Goal: Information Seeking & Learning: Learn about a topic

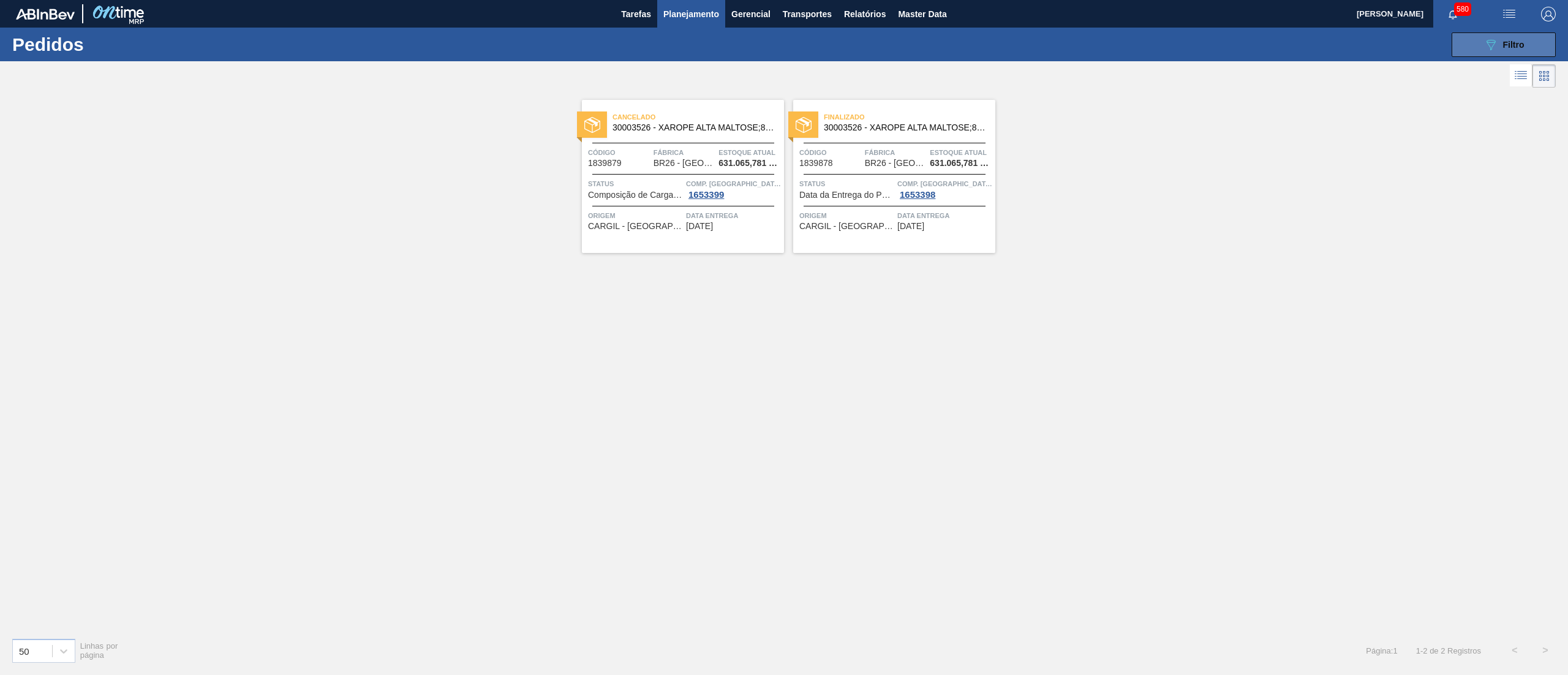
click at [1523, 40] on span "Filtro" at bounding box center [1513, 44] width 21 height 10
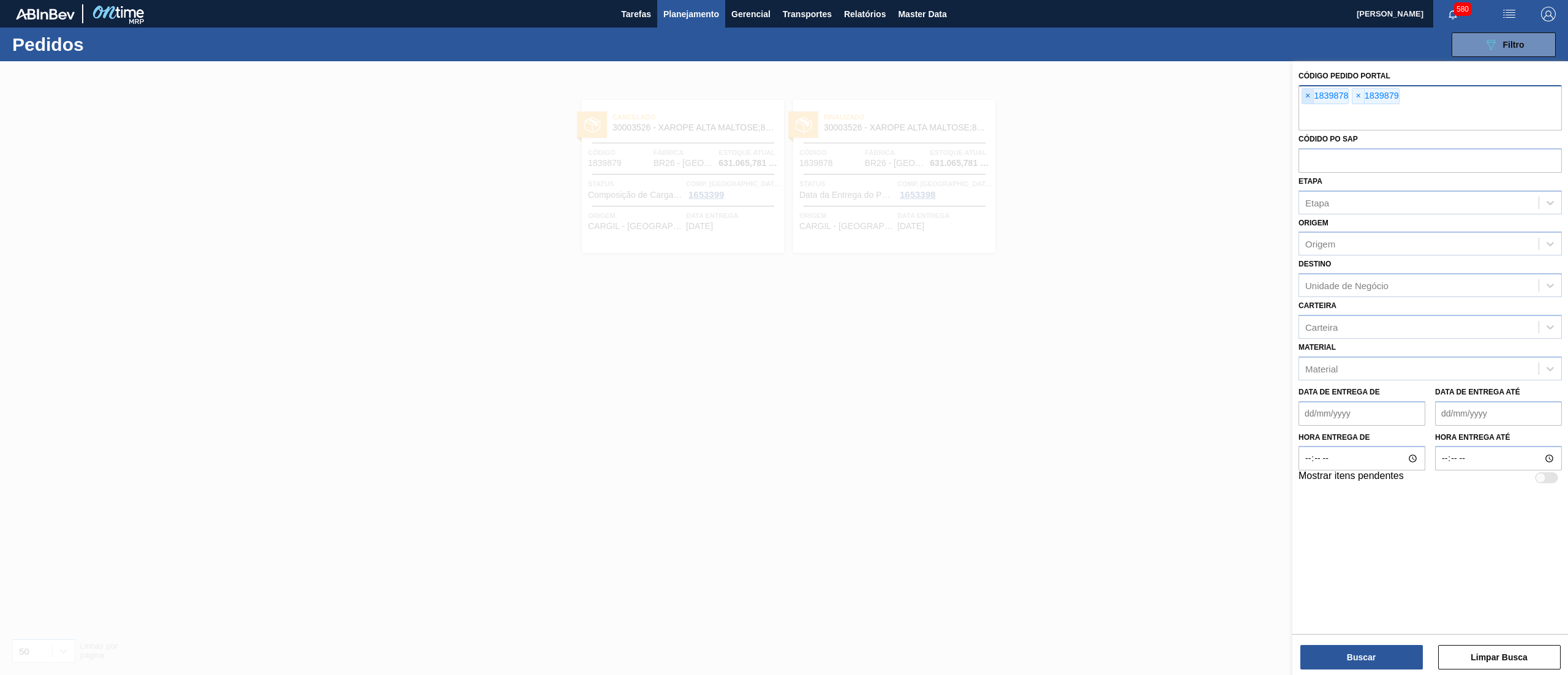
click at [1312, 98] on span "×" at bounding box center [1308, 96] width 12 height 15
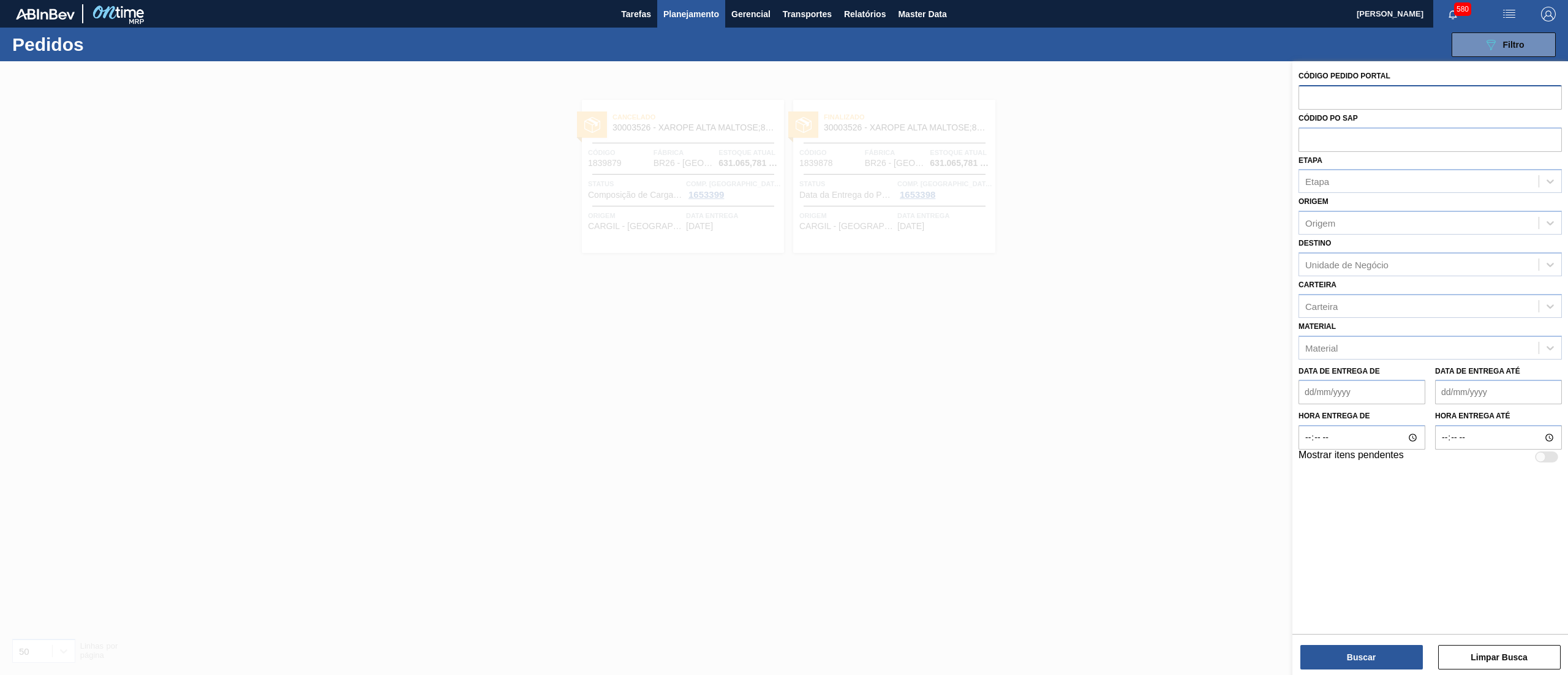
paste input "2032499"
type input "2032499"
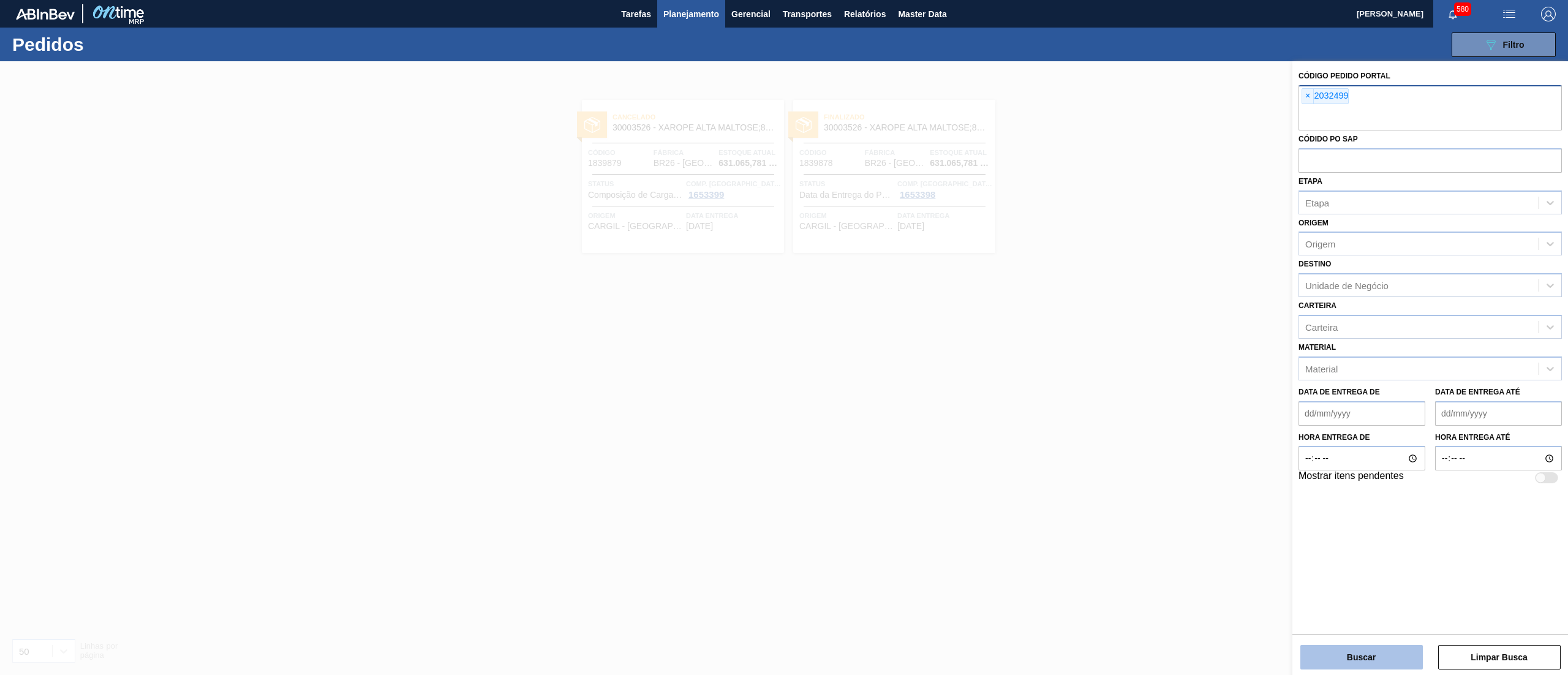
click at [1336, 656] on button "Buscar" at bounding box center [1361, 657] width 122 height 24
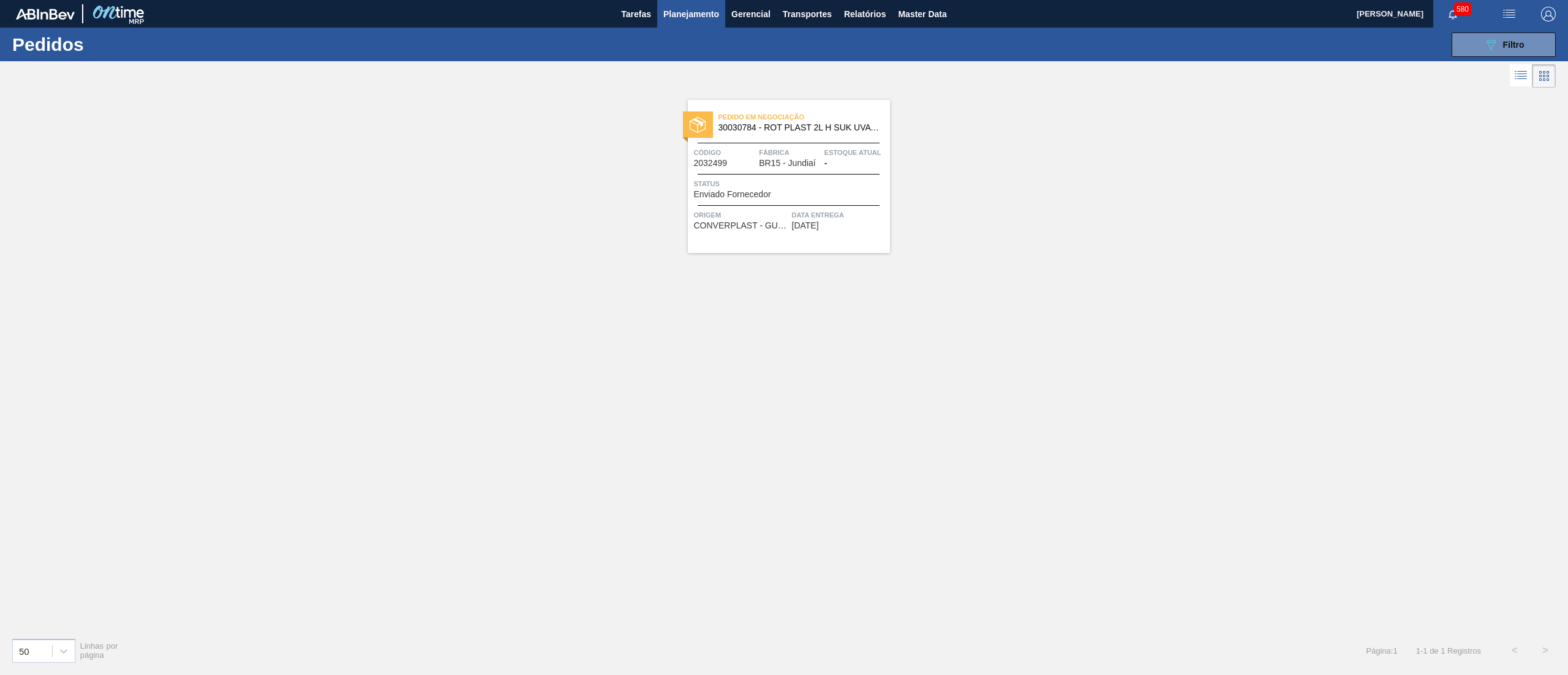
click at [819, 127] on span "30030784 - ROT PLAST 2L H SUK UVA NIV24" at bounding box center [799, 127] width 162 height 10
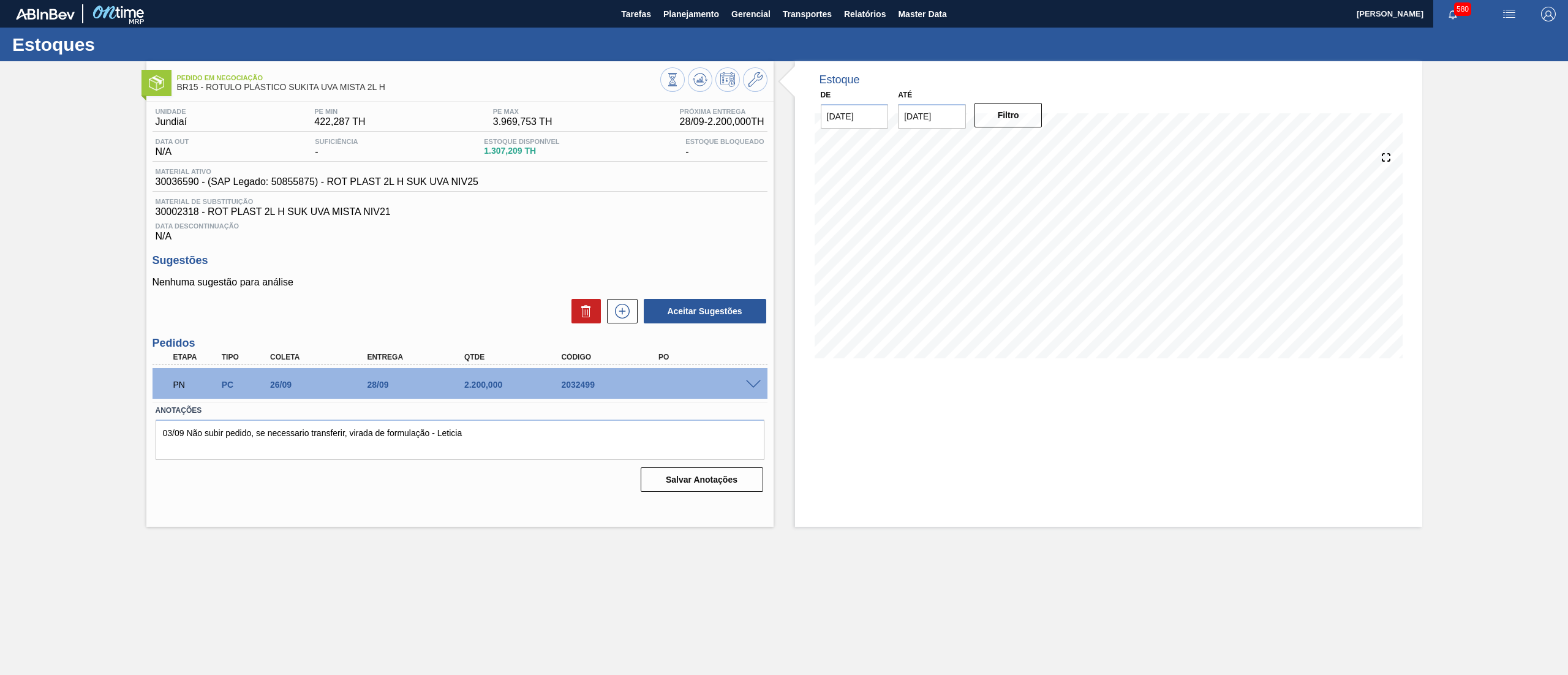
click at [750, 384] on span at bounding box center [754, 385] width 15 height 10
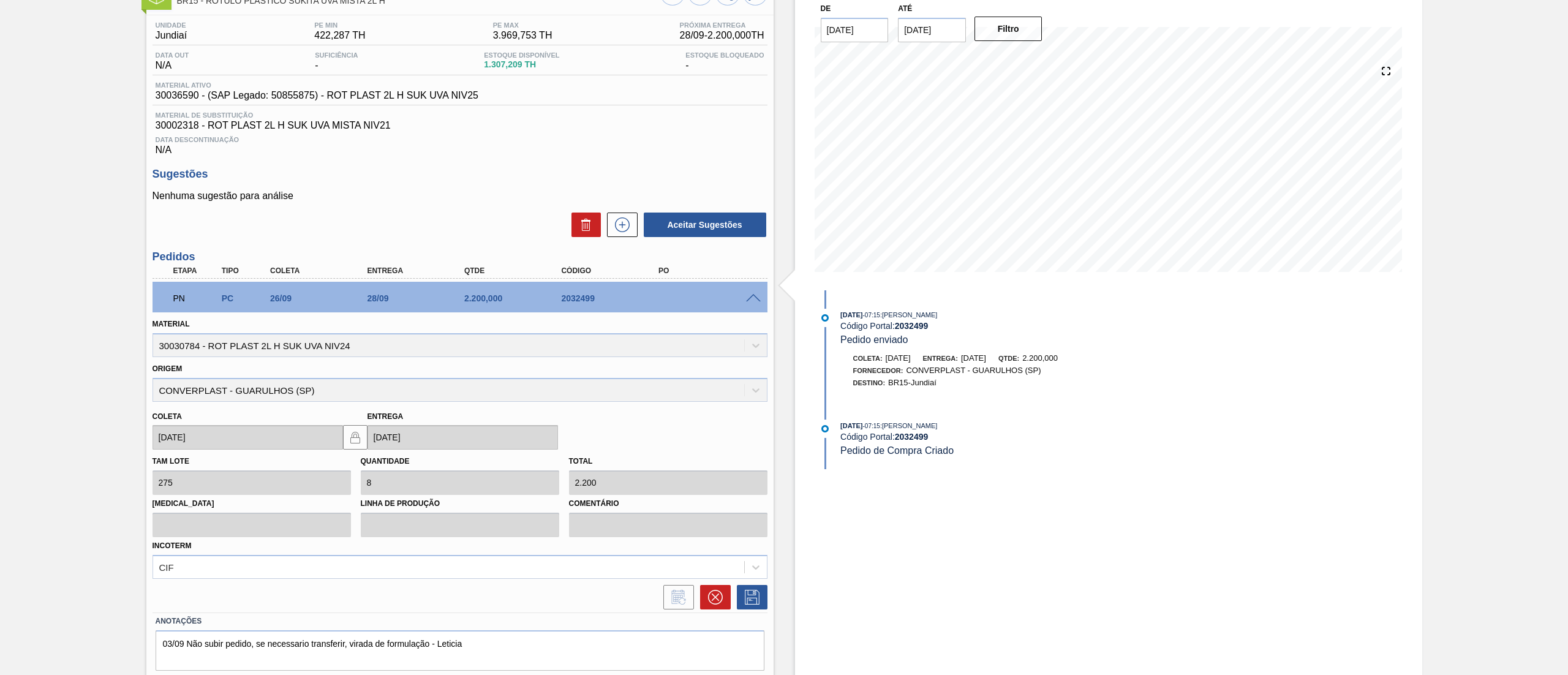
scroll to position [125, 0]
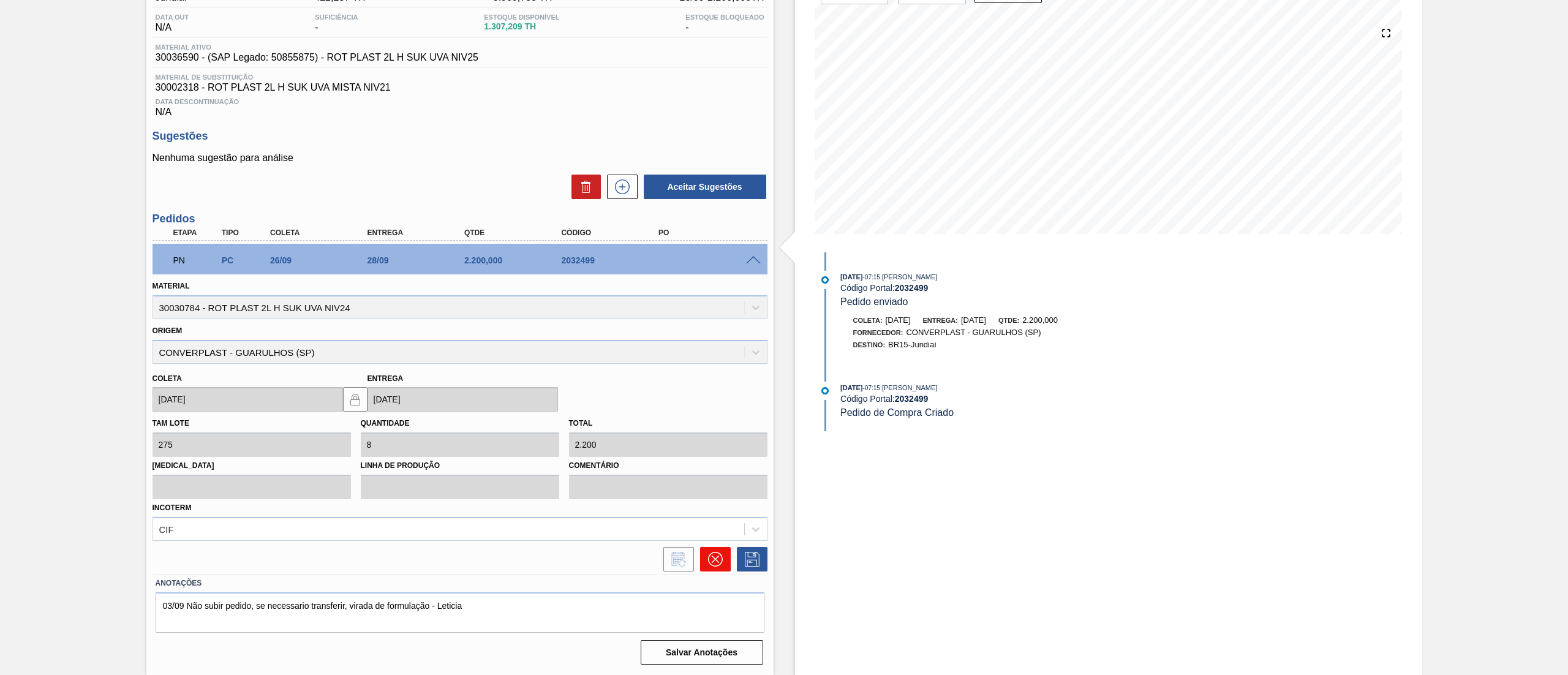
click at [713, 563] on icon at bounding box center [716, 559] width 15 height 15
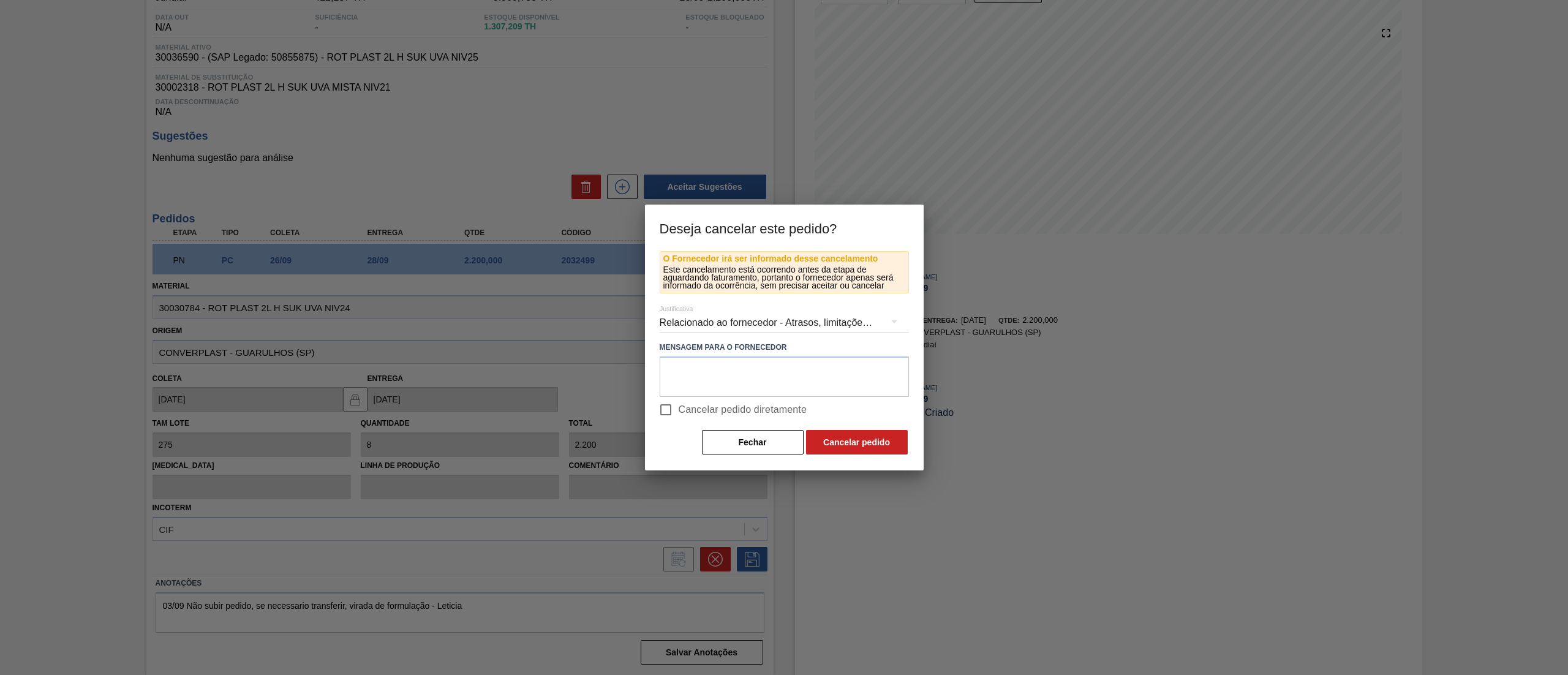
click at [727, 318] on div "Relacionado ao fornecedor - Atrasos, limitações de capacidade, etc." at bounding box center [784, 323] width 250 height 34
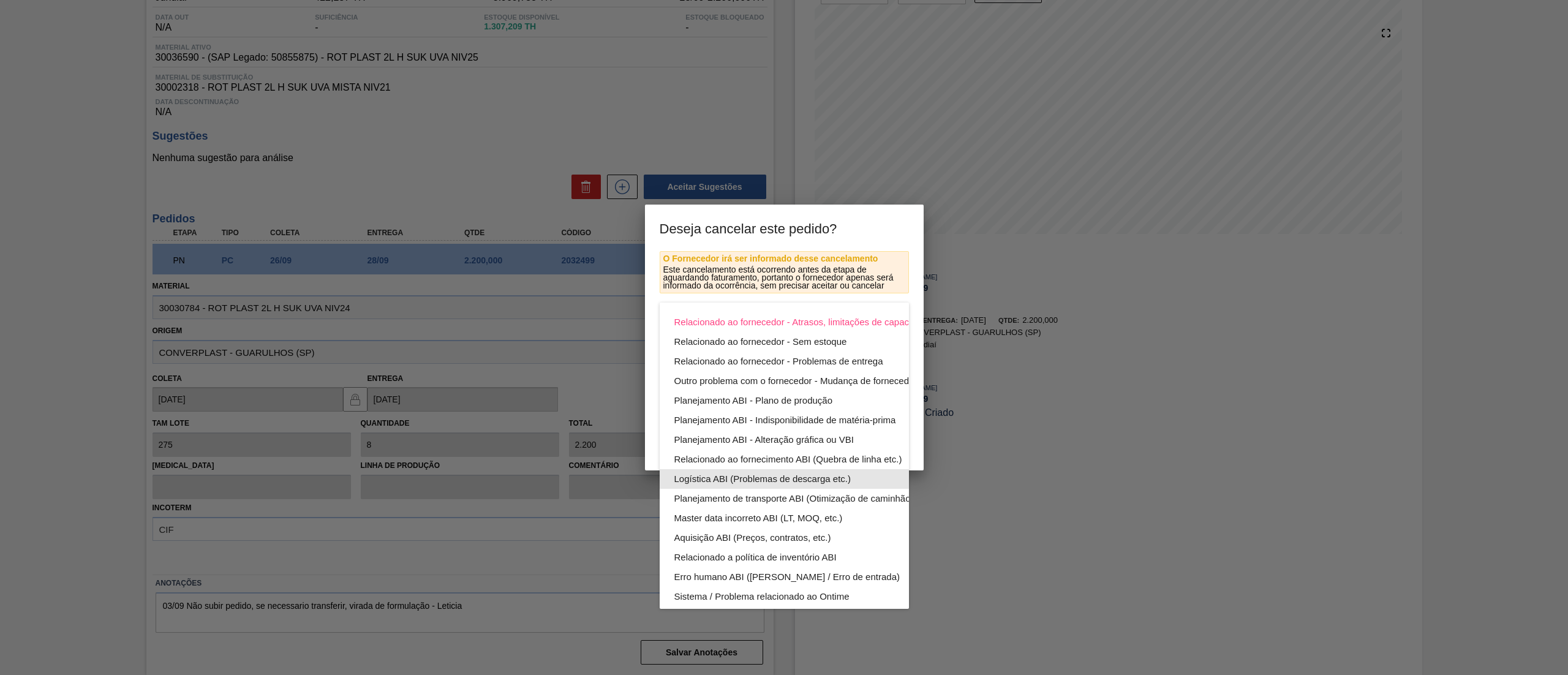
scroll to position [85, 0]
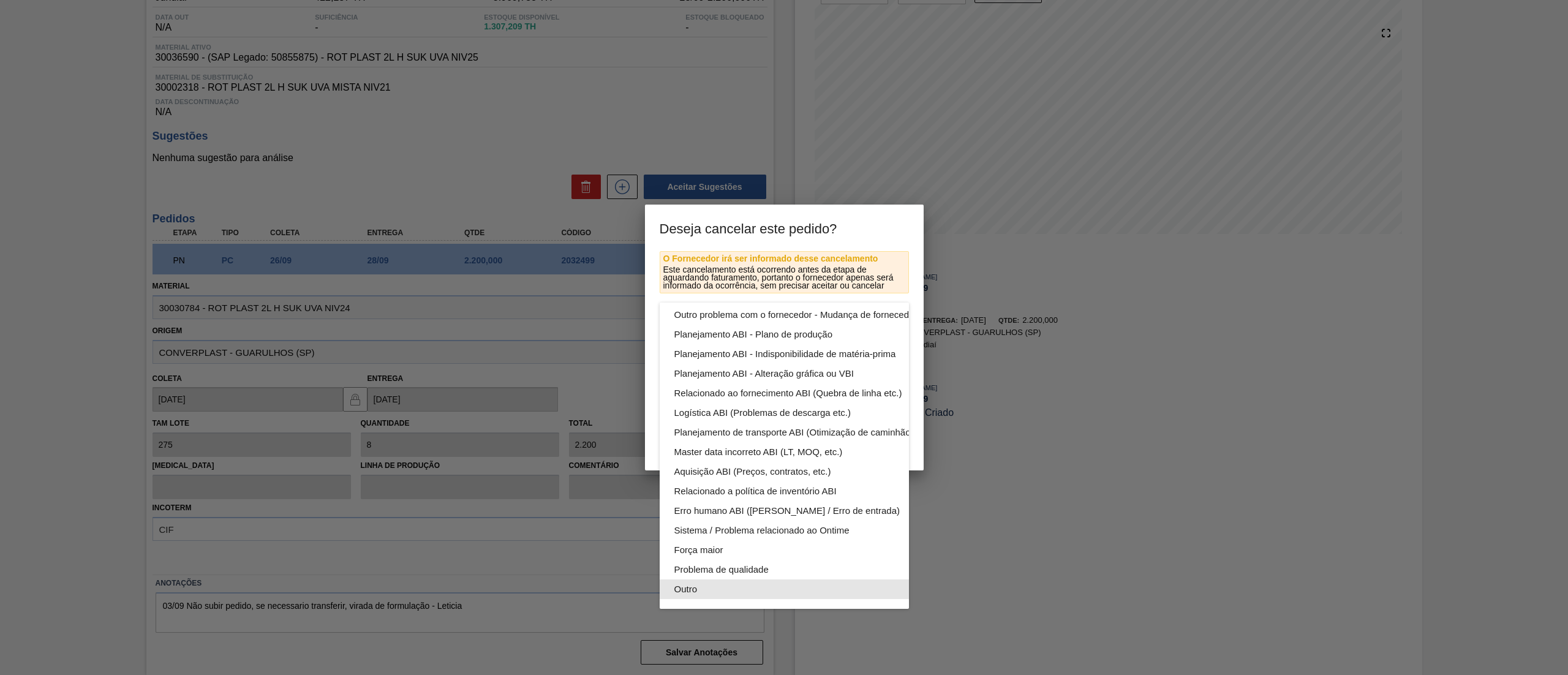
click at [724, 580] on div "Outro" at bounding box center [813, 589] width 277 height 20
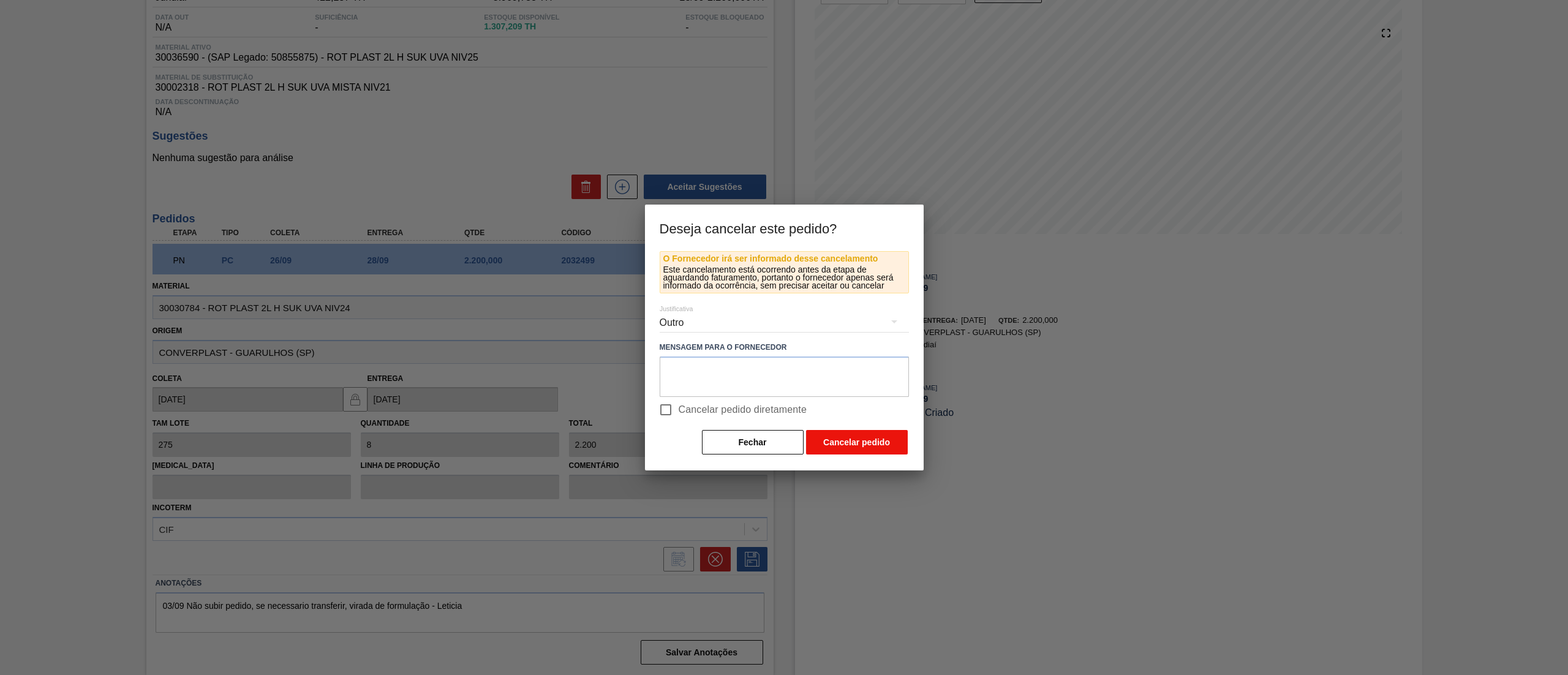
click at [852, 441] on button "Cancelar pedido" at bounding box center [857, 442] width 102 height 24
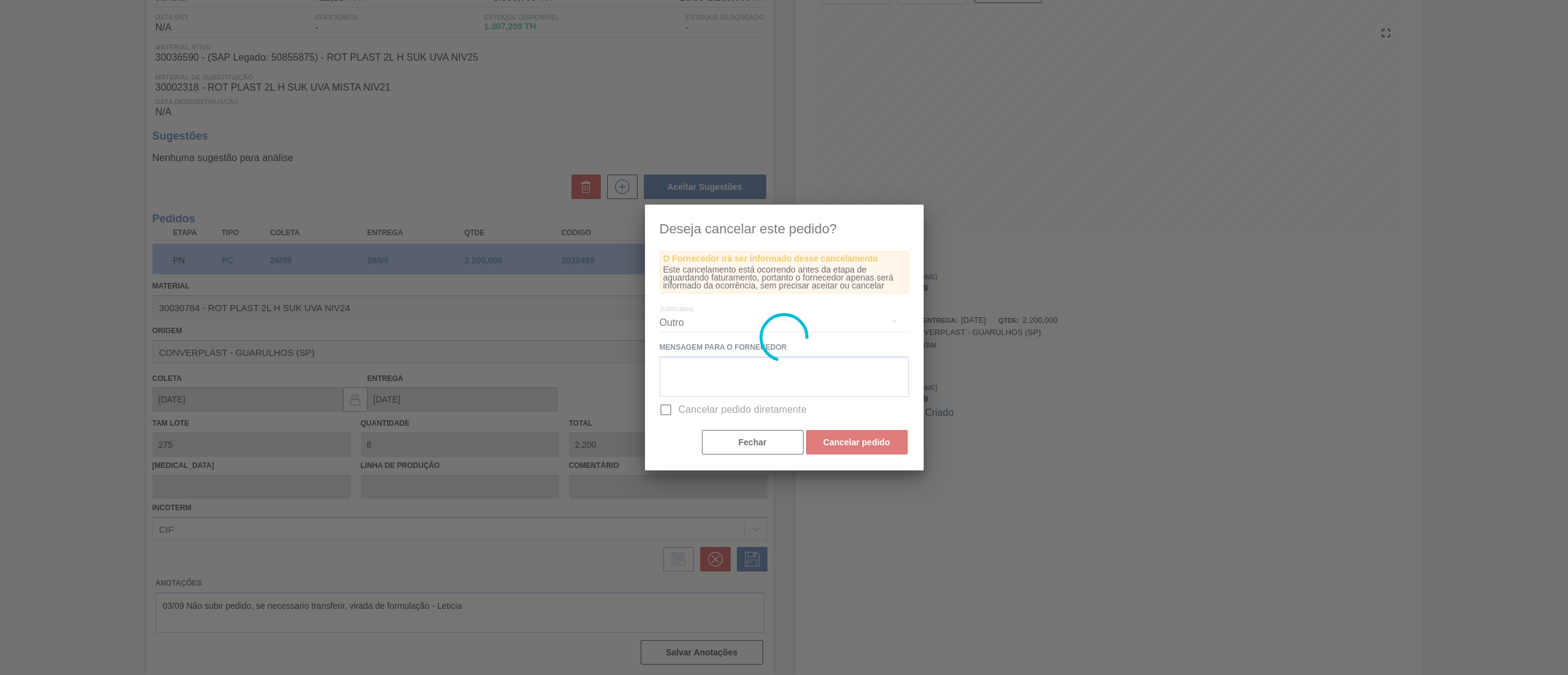
scroll to position [0, 0]
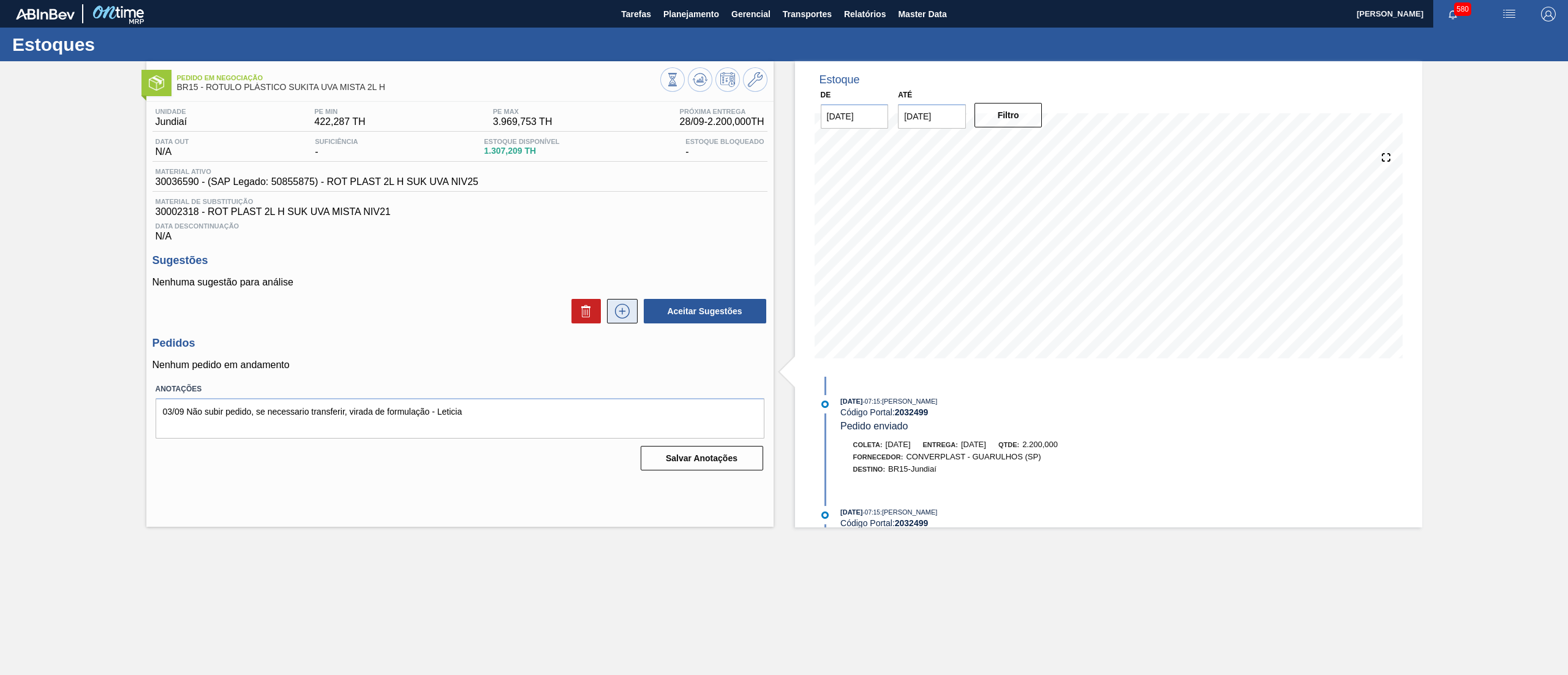
click at [623, 316] on icon at bounding box center [622, 311] width 20 height 15
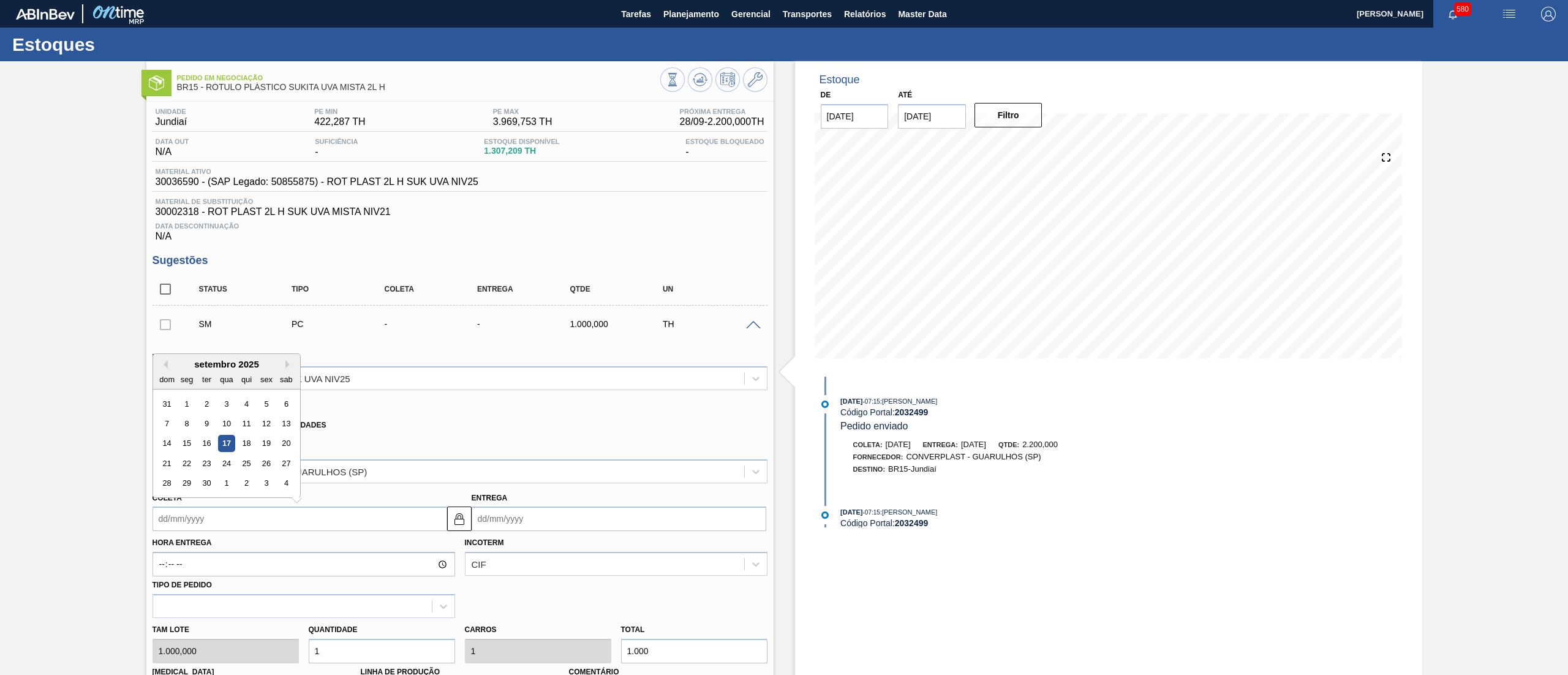
click at [307, 520] on input "Coleta" at bounding box center [299, 518] width 295 height 24
click at [177, 491] on div "28 29 30 1 2 3 4" at bounding box center [226, 483] width 139 height 20
click at [186, 489] on div "29" at bounding box center [187, 484] width 17 height 17
type input "[DATE]"
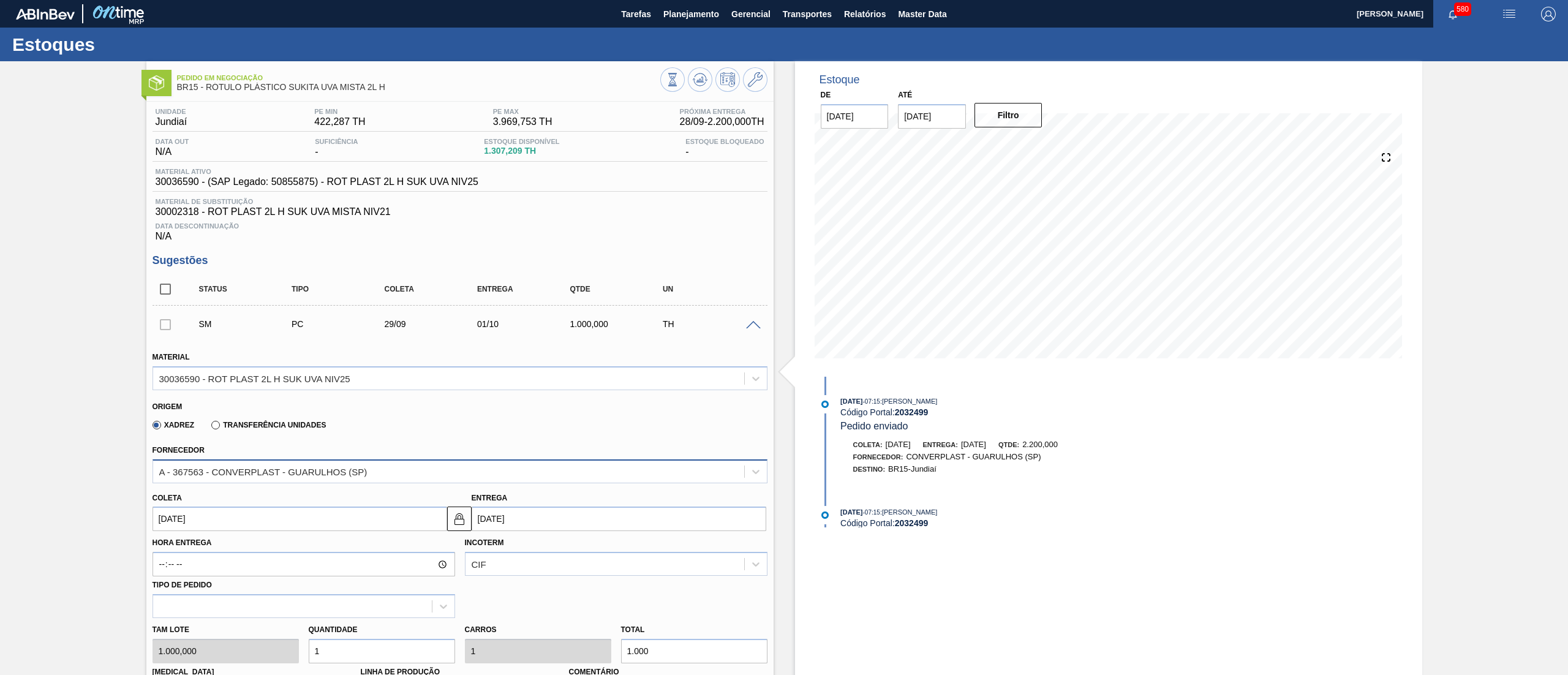
scroll to position [359, 0]
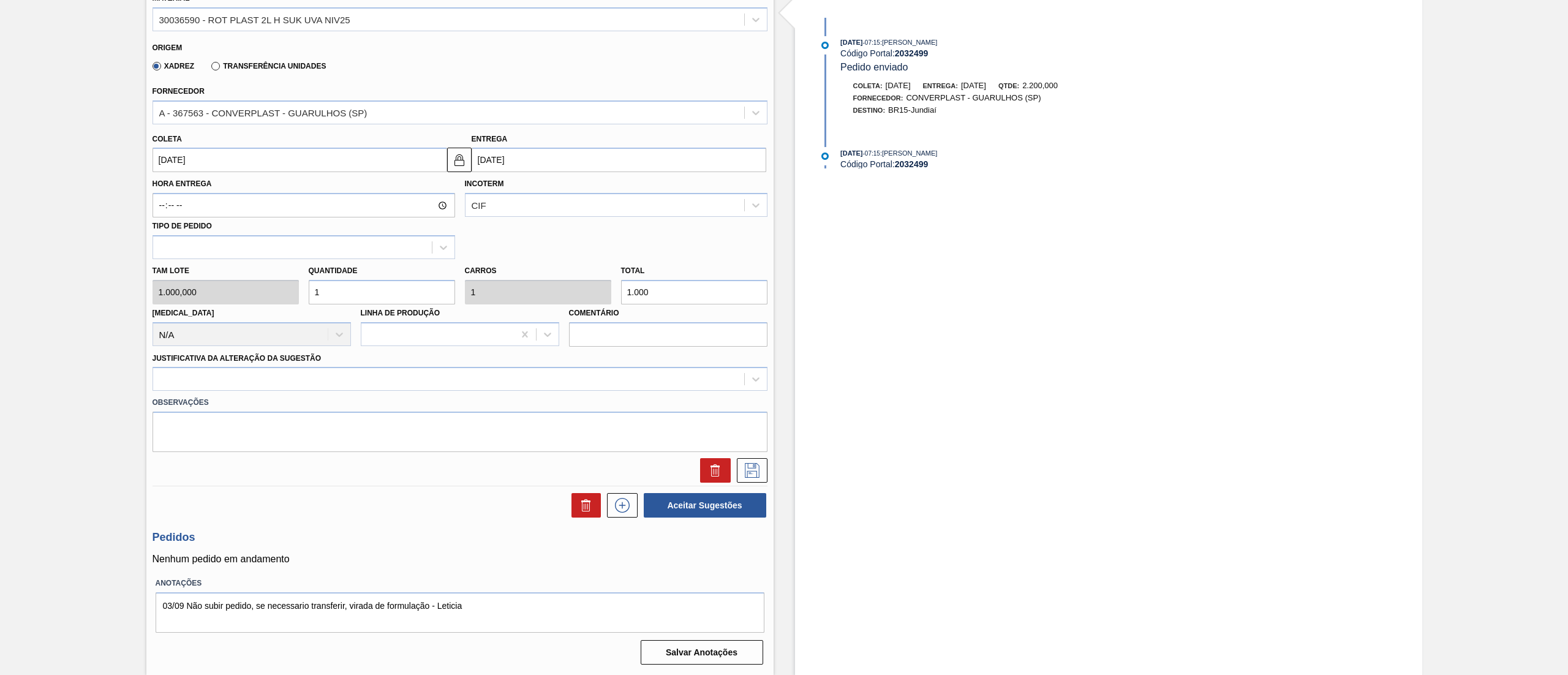
click at [283, 291] on div "[PERSON_NAME] 1.000,000 Quantidade 1 Carros 1 Total 1.000 [MEDICAL_DATA] N/A Li…" at bounding box center [460, 303] width 625 height 88
type input "2"
type input "2.000"
type input "2"
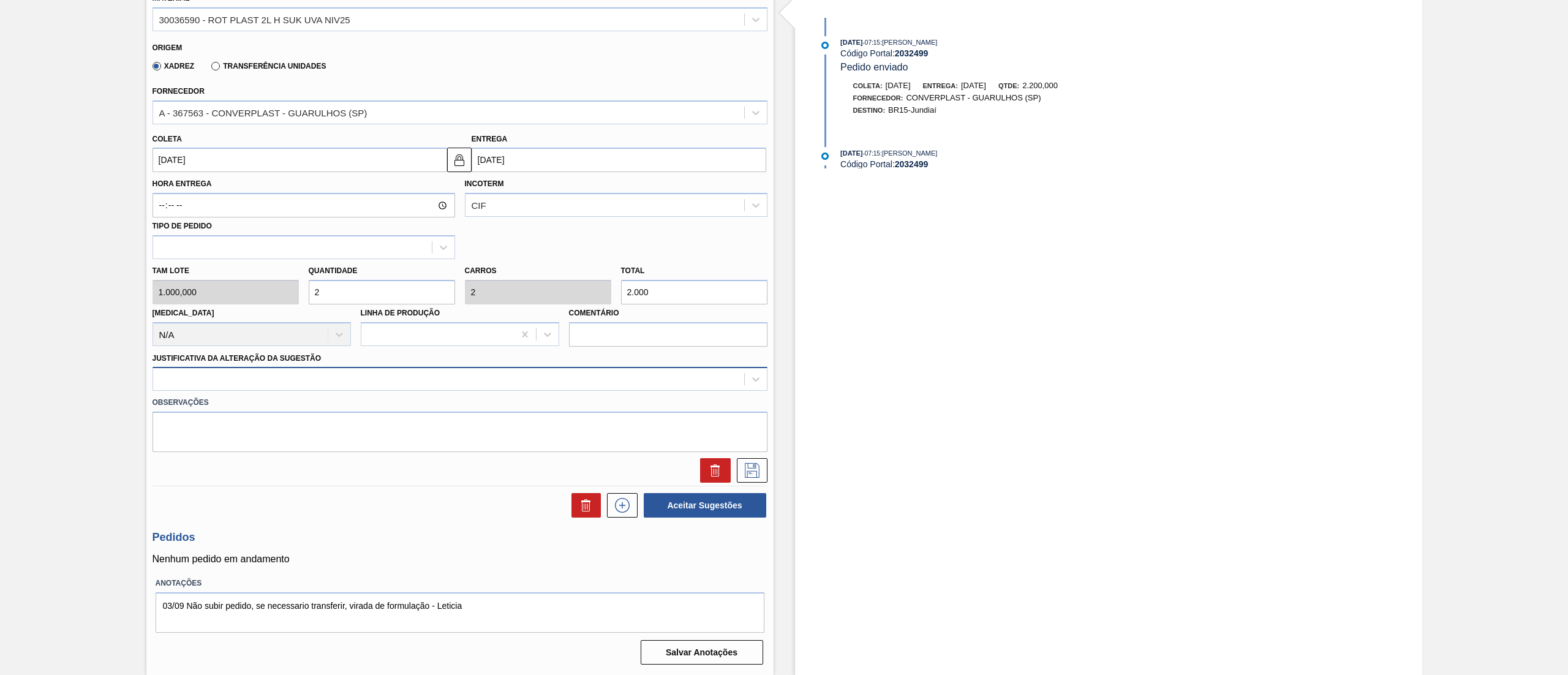
click at [302, 382] on div at bounding box center [449, 379] width 591 height 18
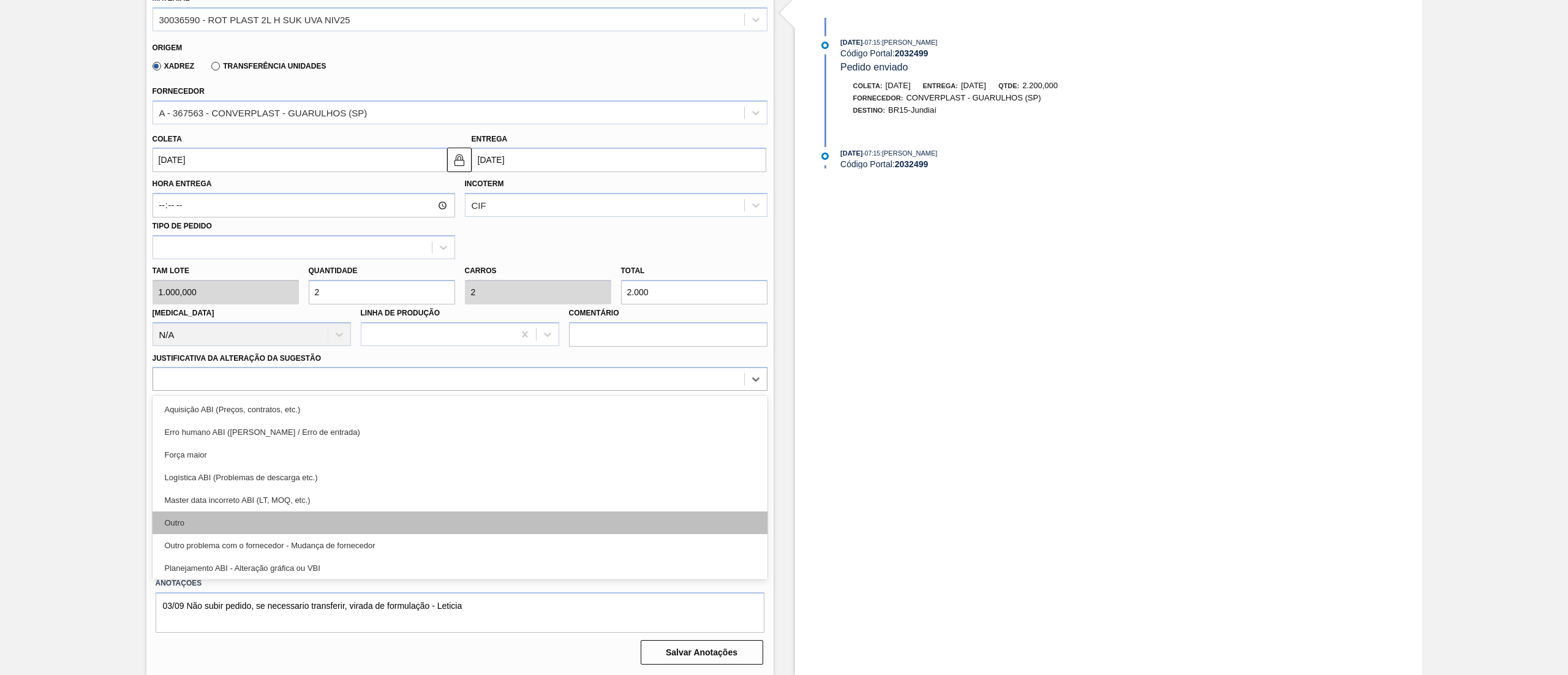
click at [287, 513] on div "Outro" at bounding box center [459, 523] width 615 height 23
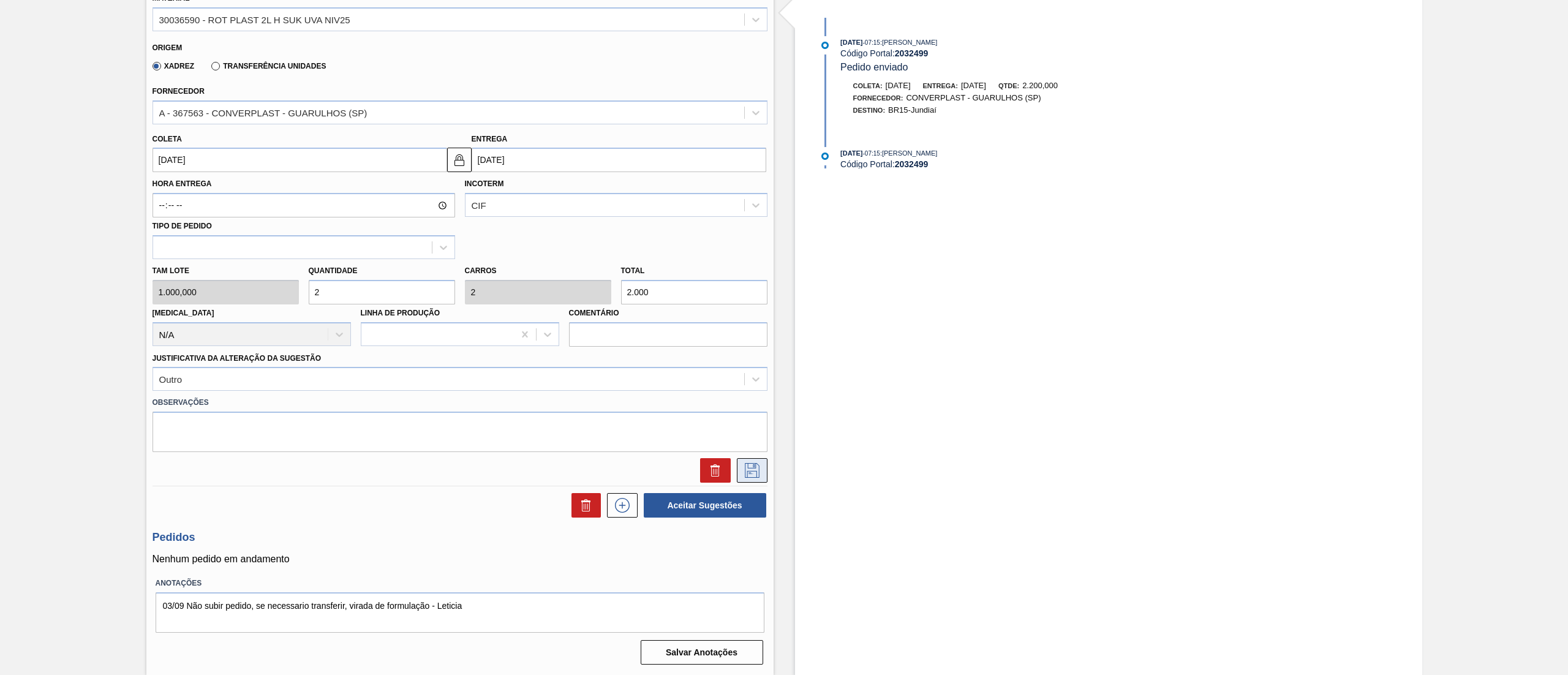
click at [757, 467] on icon at bounding box center [752, 471] width 20 height 15
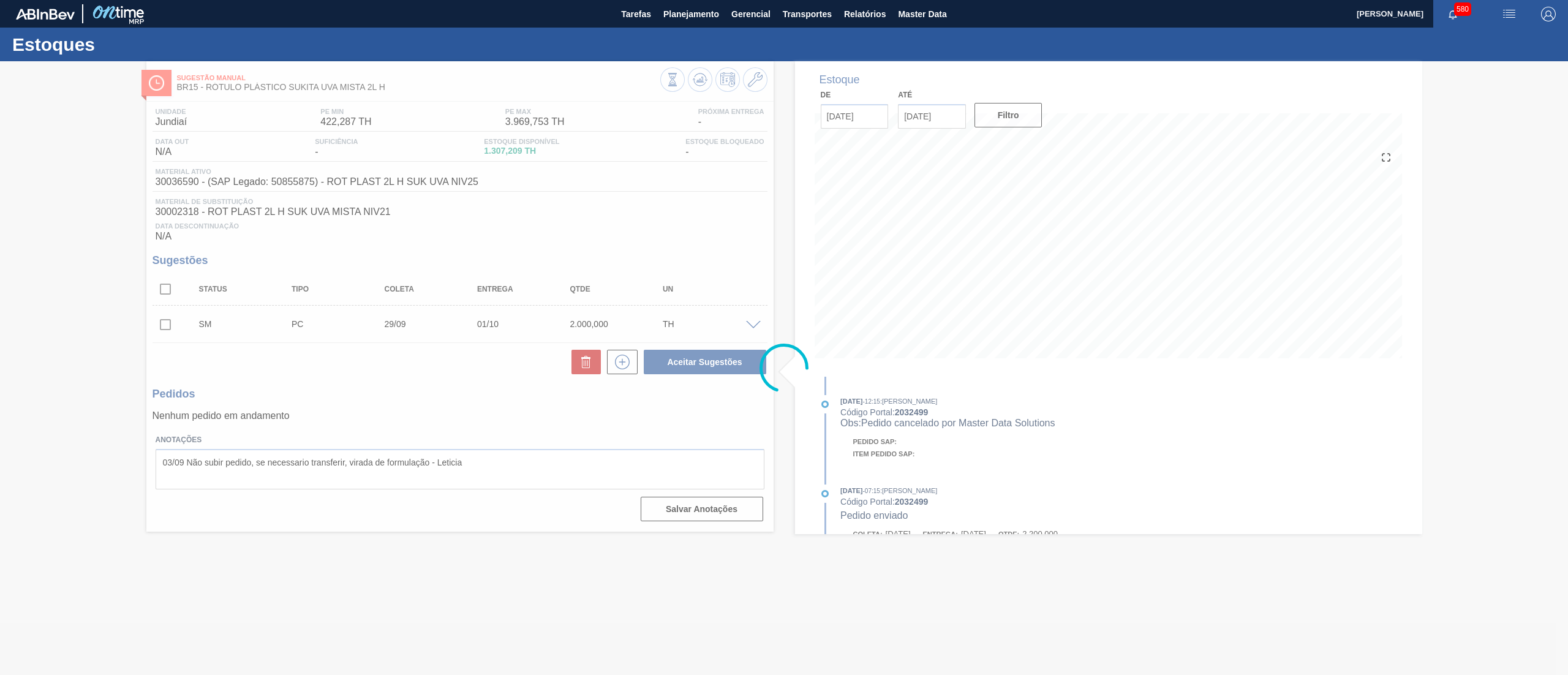
scroll to position [0, 0]
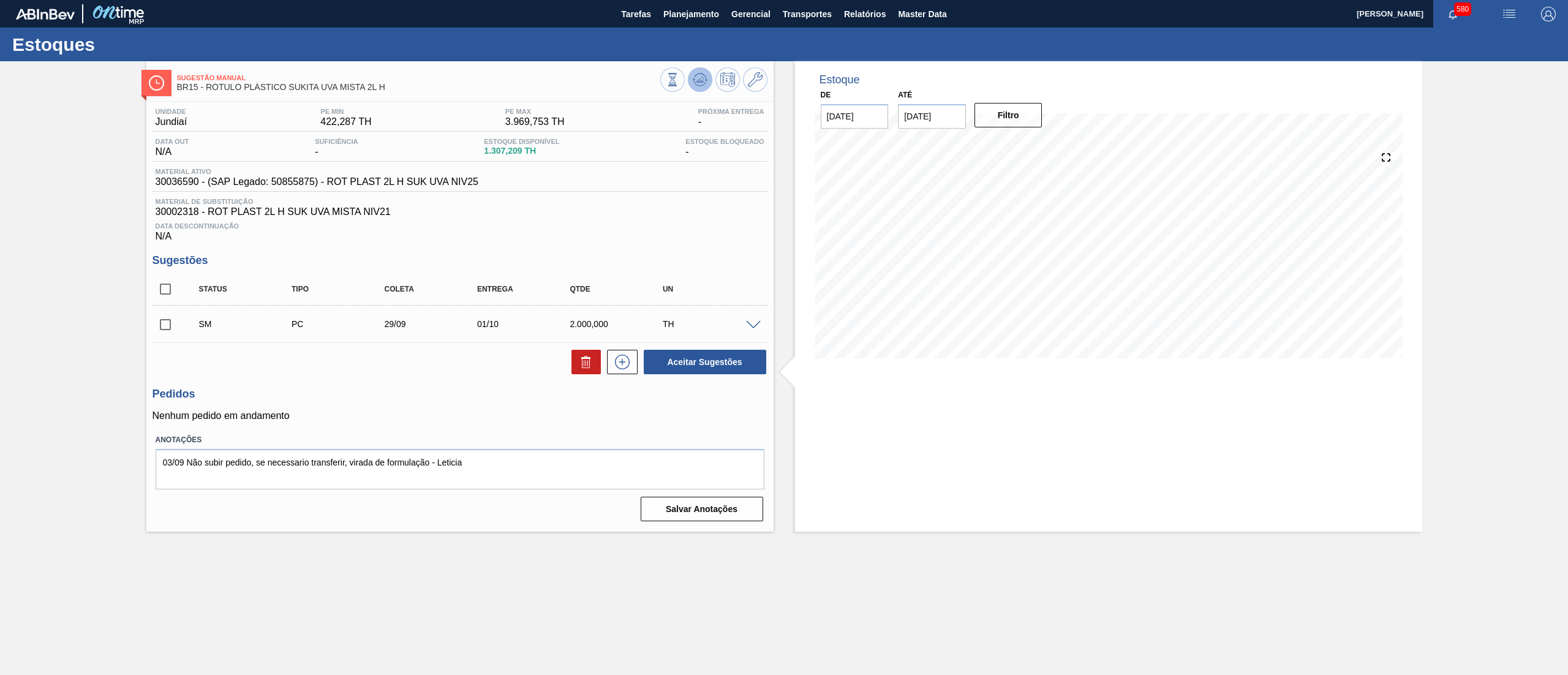
click at [705, 75] on icon at bounding box center [700, 80] width 15 height 15
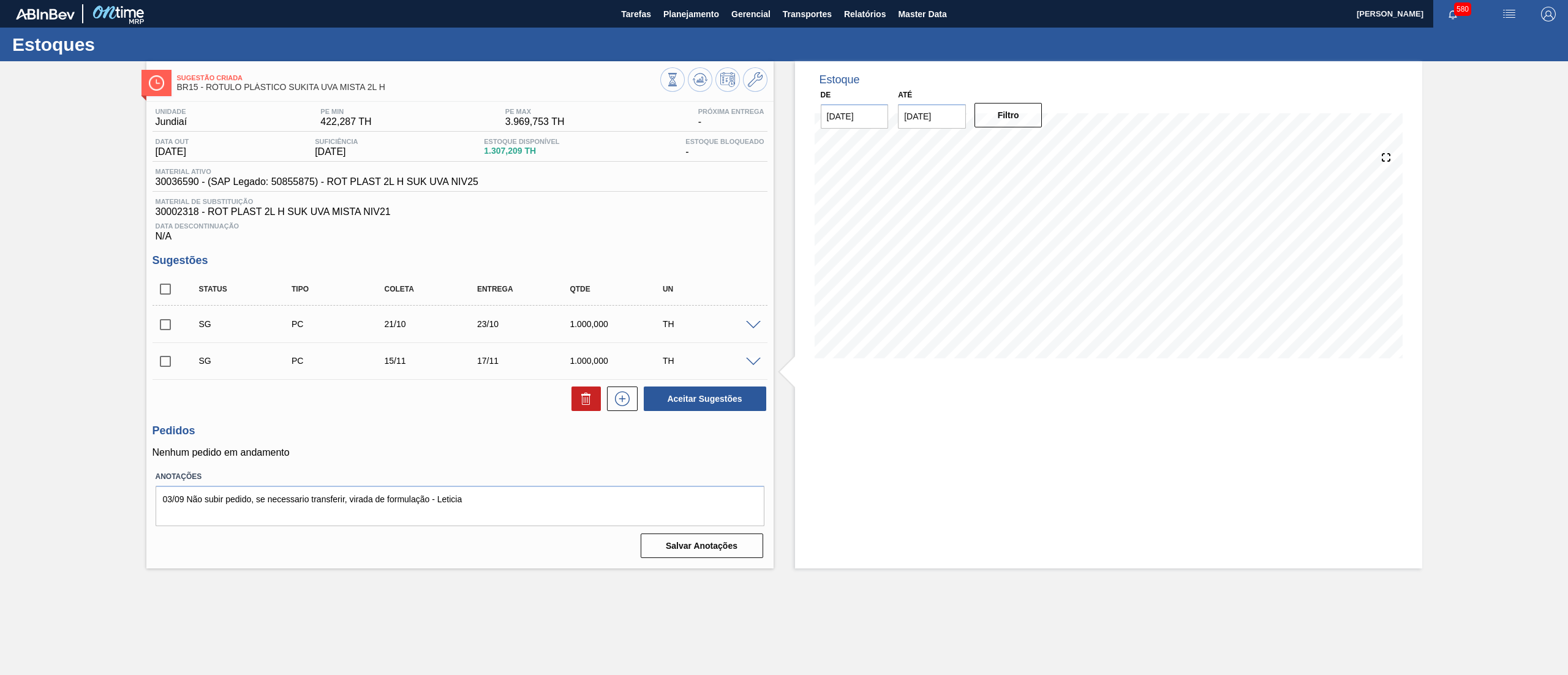
click at [160, 289] on input "checkbox" at bounding box center [165, 289] width 26 height 26
checkbox input "true"
click at [746, 398] on button "Aceitar Sugestões" at bounding box center [705, 398] width 122 height 24
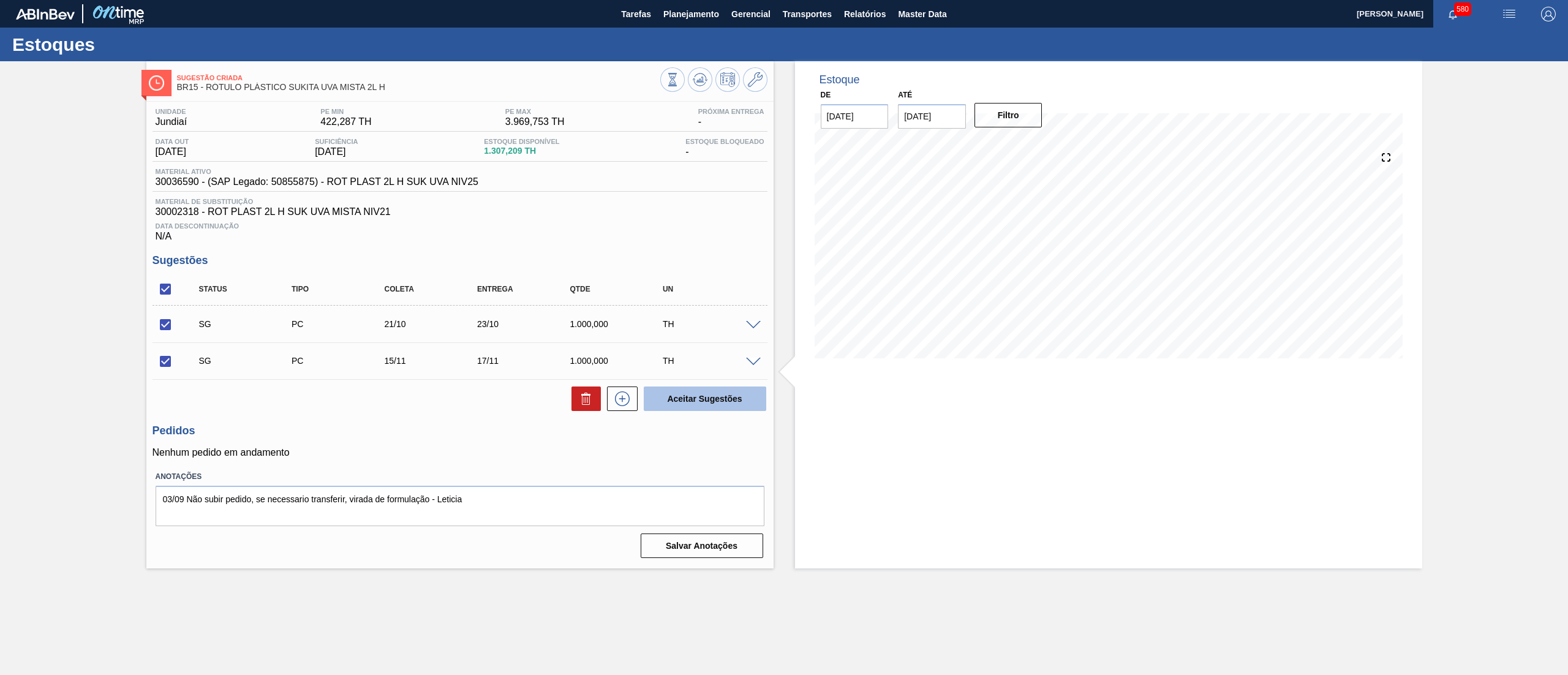
checkbox input "false"
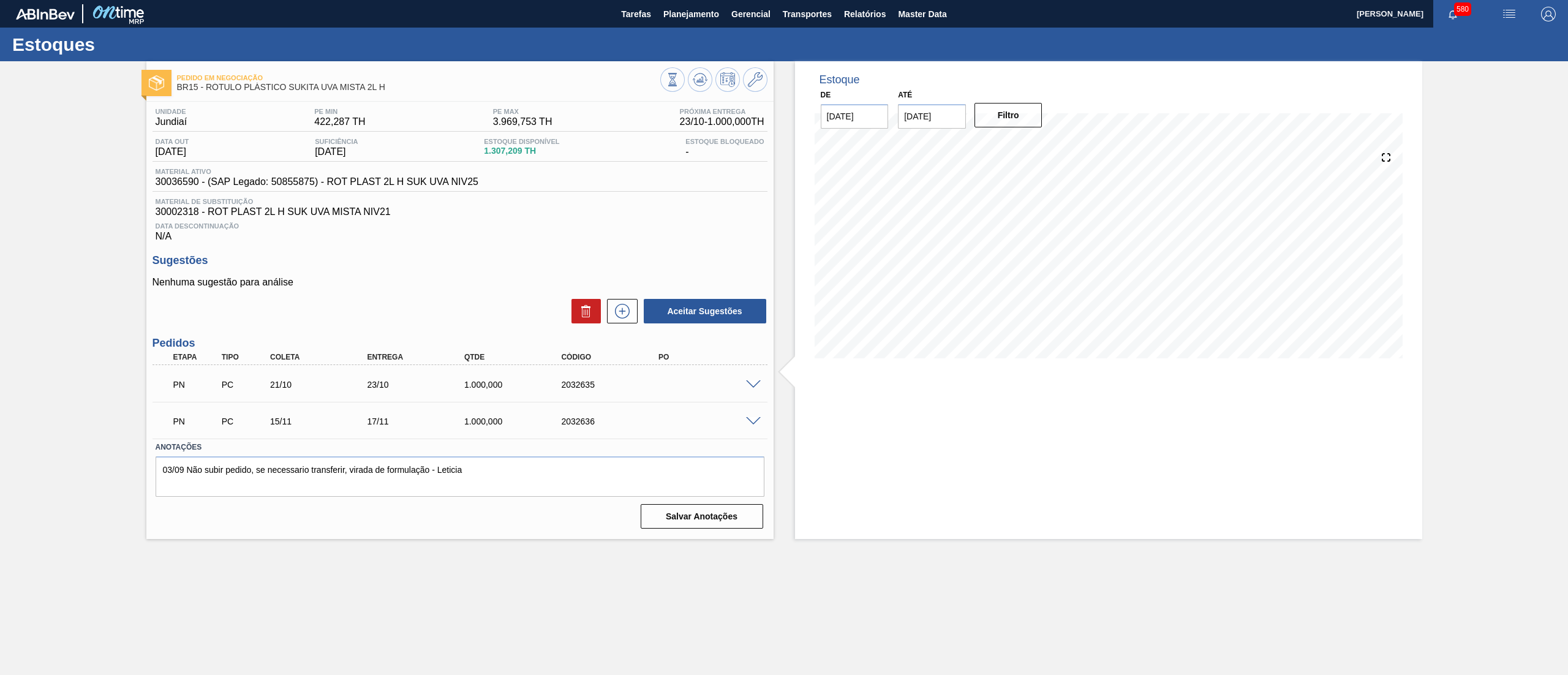
click at [755, 389] on span at bounding box center [754, 385] width 15 height 10
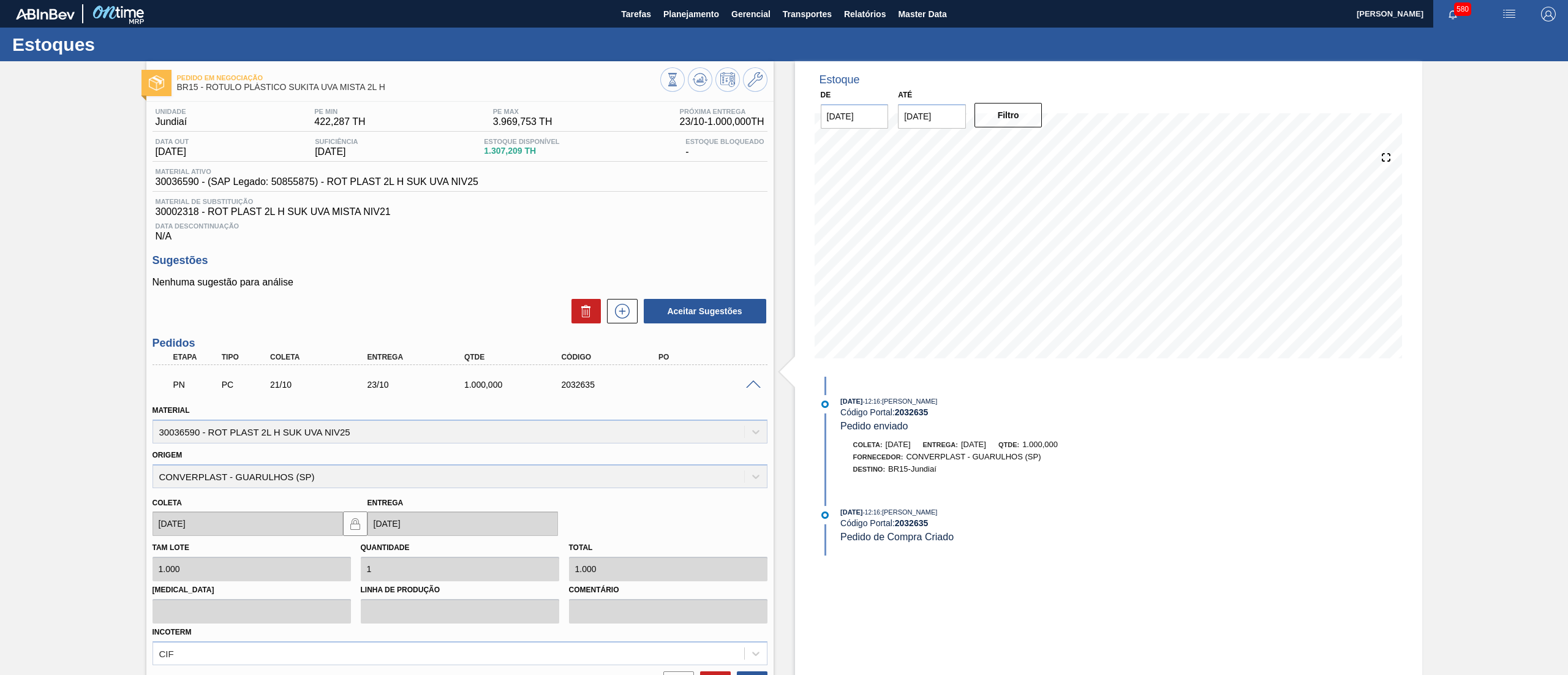
click at [755, 389] on span at bounding box center [754, 385] width 15 height 10
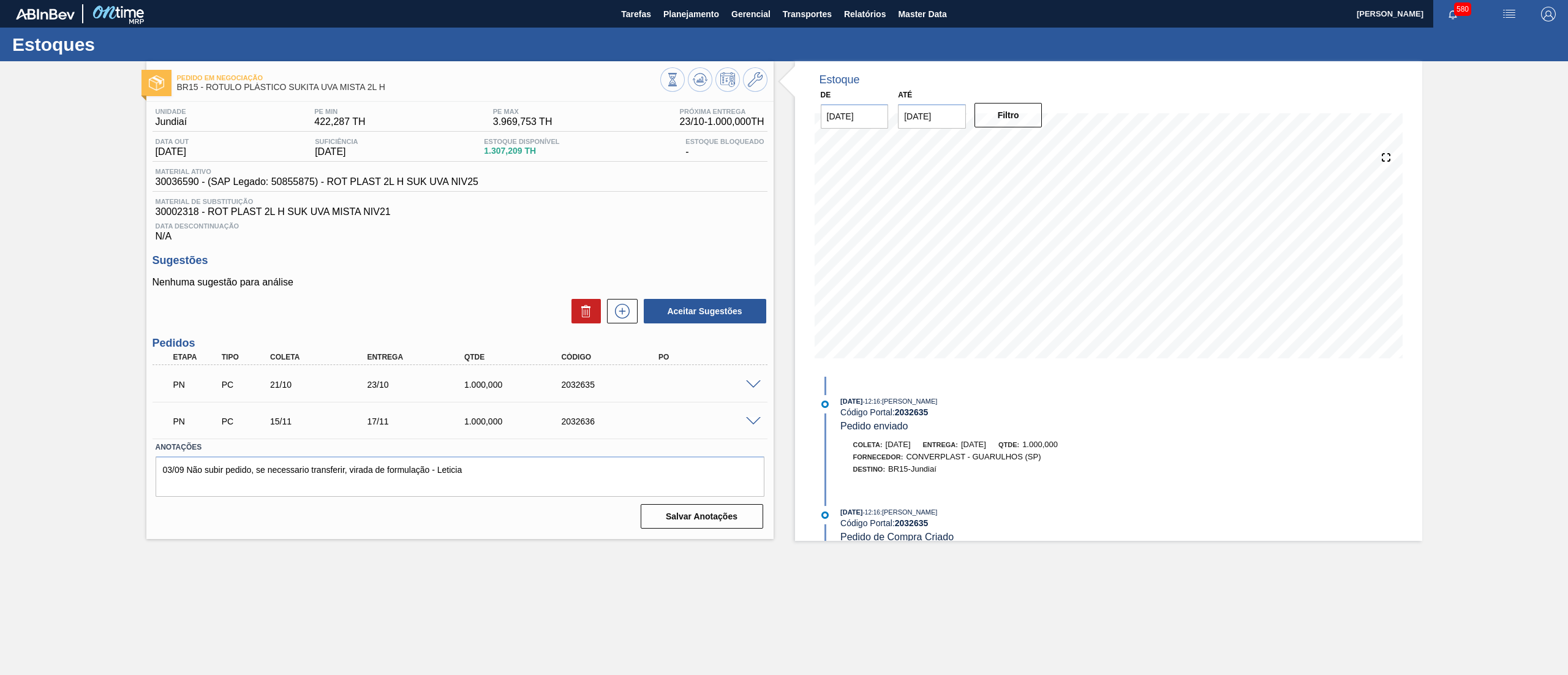
click at [753, 423] on span at bounding box center [754, 422] width 15 height 10
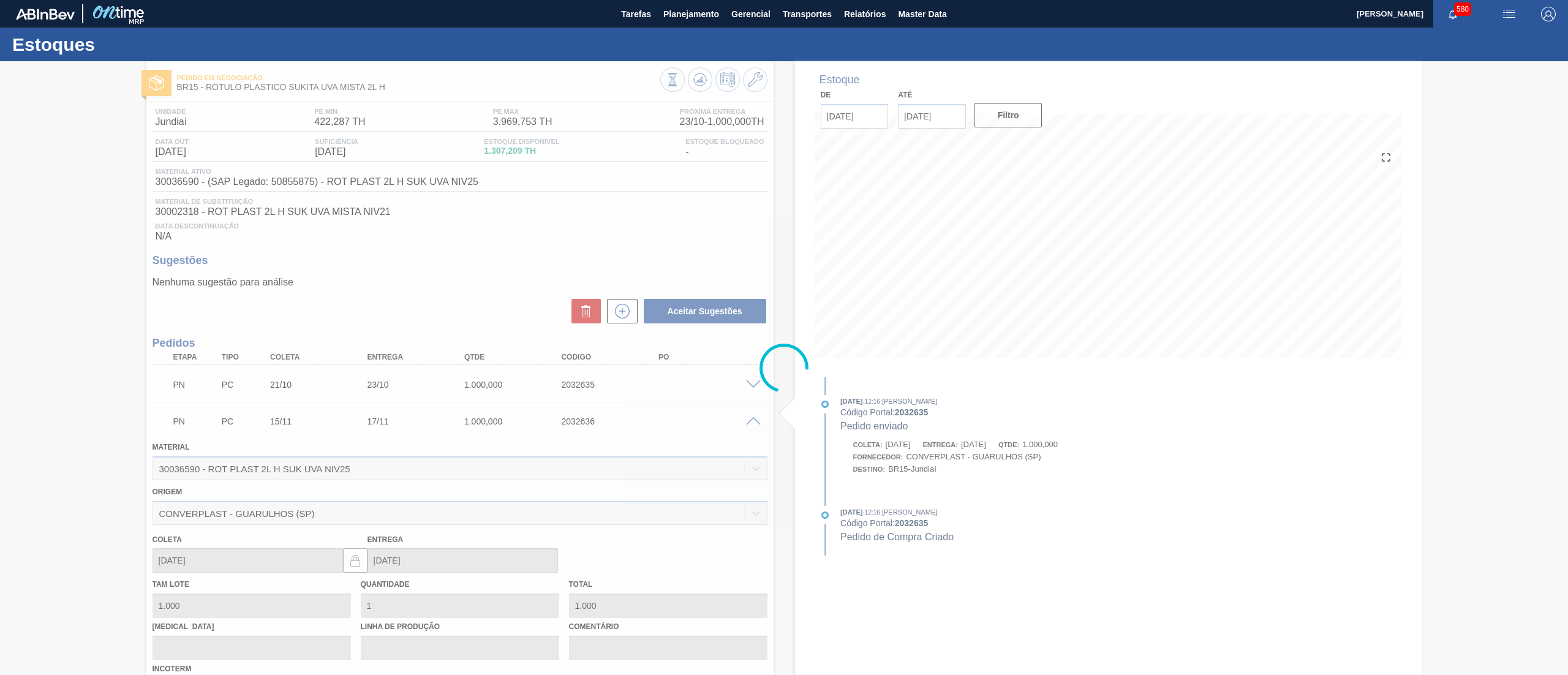
click at [753, 423] on div at bounding box center [784, 368] width 1568 height 614
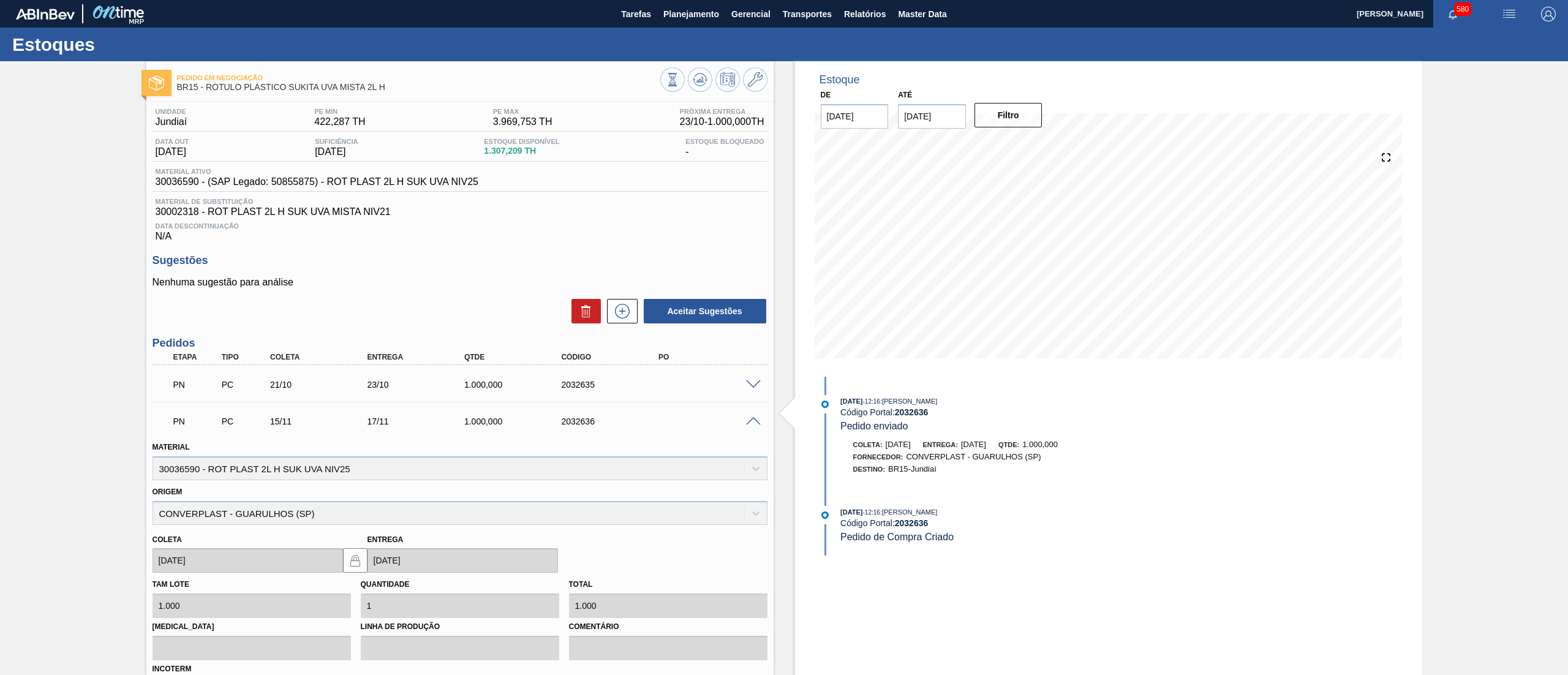
click at [753, 423] on span at bounding box center [754, 422] width 15 height 10
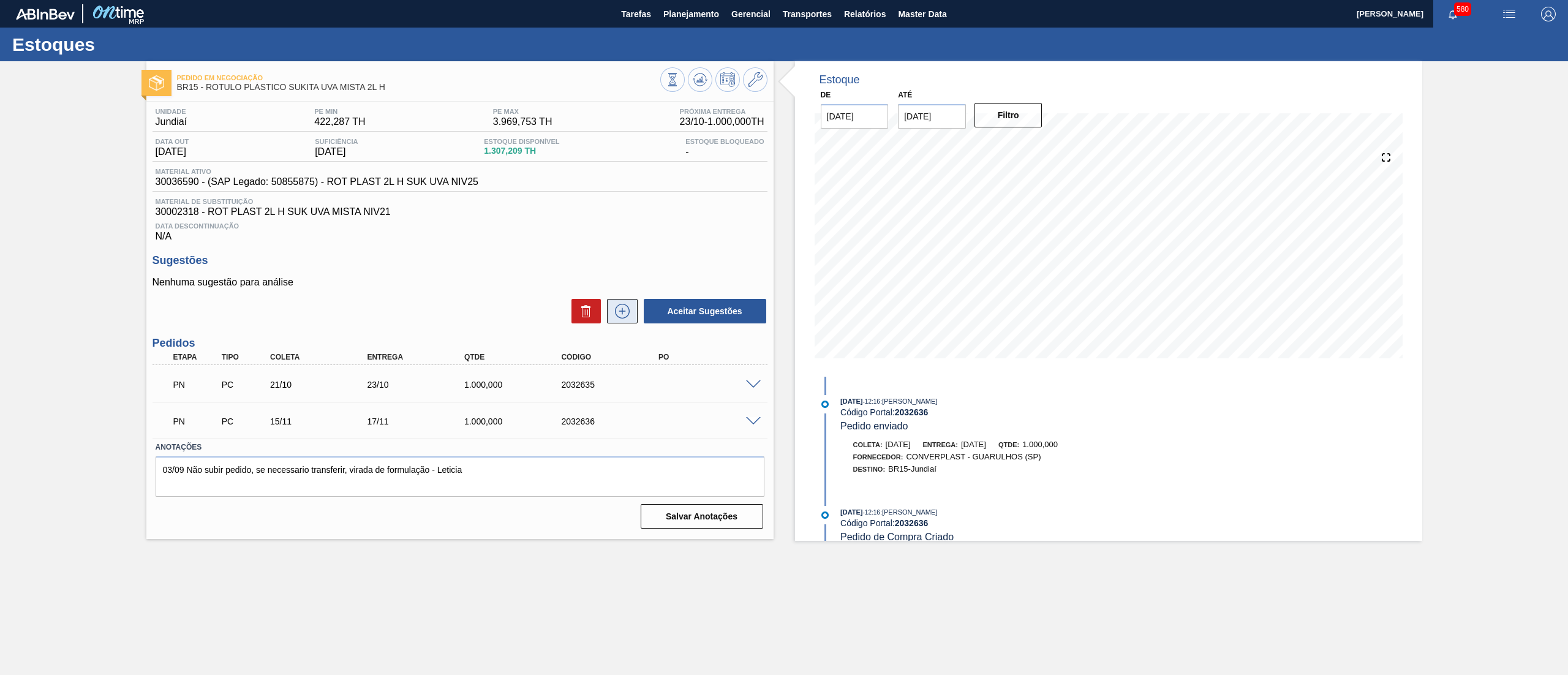
click at [614, 315] on icon at bounding box center [622, 311] width 20 height 15
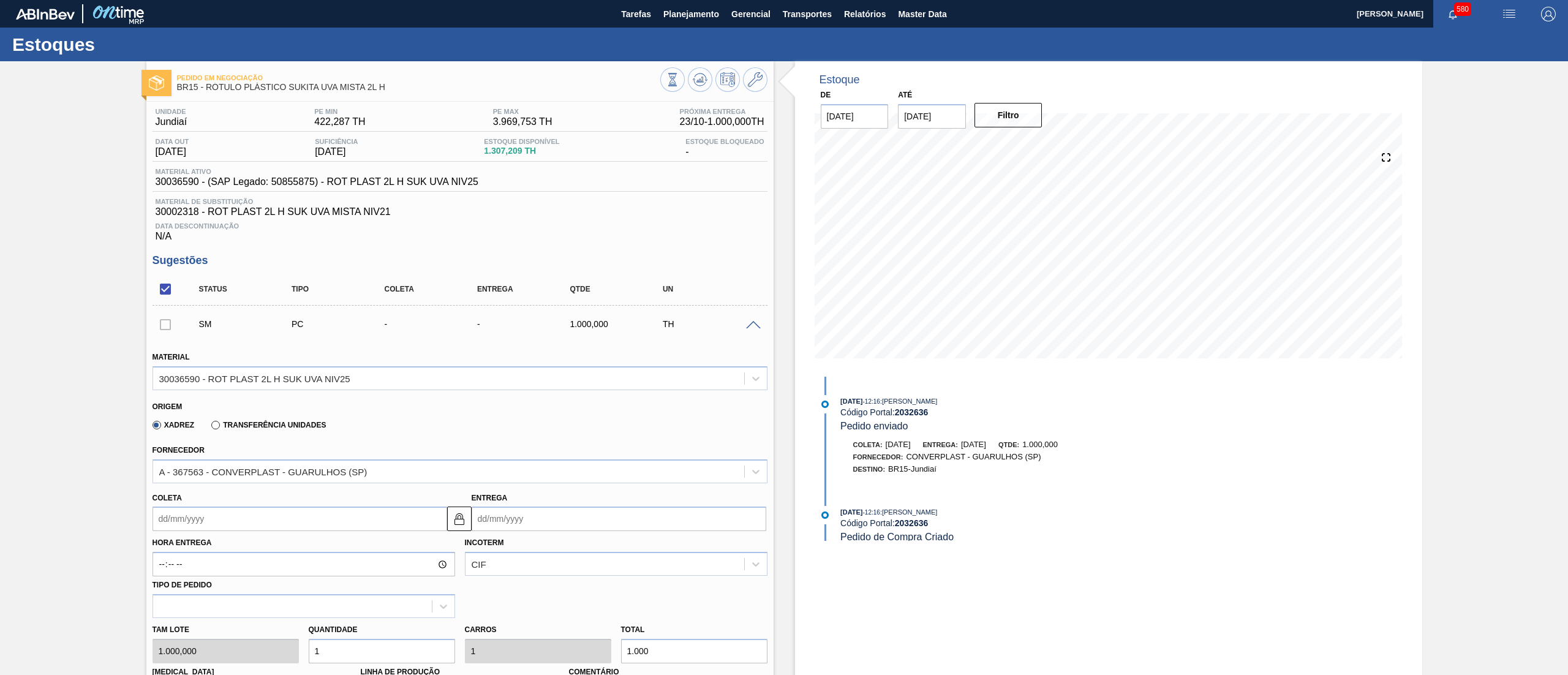
click at [317, 526] on input "Coleta" at bounding box center [299, 518] width 295 height 24
click at [190, 478] on div "29" at bounding box center [187, 484] width 17 height 17
type input "[DATE]"
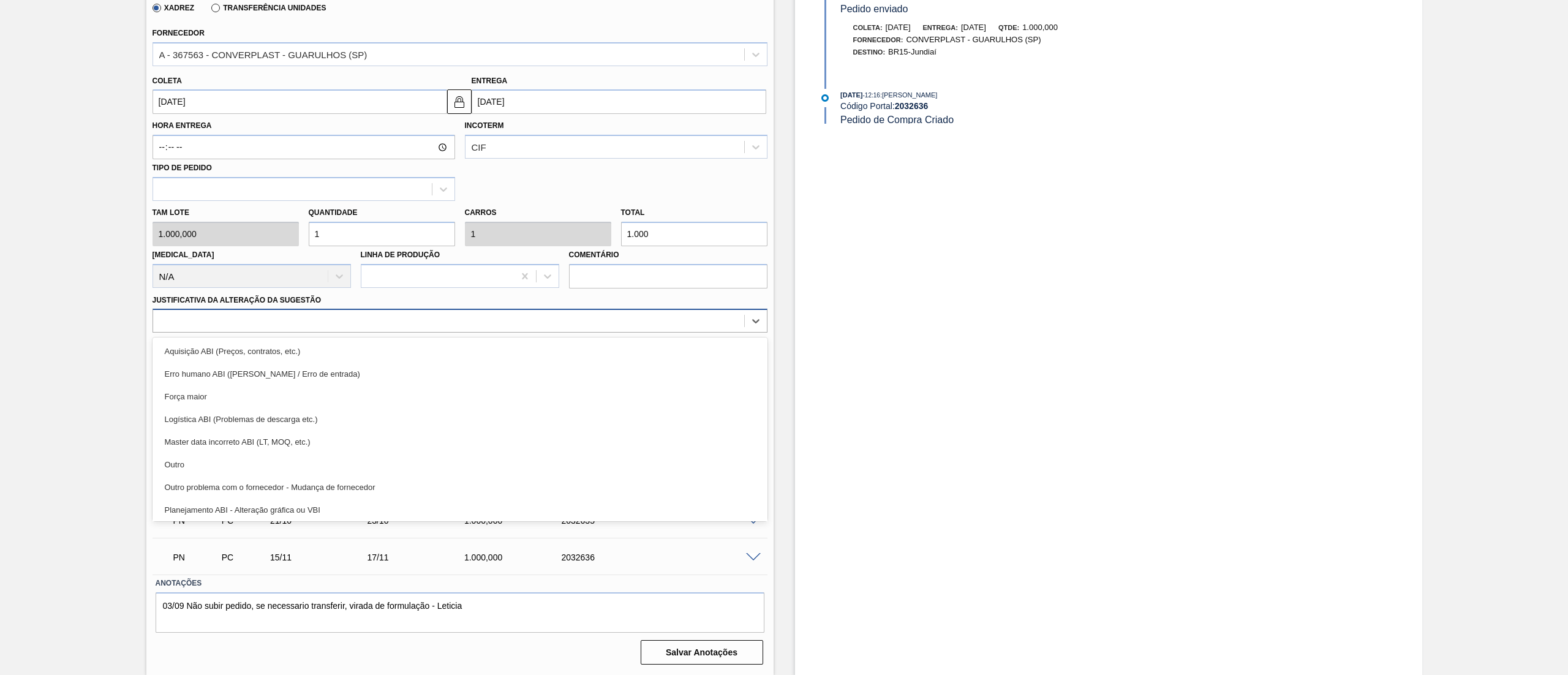
click at [240, 320] on div at bounding box center [449, 321] width 591 height 18
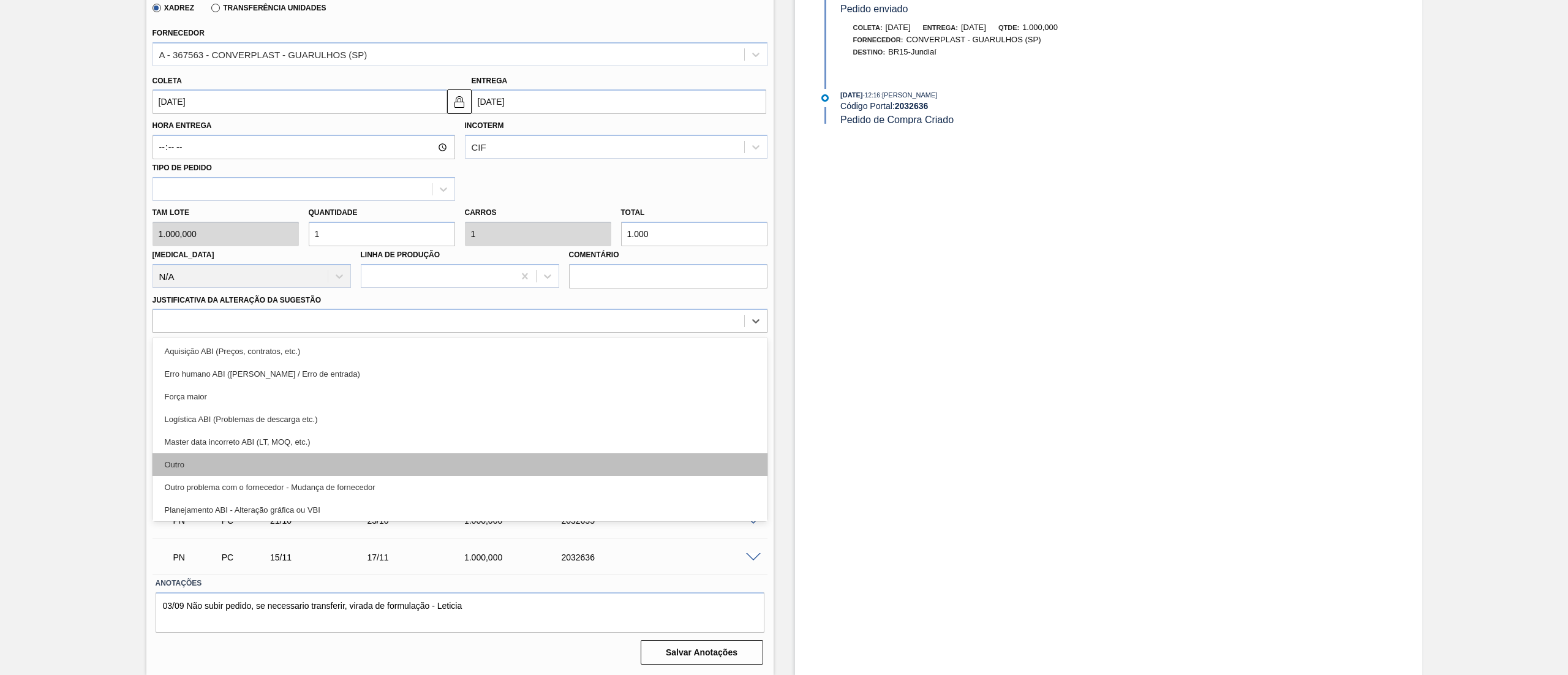
click at [227, 468] on div "Outro" at bounding box center [459, 464] width 615 height 23
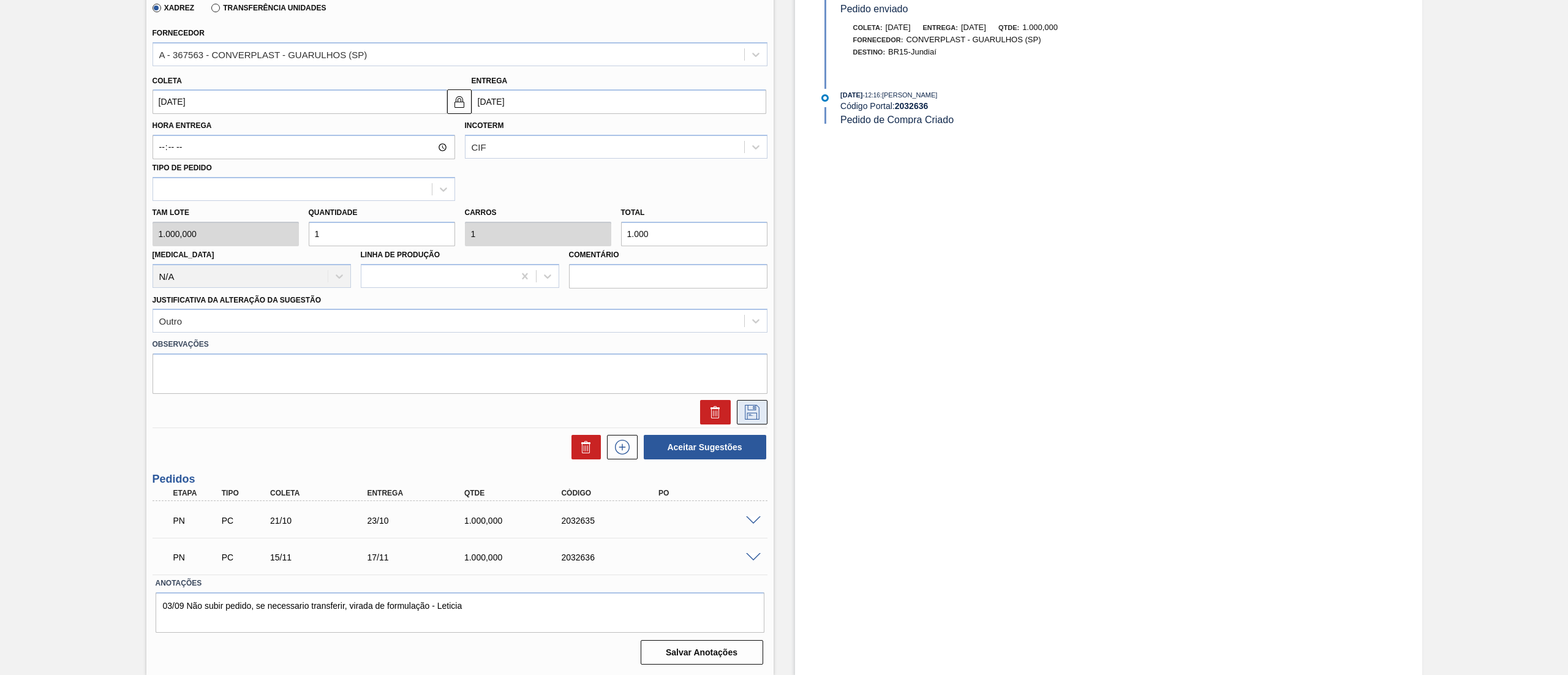
click at [749, 406] on icon at bounding box center [752, 412] width 15 height 15
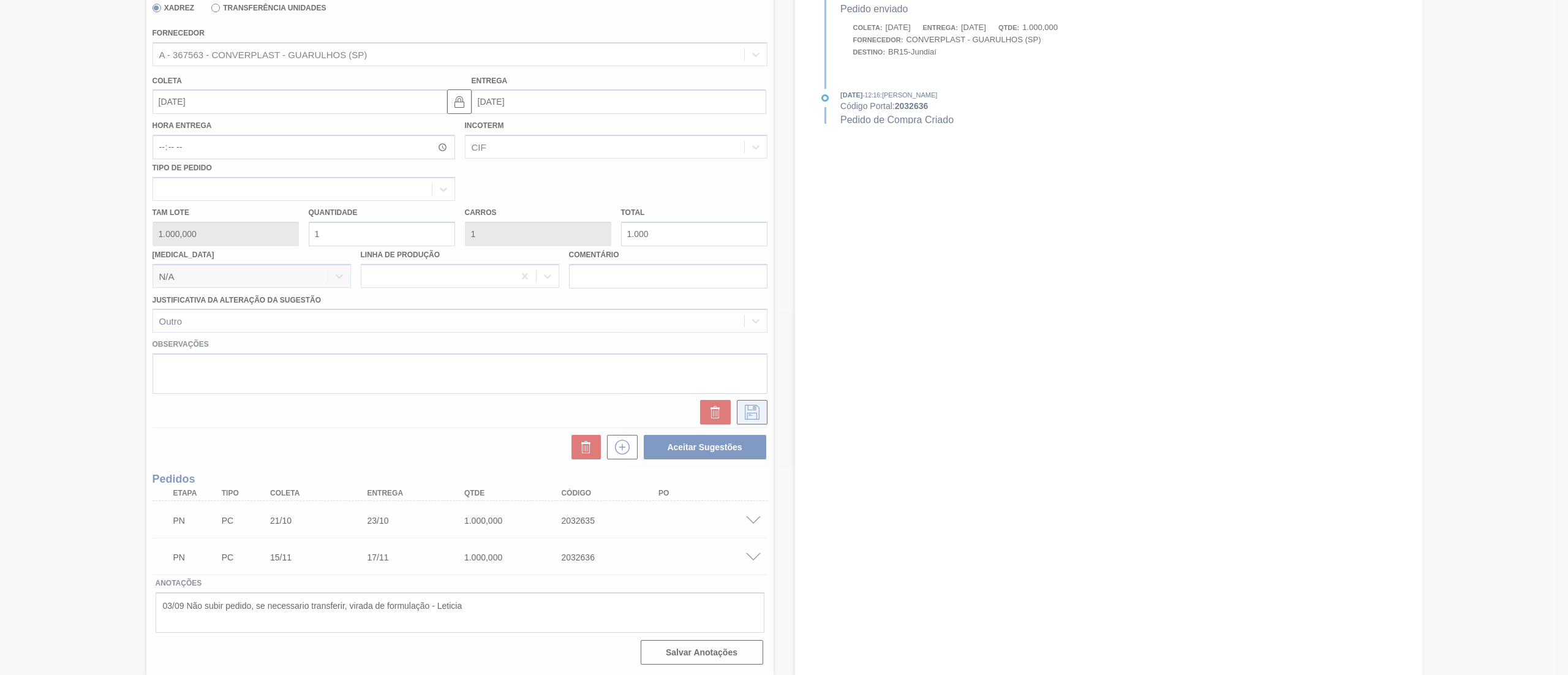
scroll to position [0, 0]
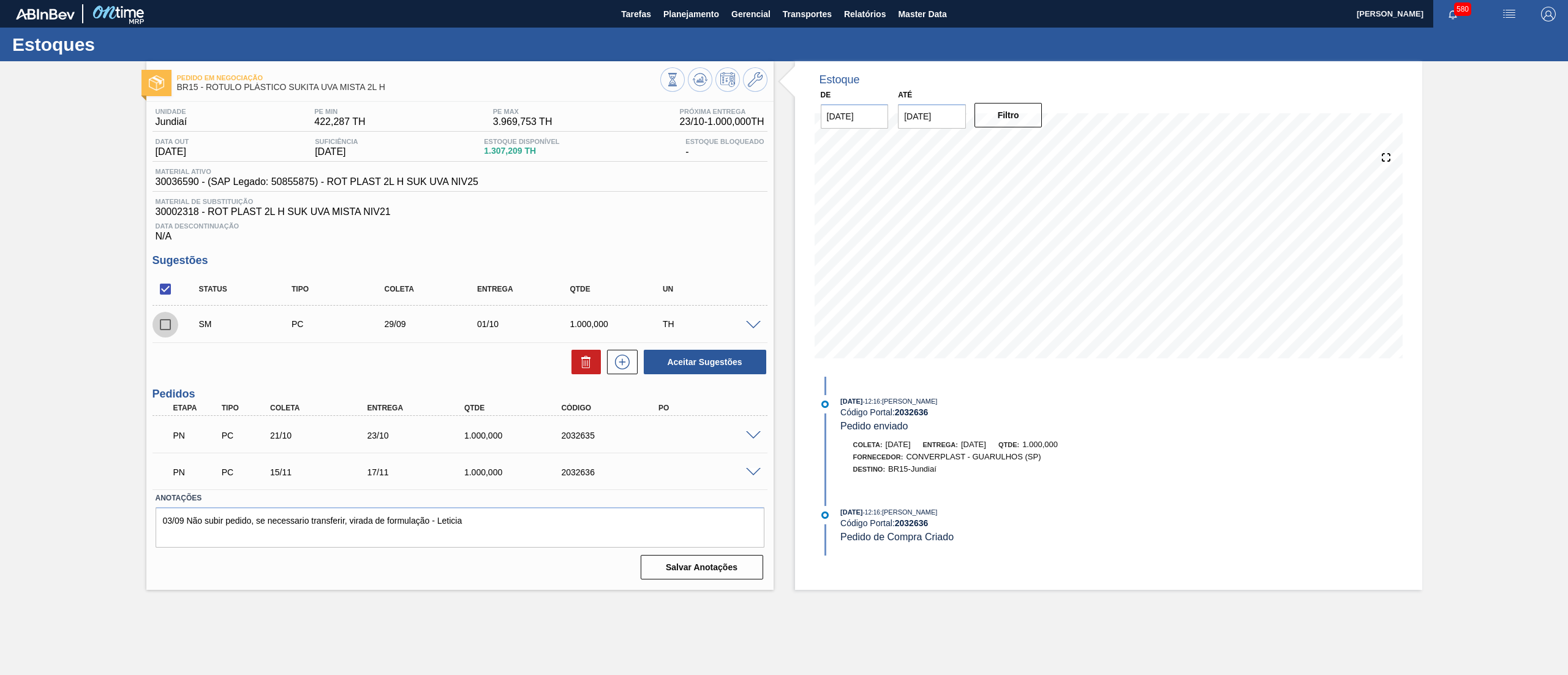
click at [171, 318] on input "checkbox" at bounding box center [165, 324] width 26 height 26
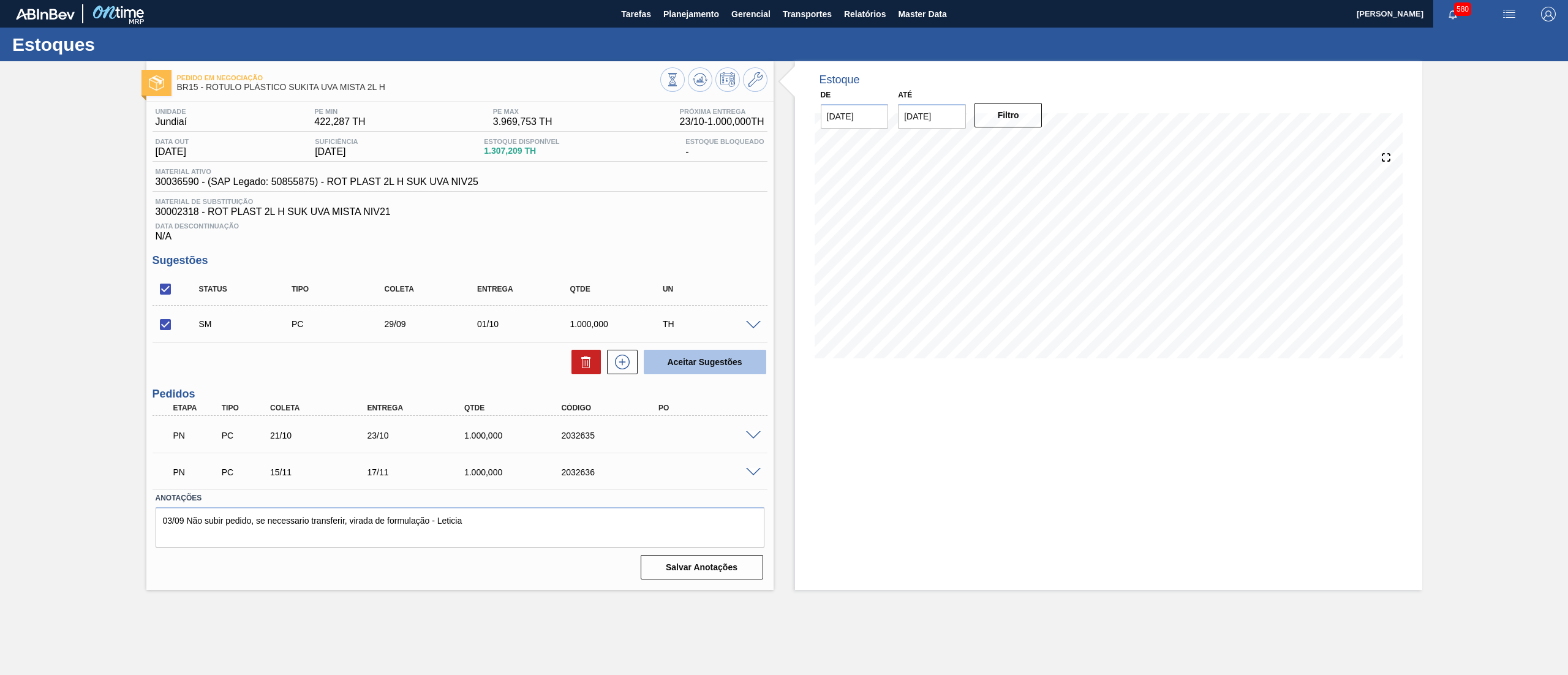
click at [690, 359] on button "Aceitar Sugestões" at bounding box center [705, 362] width 122 height 24
checkbox input "false"
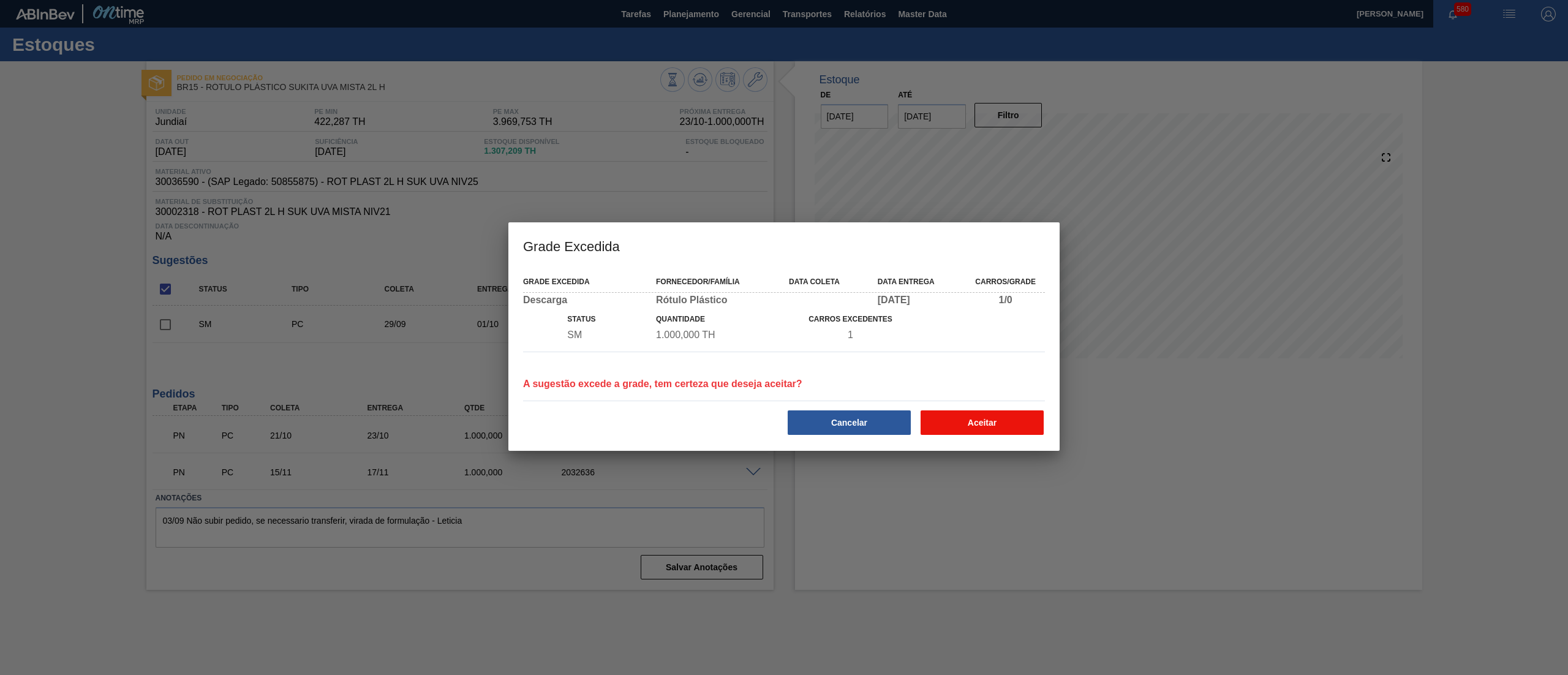
click at [991, 433] on button "Aceitar" at bounding box center [982, 422] width 123 height 24
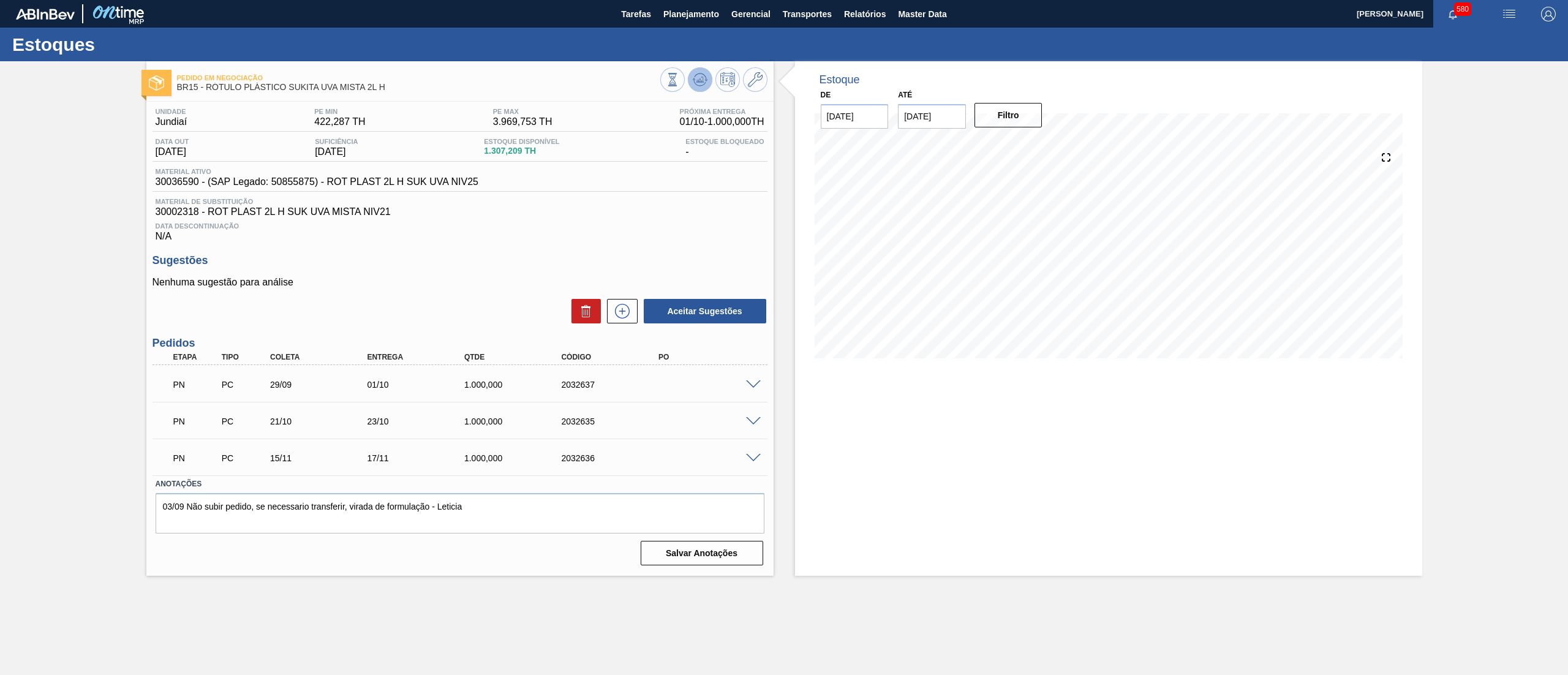
click at [694, 90] on button at bounding box center [699, 79] width 24 height 24
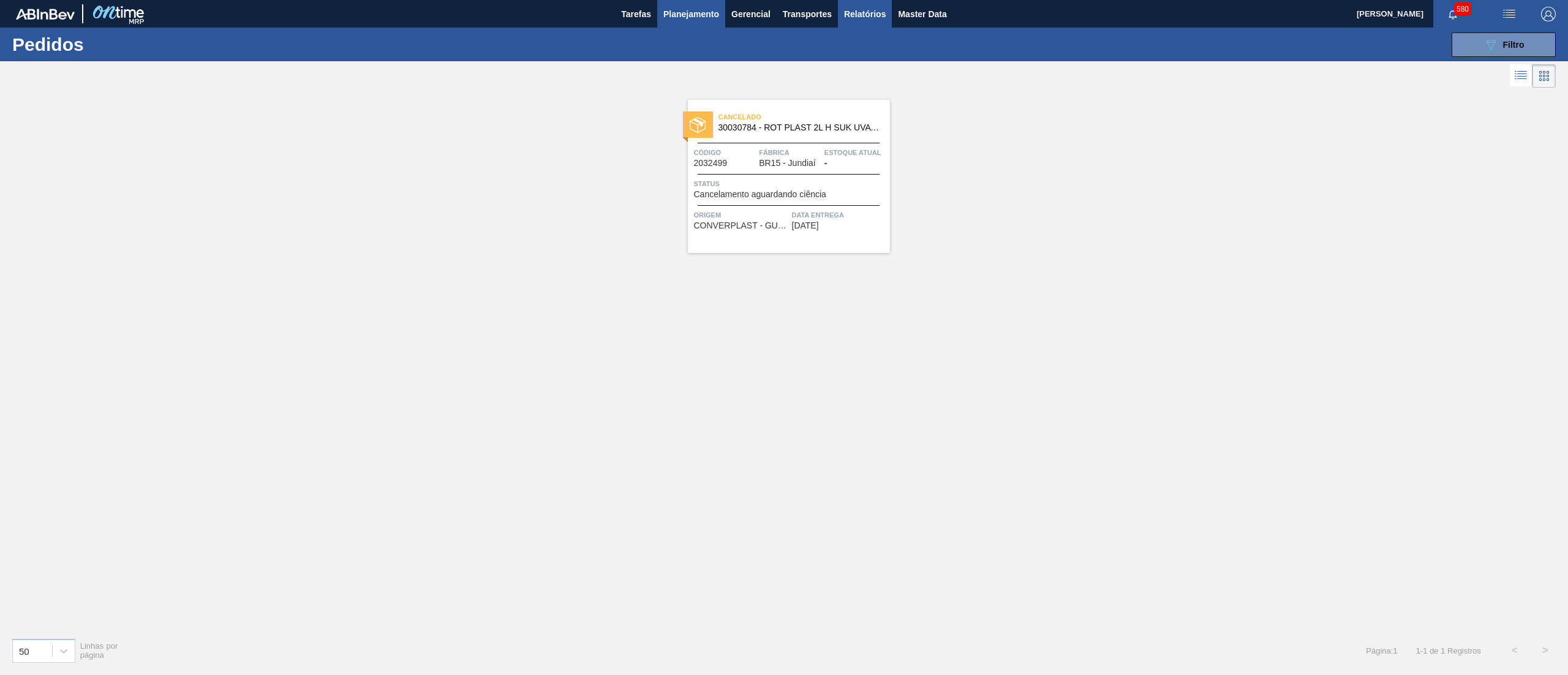
click at [869, 21] on button "Relatórios" at bounding box center [865, 14] width 54 height 28
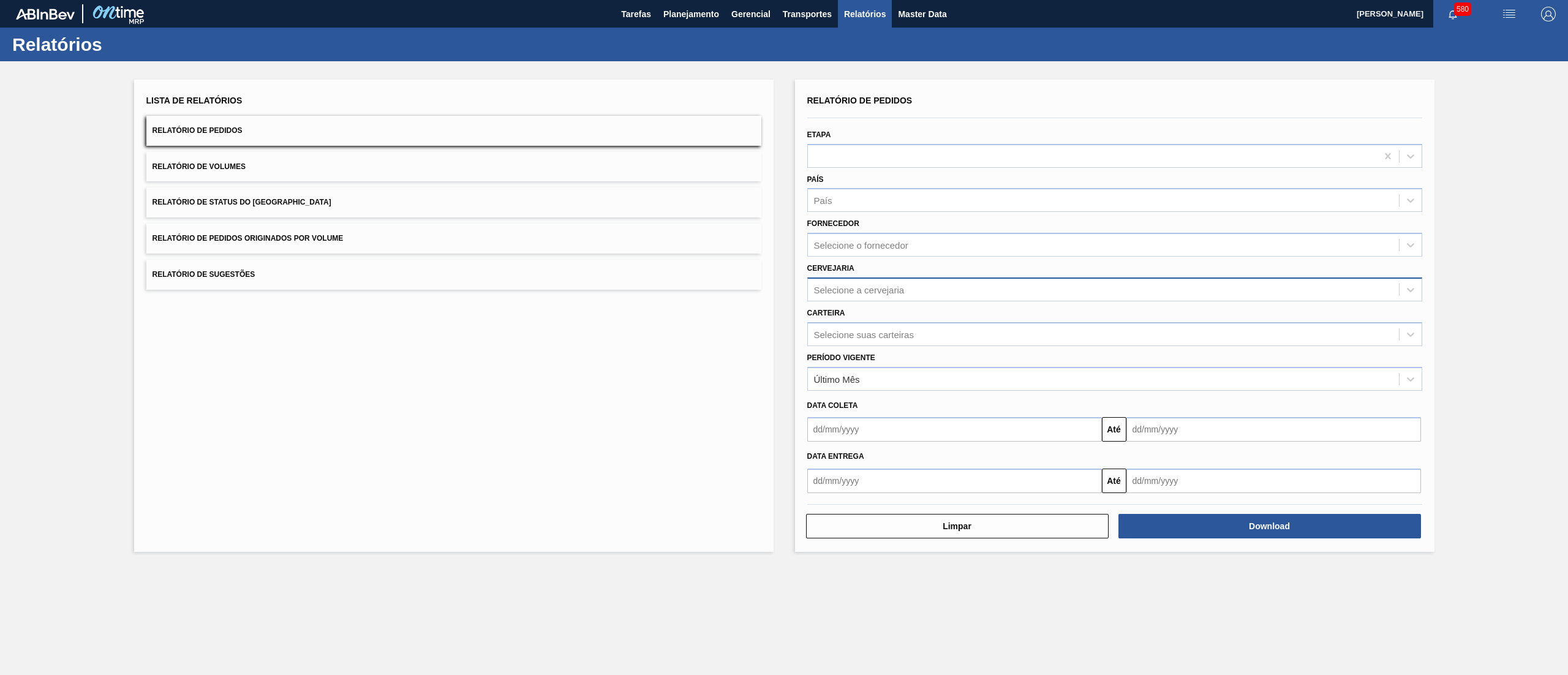
click at [895, 286] on div "Selecione a cervejaria" at bounding box center [859, 289] width 91 height 10
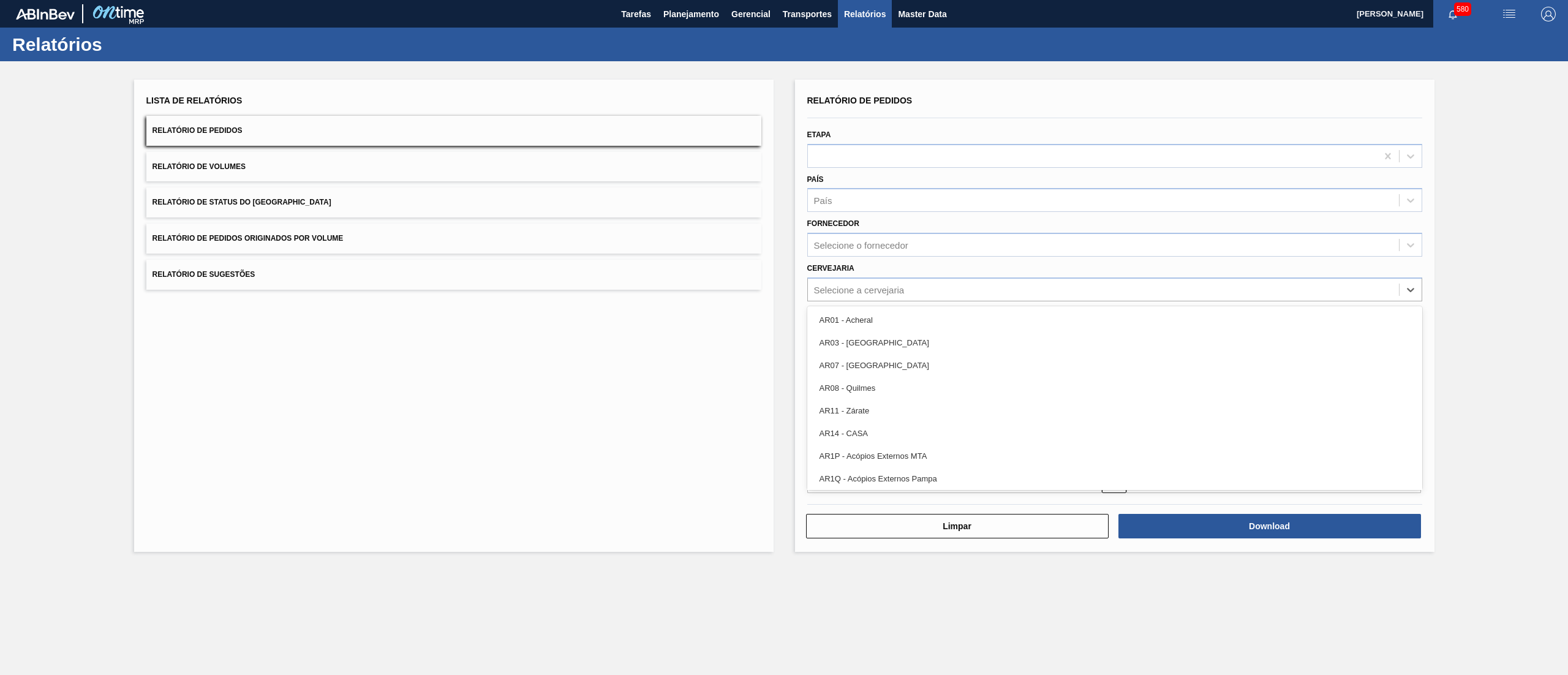
click at [880, 261] on div "Cervejaria option AR01 - Acheral focused, 1 of 92. 92 results available. Use Up…" at bounding box center [1114, 280] width 615 height 42
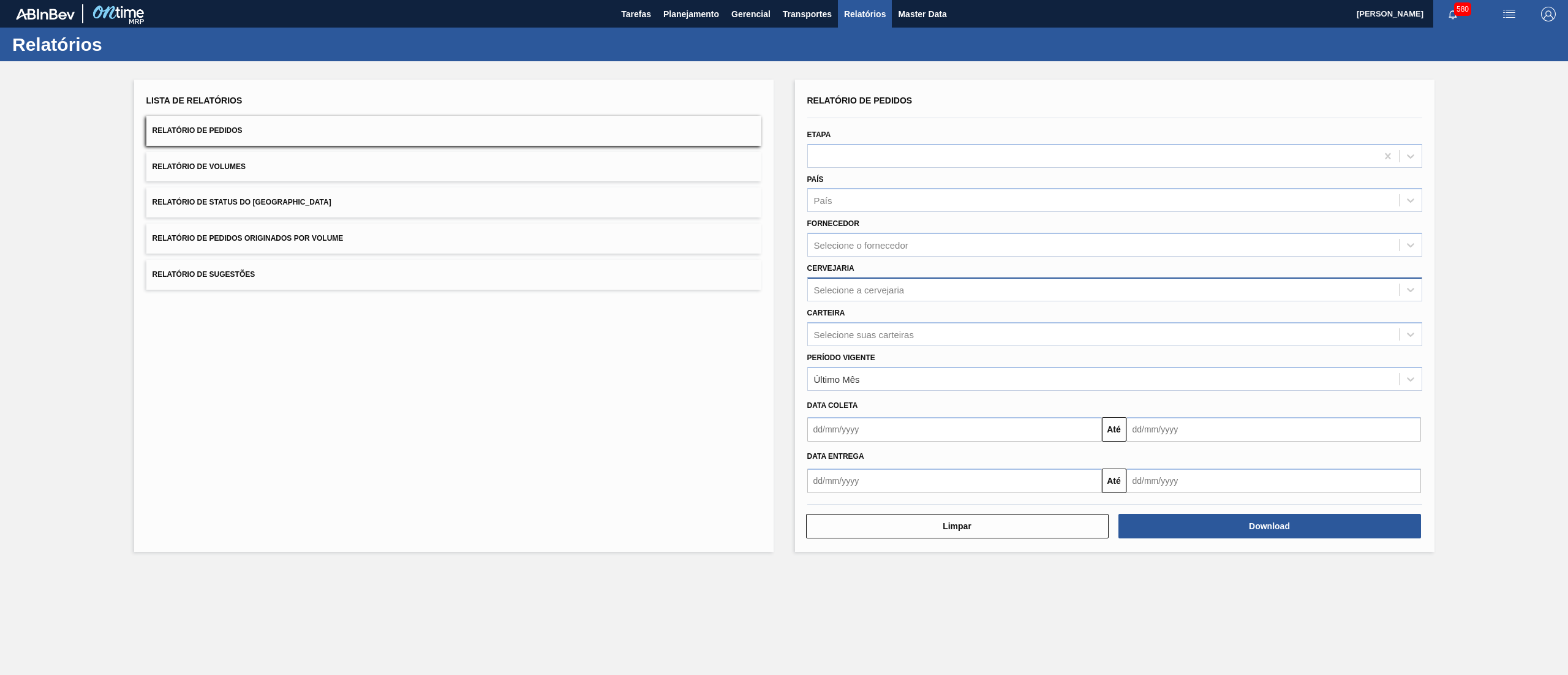
click at [866, 286] on div "Selecione a cervejaria" at bounding box center [859, 289] width 91 height 10
type input "gua"
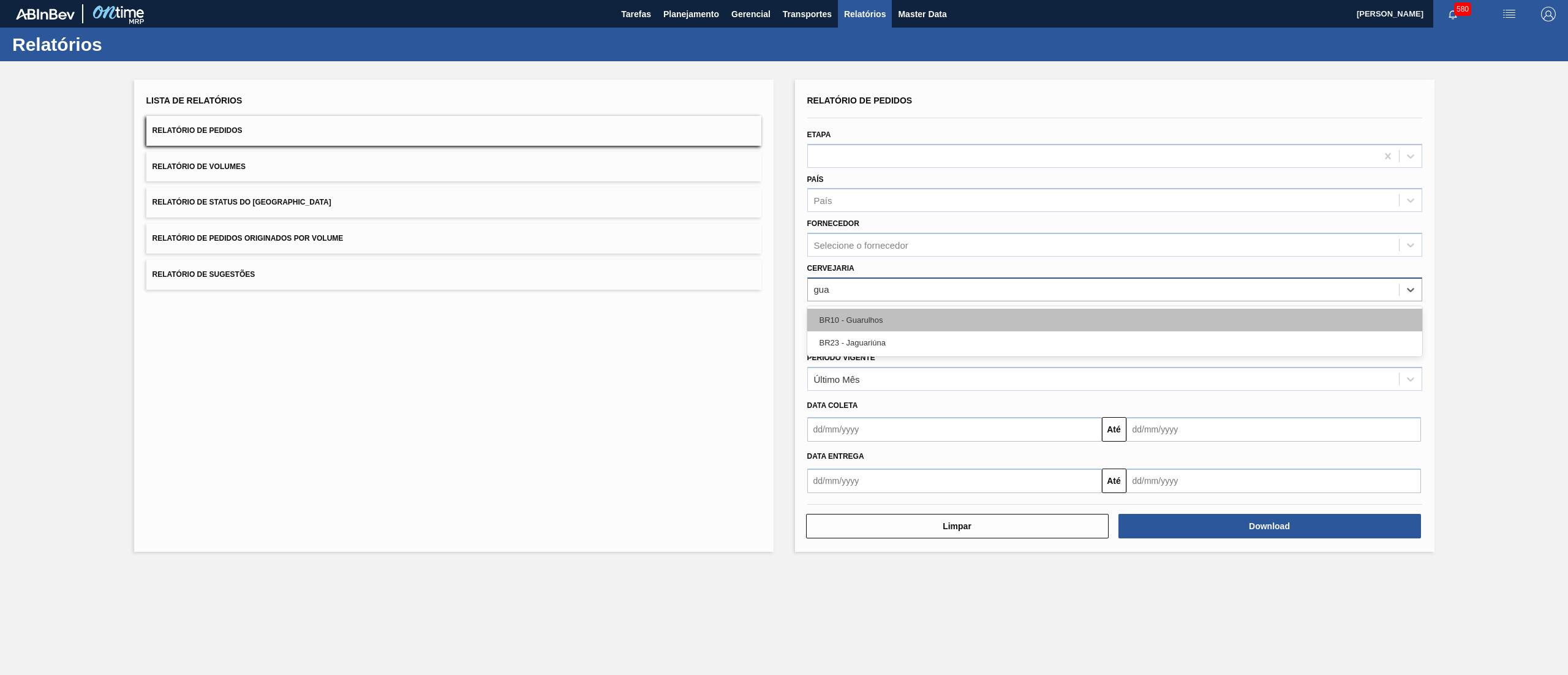
click at [878, 320] on div "BR10 - Guarulhos" at bounding box center [1114, 320] width 615 height 23
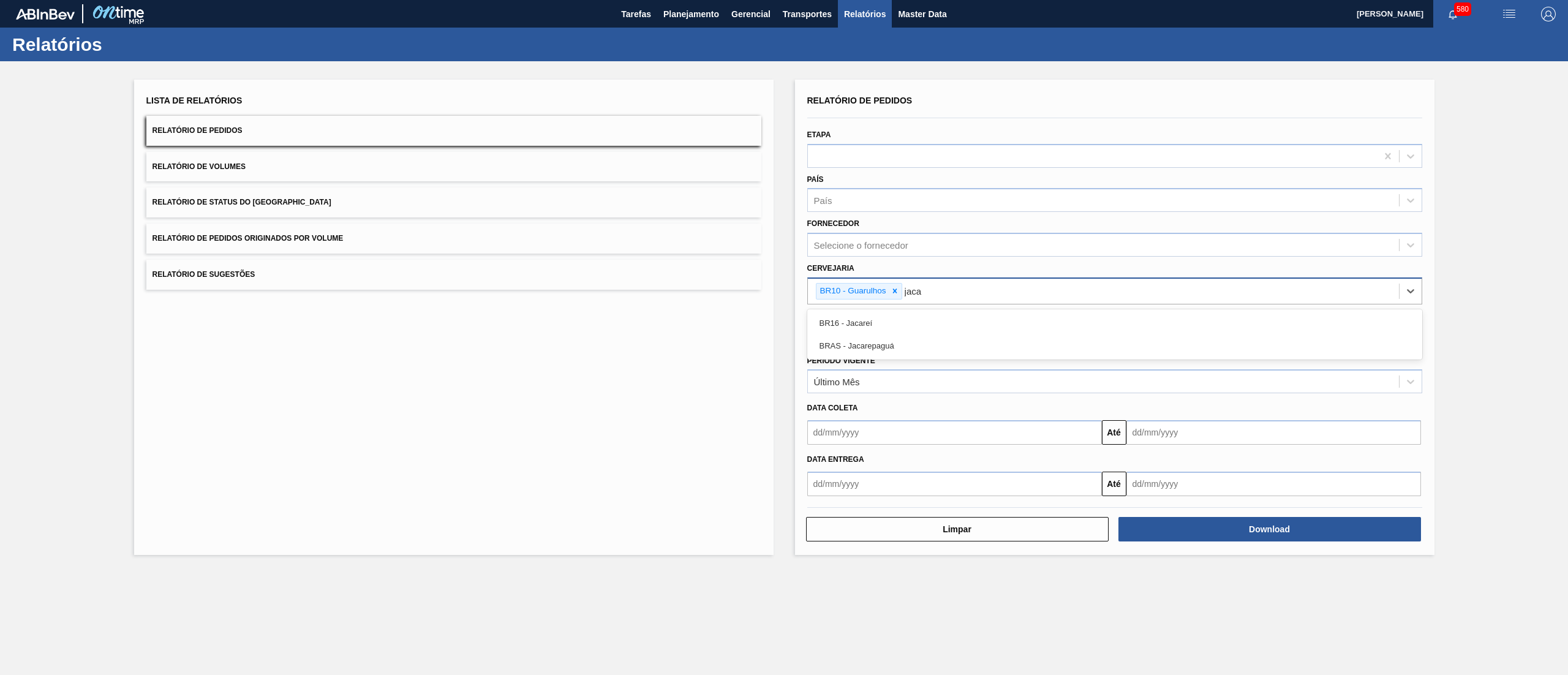
type input "jacar"
type input "jagu"
type input "jund"
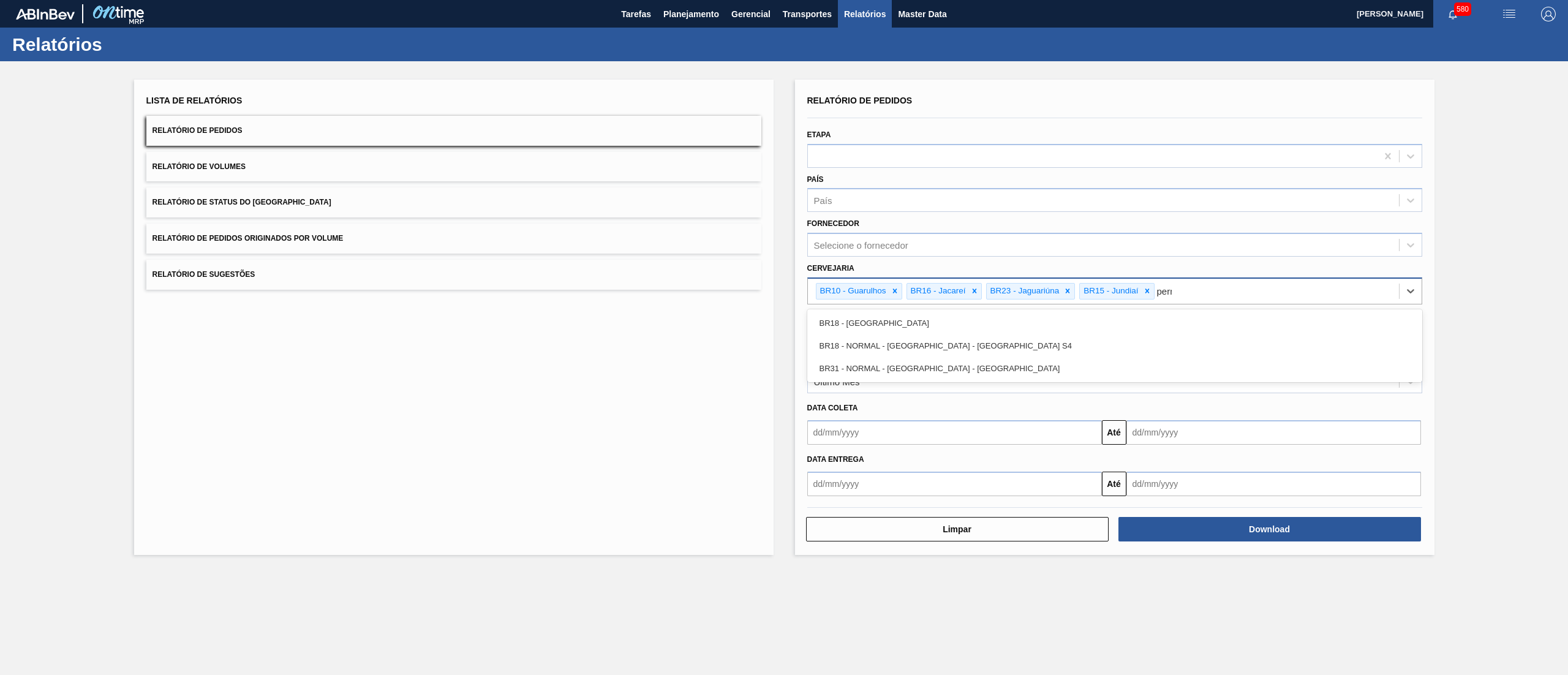
type input "perna"
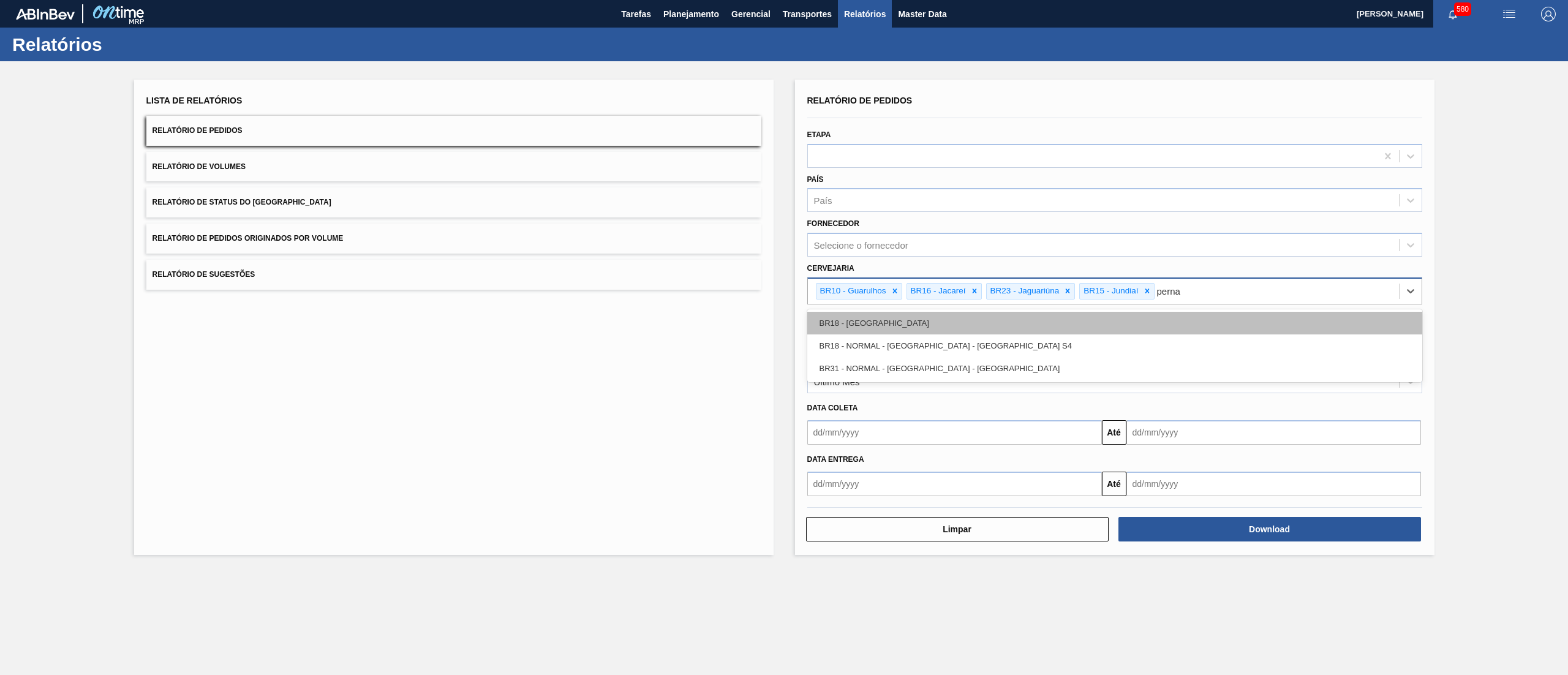
click at [1085, 326] on div "BR18 - [GEOGRAPHIC_DATA]" at bounding box center [1114, 323] width 615 height 23
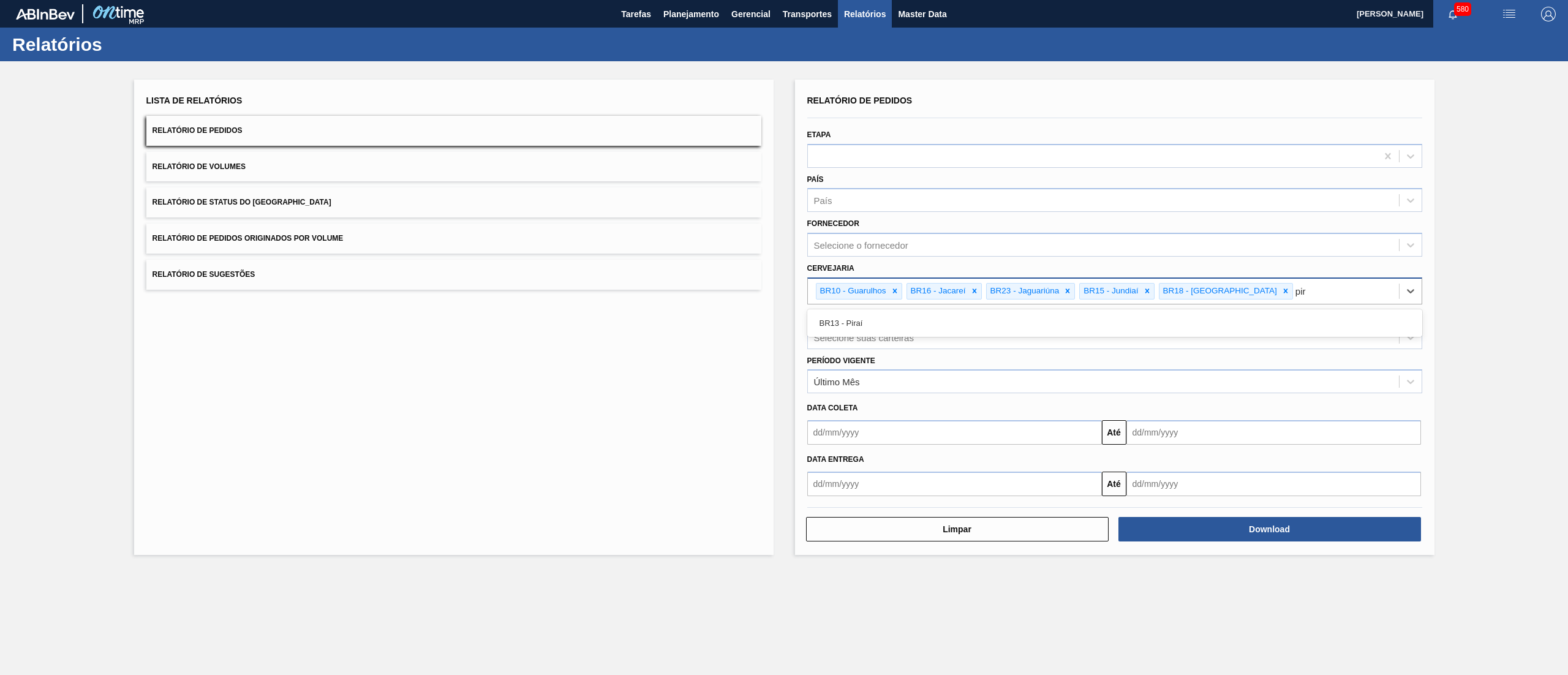
type input "pira"
click at [961, 382] on div "Último Mês" at bounding box center [1103, 382] width 591 height 18
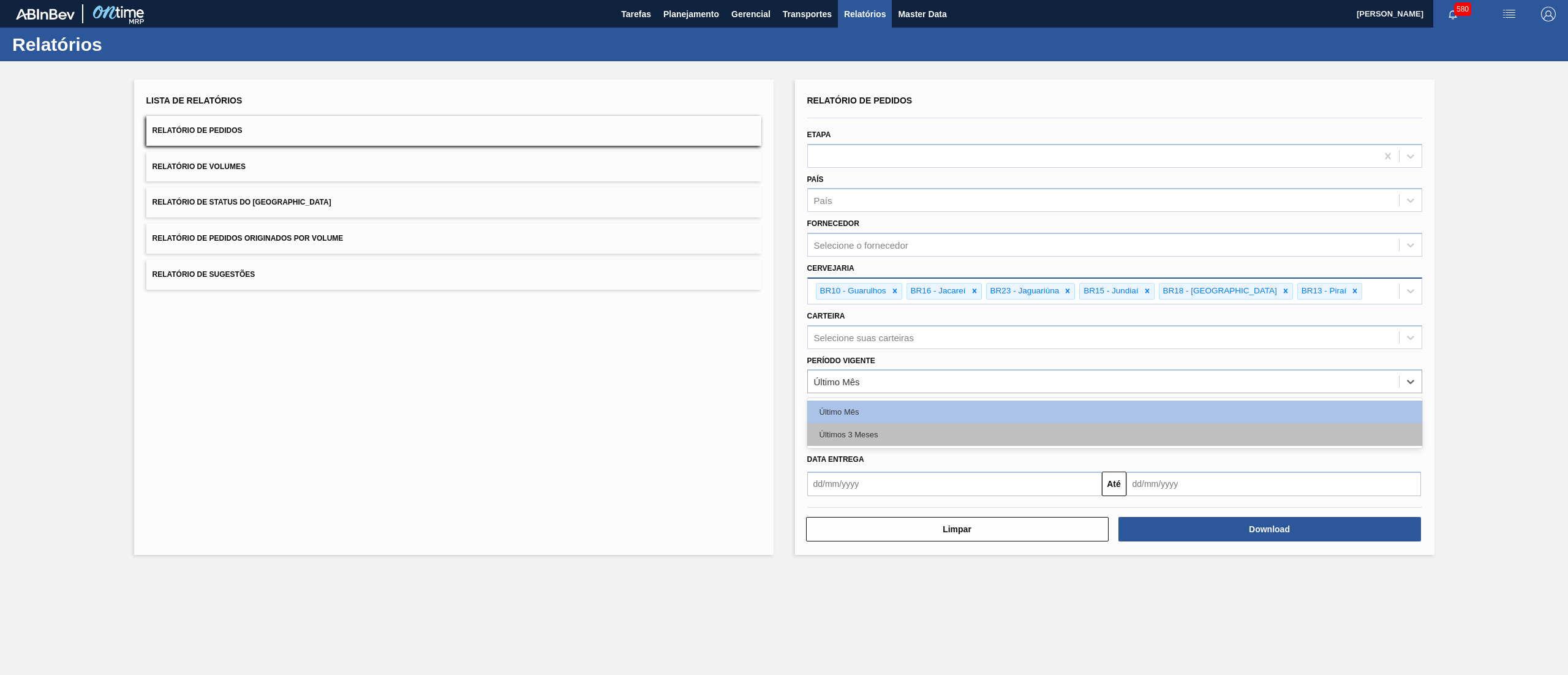
click at [934, 426] on div "Últimos 3 Meses" at bounding box center [1114, 434] width 615 height 23
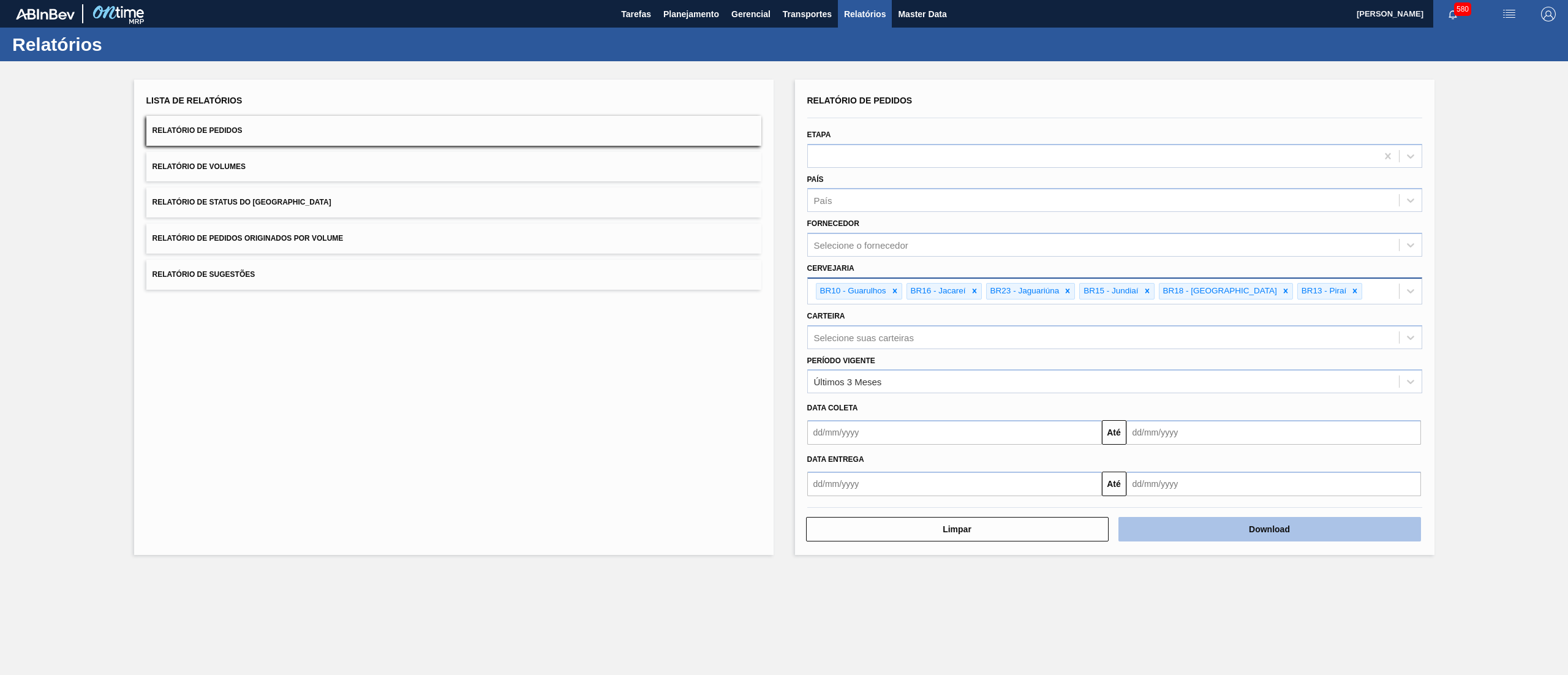
click at [1238, 526] on button "Download" at bounding box center [1269, 529] width 303 height 24
click at [397, 205] on button "Relatório de Status do [GEOGRAPHIC_DATA]" at bounding box center [454, 202] width 615 height 30
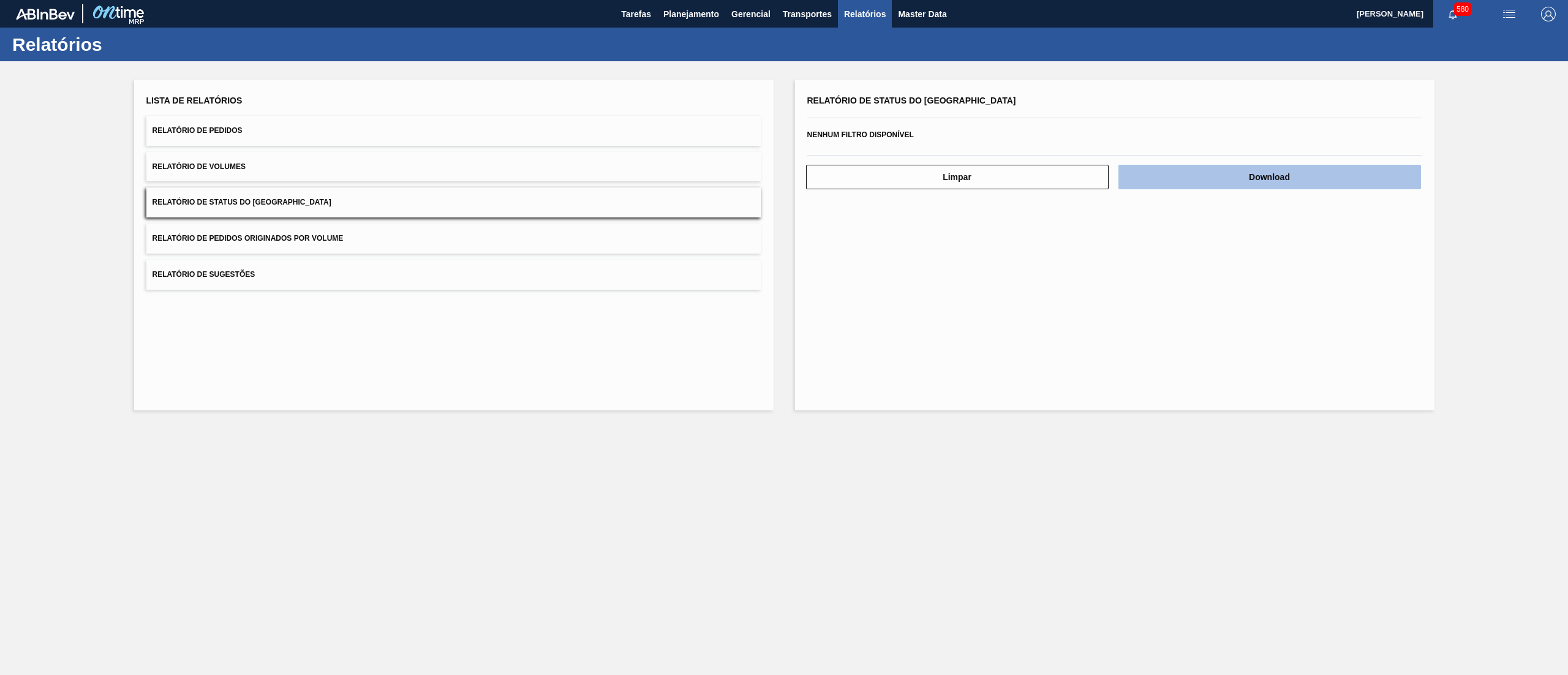
click at [1212, 181] on button "Download" at bounding box center [1269, 176] width 303 height 24
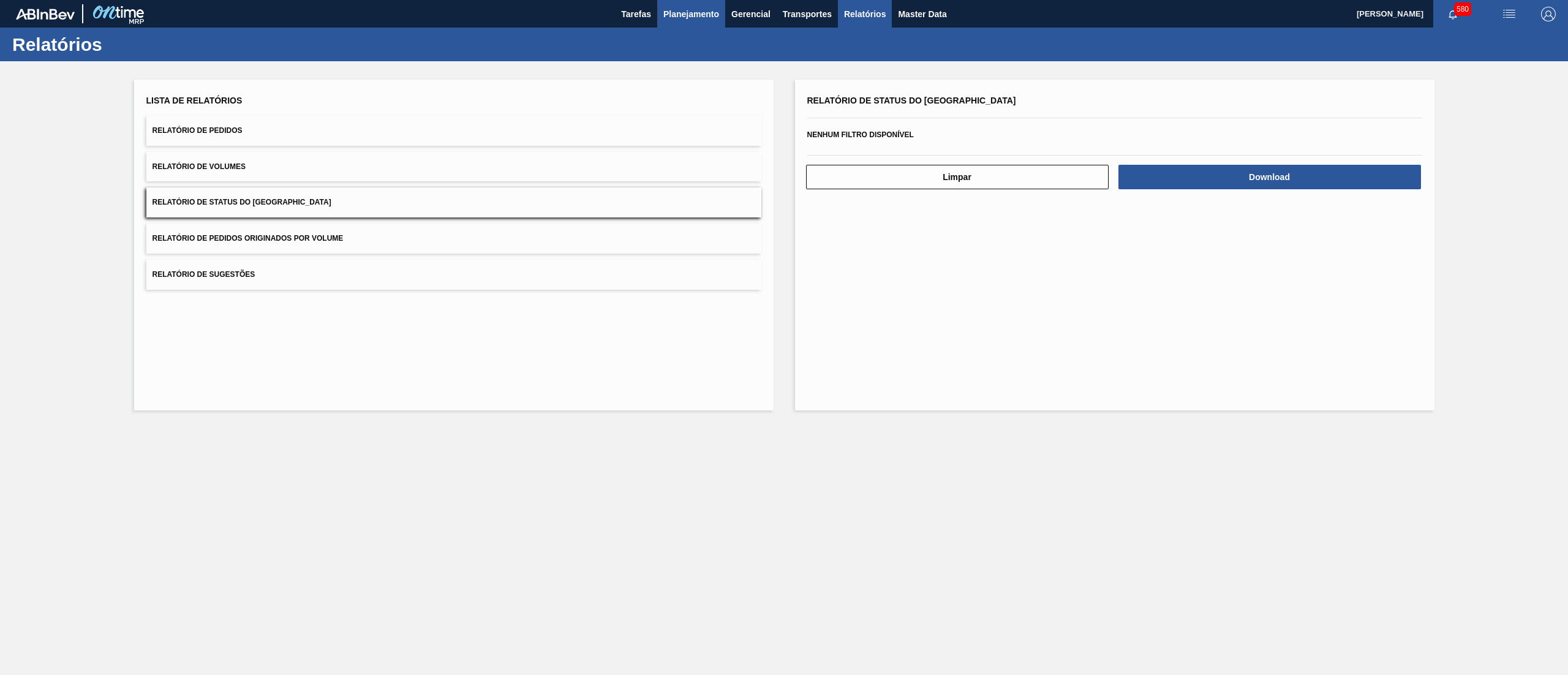
click at [691, 19] on span "Planejamento" at bounding box center [691, 14] width 56 height 15
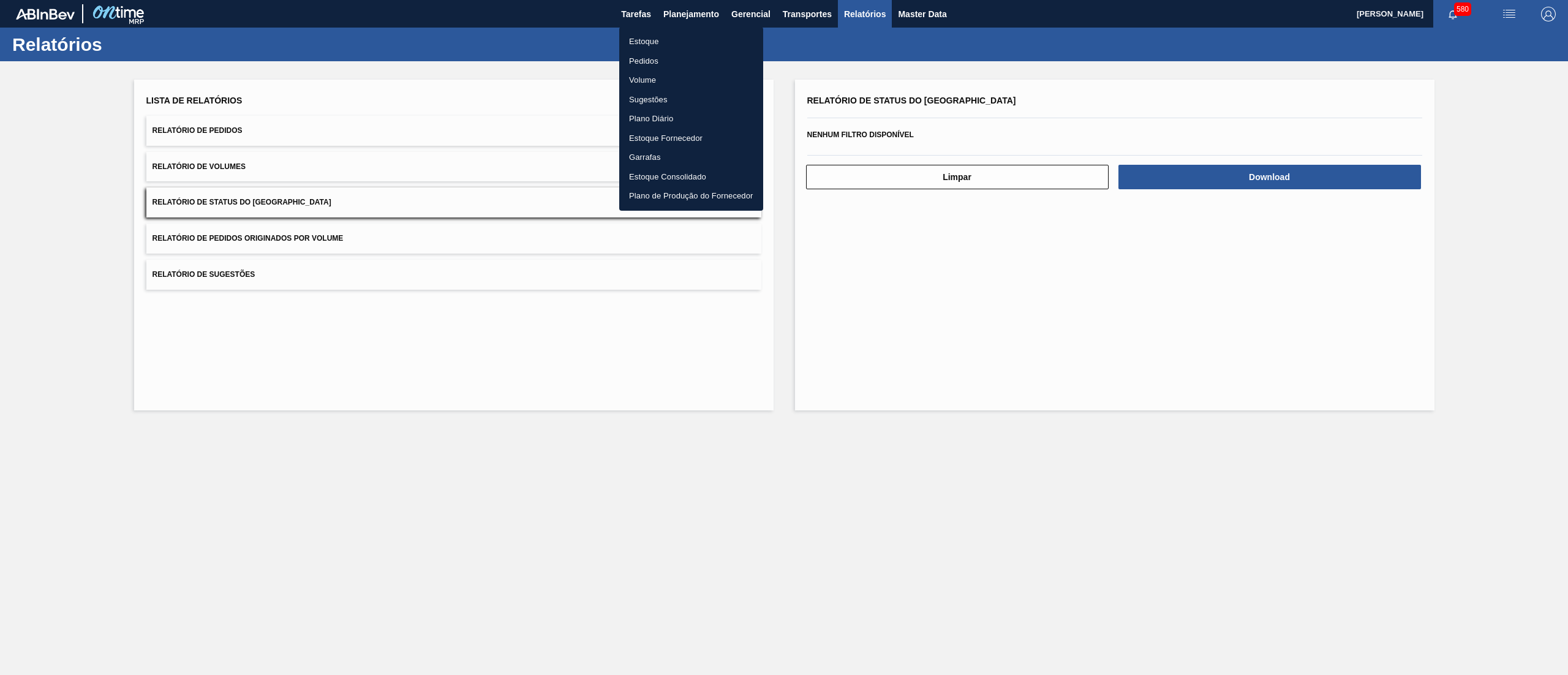
click at [681, 29] on ul "Estoque Pedidos Volume Sugestões Plano Diário Estoque Fornecedor Garrafas Estoq…" at bounding box center [691, 119] width 144 height 184
click at [677, 38] on li "Estoque" at bounding box center [691, 42] width 144 height 20
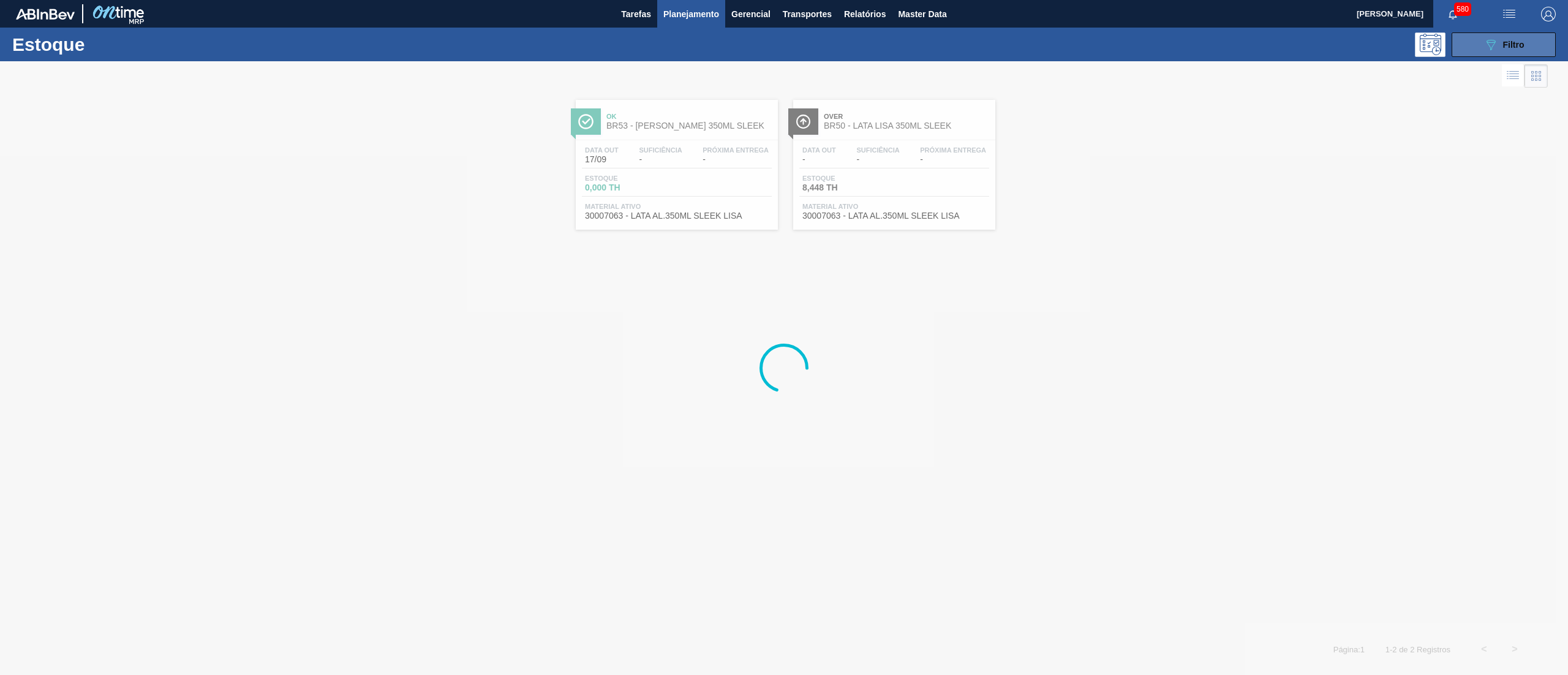
click at [1496, 51] on button "089F7B8B-B2A5-4AFE-B5C0-19BA573D28AC Filtro" at bounding box center [1504, 44] width 104 height 24
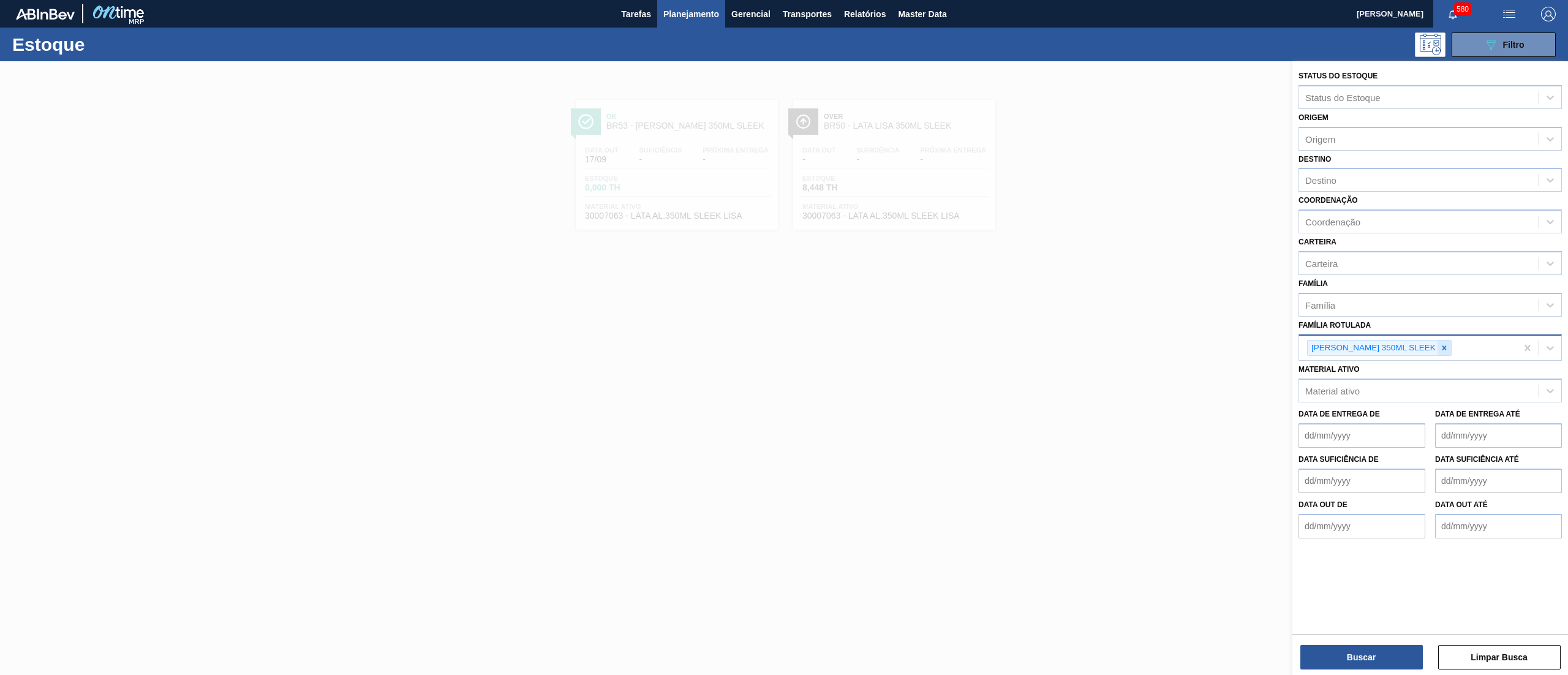
click at [1438, 340] on div at bounding box center [1444, 348] width 13 height 15
click at [1352, 179] on div "Destino" at bounding box center [1418, 180] width 239 height 18
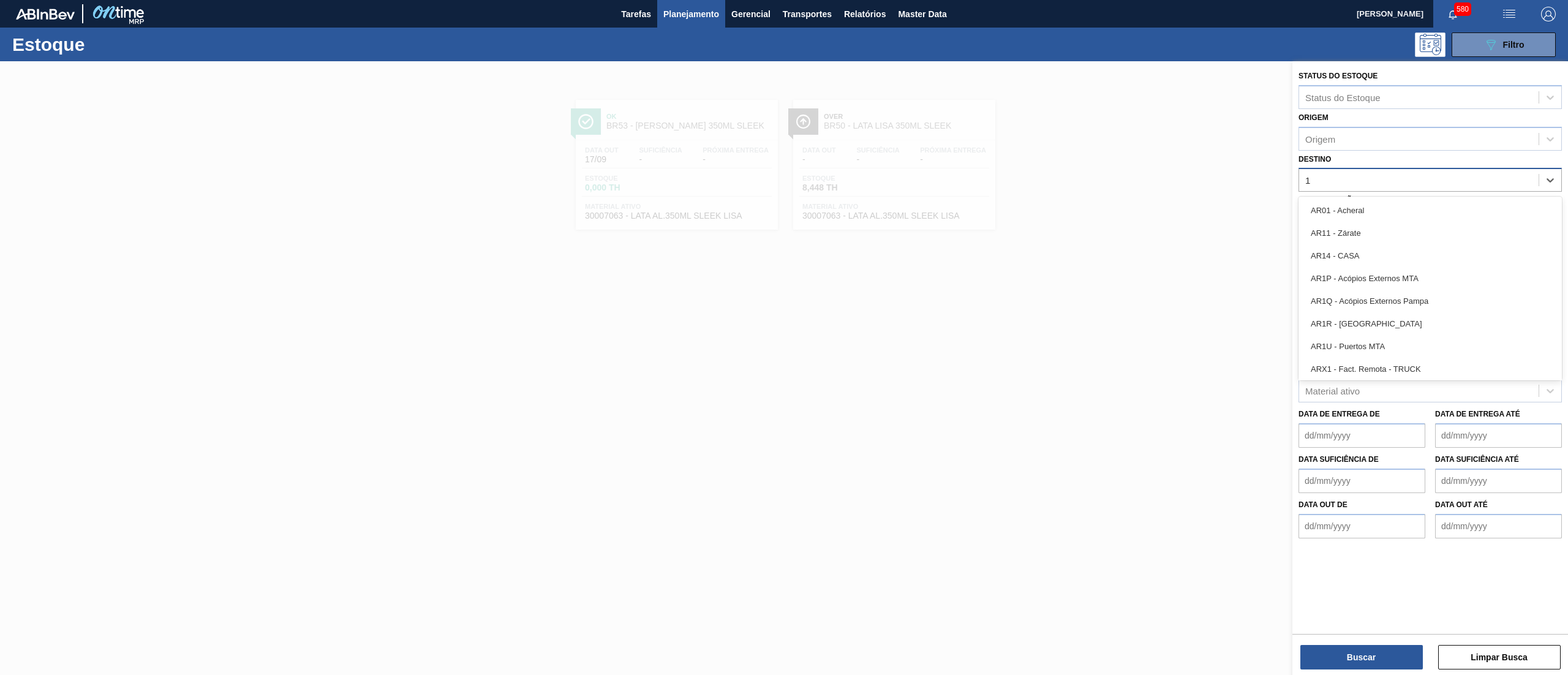
type input "16"
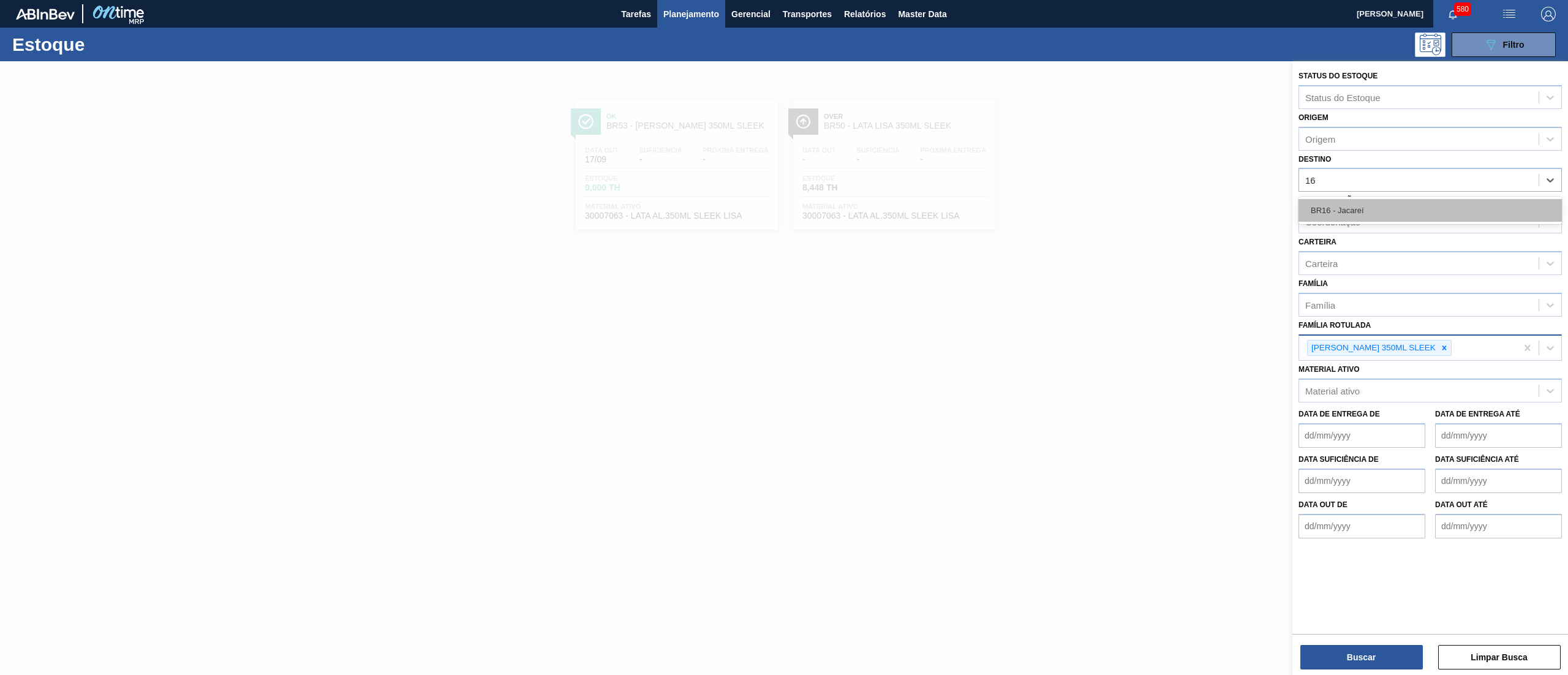
click at [1377, 209] on div "BR16 - Jacareí" at bounding box center [1430, 210] width 263 height 23
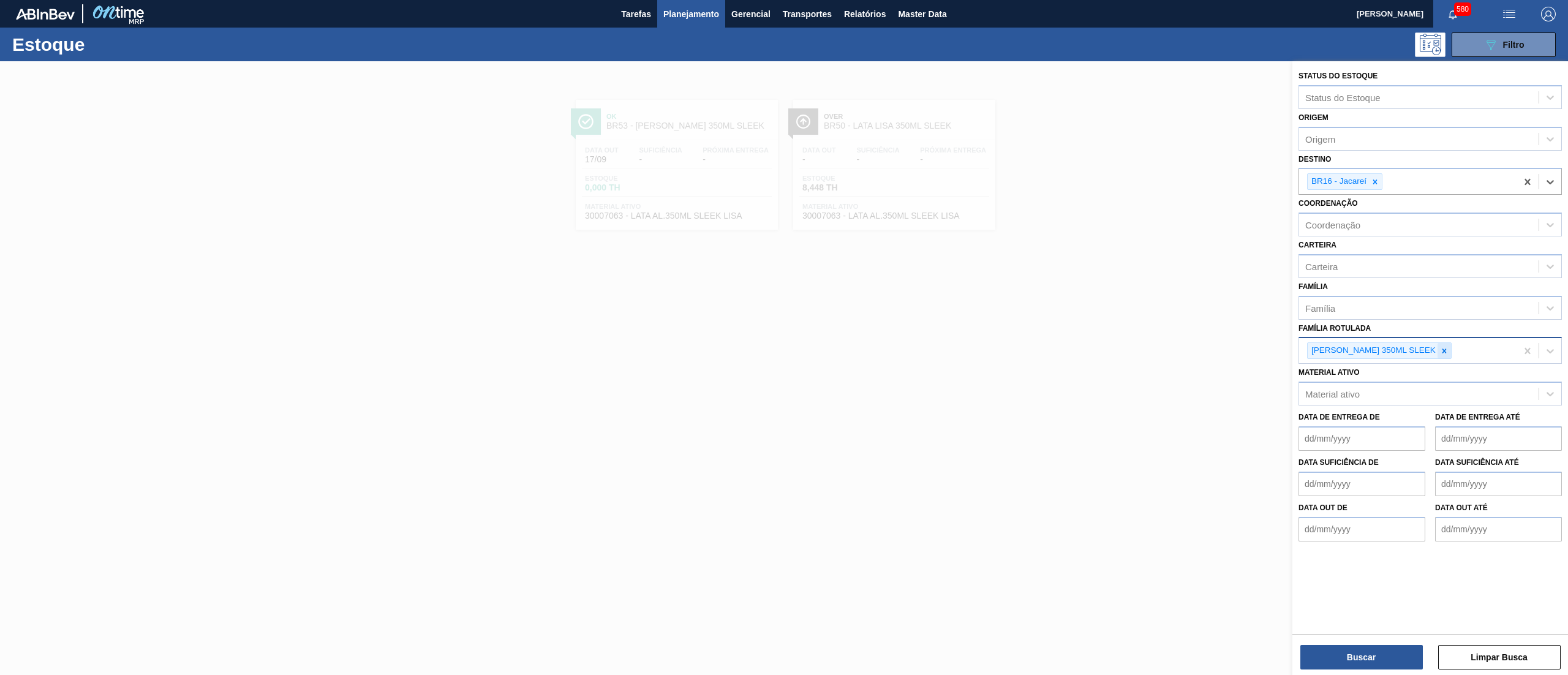
click at [1440, 352] on icon at bounding box center [1444, 351] width 9 height 9
click at [1381, 308] on div "Família" at bounding box center [1418, 307] width 239 height 18
type input "caixa"
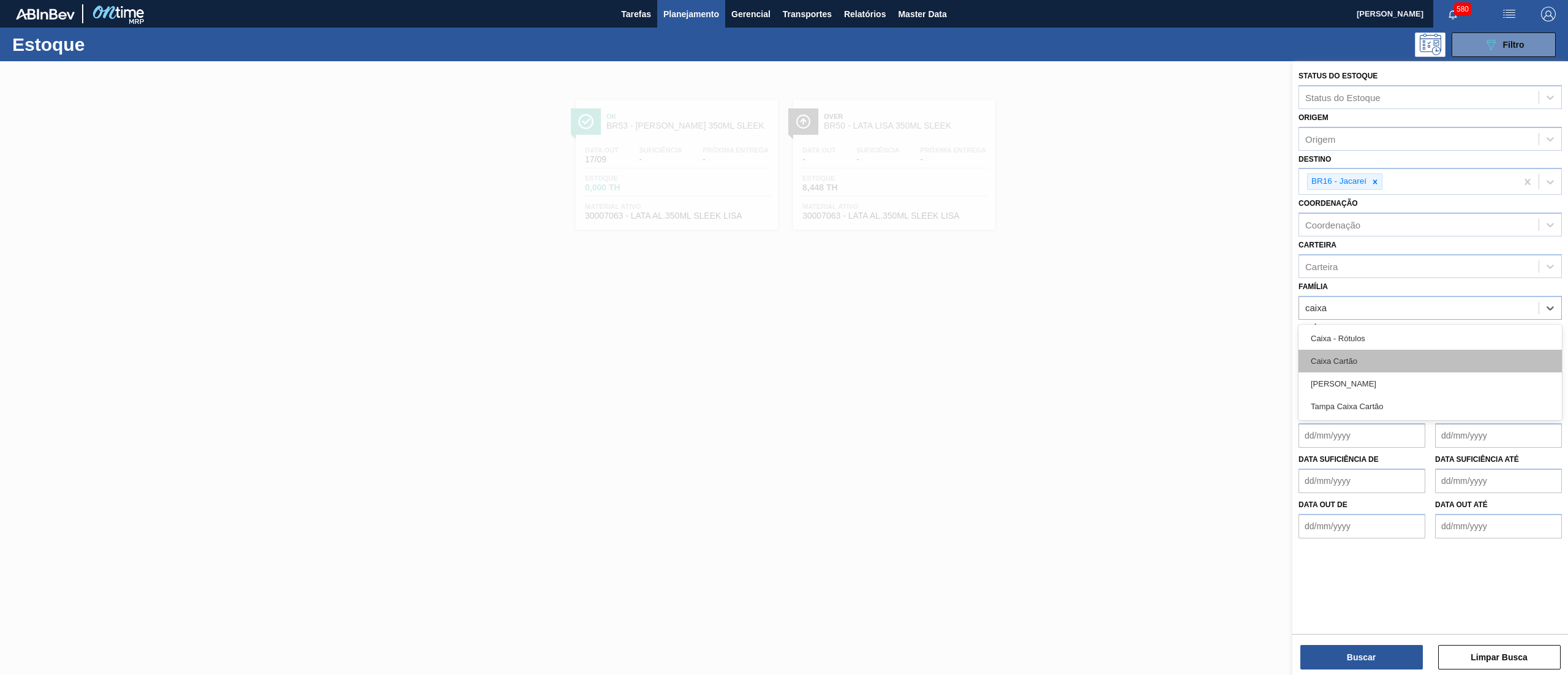
click at [1385, 353] on div "Caixa Cartão" at bounding box center [1430, 361] width 263 height 23
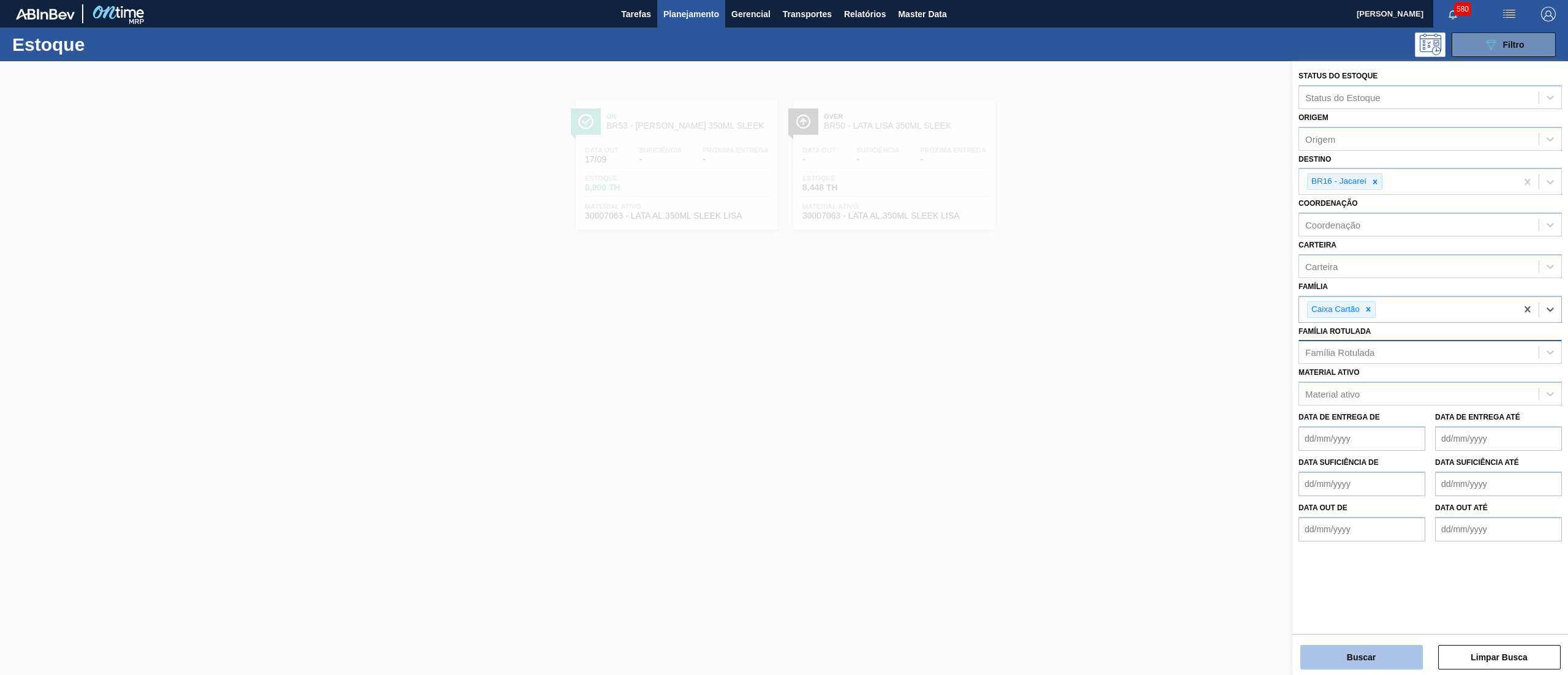
click at [1378, 649] on button "Buscar" at bounding box center [1361, 657] width 122 height 24
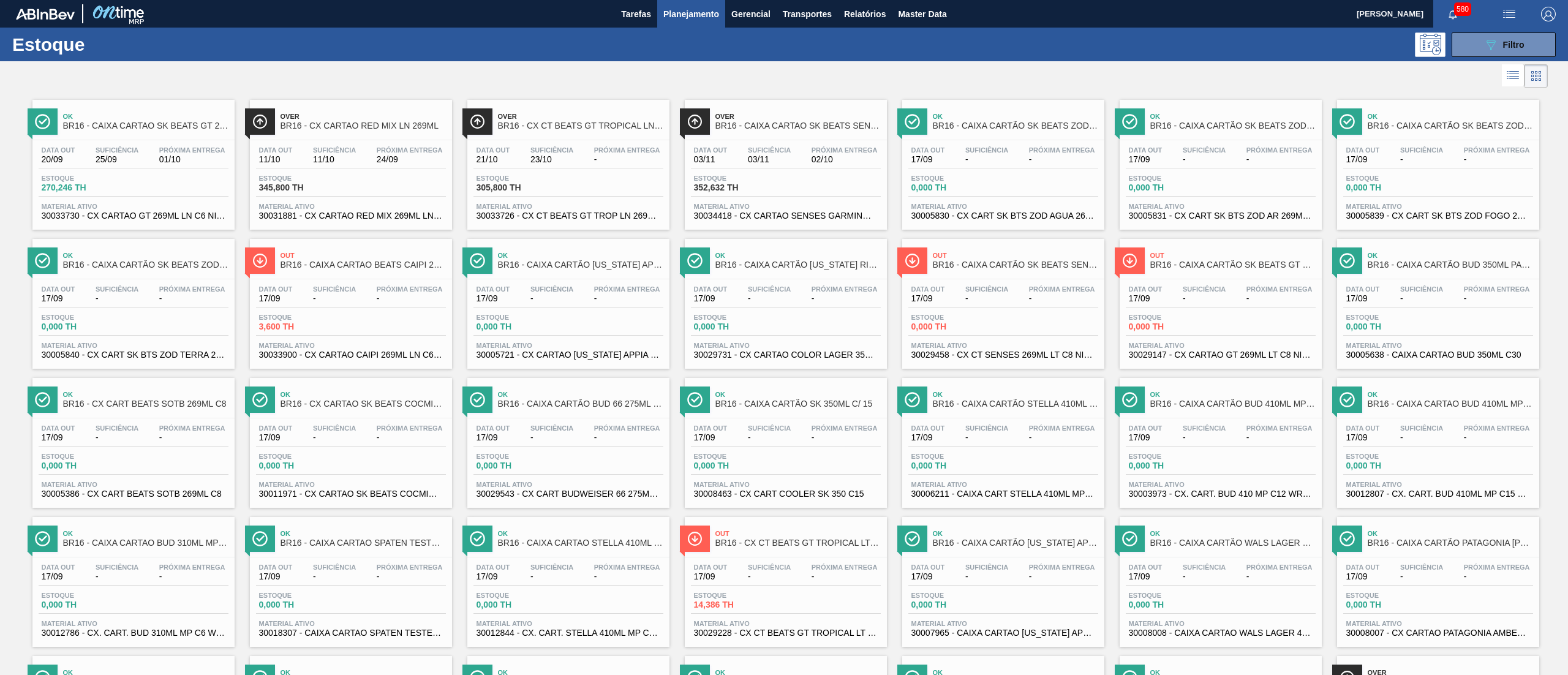
click at [1269, 352] on span "30029147 - CX CARTAO GT 269ML LT C8 NIV23" at bounding box center [1220, 355] width 184 height 10
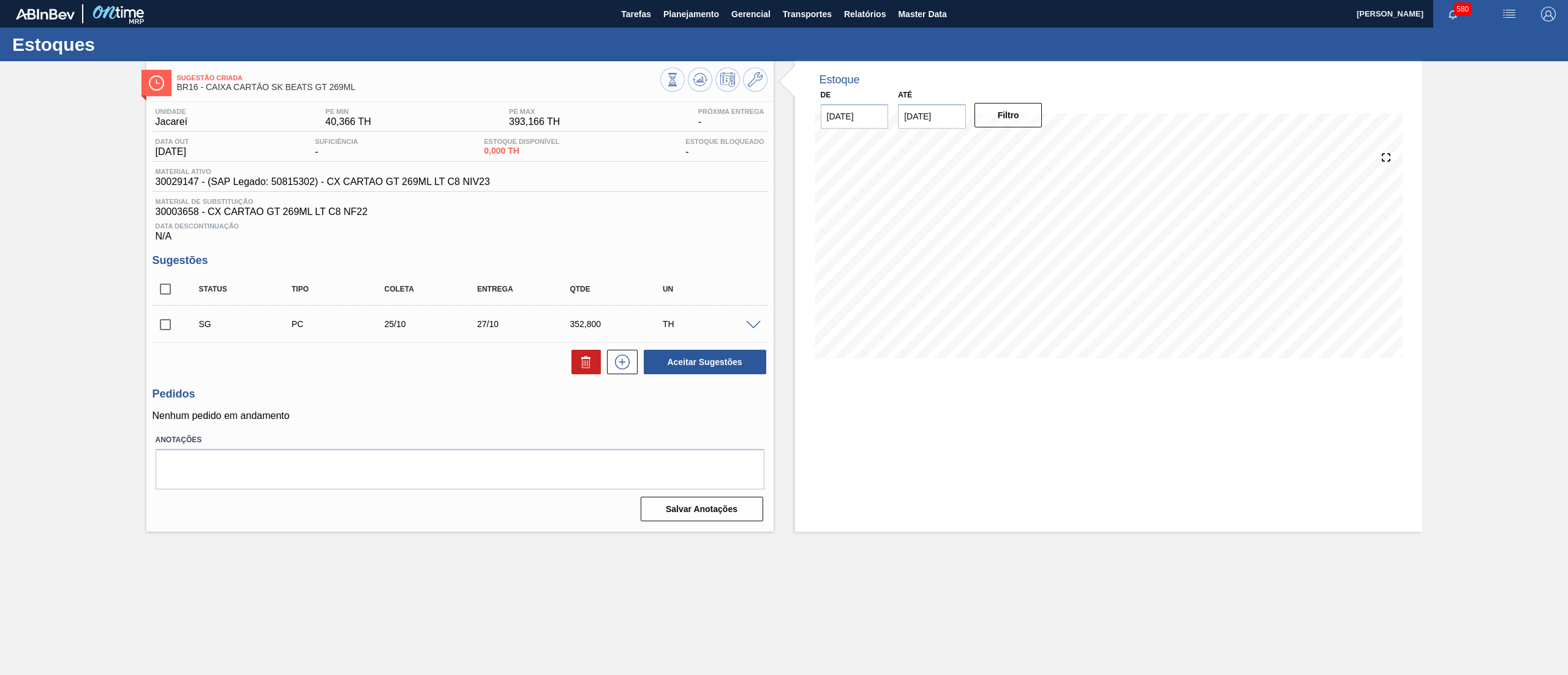
click at [743, 88] on div at bounding box center [713, 81] width 107 height 28
click at [747, 88] on button at bounding box center [754, 79] width 24 height 24
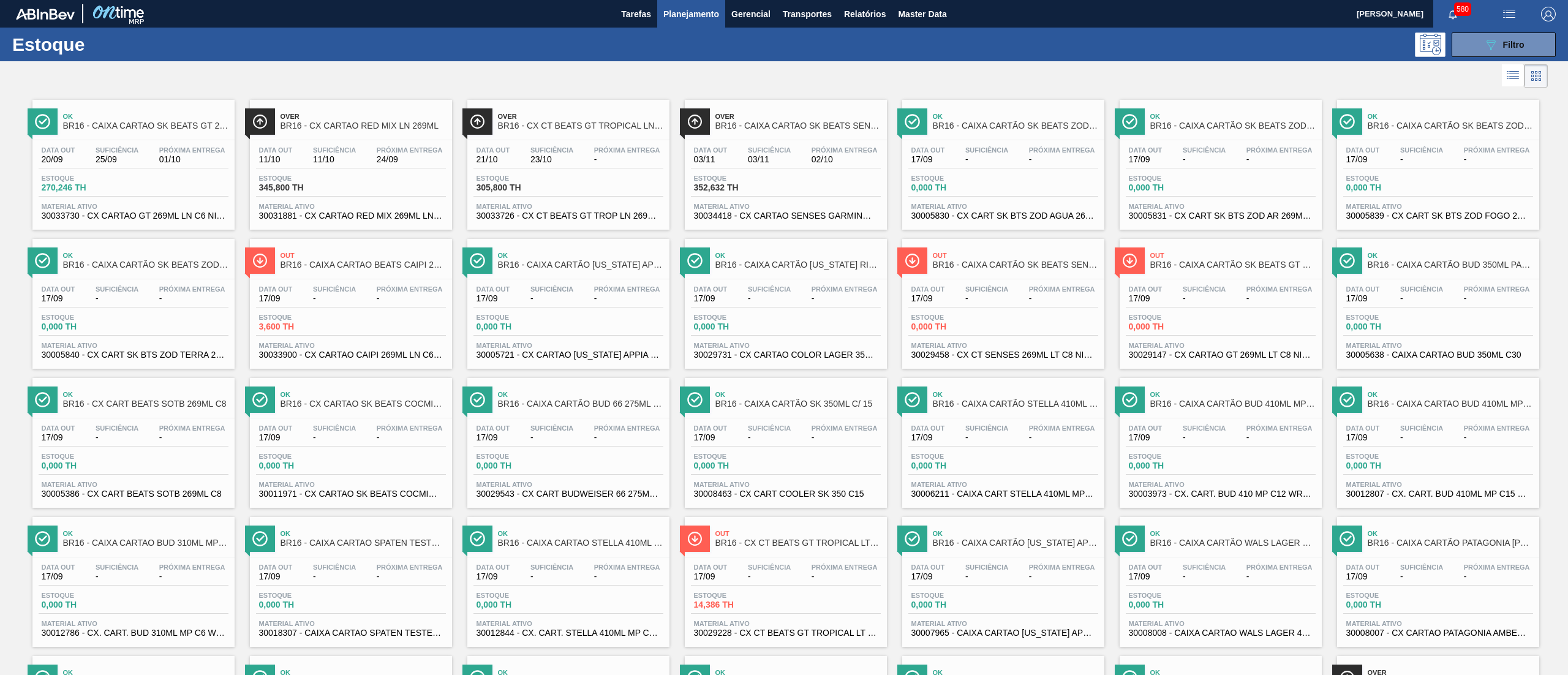
click at [149, 216] on span "30033730 - CX CARTAO GT 269ML LN C6 NIV25" at bounding box center [133, 216] width 184 height 10
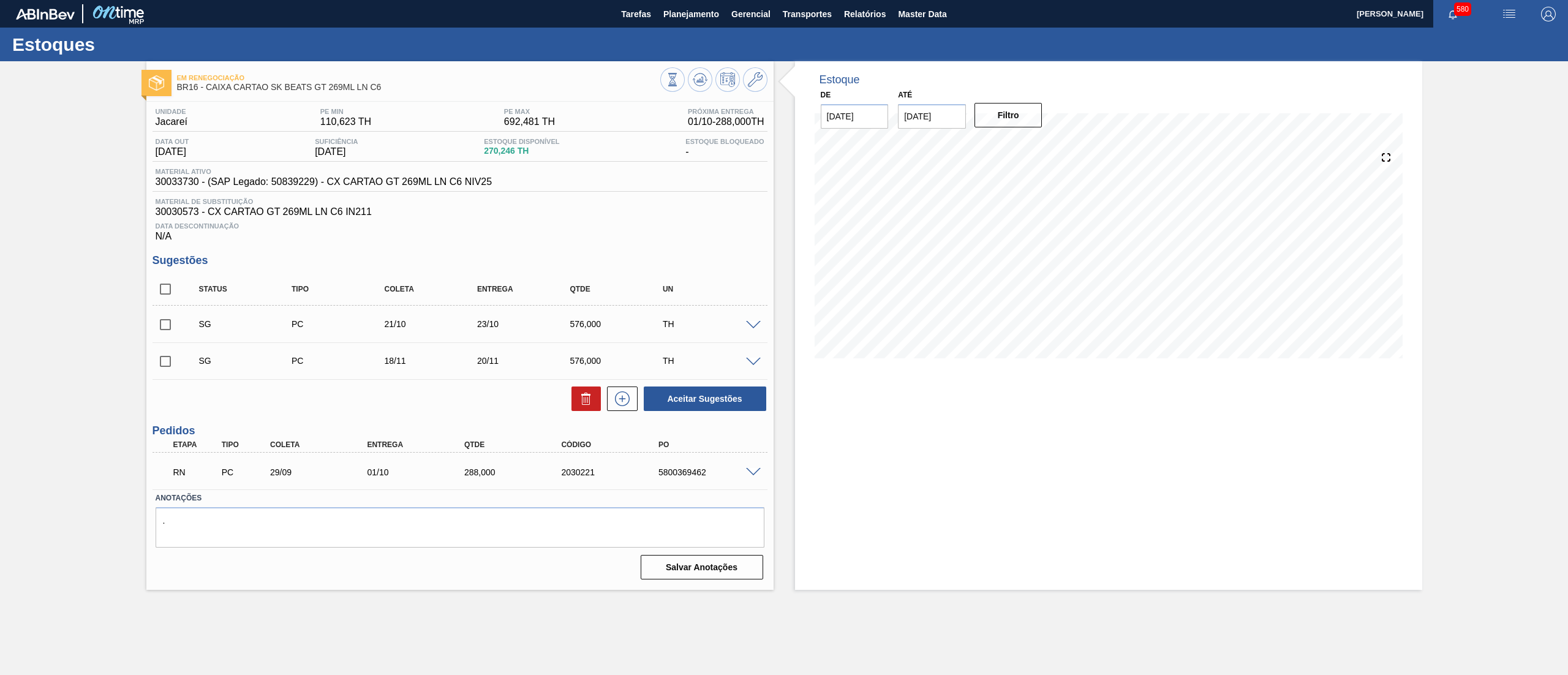
click at [752, 472] on span at bounding box center [754, 473] width 15 height 10
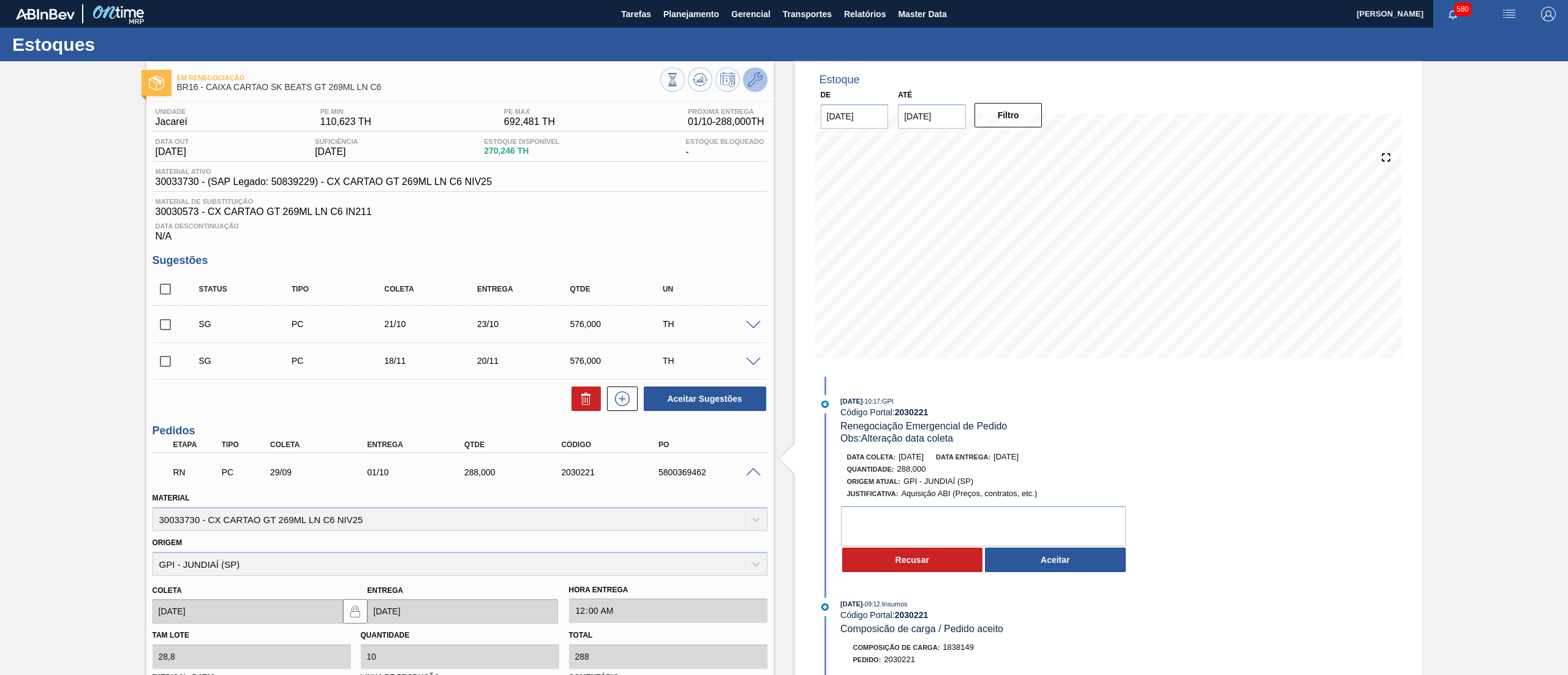
click at [755, 89] on button at bounding box center [754, 79] width 24 height 24
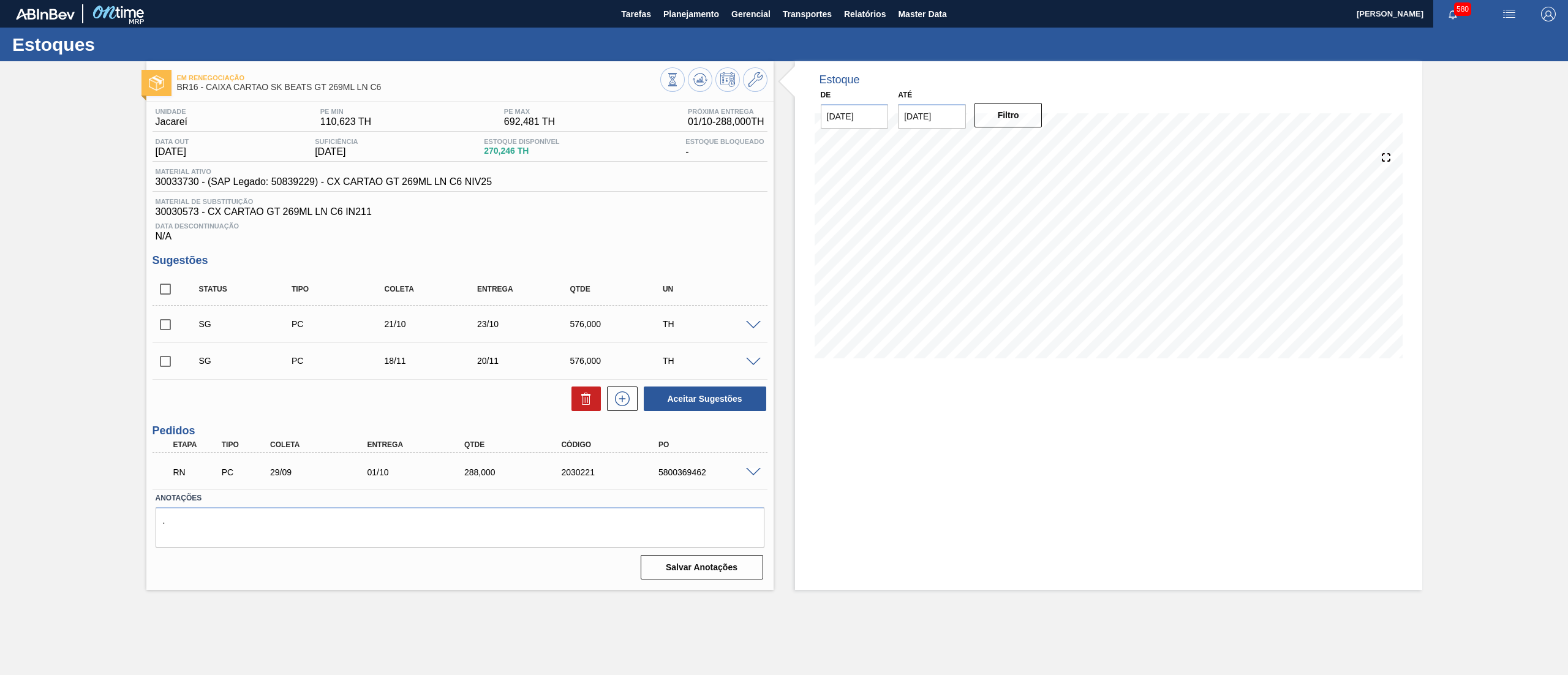
click at [754, 470] on span at bounding box center [754, 473] width 15 height 10
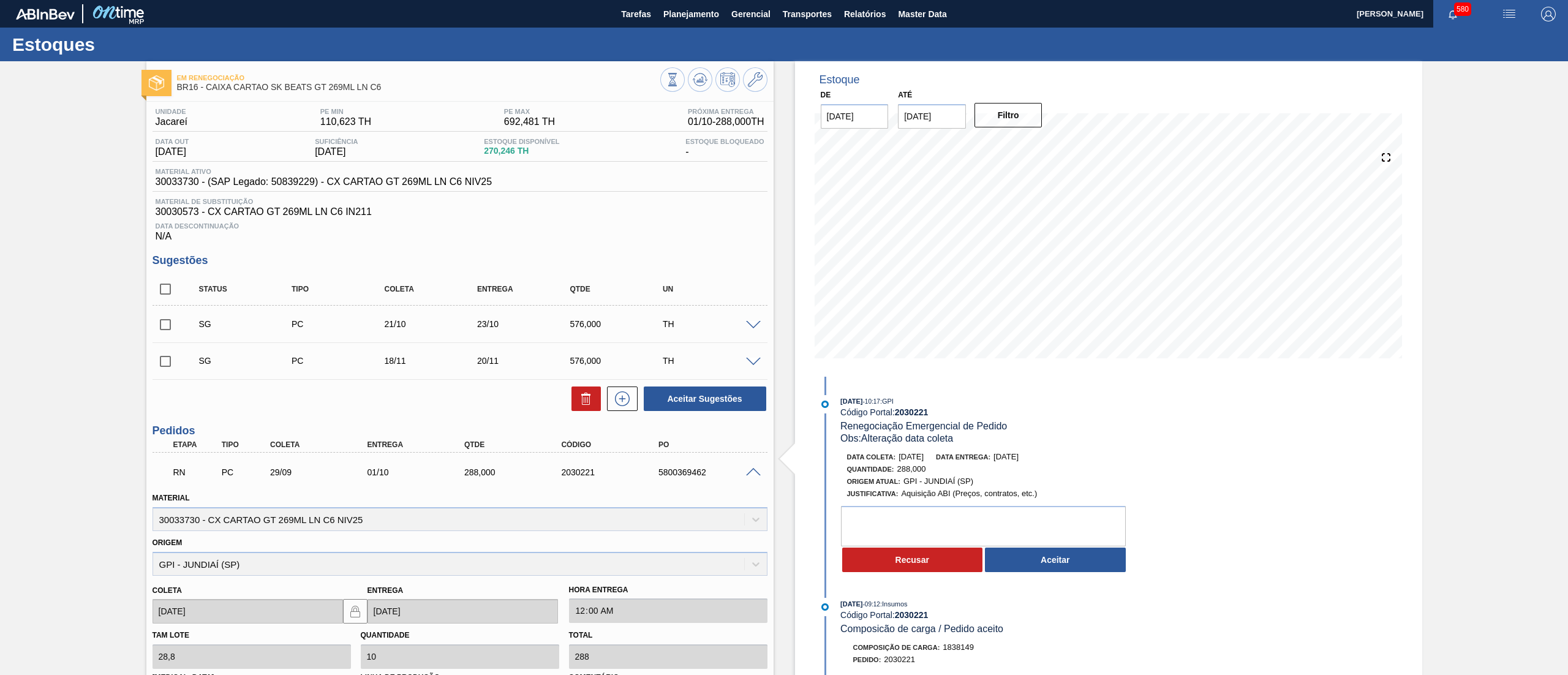
click at [750, 92] on div at bounding box center [713, 81] width 107 height 28
click at [752, 82] on icon at bounding box center [755, 80] width 15 height 15
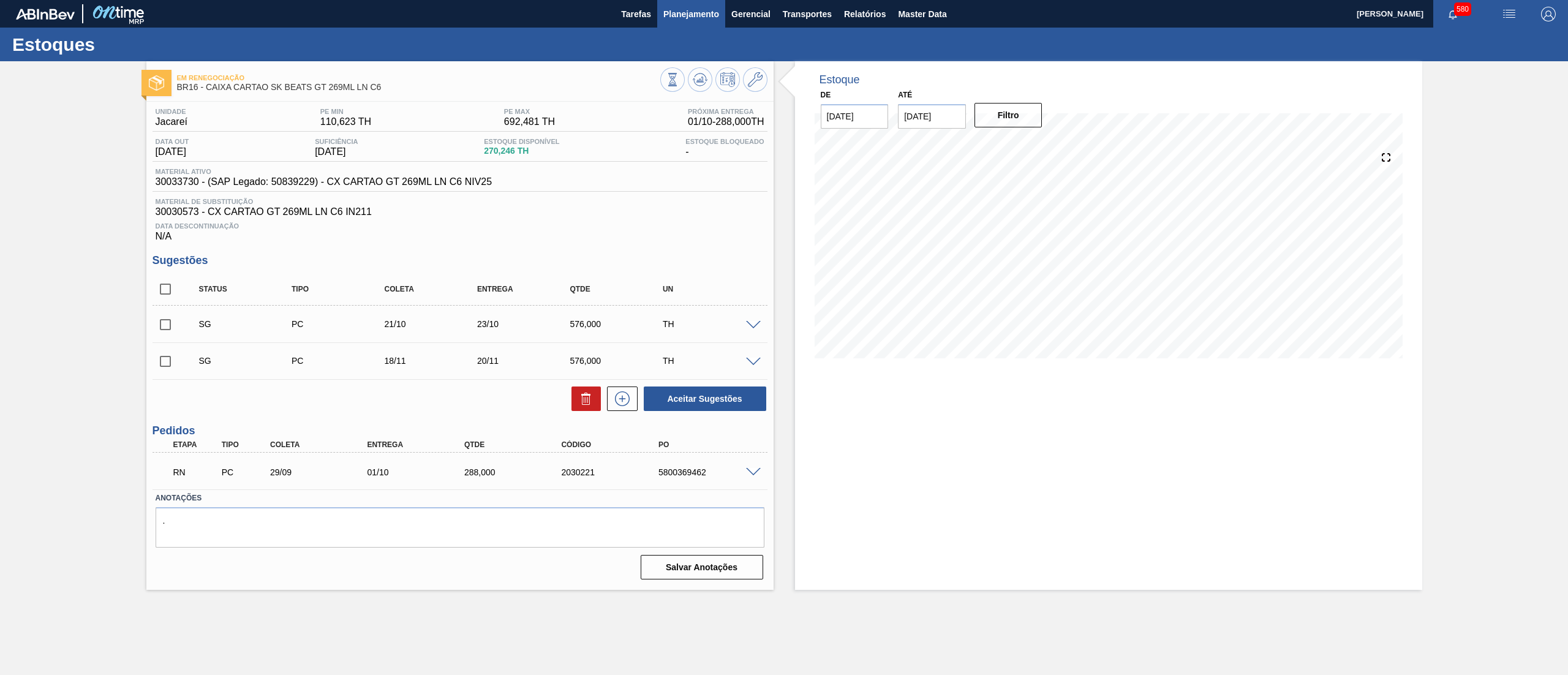
click at [707, 12] on span "Planejamento" at bounding box center [691, 14] width 56 height 15
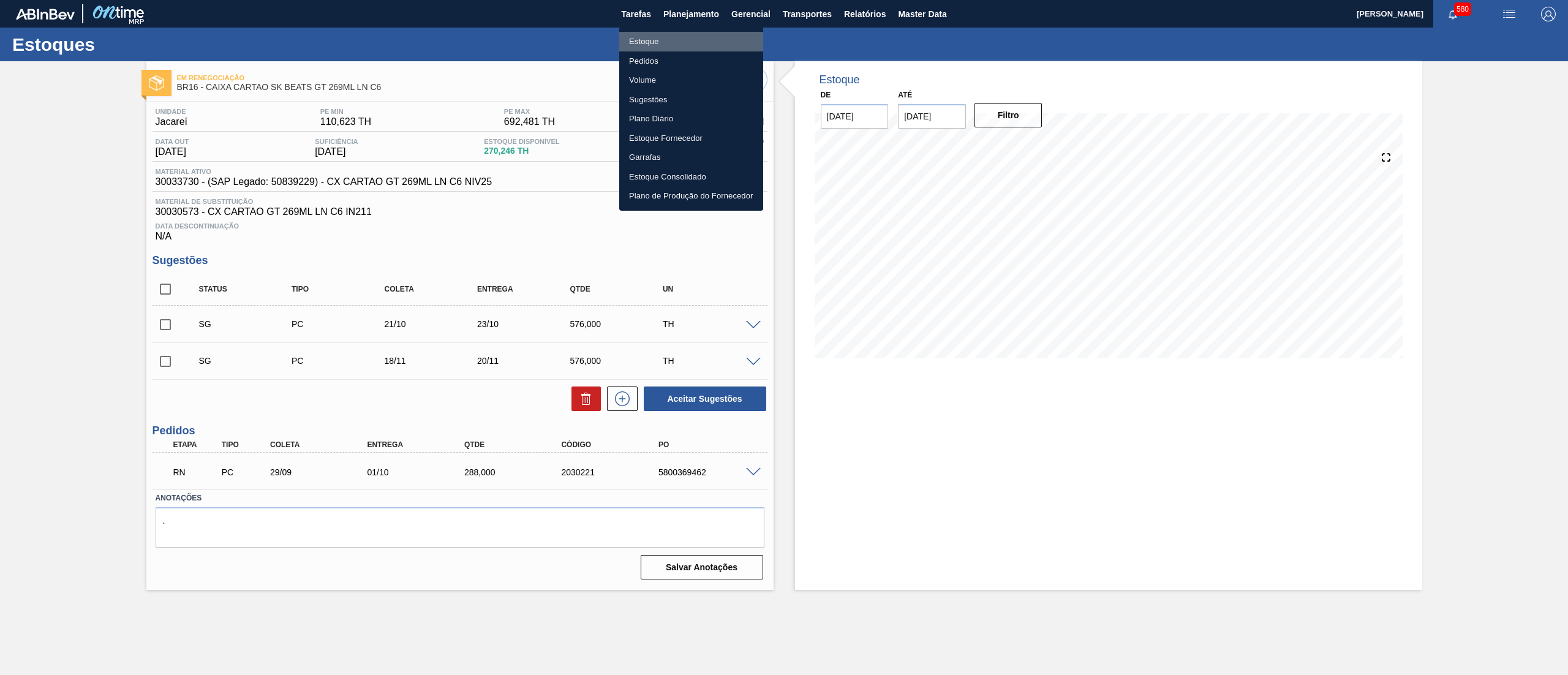
click at [680, 36] on li "Estoque" at bounding box center [691, 42] width 144 height 20
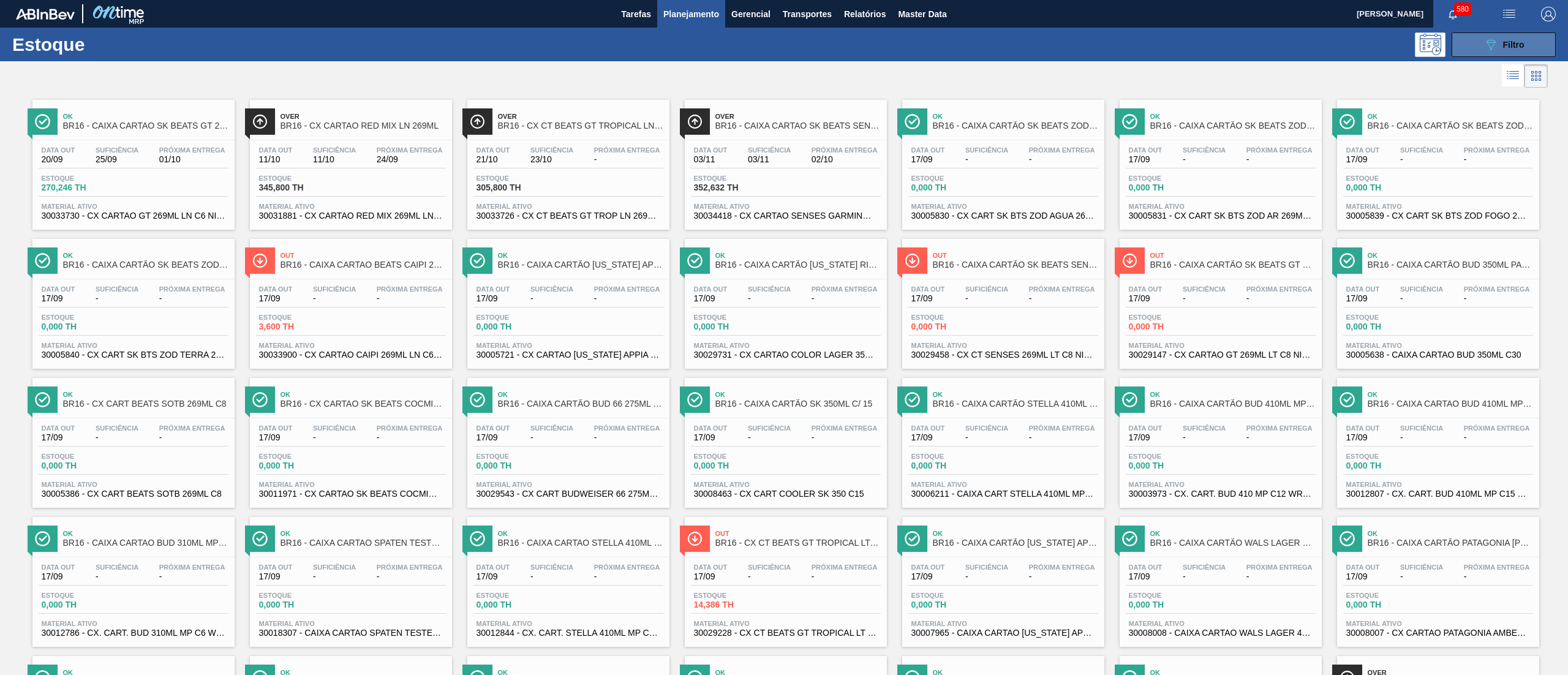
click at [1472, 45] on button "089F7B8B-B2A5-4AFE-B5C0-19BA573D28AC Filtro" at bounding box center [1504, 44] width 104 height 24
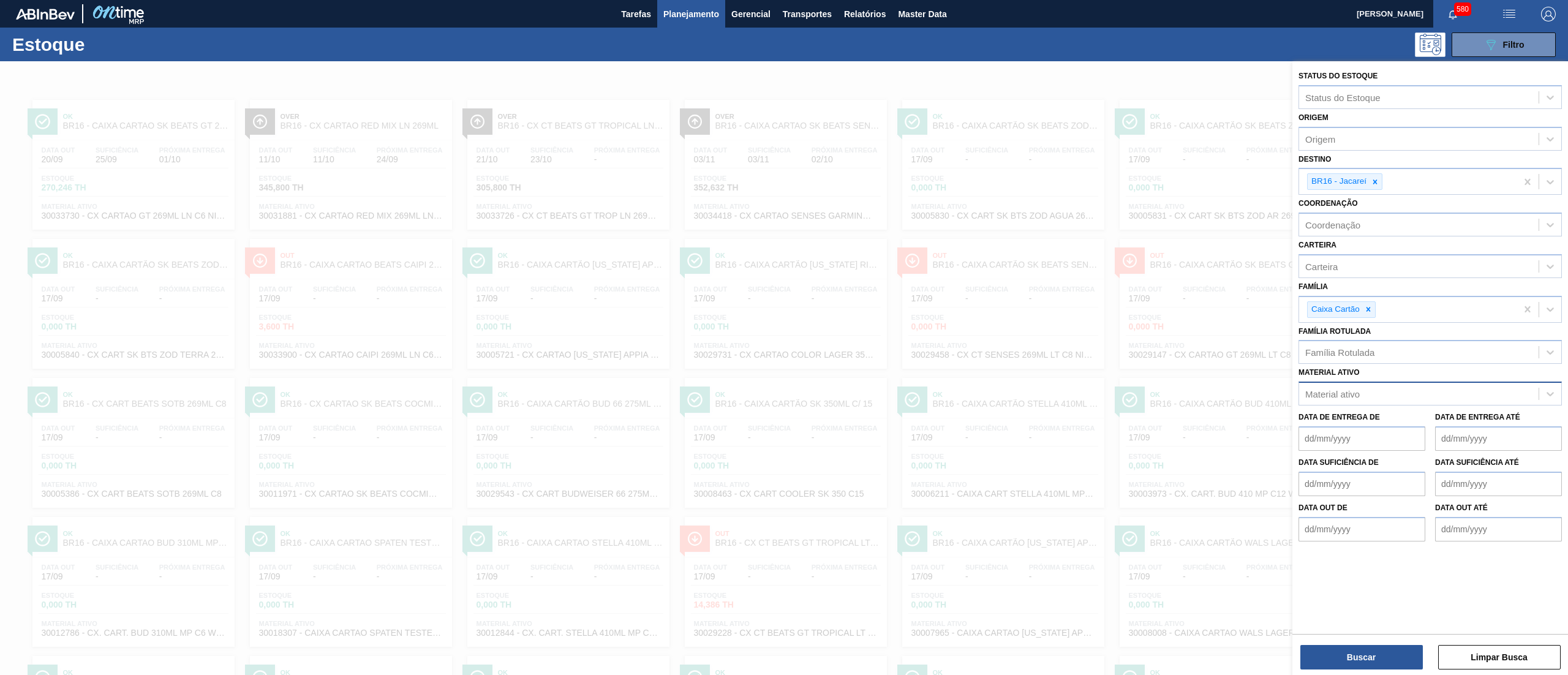
click at [1387, 389] on div "Material ativo" at bounding box center [1418, 395] width 239 height 18
paste ativo "30029128"
type ativo "30029128"
click at [1383, 424] on div "30029128 - EXTRATO DE ALECRIM WSR BA694048" at bounding box center [1430, 424] width 263 height 23
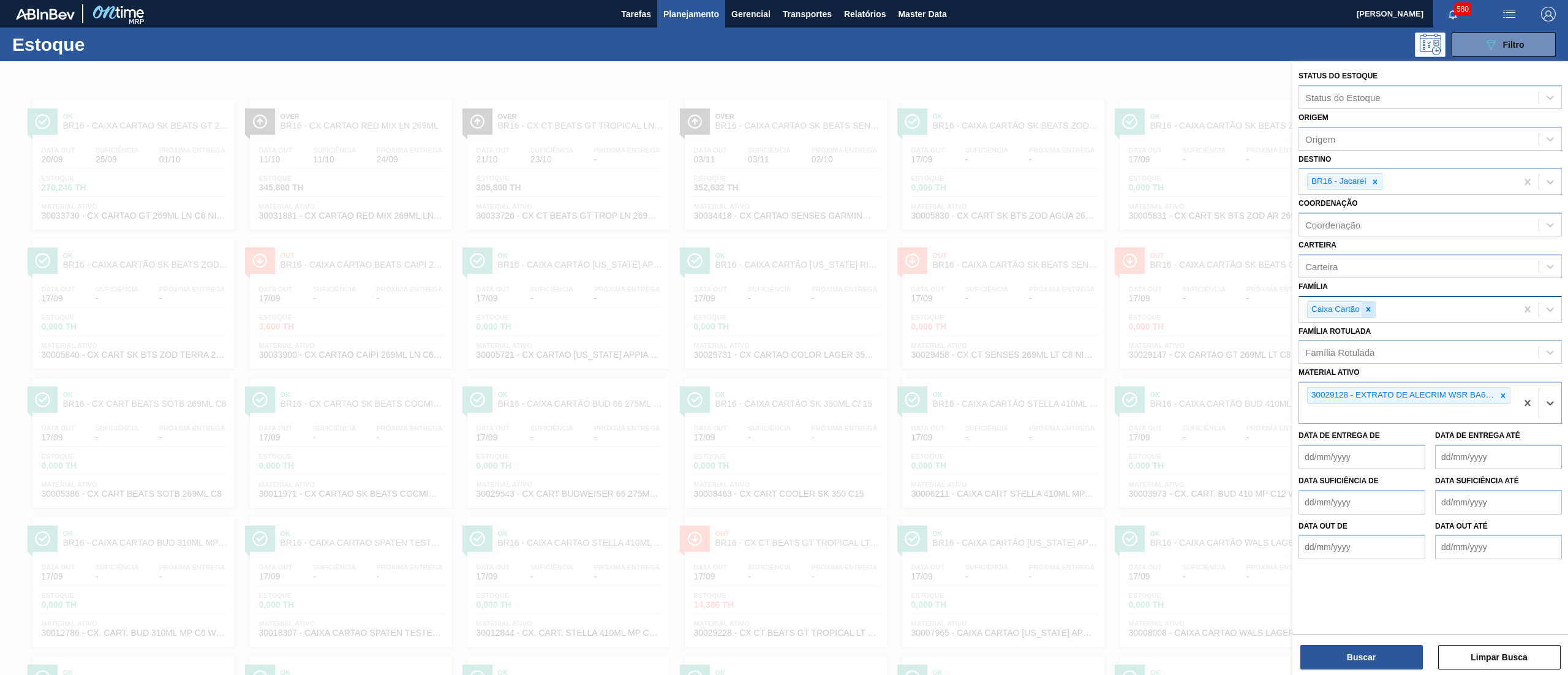
click at [1366, 311] on icon at bounding box center [1368, 310] width 9 height 9
click at [1370, 181] on icon at bounding box center [1375, 182] width 9 height 9
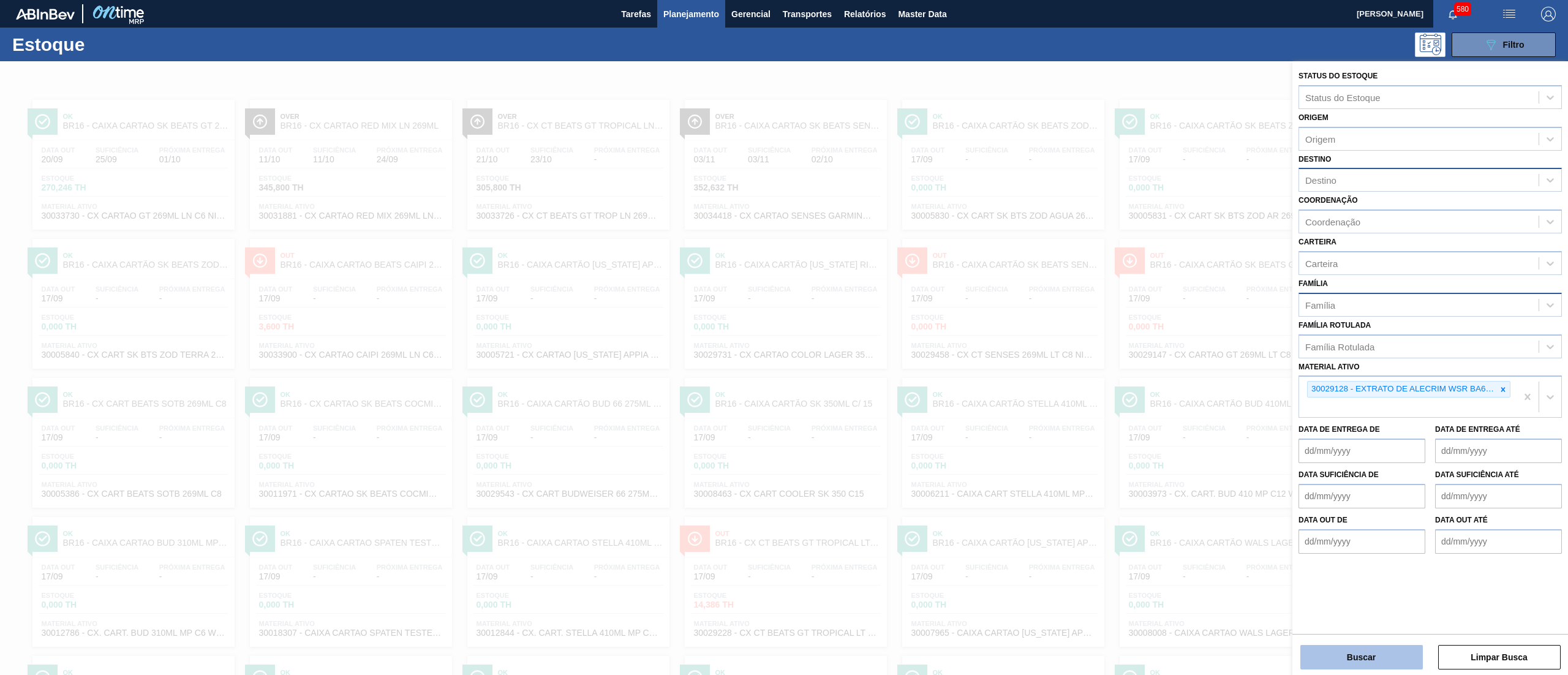
click at [1362, 646] on button "Buscar" at bounding box center [1361, 657] width 122 height 24
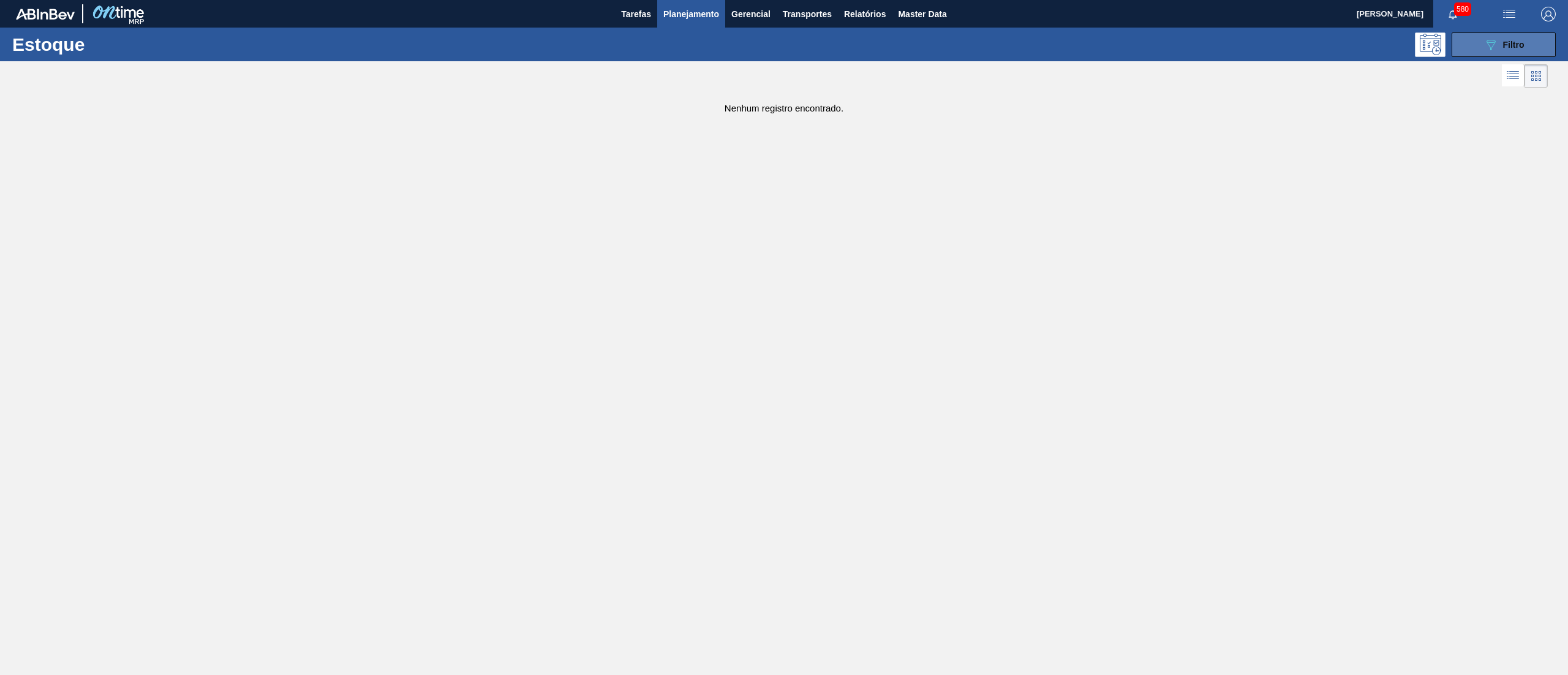
click at [1490, 49] on icon at bounding box center [1491, 45] width 10 height 10
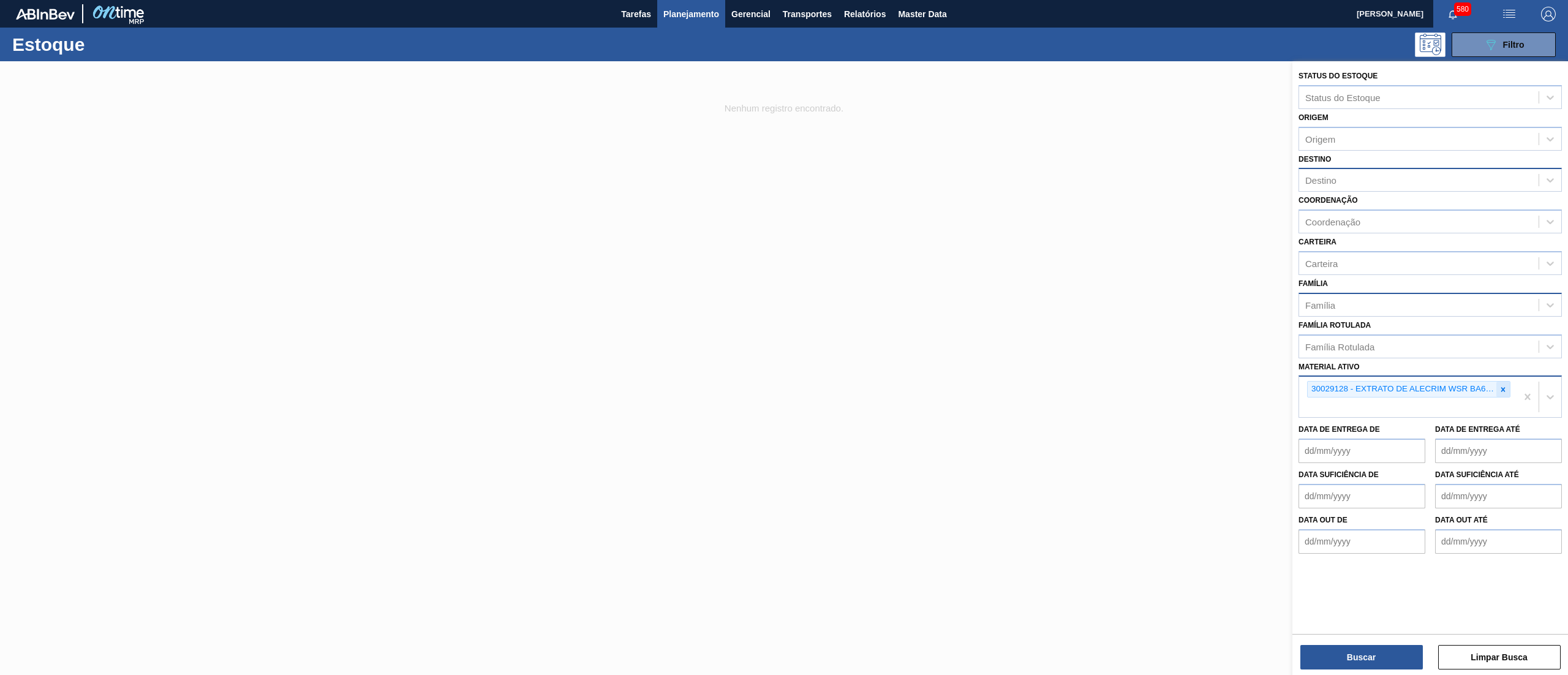
click at [1505, 386] on icon at bounding box center [1503, 390] width 9 height 9
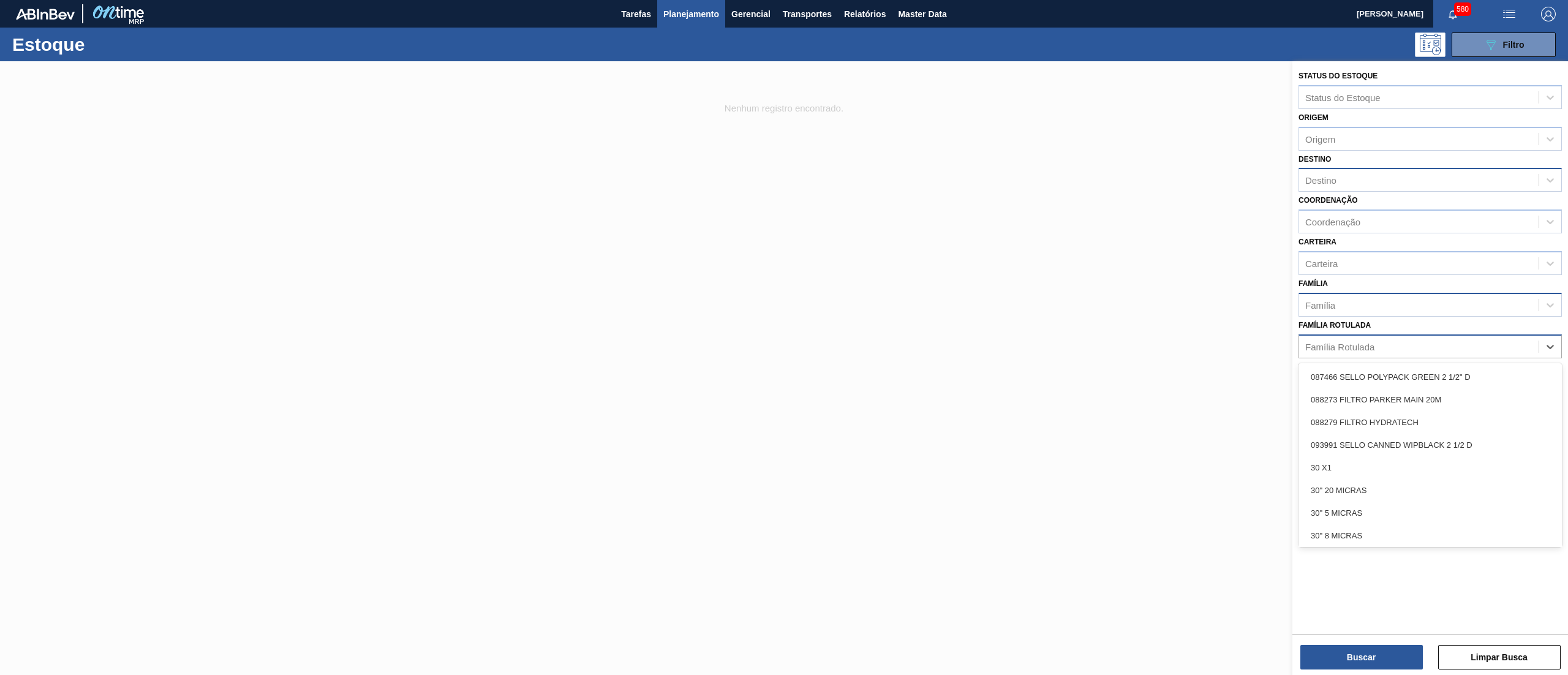
click at [1406, 348] on div "Família Rotulada" at bounding box center [1418, 346] width 239 height 18
type Rotulada "extrato de a"
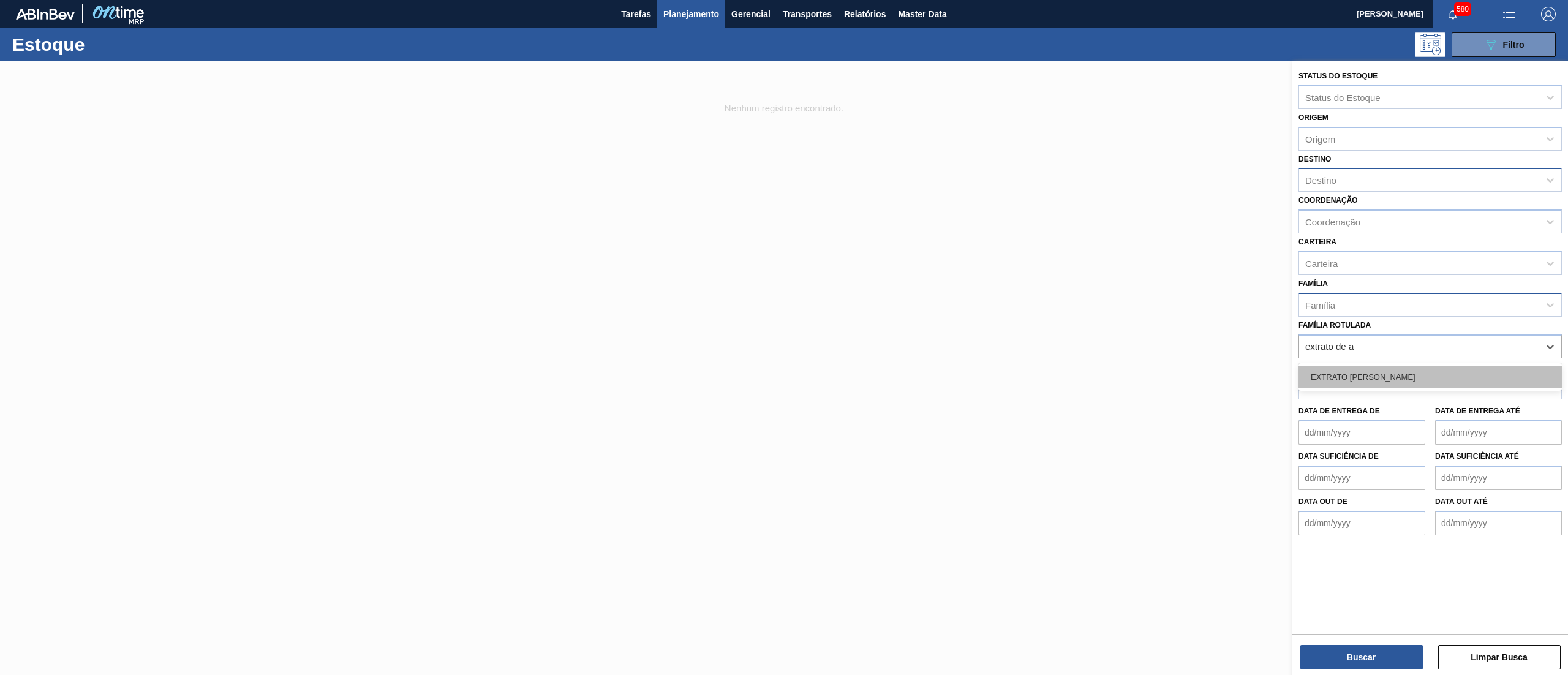
click at [1404, 378] on div "EXTRATO [PERSON_NAME]" at bounding box center [1430, 377] width 263 height 23
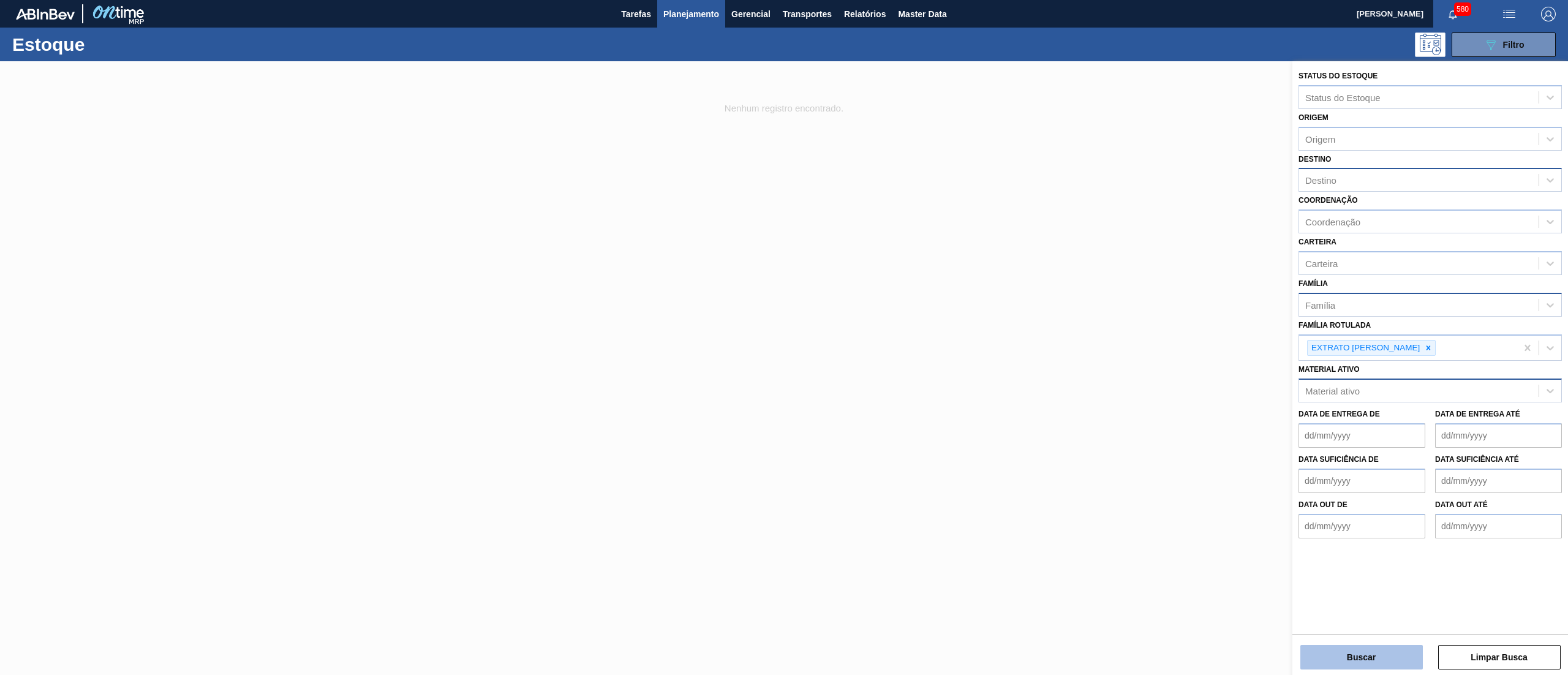
click at [1334, 652] on button "Buscar" at bounding box center [1361, 657] width 122 height 24
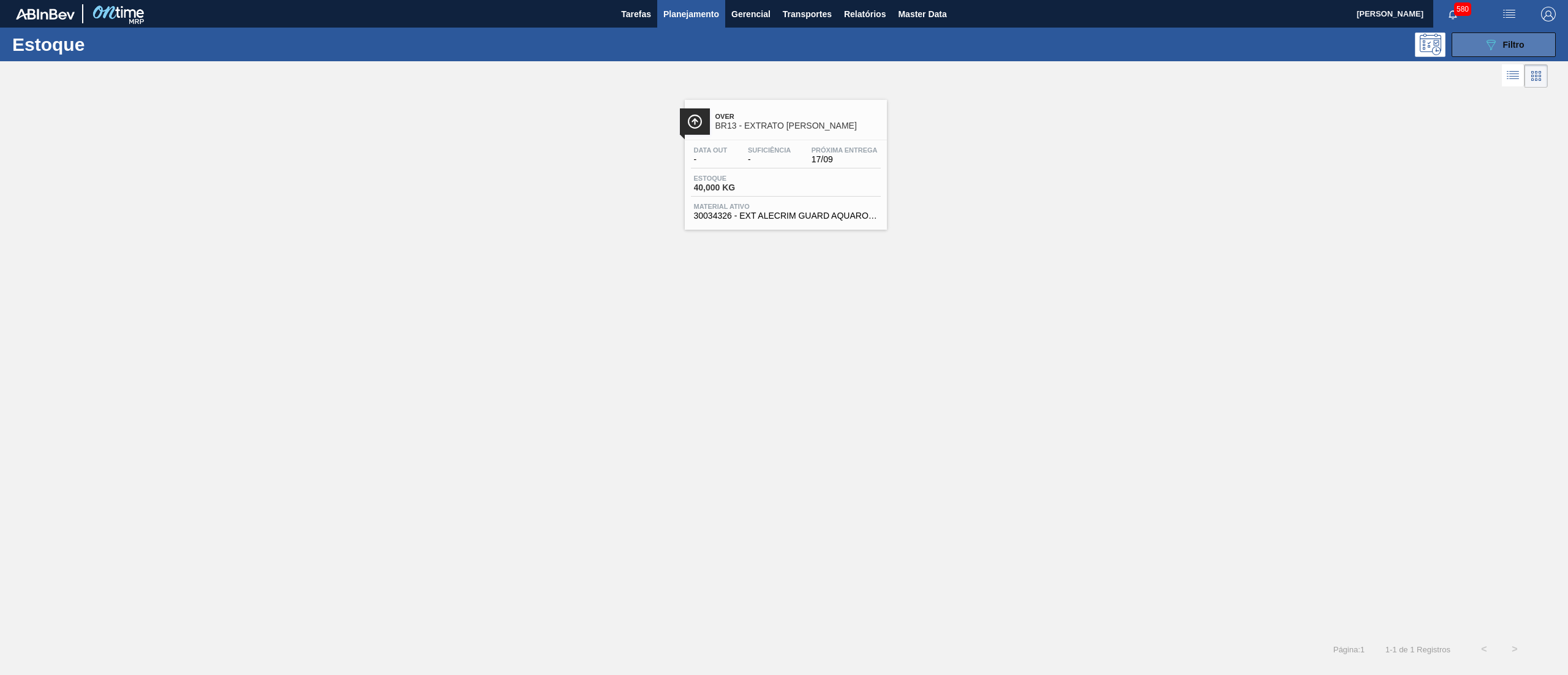
click at [1483, 43] on icon "089F7B8B-B2A5-4AFE-B5C0-19BA573D28AC" at bounding box center [1490, 45] width 15 height 15
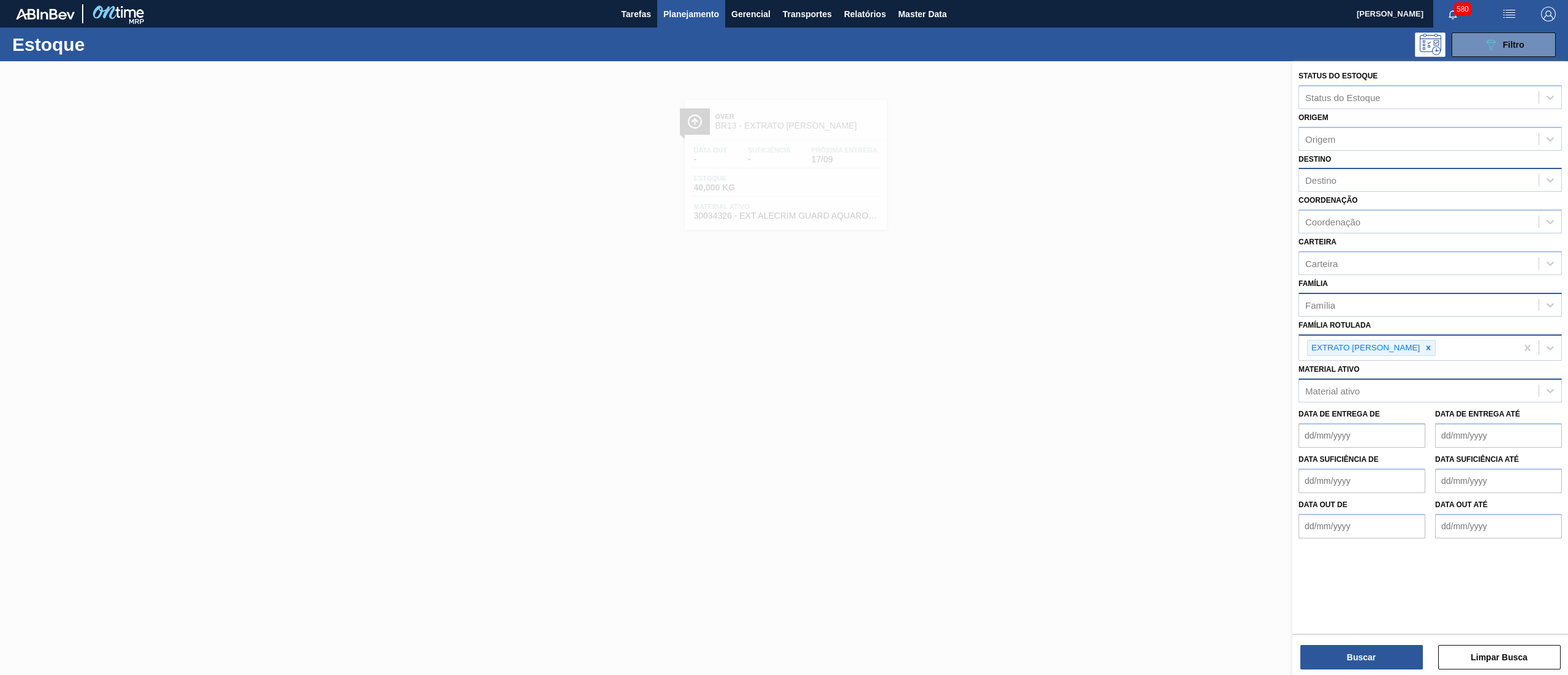
click at [1441, 347] on div "EXTRATO [PERSON_NAME]" at bounding box center [1407, 348] width 217 height 25
click at [1466, 326] on div "Família Rotulada EXTRATO [PERSON_NAME]" at bounding box center [1430, 339] width 263 height 45
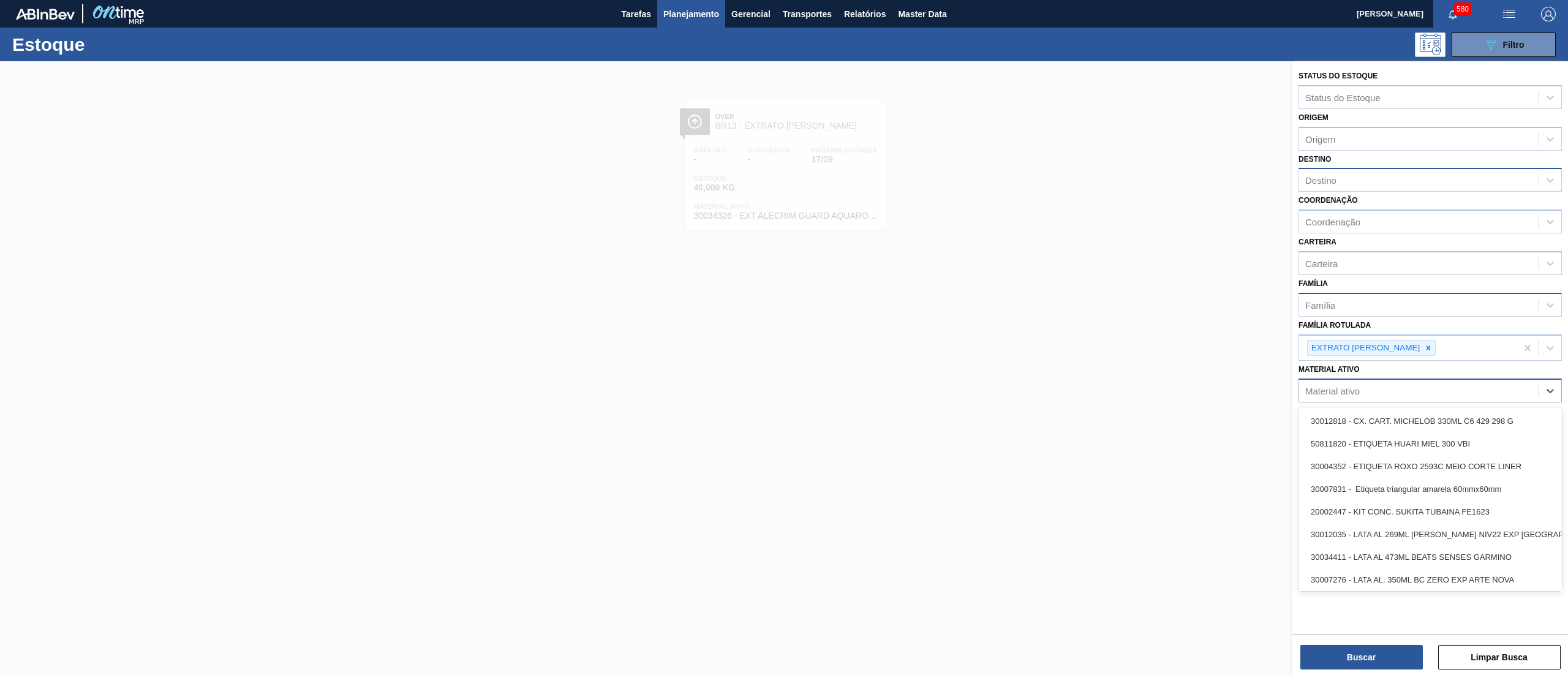
click at [1419, 385] on div "Material ativo" at bounding box center [1418, 391] width 239 height 18
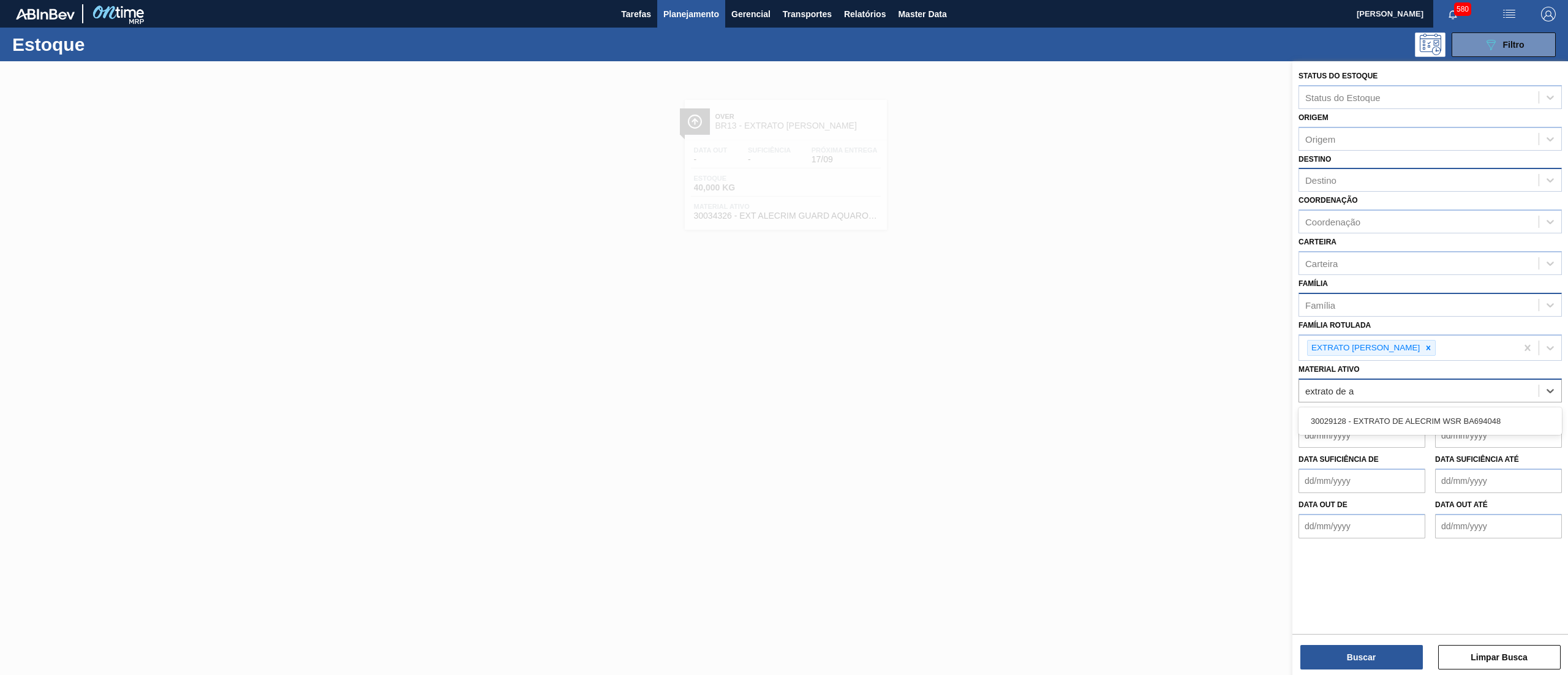
type ativo "extrato de al"
click at [1412, 413] on div "30029128 - EXTRATO DE ALECRIM WSR BA694048" at bounding box center [1430, 421] width 263 height 23
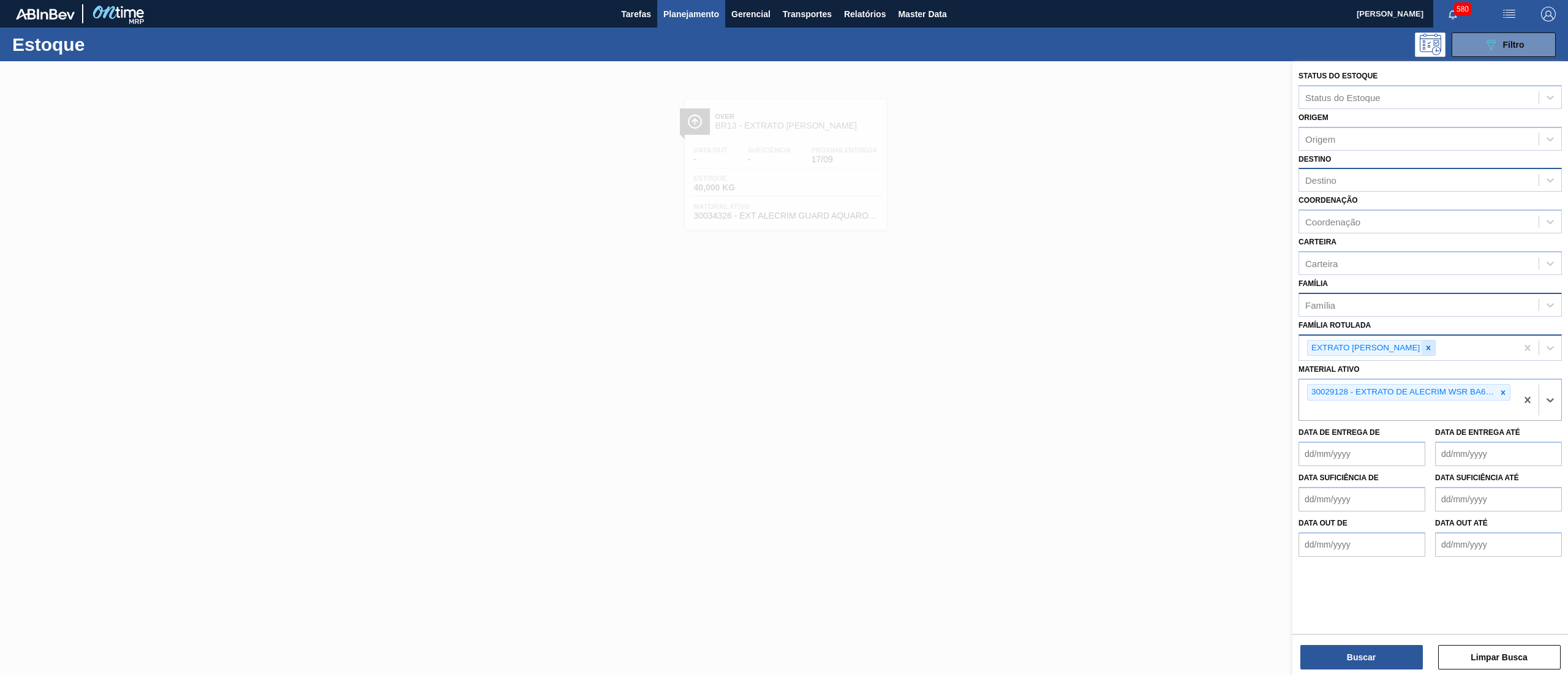
click at [1427, 348] on icon at bounding box center [1429, 348] width 4 height 4
click at [1392, 649] on button "Buscar" at bounding box center [1361, 657] width 122 height 24
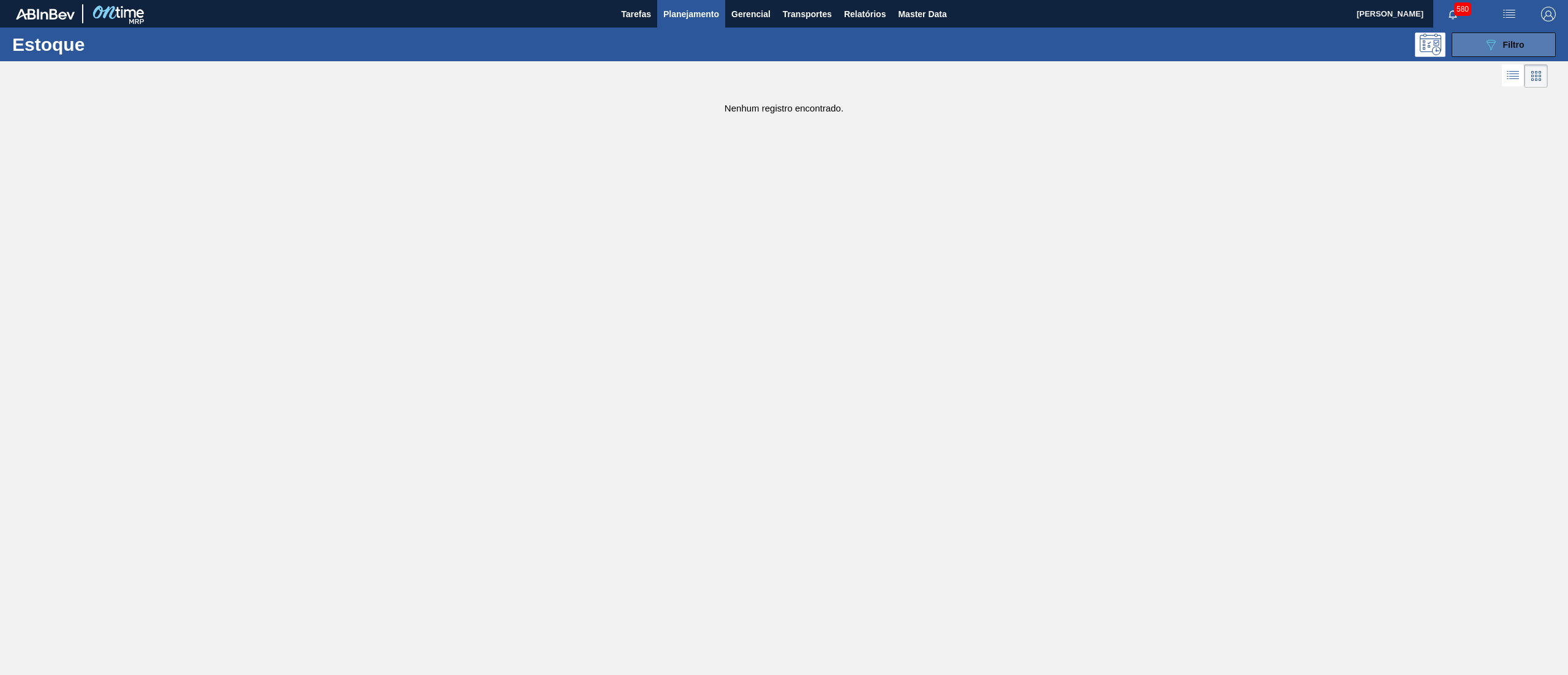
click at [1463, 47] on button "089F7B8B-B2A5-4AFE-B5C0-19BA573D28AC Filtro" at bounding box center [1504, 44] width 104 height 24
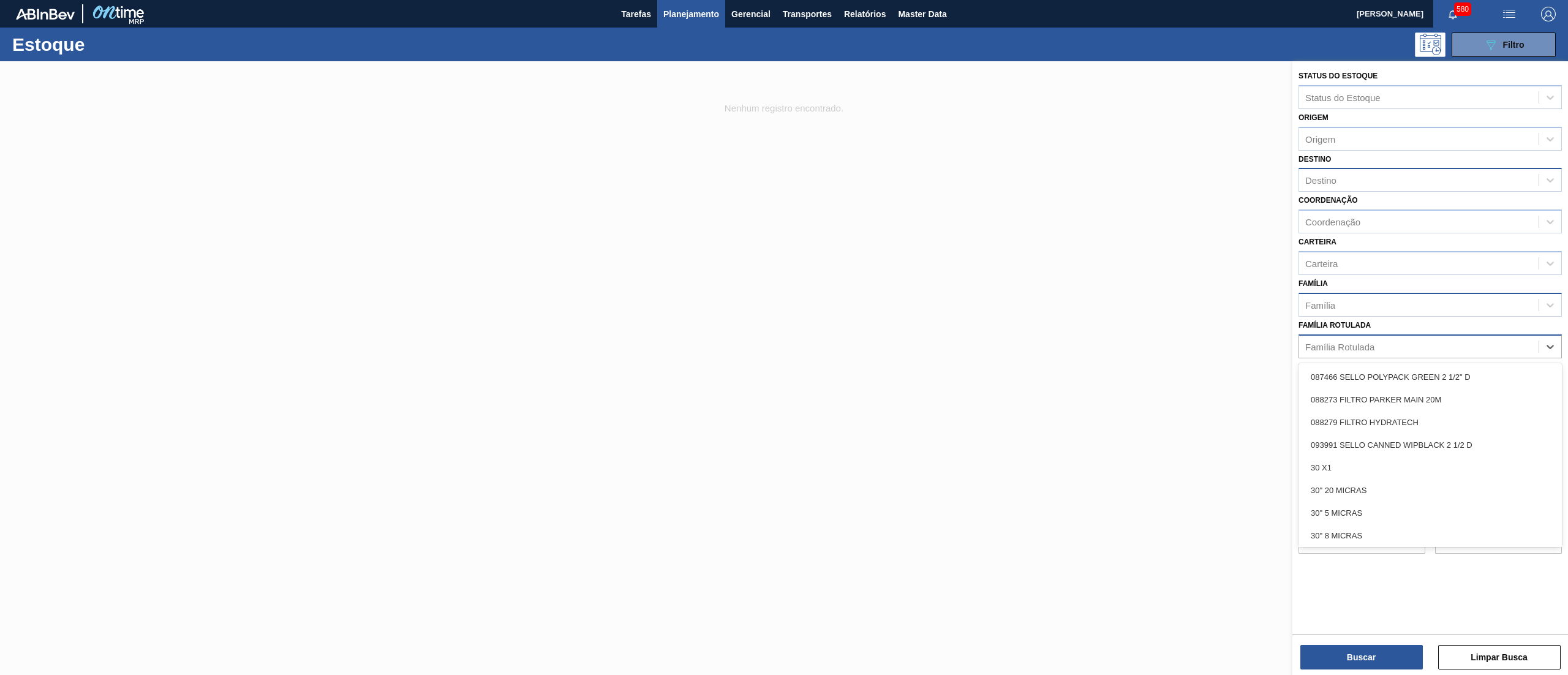
click at [1359, 345] on div "Família Rotulada" at bounding box center [1340, 346] width 70 height 10
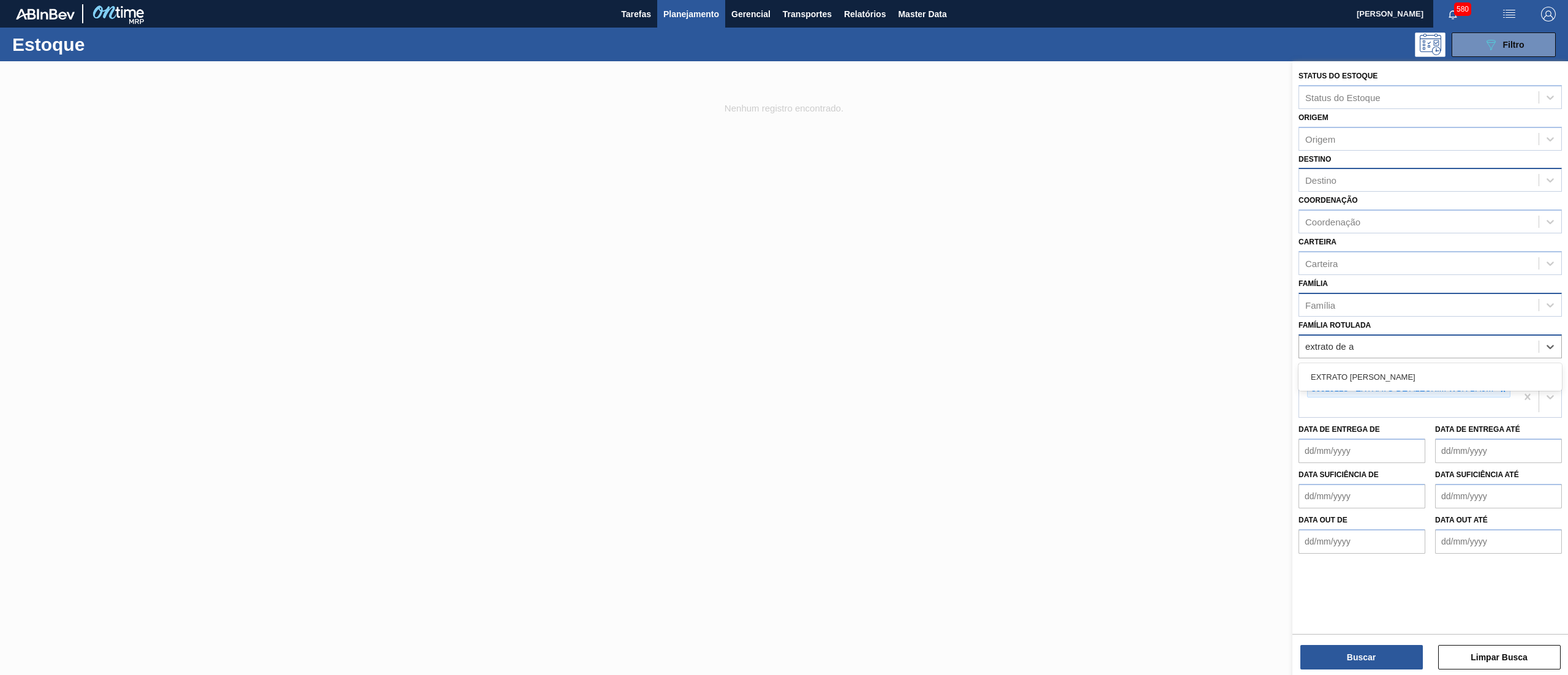
type Rotulada "extrato de al"
click at [1372, 363] on div "EXTRATO [PERSON_NAME]" at bounding box center [1430, 377] width 263 height 28
drag, startPoint x: 1397, startPoint y: 376, endPoint x: 1427, endPoint y: 382, distance: 30.6
click at [1399, 376] on div "EXTRATO [PERSON_NAME]" at bounding box center [1430, 377] width 263 height 23
click at [1506, 396] on div at bounding box center [1503, 392] width 13 height 15
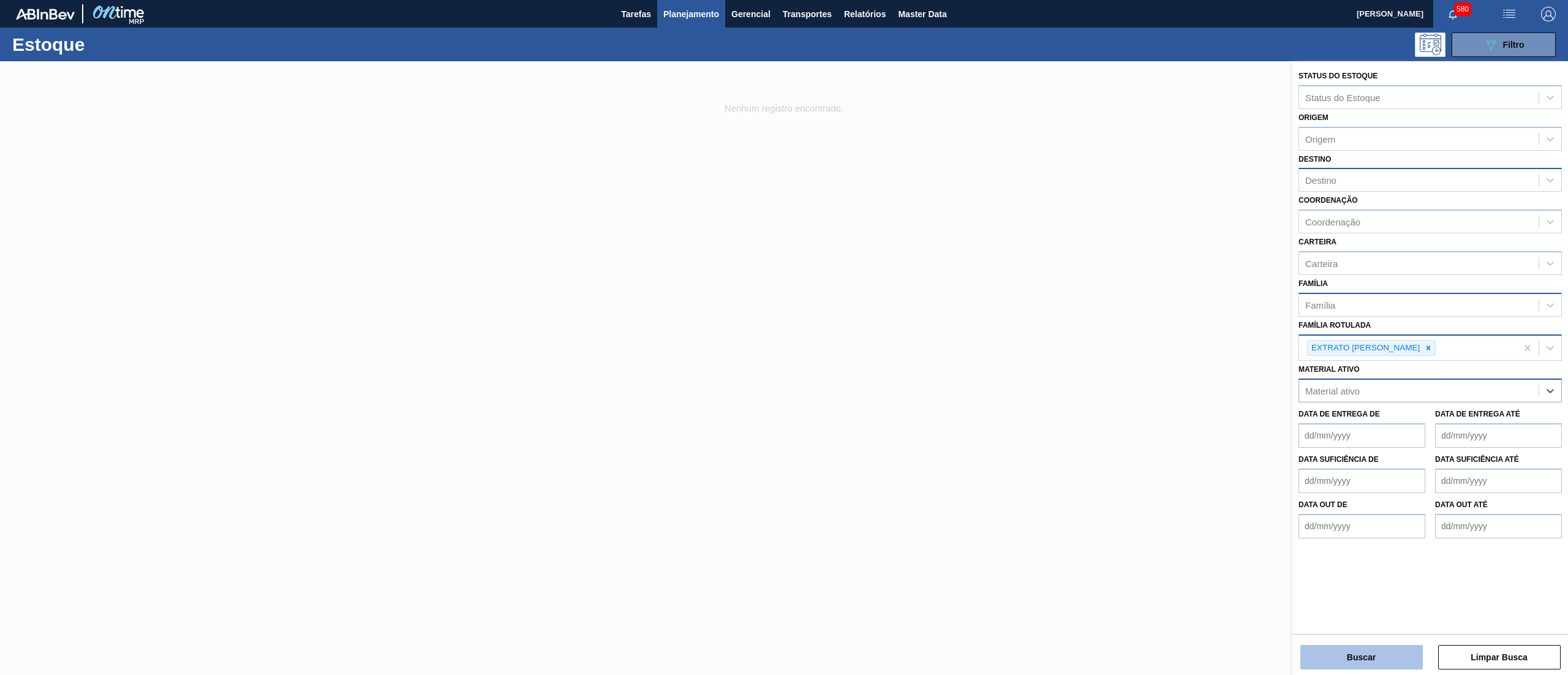
click at [1332, 666] on button "Buscar" at bounding box center [1361, 657] width 122 height 24
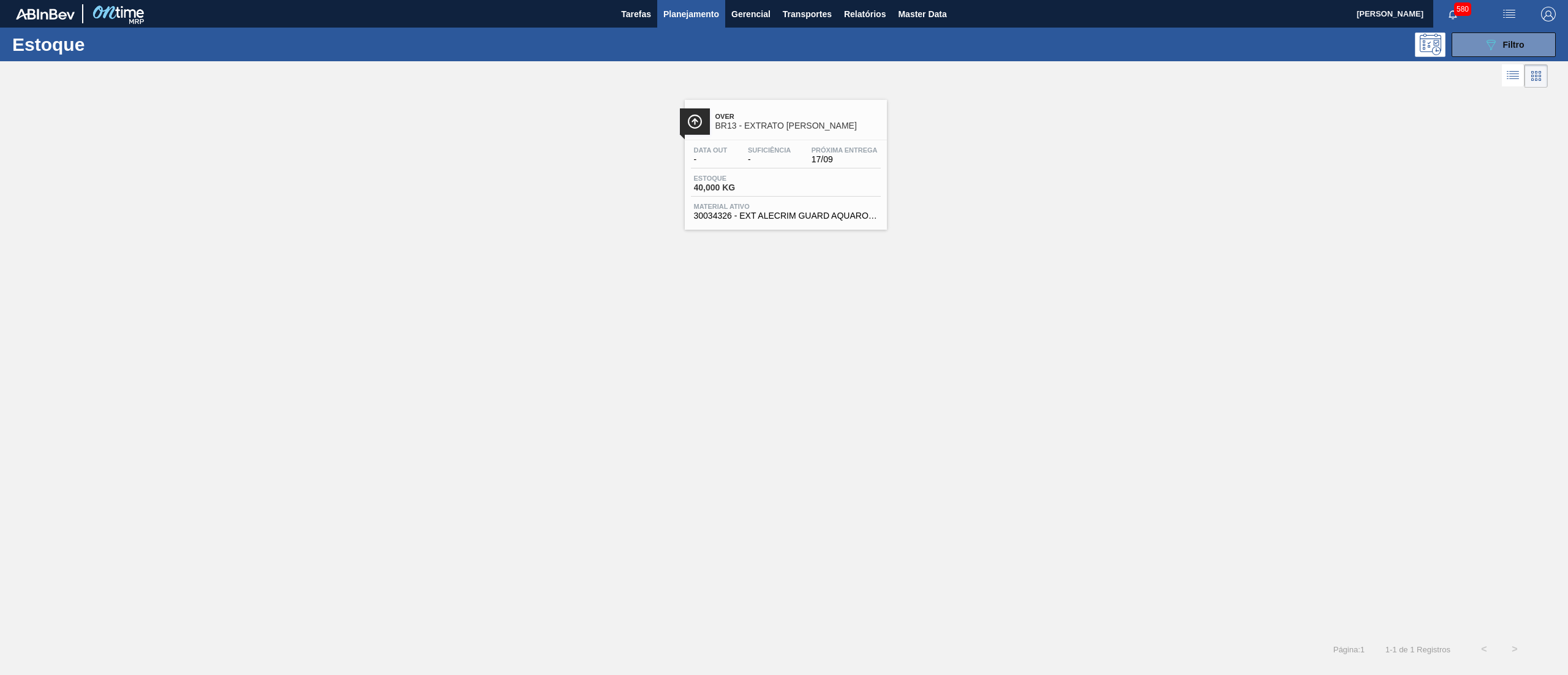
click at [776, 130] on span "BR13 - EXTRATO [PERSON_NAME]" at bounding box center [798, 126] width 165 height 10
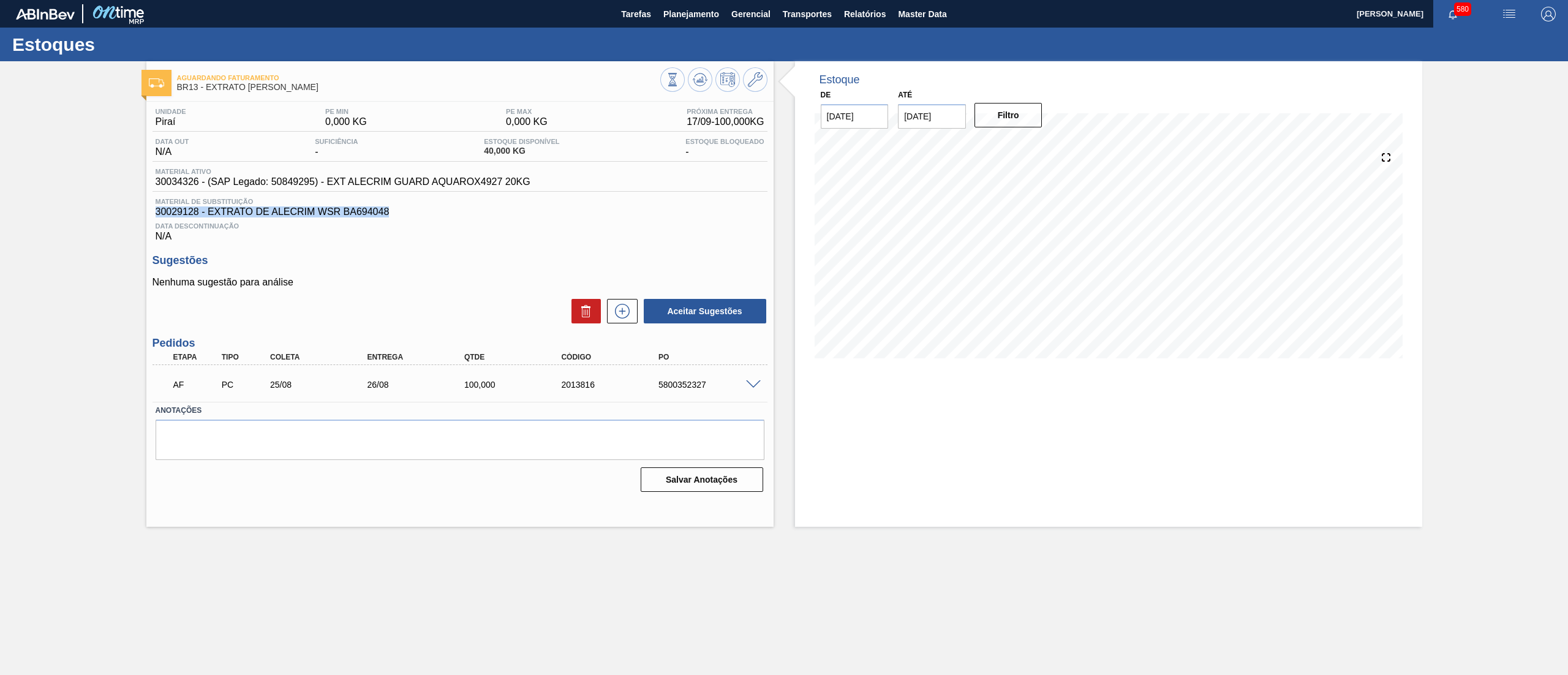
drag, startPoint x: 399, startPoint y: 217, endPoint x: 146, endPoint y: 216, distance: 253.0
click at [146, 216] on div "Unidade Piraí PE MIN 0,000 KG PE MAX 0,000 KG Próxima Entrega 17/09 - 100,000 K…" at bounding box center [459, 299] width 627 height 395
click at [749, 382] on span at bounding box center [754, 385] width 15 height 10
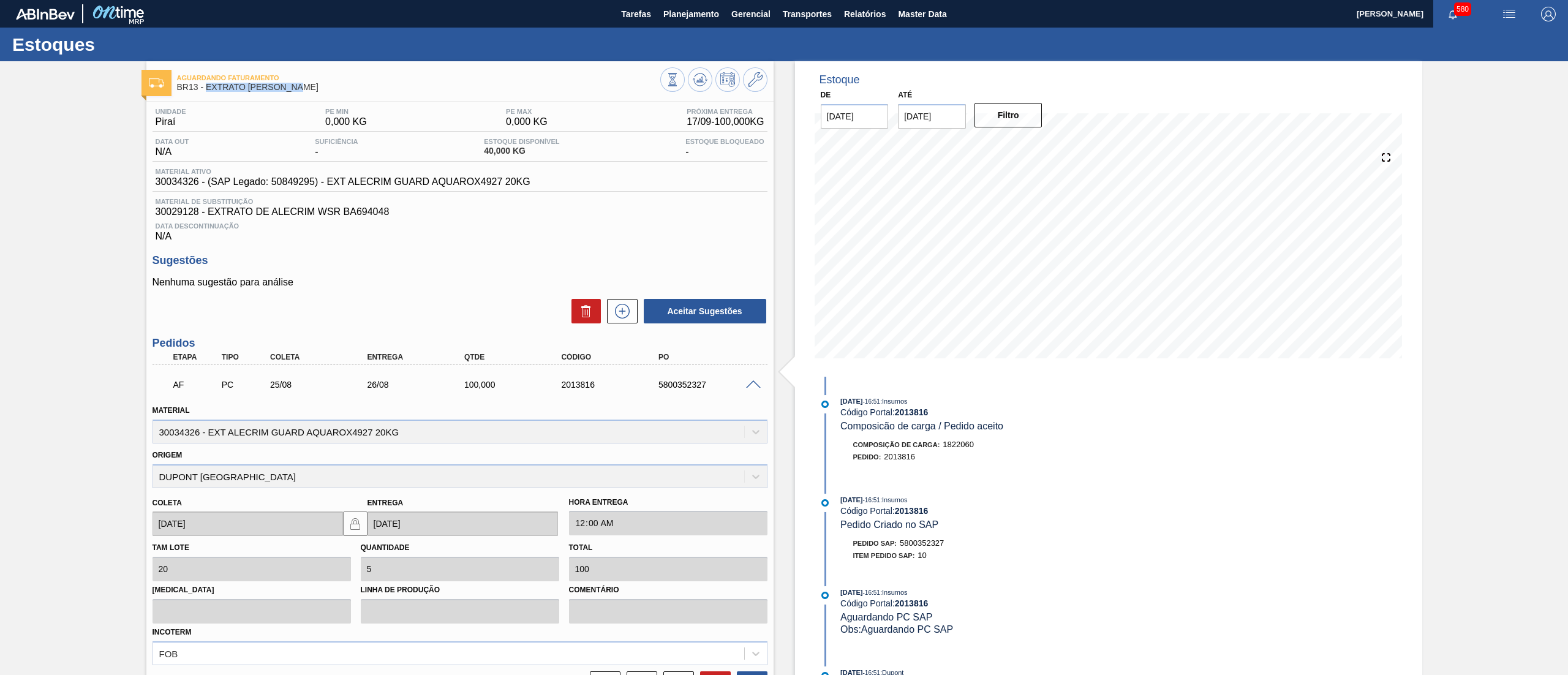
drag, startPoint x: 318, startPoint y: 89, endPoint x: 207, endPoint y: 89, distance: 111.0
click at [207, 89] on span "BR13 - EXTRATO [PERSON_NAME]" at bounding box center [419, 87] width 483 height 10
drag, startPoint x: 398, startPoint y: 212, endPoint x: 285, endPoint y: 211, distance: 113.0
click at [285, 211] on span "30029128 - EXTRATO DE ALECRIM WSR BA694048" at bounding box center [460, 212] width 609 height 11
drag, startPoint x: 547, startPoint y: 183, endPoint x: 150, endPoint y: 186, distance: 397.0
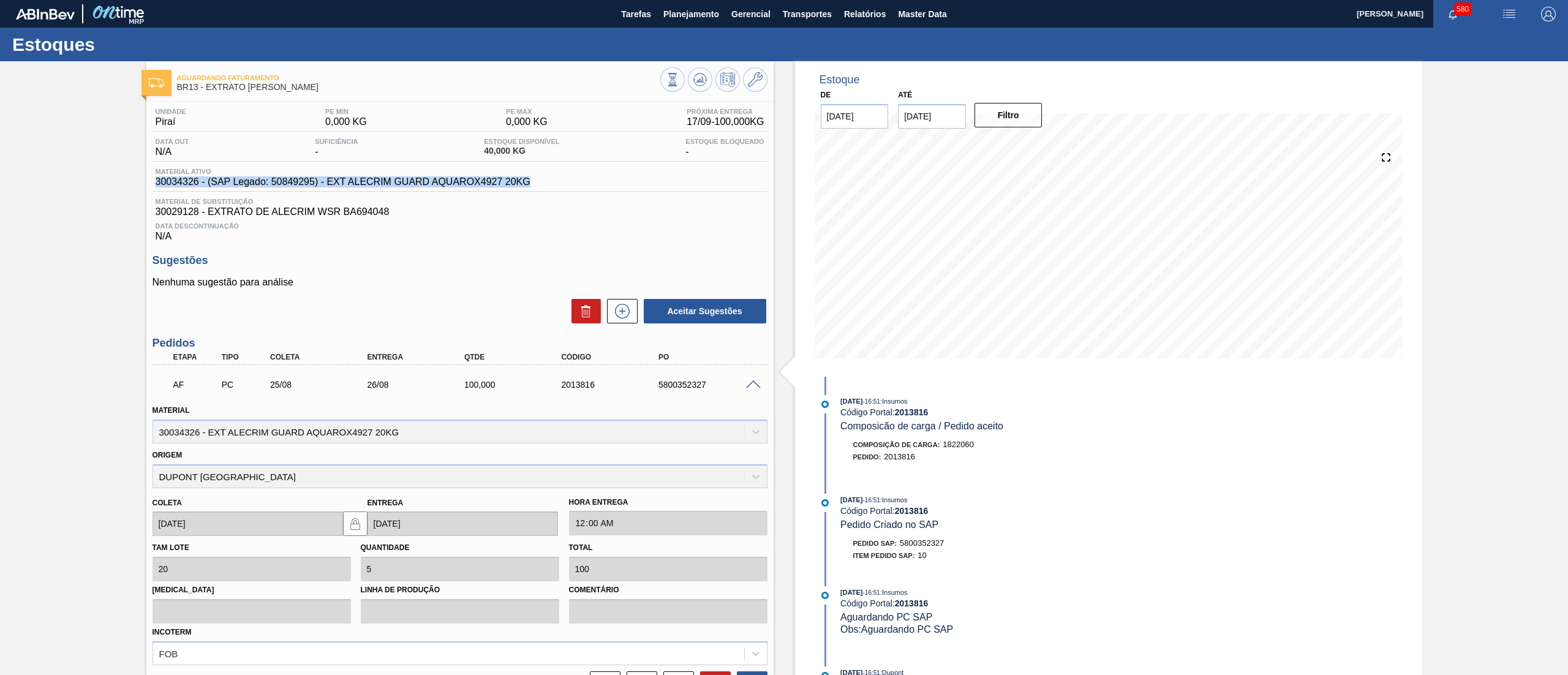
click at [150, 186] on div "Unidade Piraí PE MIN 0,000 KG PE MAX 0,000 KG Próxima Entrega 17/09 - 100,000 K…" at bounding box center [459, 447] width 627 height 692
click at [666, 82] on icon at bounding box center [672, 80] width 13 height 13
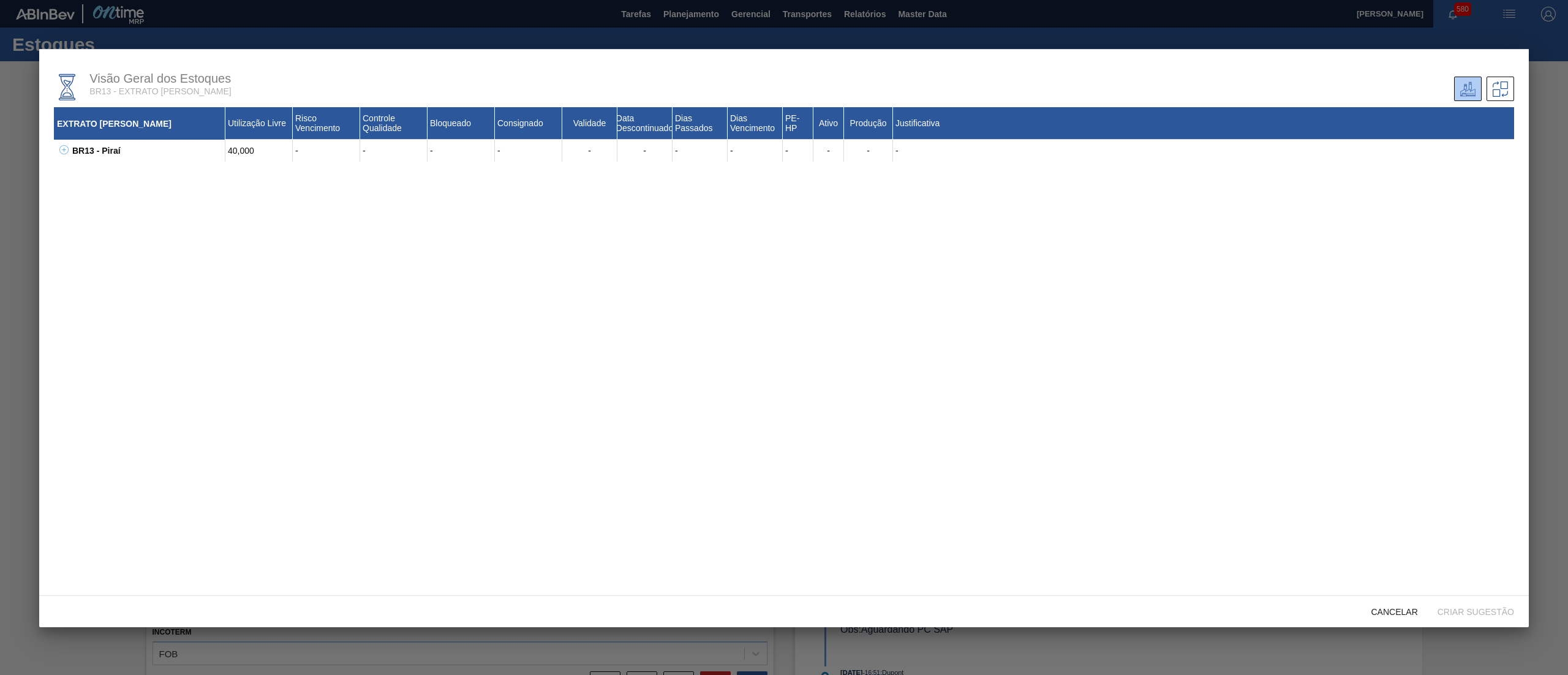
click at [64, 151] on icon at bounding box center [64, 150] width 1 height 4
drag, startPoint x: 253, startPoint y: 175, endPoint x: 202, endPoint y: 175, distance: 51.0
click at [202, 175] on div "30029128 - EXTRATO DE ALECRIM WSR BA694048 40,000 - - - - - - - - 60 Não Sim -" at bounding box center [800, 173] width 1430 height 22
click at [1405, 613] on span "Cancelar" at bounding box center [1395, 612] width 66 height 10
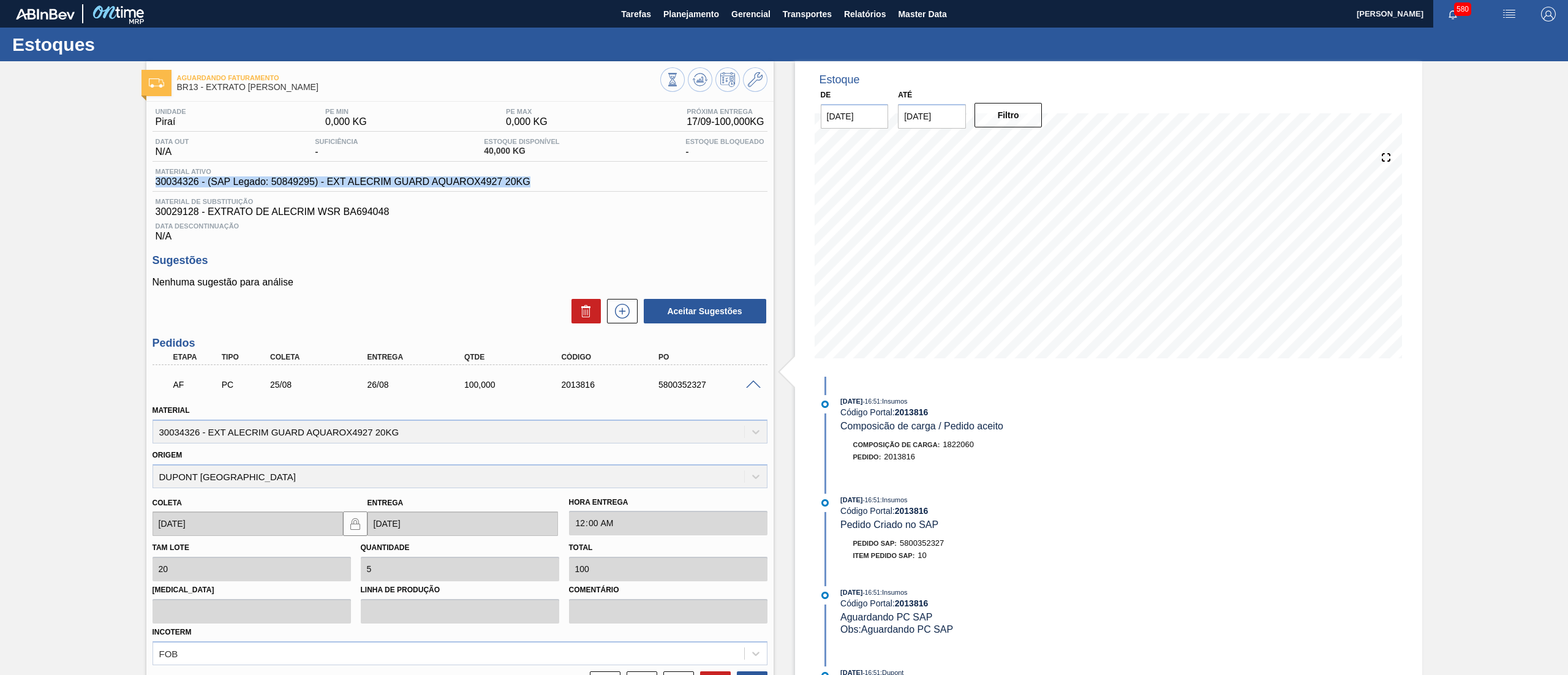
drag, startPoint x: 150, startPoint y: 184, endPoint x: 544, endPoint y: 179, distance: 394.0
click at [544, 179] on div "Unidade Piraí PE MIN 0,000 KG PE MAX 0,000 KG Próxima Entrega 17/09 - 100,000 K…" at bounding box center [459, 447] width 627 height 692
click at [678, 86] on icon at bounding box center [672, 80] width 13 height 13
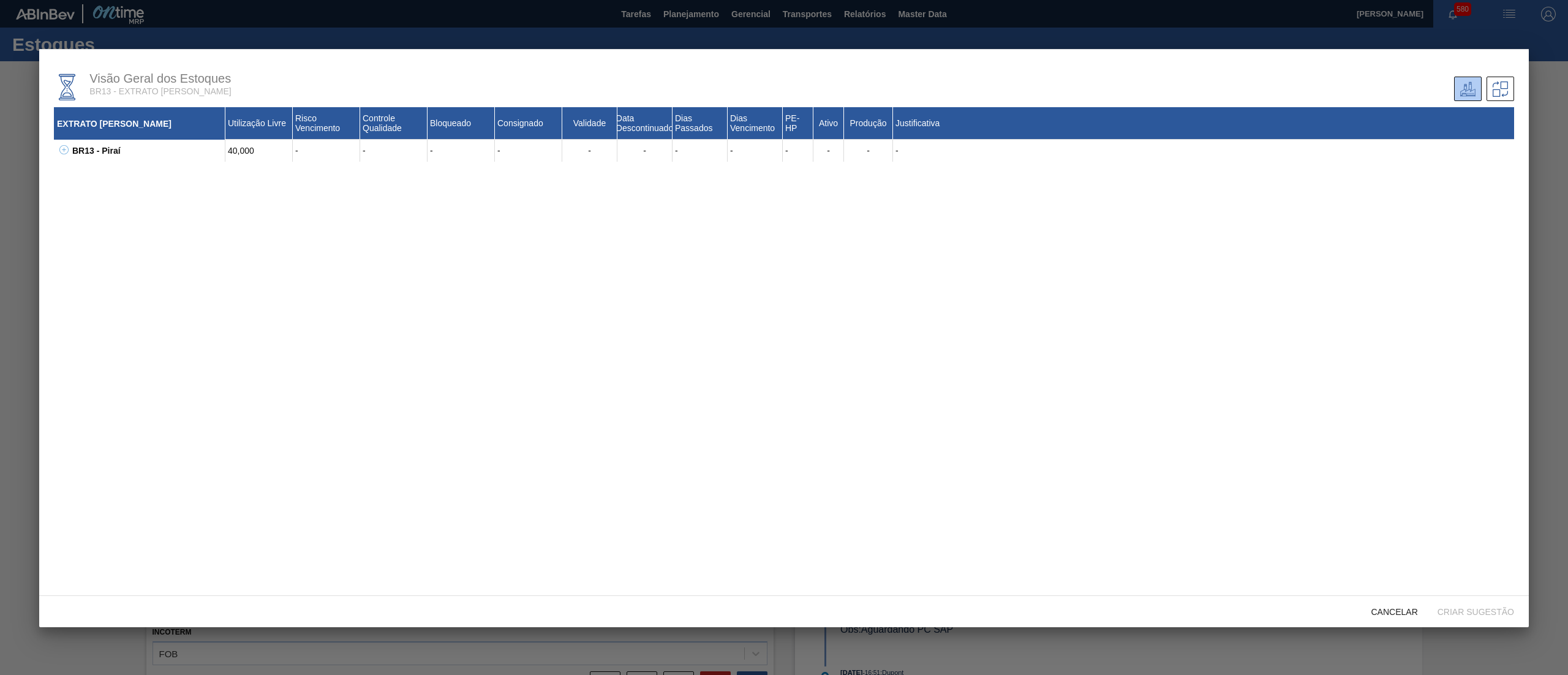
click at [64, 149] on icon at bounding box center [64, 150] width 1 height 4
drag, startPoint x: 1387, startPoint y: 607, endPoint x: 1355, endPoint y: 600, distance: 32.8
click at [1377, 604] on div "Cancelar" at bounding box center [1395, 611] width 66 height 23
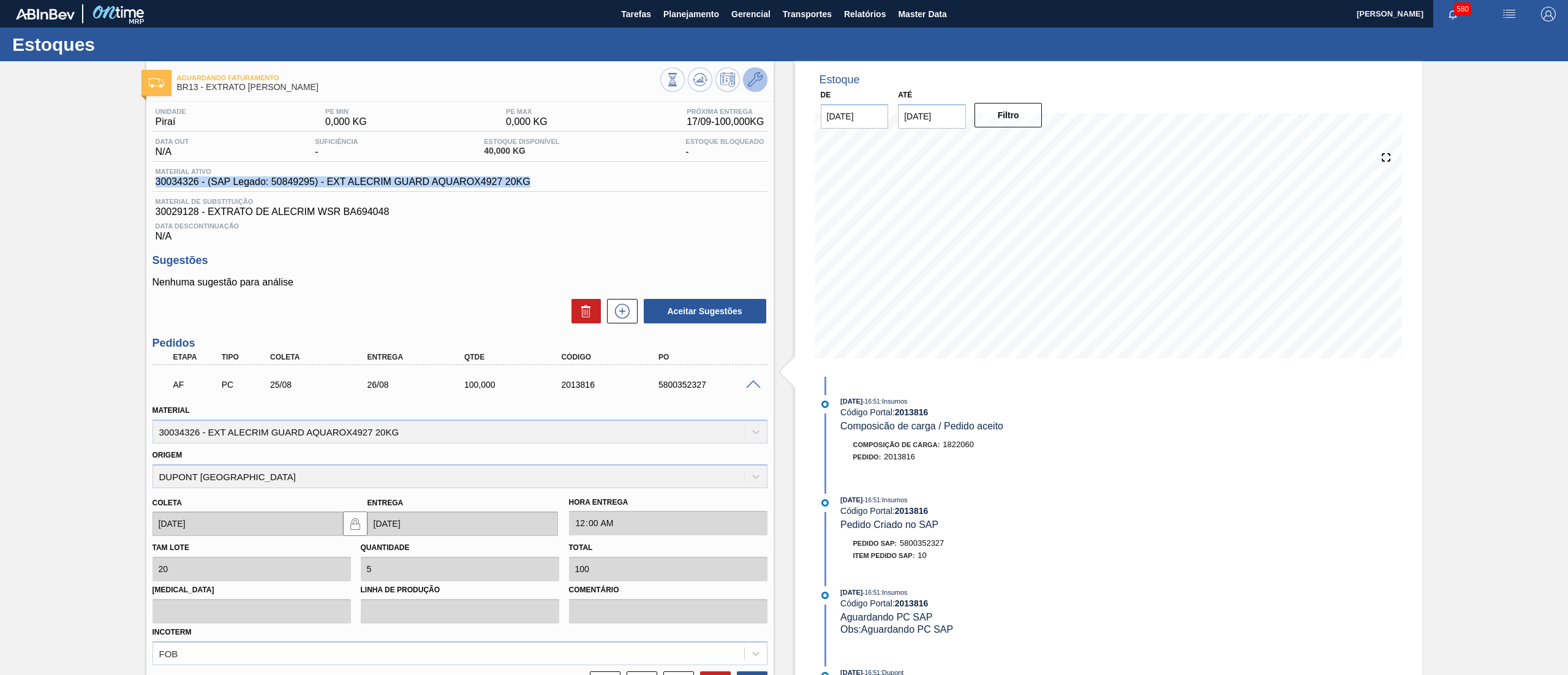
click at [754, 78] on icon at bounding box center [755, 80] width 15 height 15
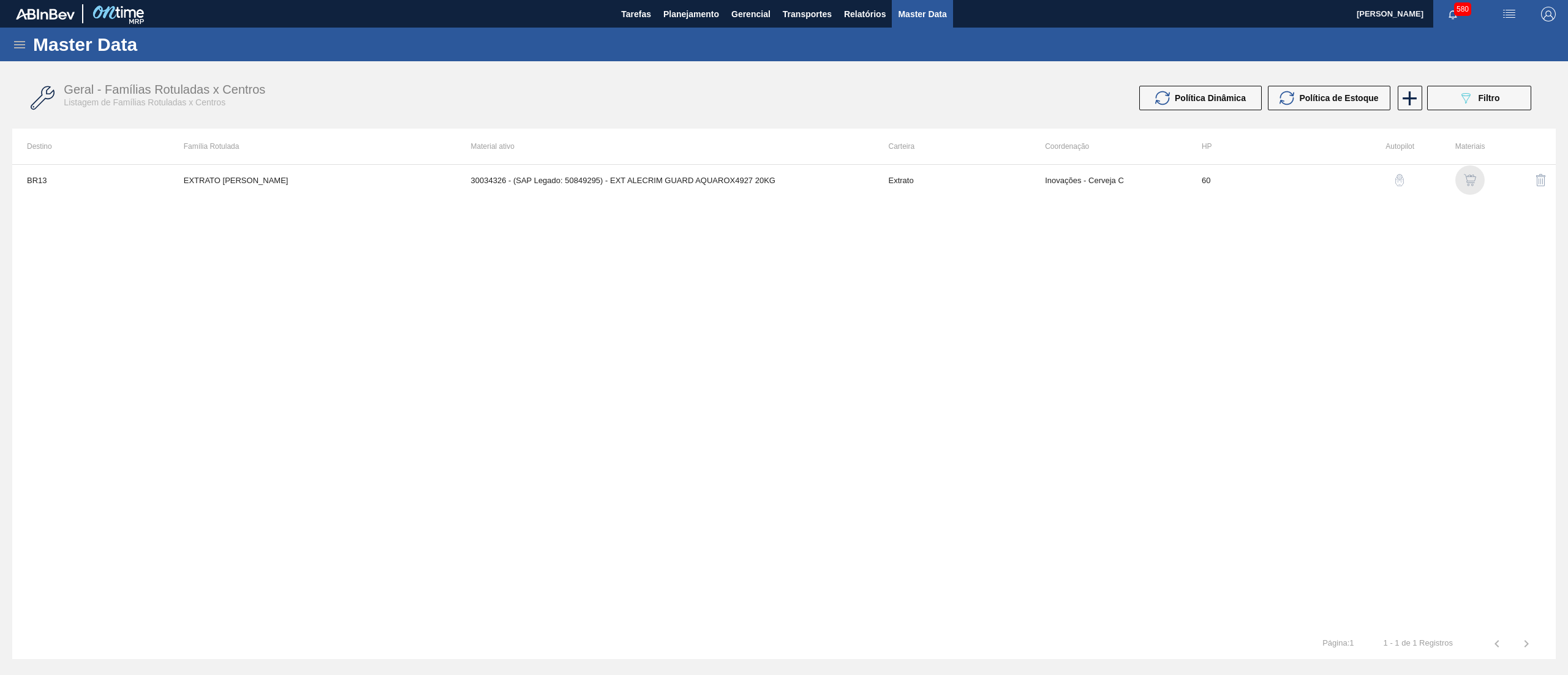
click at [1466, 179] on img "button" at bounding box center [1470, 180] width 12 height 12
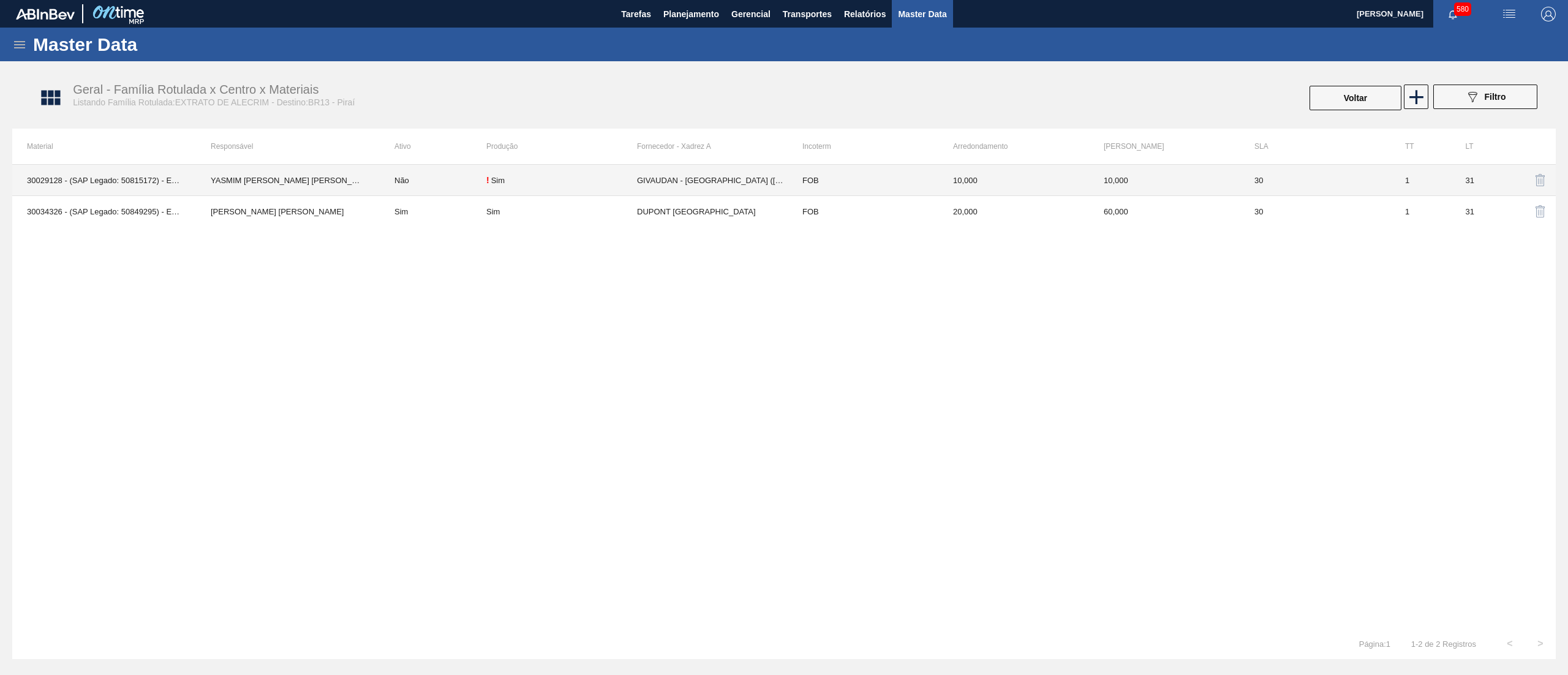
click at [720, 179] on td "GIVAUDAN - [GEOGRAPHIC_DATA] ([GEOGRAPHIC_DATA])" at bounding box center [713, 180] width 151 height 31
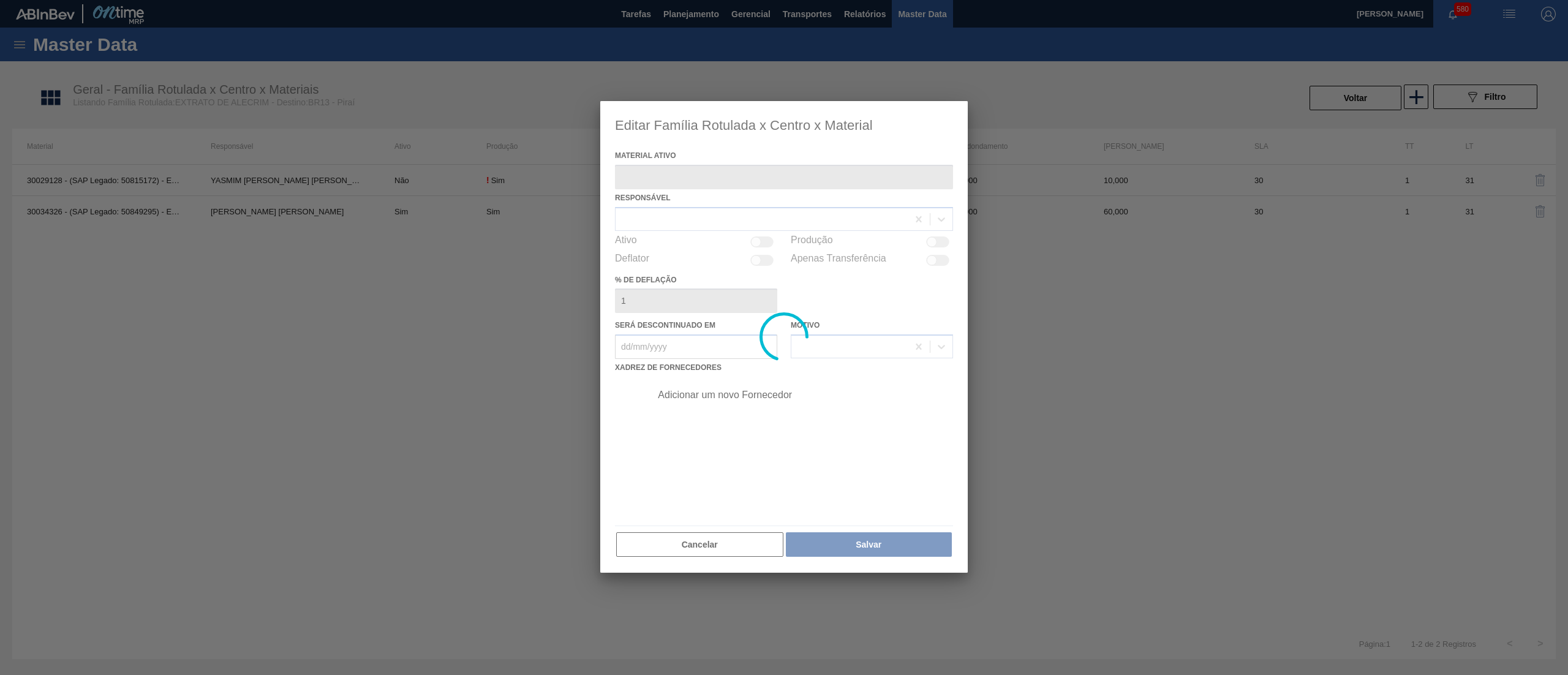
type ativo "30029128 - (SAP Legado: 50815172) - EXTRATO DE ALECRIM WSR BA694048"
checkbox input "true"
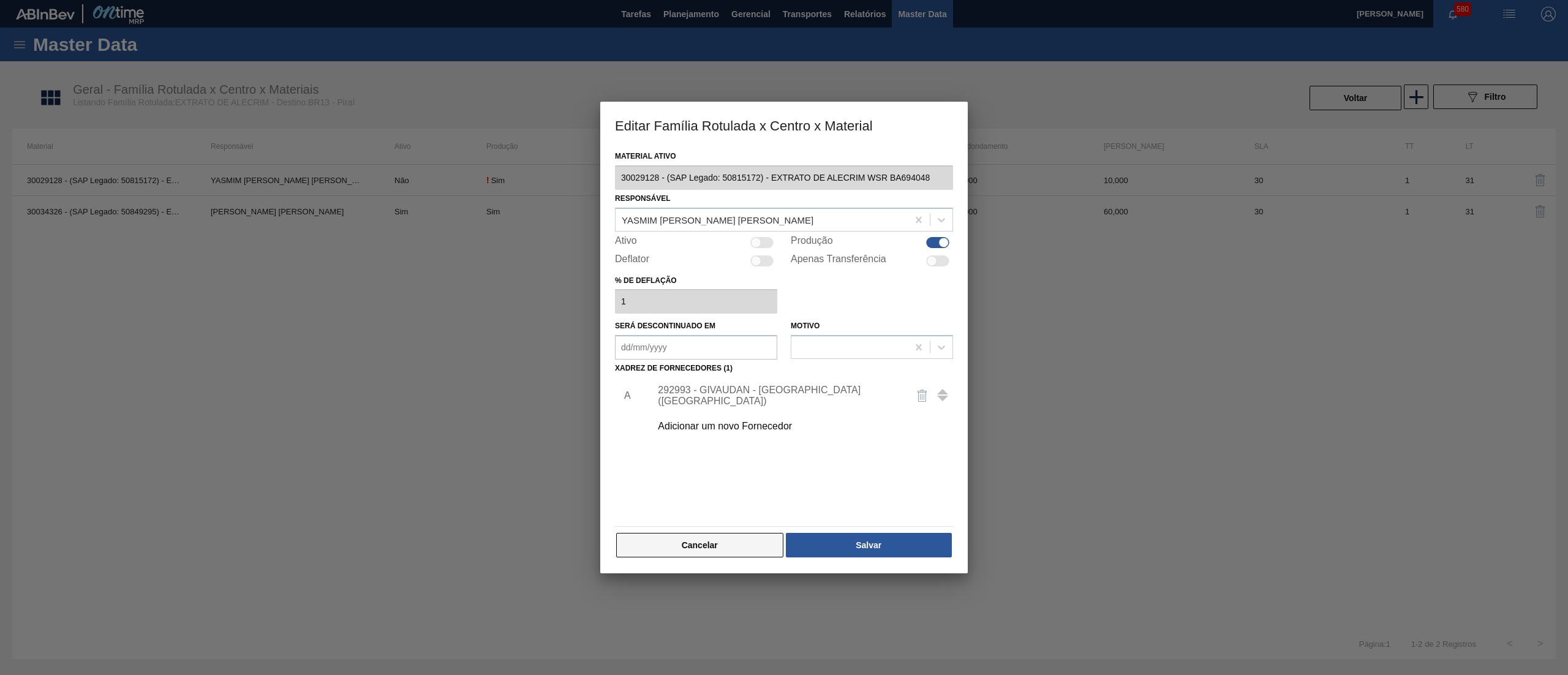
click at [709, 556] on div "Cancelar Salvar" at bounding box center [784, 545] width 338 height 27
click at [709, 556] on button "Cancelar" at bounding box center [699, 545] width 168 height 24
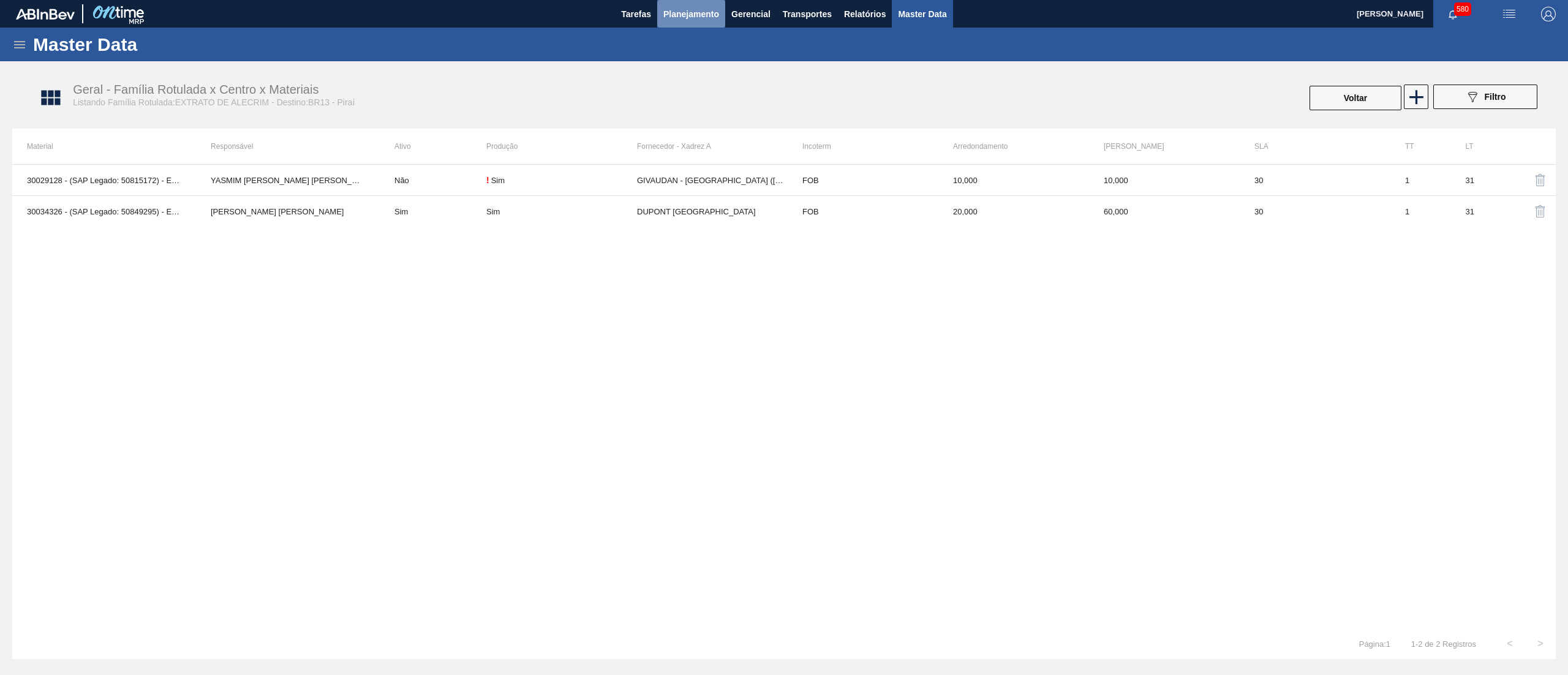
click at [685, 23] on button "Planejamento" at bounding box center [691, 14] width 68 height 28
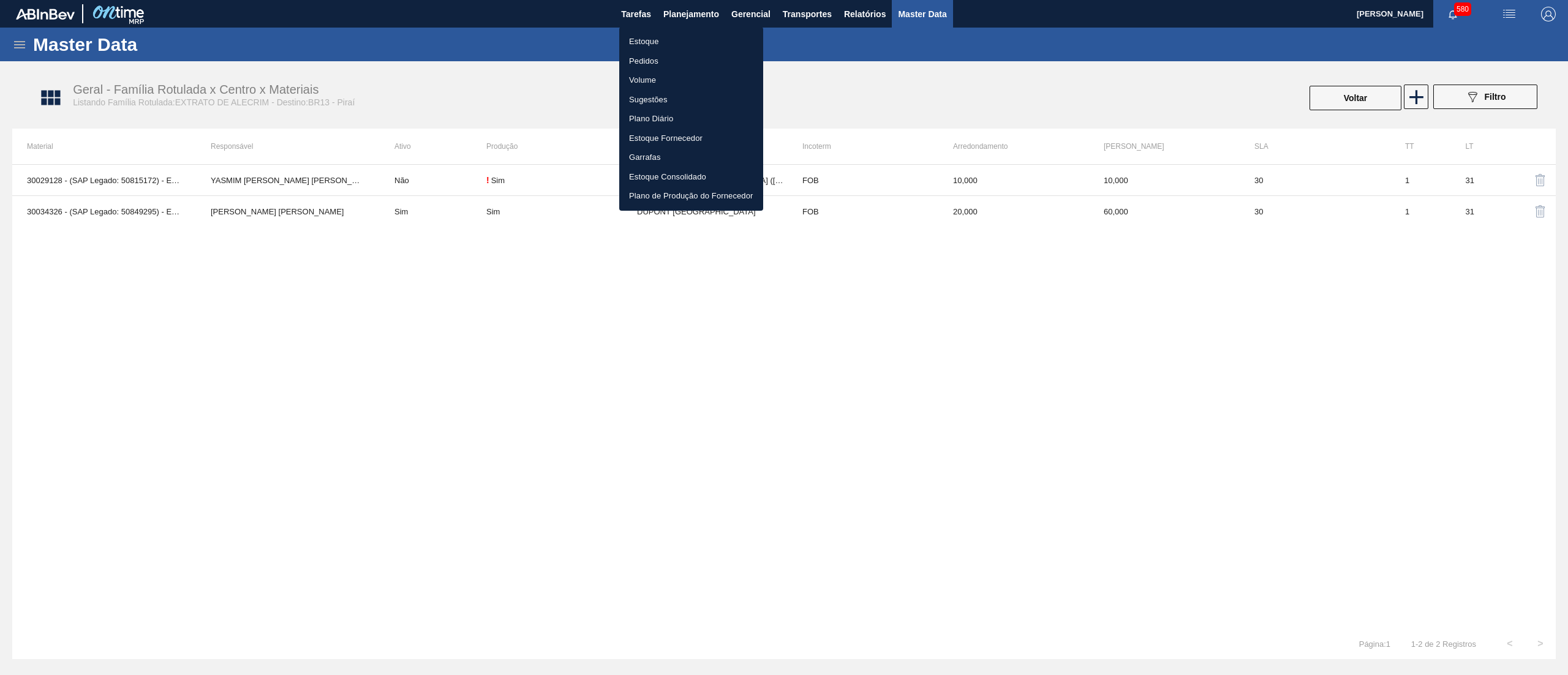
click at [669, 38] on li "Estoque" at bounding box center [691, 42] width 144 height 20
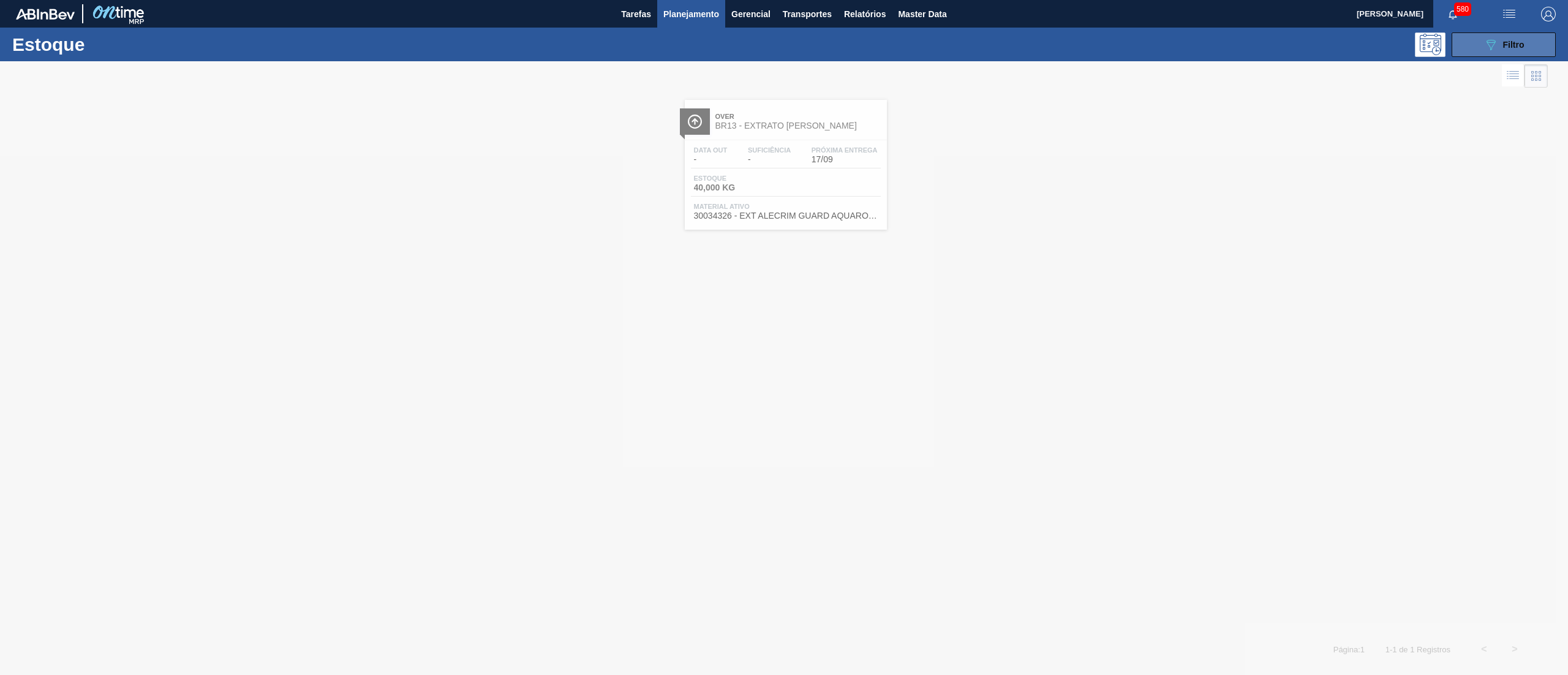
click at [1470, 48] on button "089F7B8B-B2A5-4AFE-B5C0-19BA573D28AC Filtro" at bounding box center [1504, 44] width 104 height 24
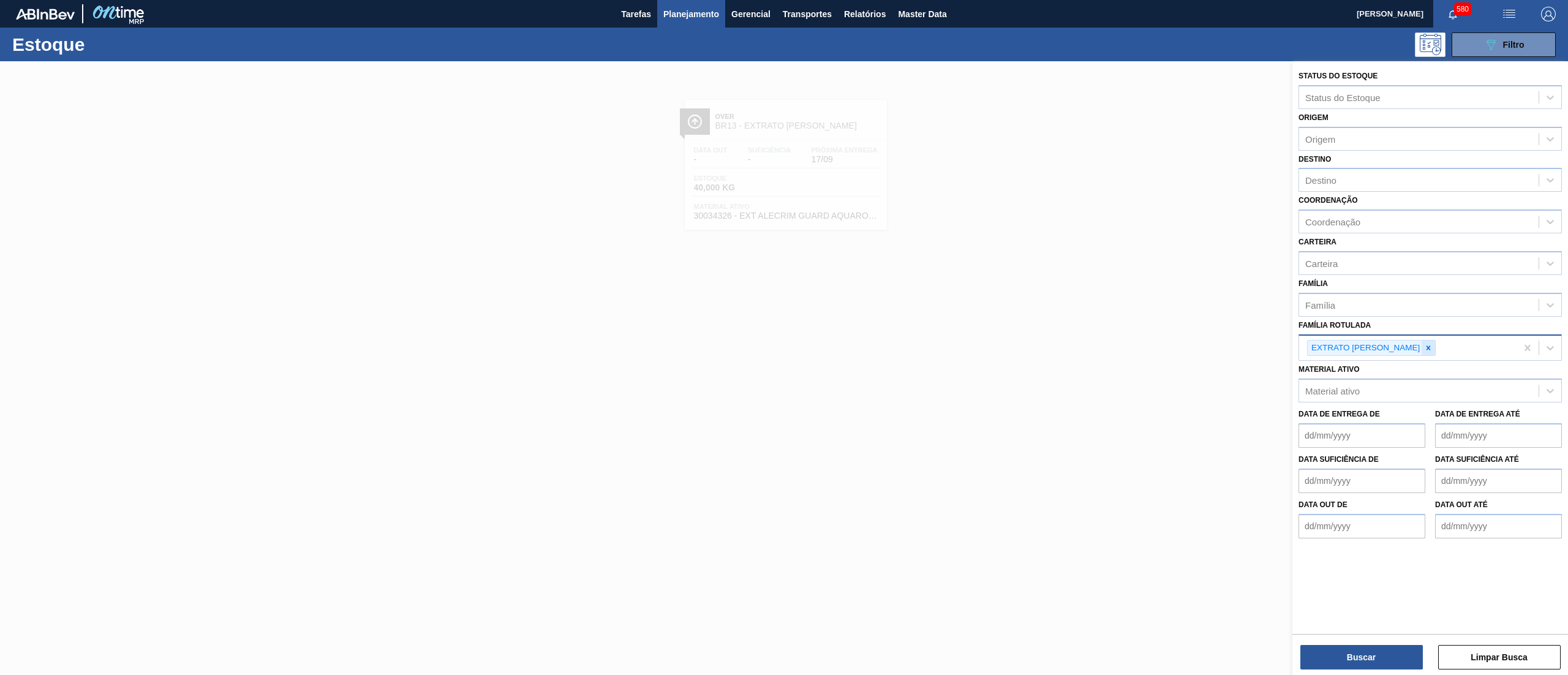
click at [1424, 346] on icon at bounding box center [1428, 348] width 9 height 9
click at [1378, 386] on div "Material ativo" at bounding box center [1418, 388] width 239 height 18
paste ativo "20009069"
type ativo "20009069"
drag, startPoint x: 1193, startPoint y: 371, endPoint x: 1159, endPoint y: 40, distance: 332.7
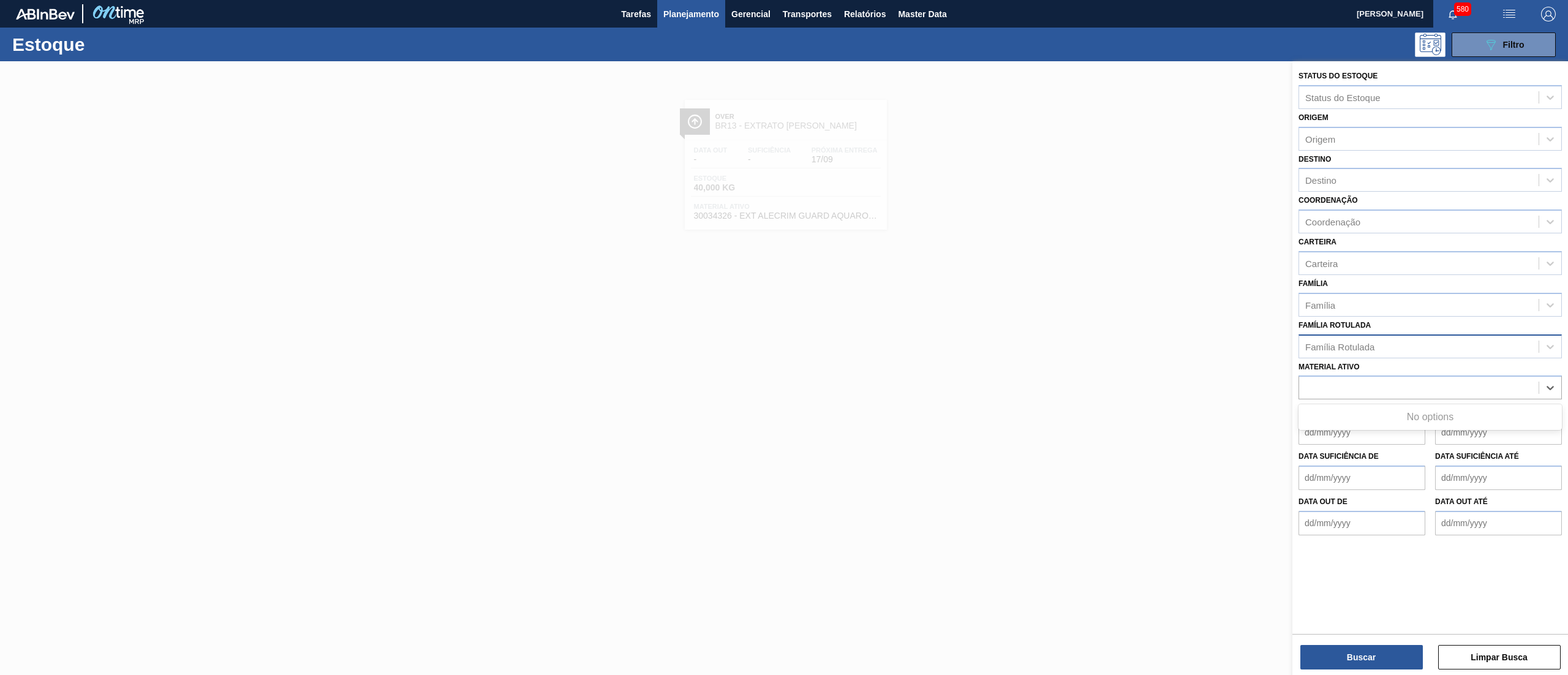
click at [1192, 355] on div at bounding box center [784, 399] width 1568 height 675
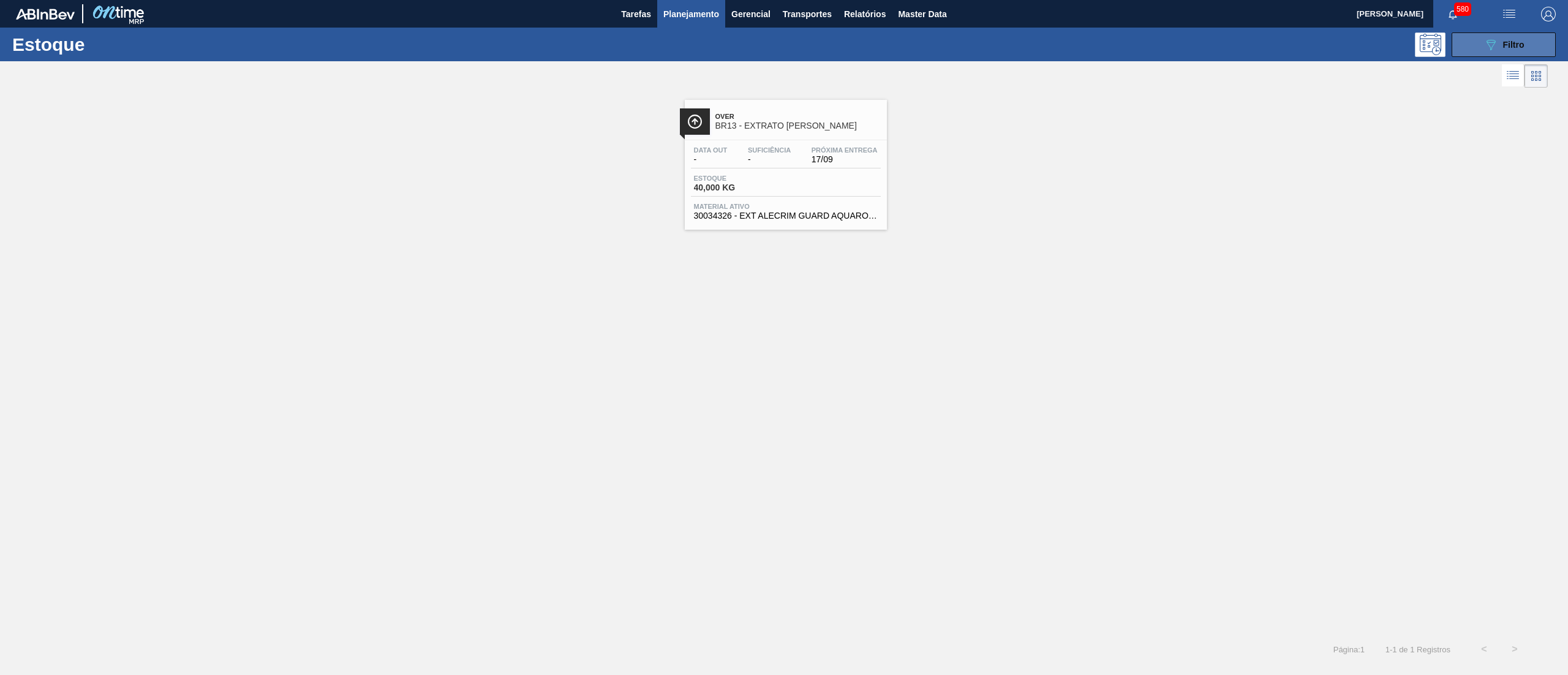
click at [1507, 51] on div "089F7B8B-B2A5-4AFE-B5C0-19BA573D28AC Filtro" at bounding box center [1504, 45] width 41 height 15
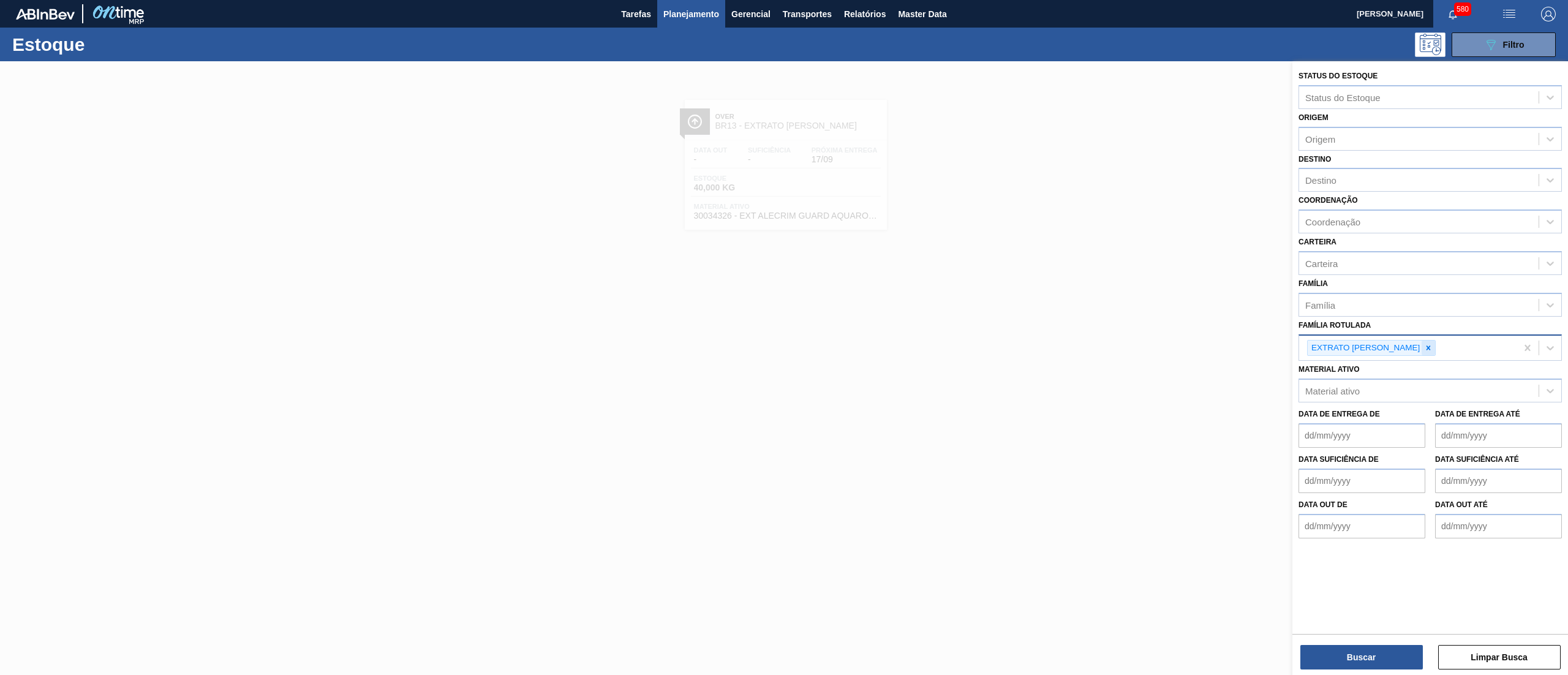
click at [1424, 344] on icon at bounding box center [1428, 348] width 9 height 9
click at [1332, 389] on div "Material ativo" at bounding box center [1332, 388] width 54 height 10
paste ativo "30031884"
type ativo "30031884"
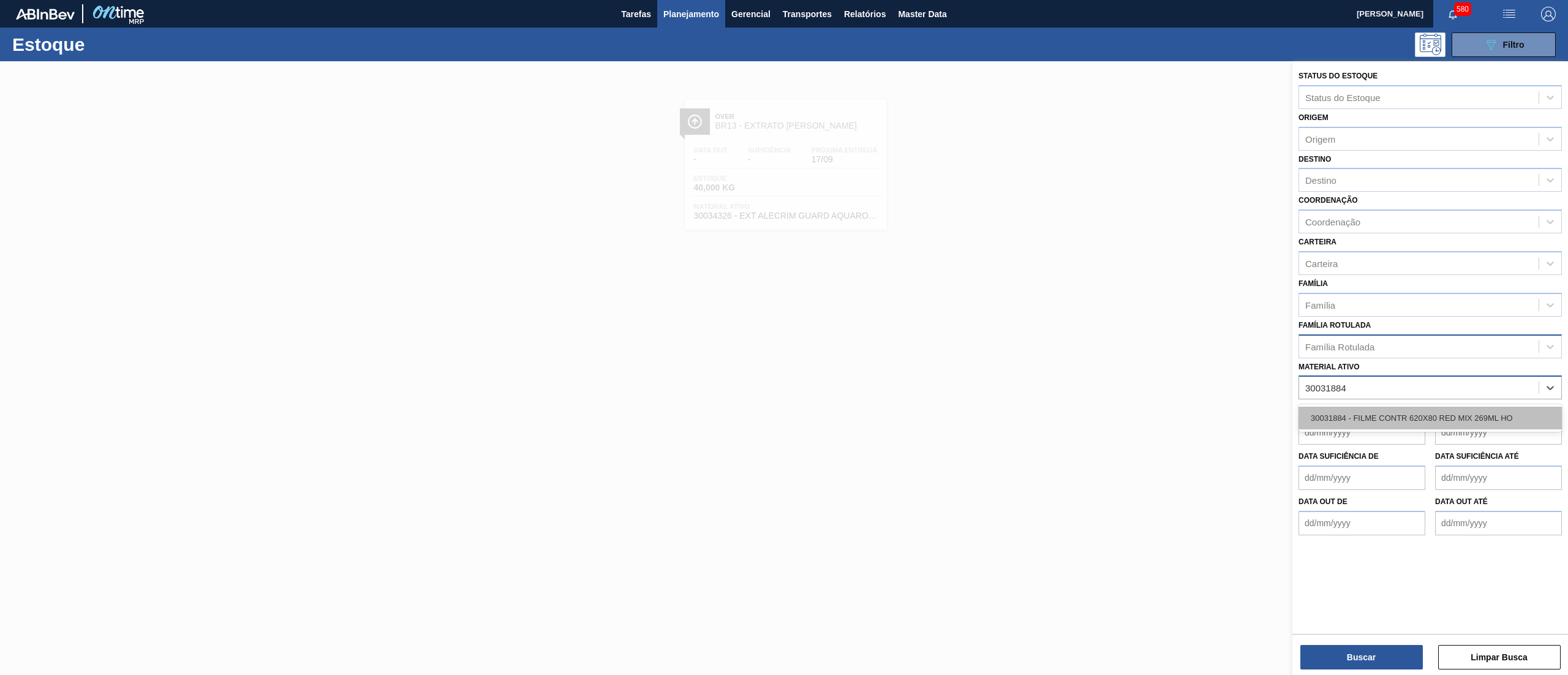
click at [1348, 412] on div "30031884 - FILME CONTR 620X80 RED MIX 269ML HO" at bounding box center [1430, 418] width 263 height 23
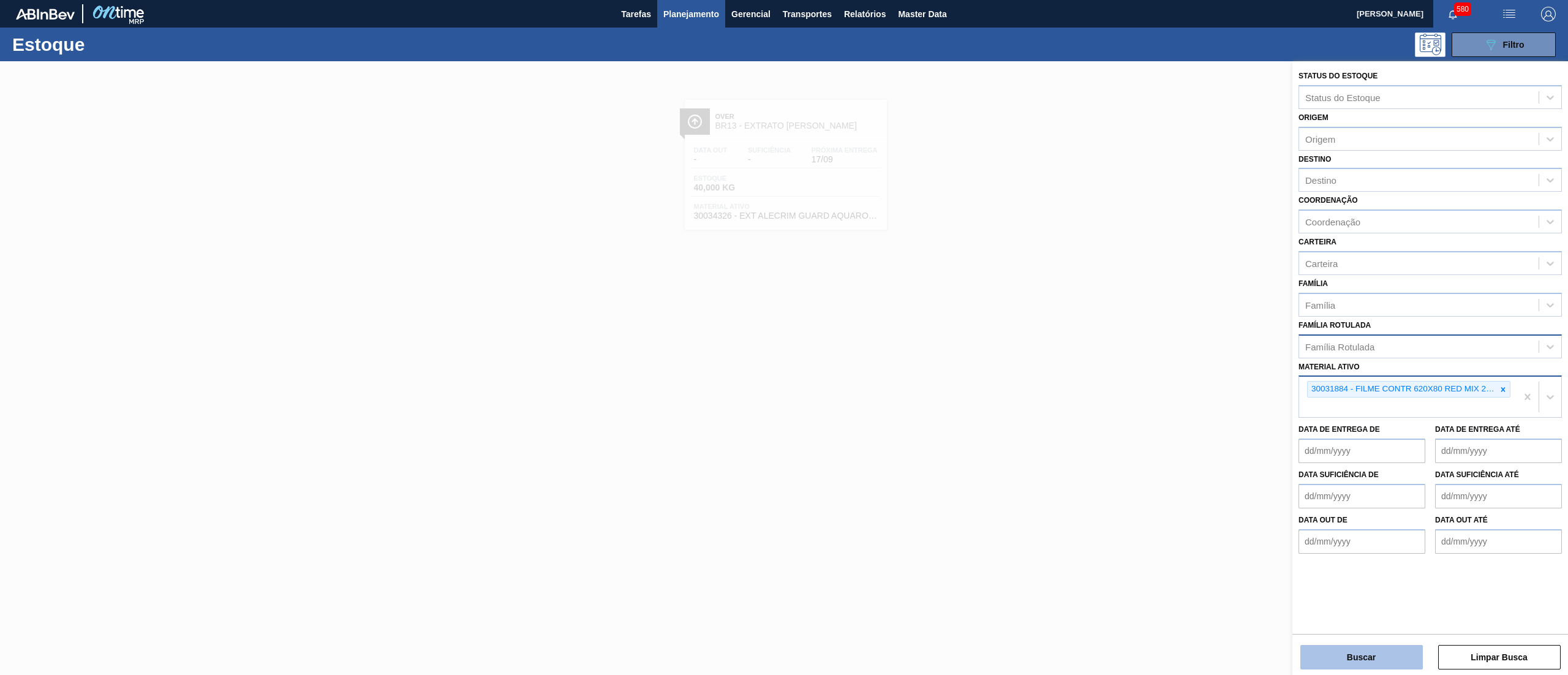
click at [1351, 666] on button "Buscar" at bounding box center [1361, 657] width 122 height 24
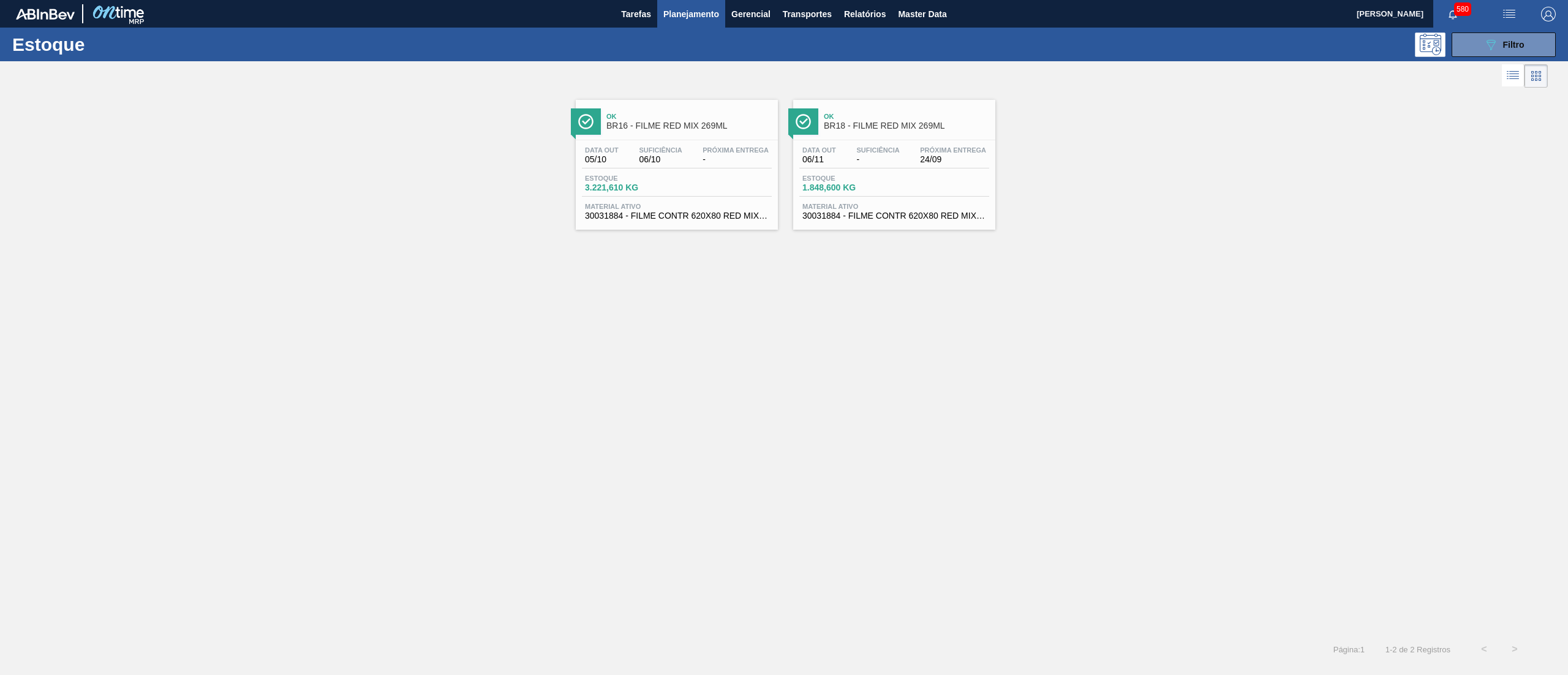
click at [874, 212] on span "30031884 - FILME CONTR 620X80 RED MIX 269ML HO" at bounding box center [894, 216] width 184 height 10
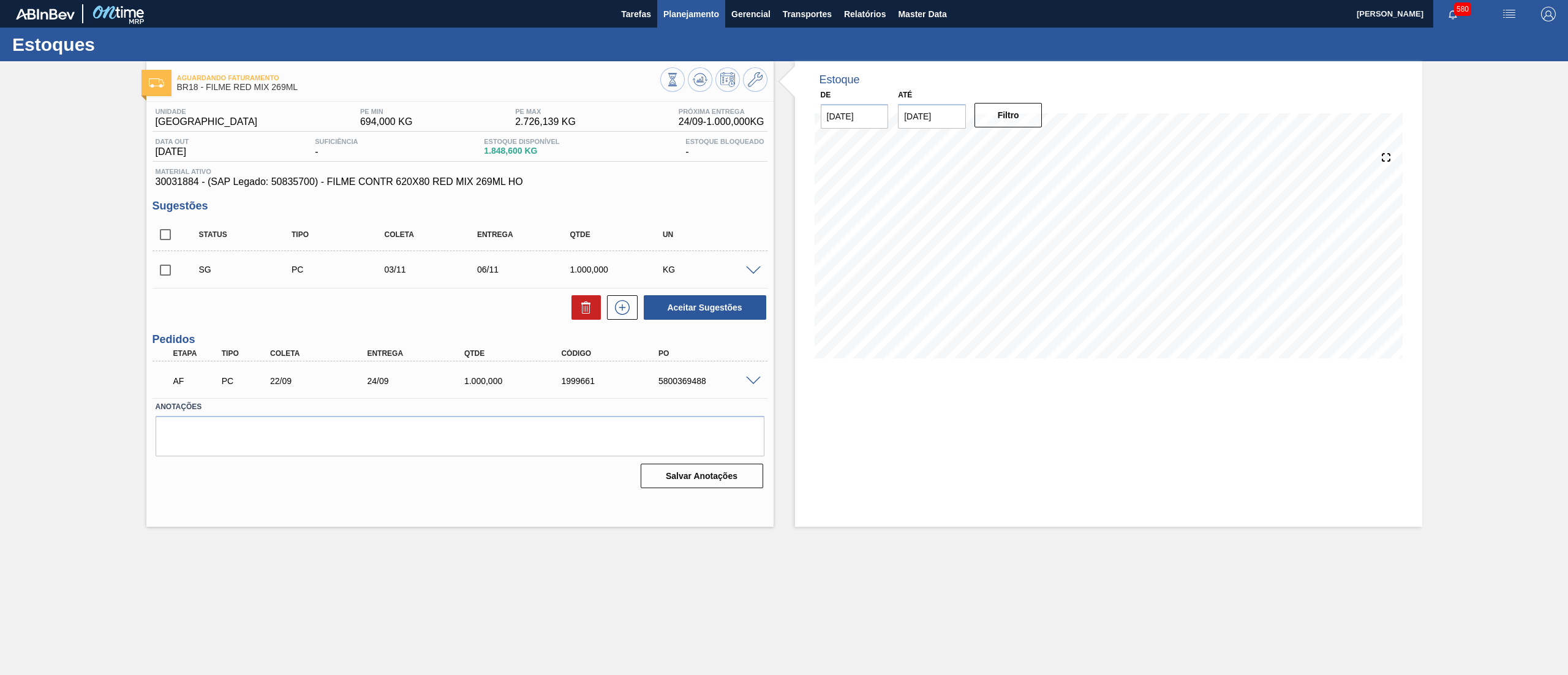
click at [702, 7] on span "Planejamento" at bounding box center [691, 14] width 56 height 15
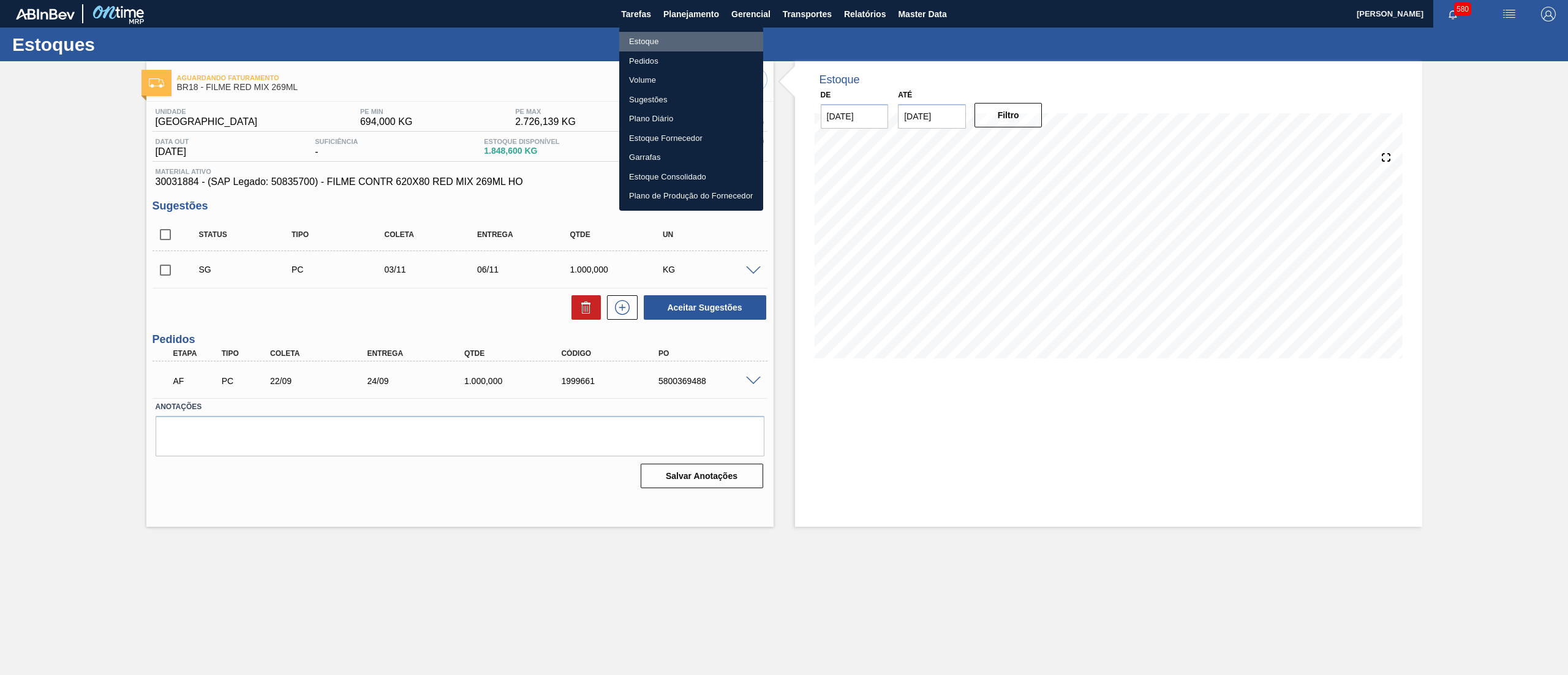
click at [672, 39] on li "Estoque" at bounding box center [691, 42] width 144 height 20
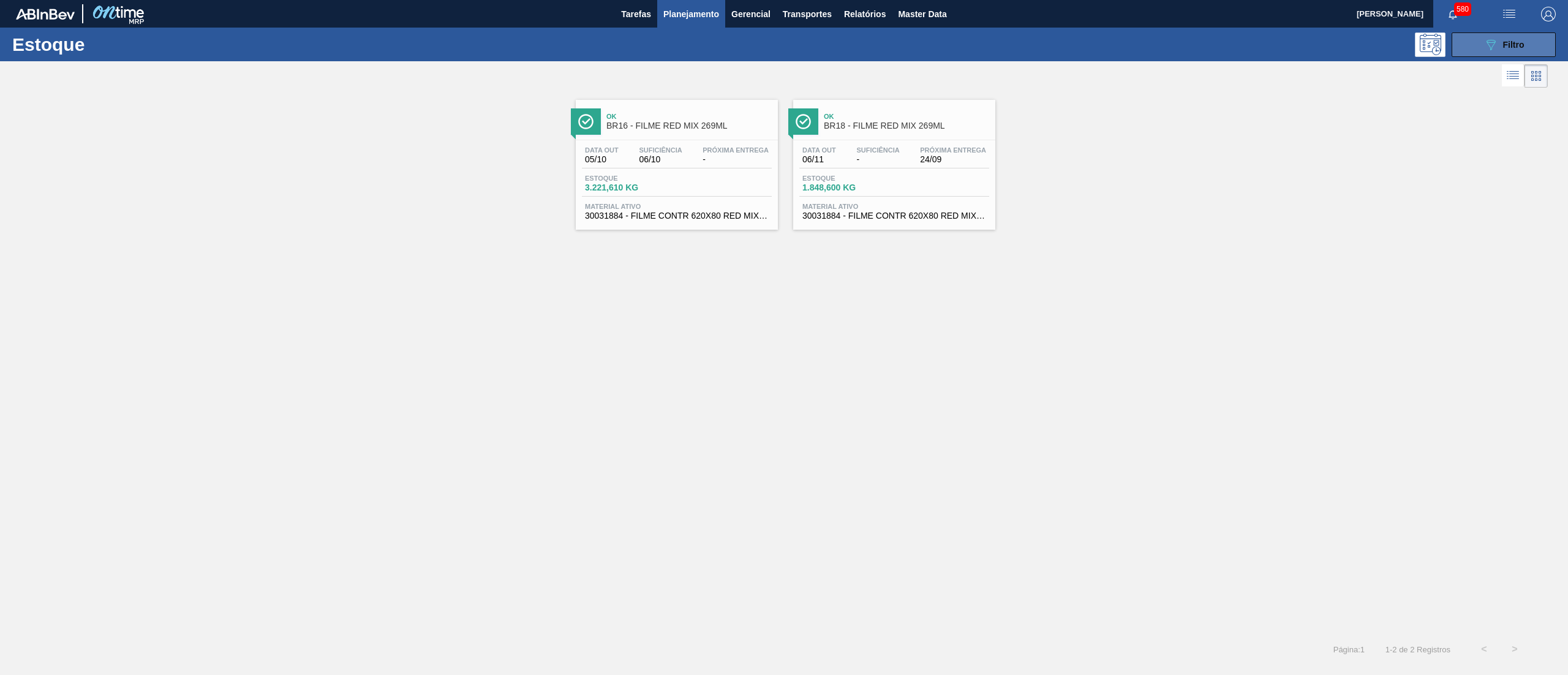
click at [1488, 47] on icon "089F7B8B-B2A5-4AFE-B5C0-19BA573D28AC" at bounding box center [1490, 45] width 15 height 15
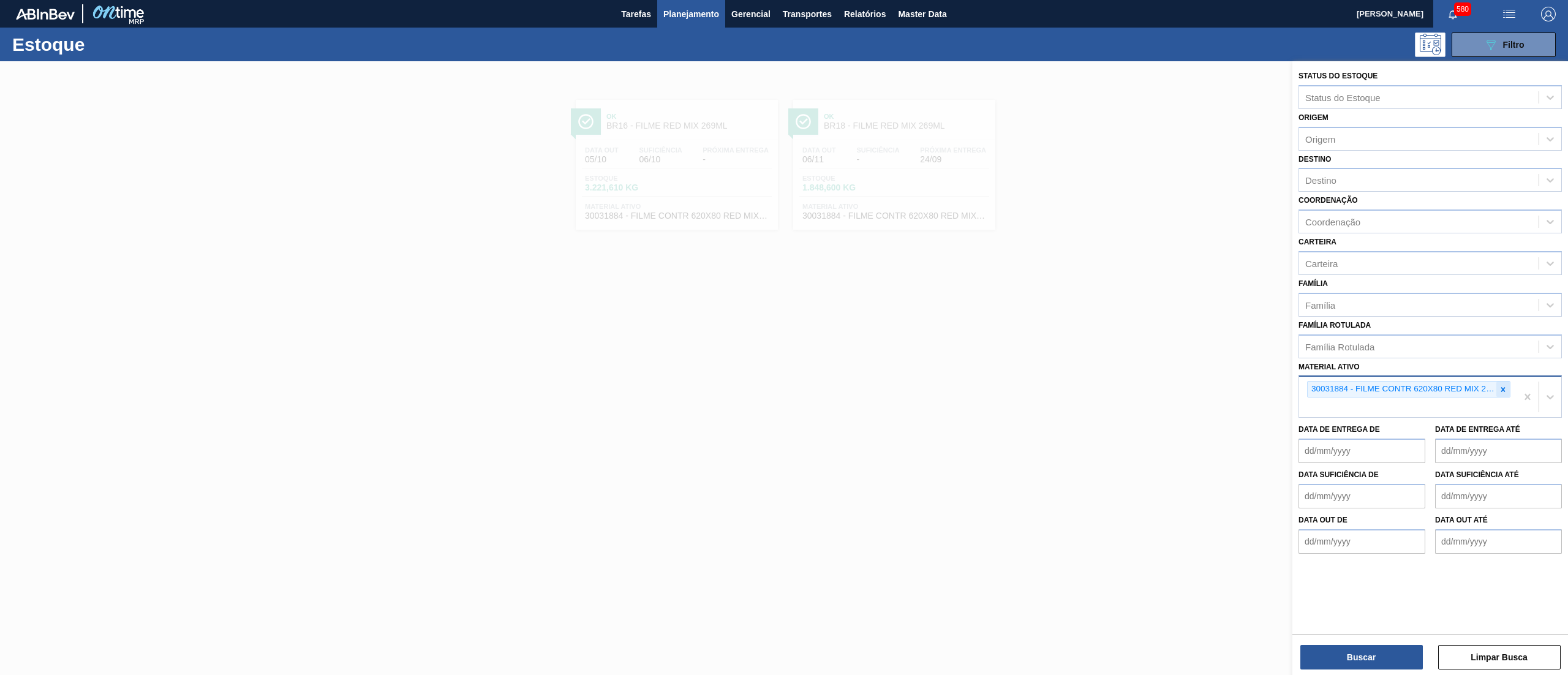
click at [1507, 381] on div at bounding box center [1503, 389] width 13 height 15
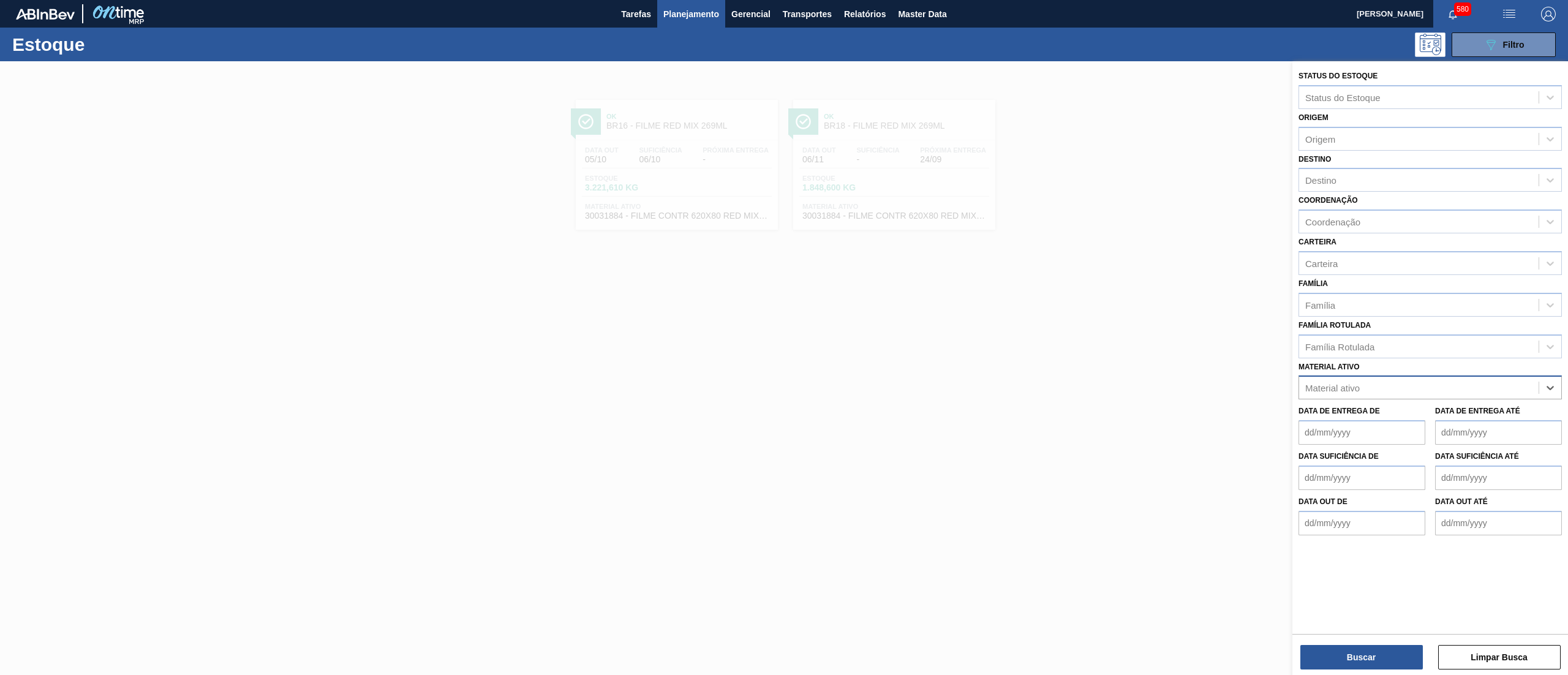
paste ativo "30033731"
type ativo "30033731"
click at [1423, 382] on div "Material ativo" at bounding box center [1418, 388] width 239 height 18
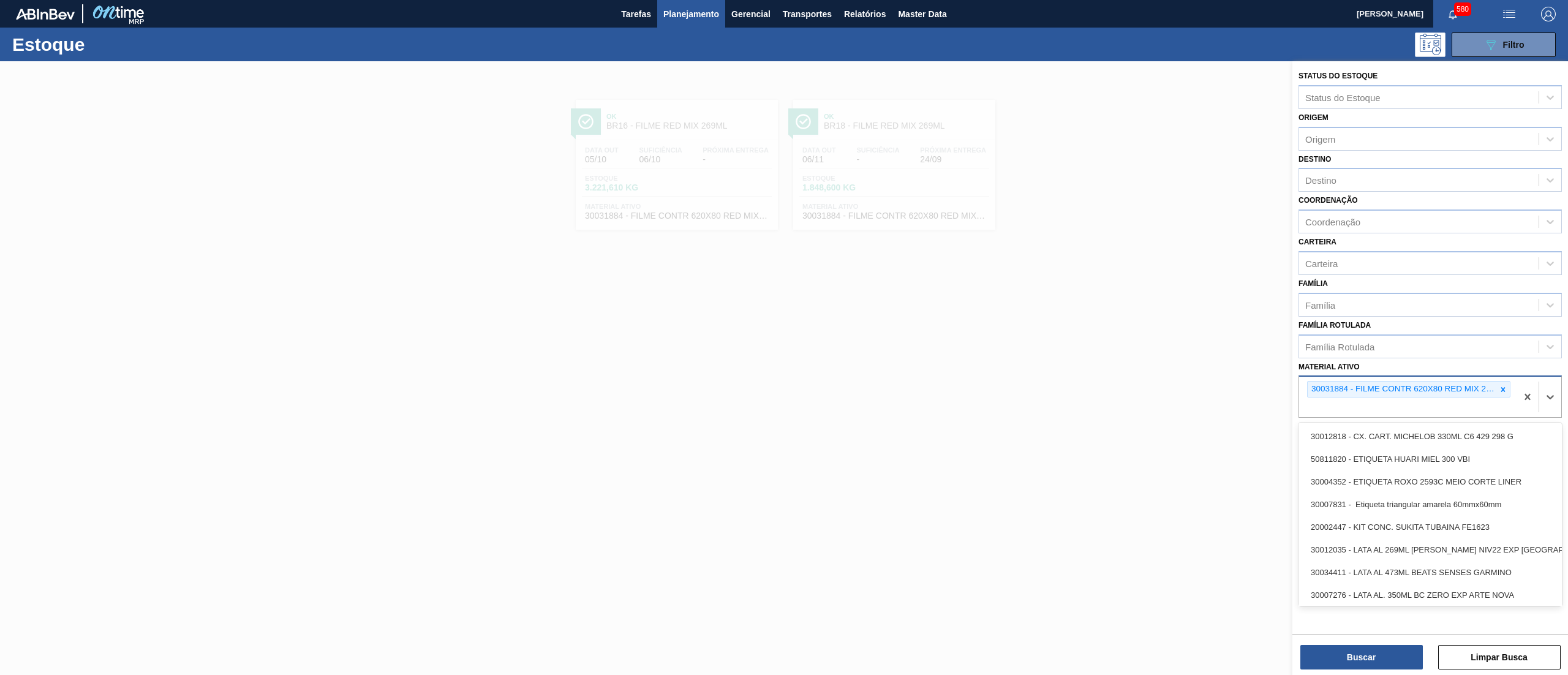
click at [1423, 382] on div "30031884 - FILME CONTR 620X80 RED MIX 269ML HO" at bounding box center [1402, 389] width 189 height 15
paste ativo "30033731"
type ativo "30033731"
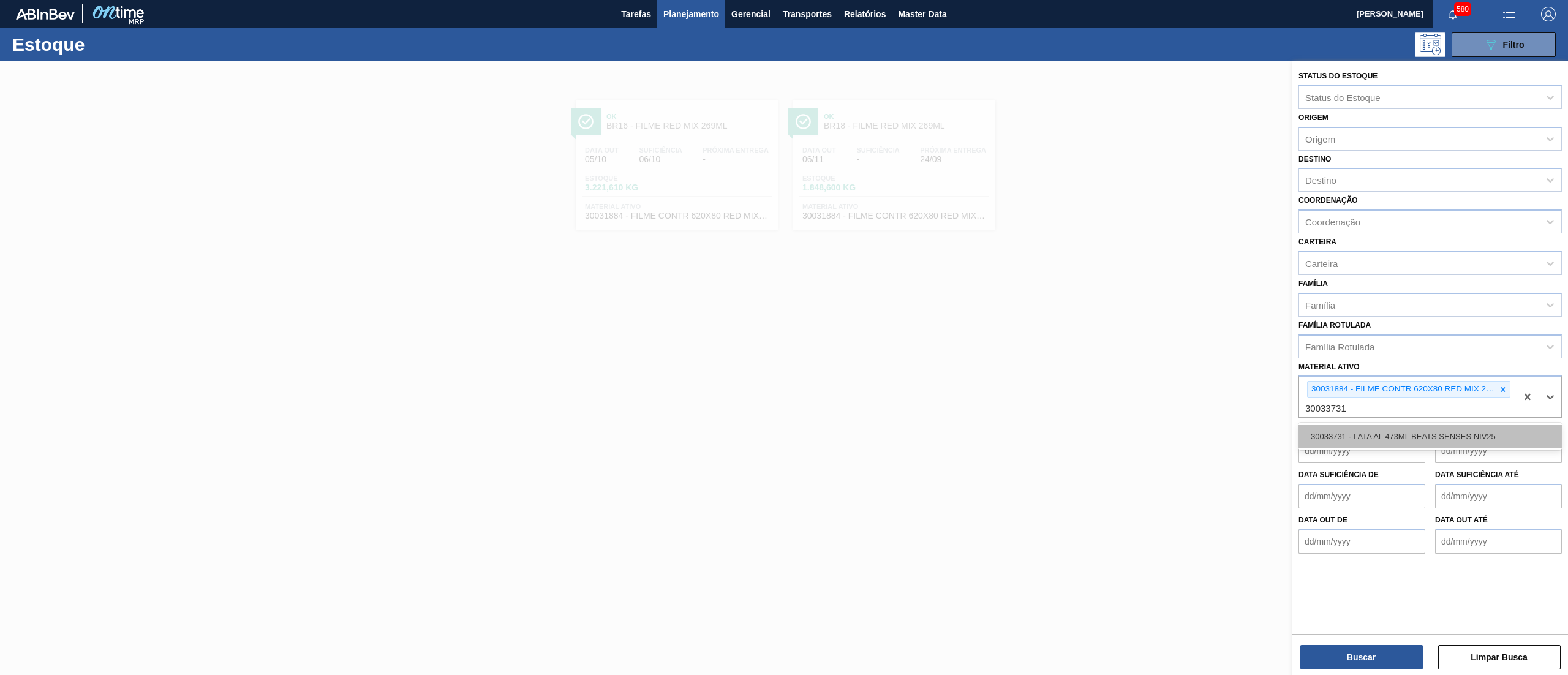
click at [1463, 429] on div "30033731 - LATA AL 473ML BEATS SENSES NIV25" at bounding box center [1430, 436] width 263 height 23
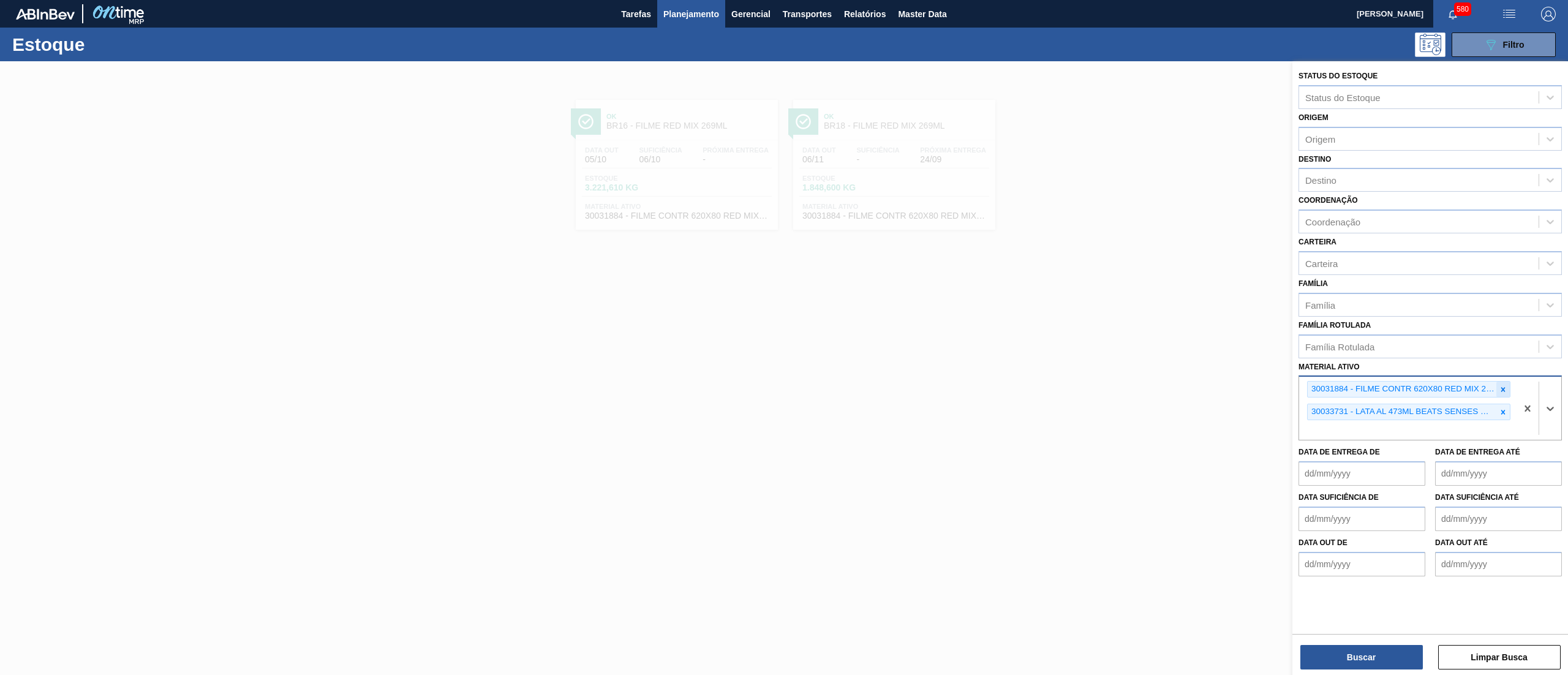
click at [1505, 387] on icon at bounding box center [1503, 390] width 9 height 9
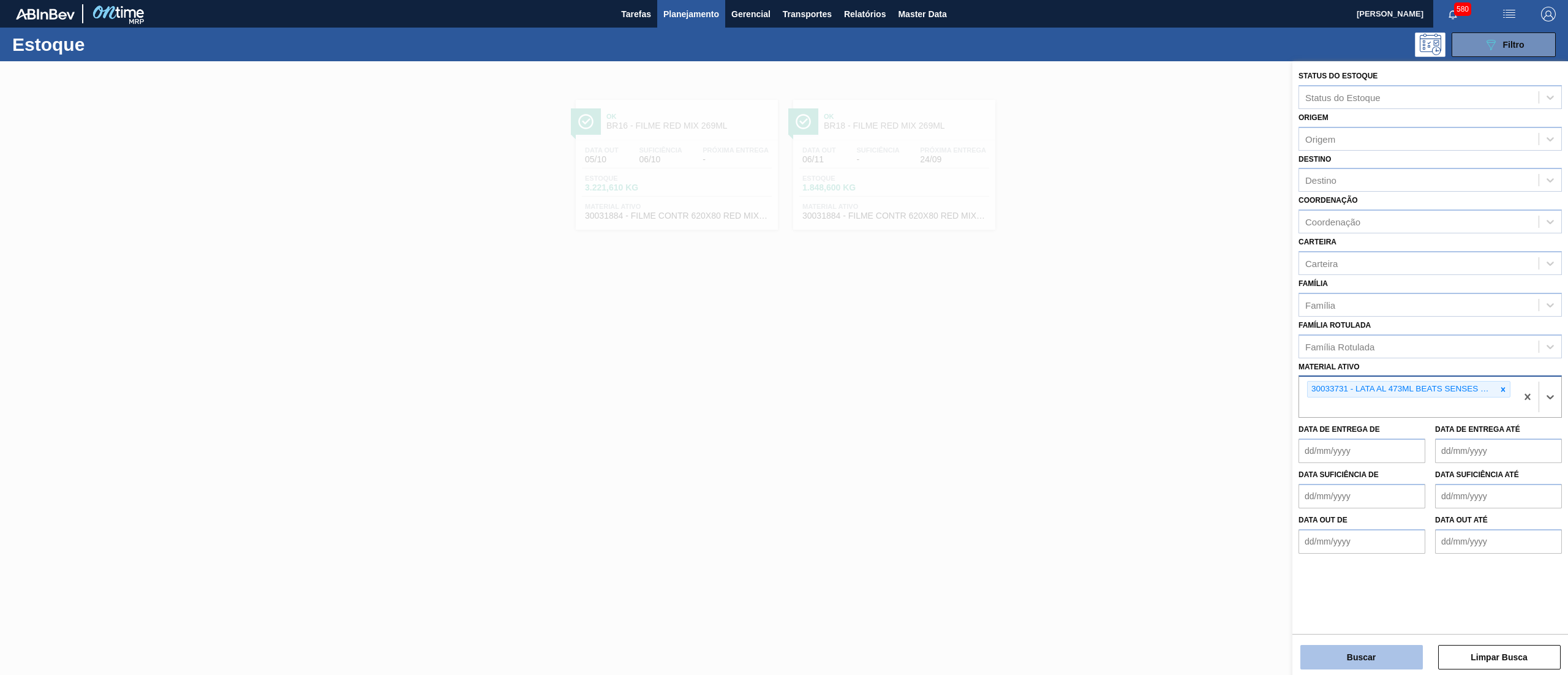
click at [1355, 661] on button "Buscar" at bounding box center [1361, 657] width 122 height 24
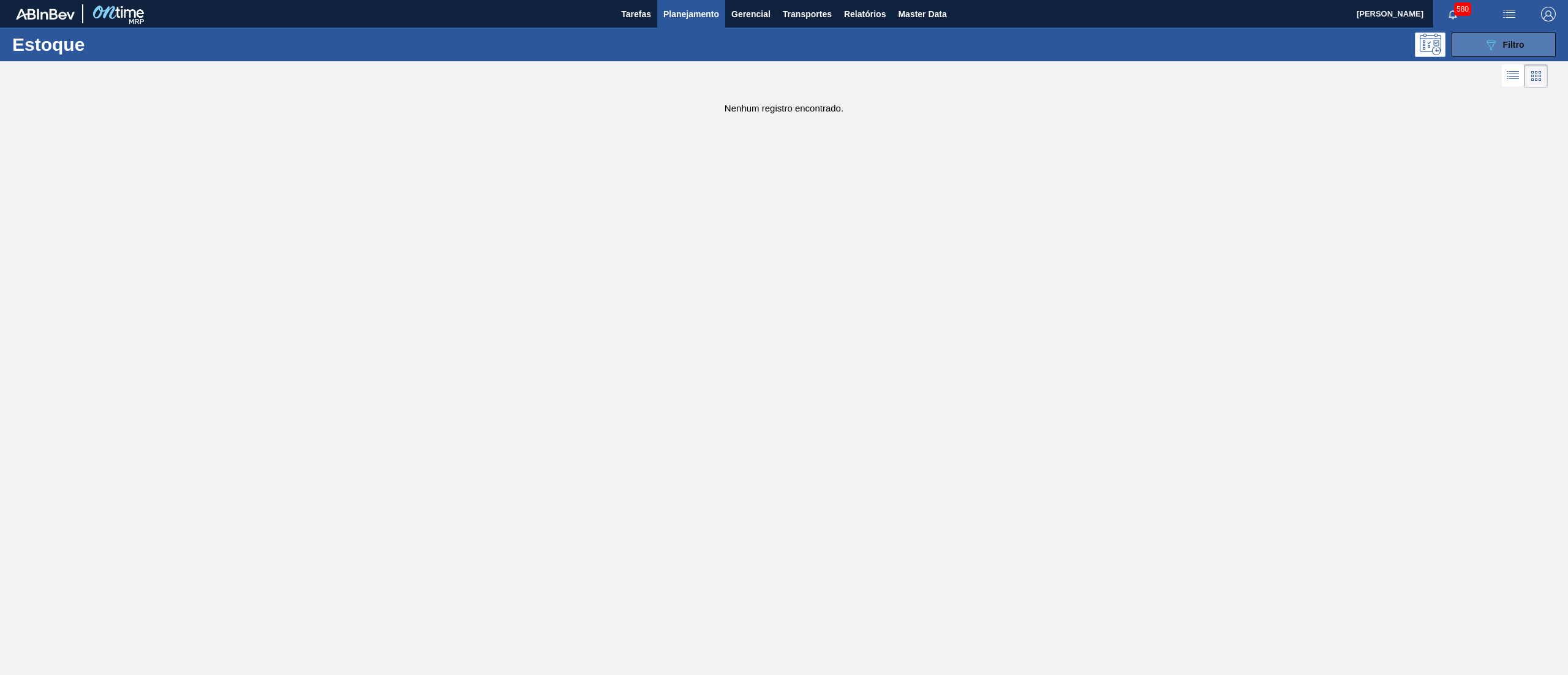
click at [1505, 48] on span "Filtro" at bounding box center [1513, 44] width 21 height 10
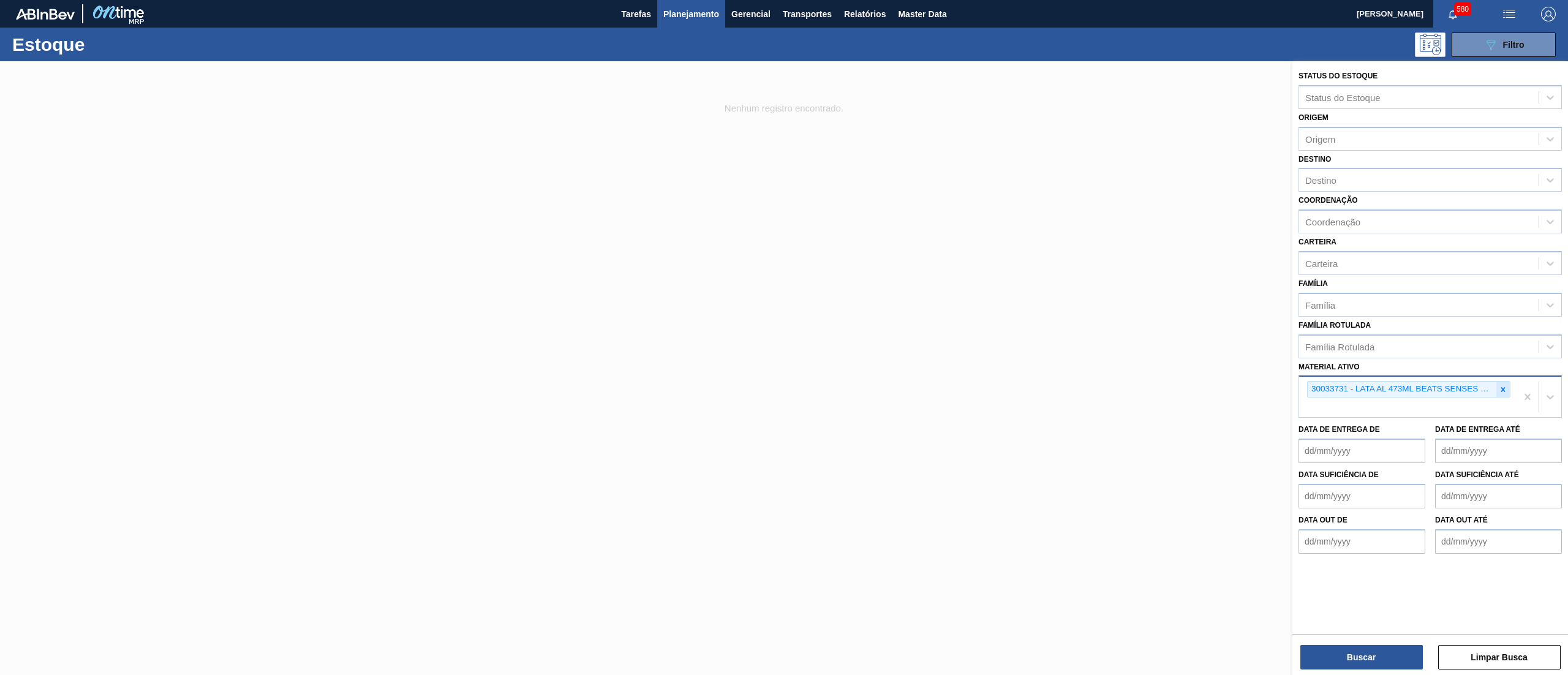
click at [1497, 384] on div at bounding box center [1503, 389] width 13 height 15
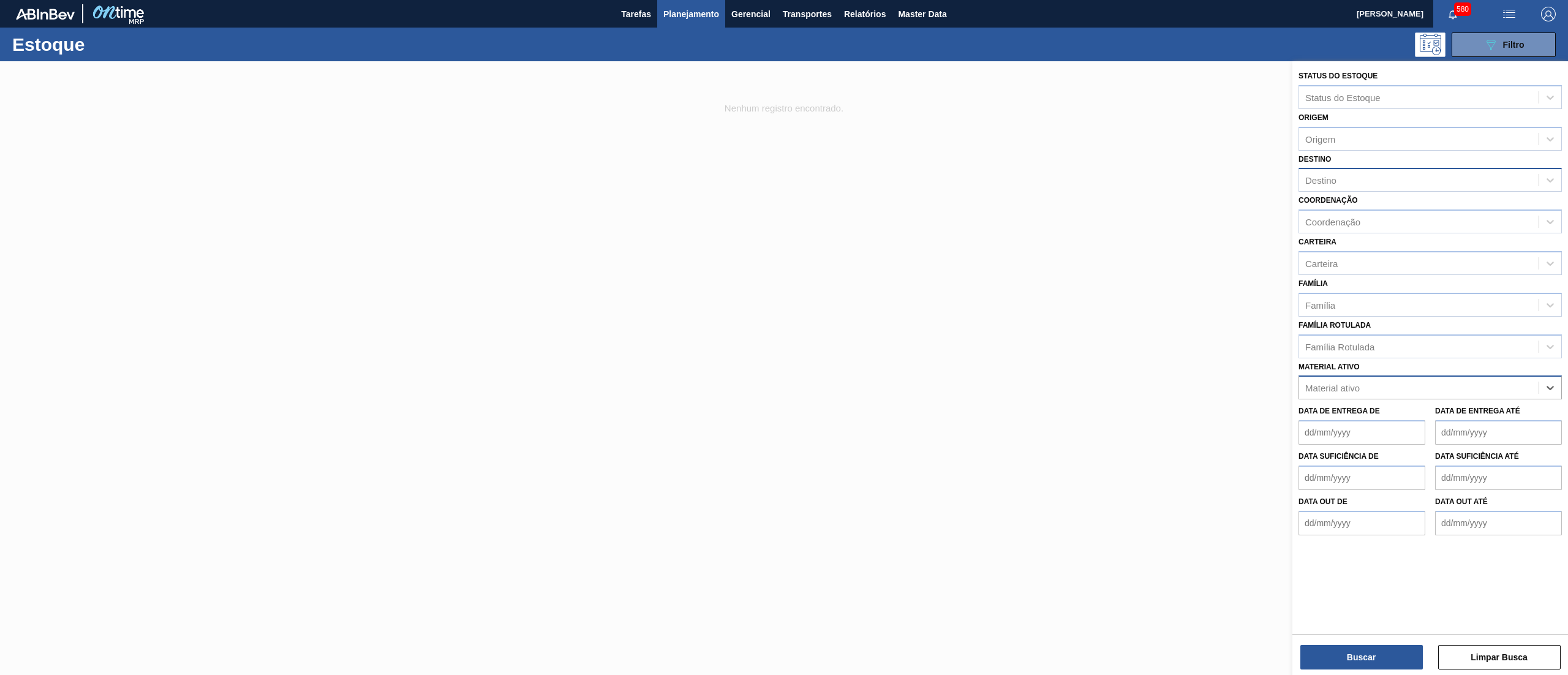
click at [1335, 176] on div "Destino" at bounding box center [1321, 180] width 31 height 10
type input "16"
click at [1359, 199] on div "BR16 - Jacareí" at bounding box center [1430, 210] width 263 height 23
click at [1365, 303] on div "Família" at bounding box center [1418, 307] width 239 height 18
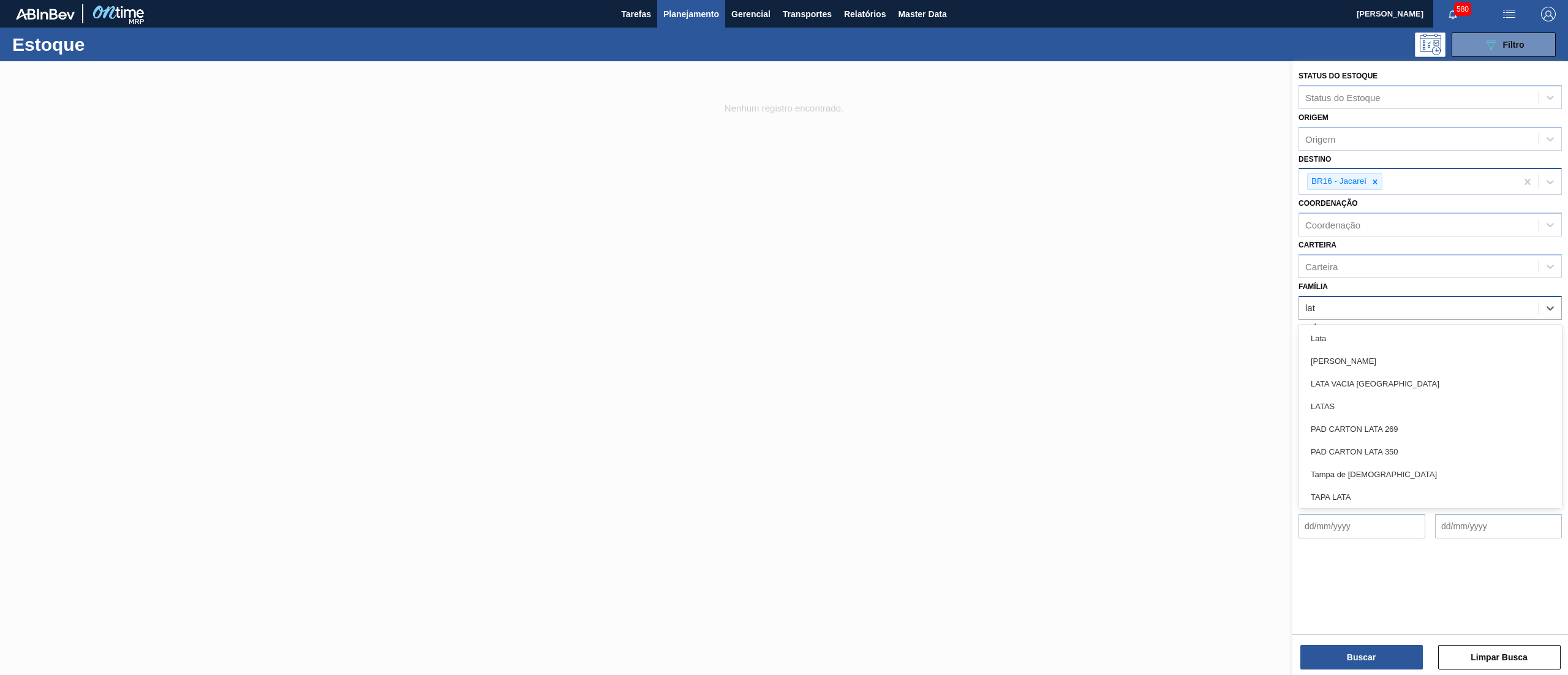
type input "lata"
click at [1373, 328] on div "Lata" at bounding box center [1430, 338] width 263 height 23
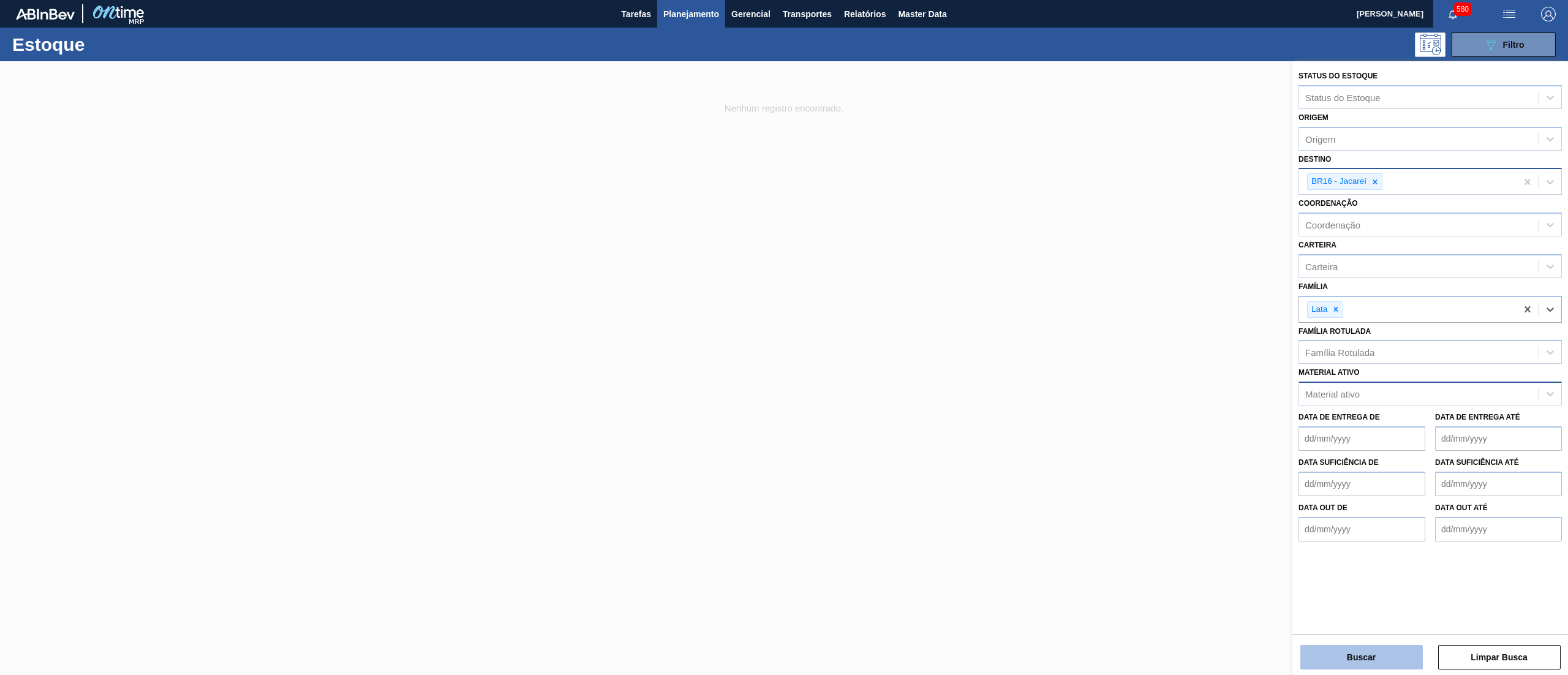
click at [1359, 652] on button "Buscar" at bounding box center [1361, 657] width 122 height 24
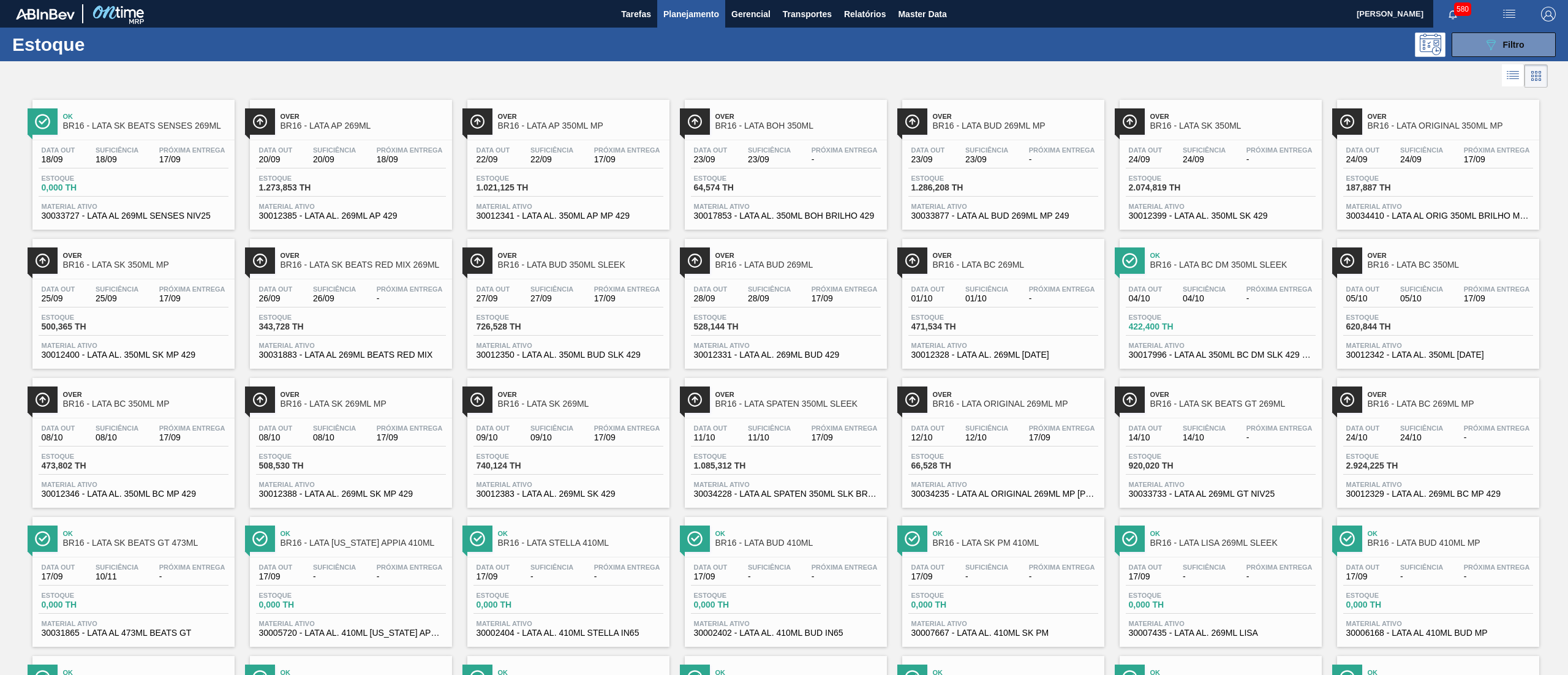
scroll to position [562, 0]
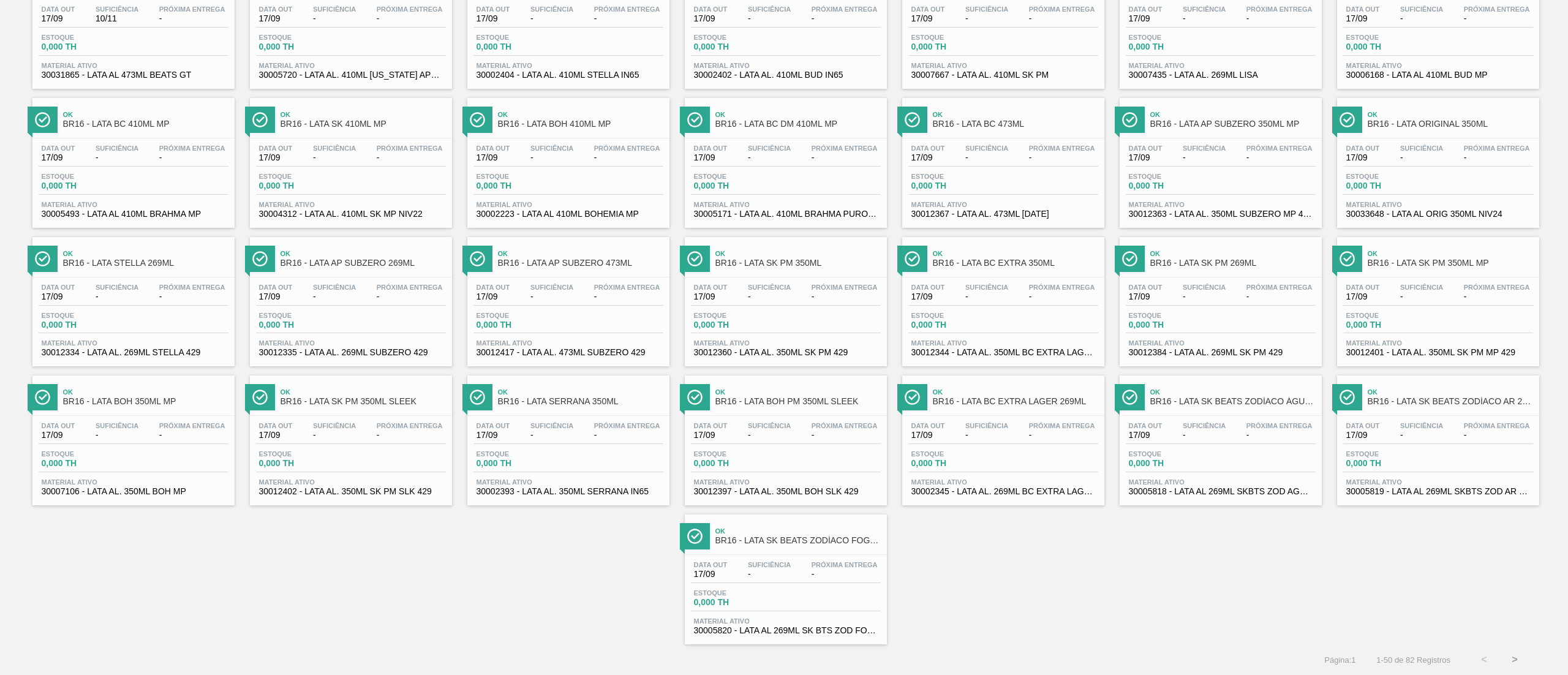
click at [1512, 664] on button ">" at bounding box center [1515, 660] width 31 height 31
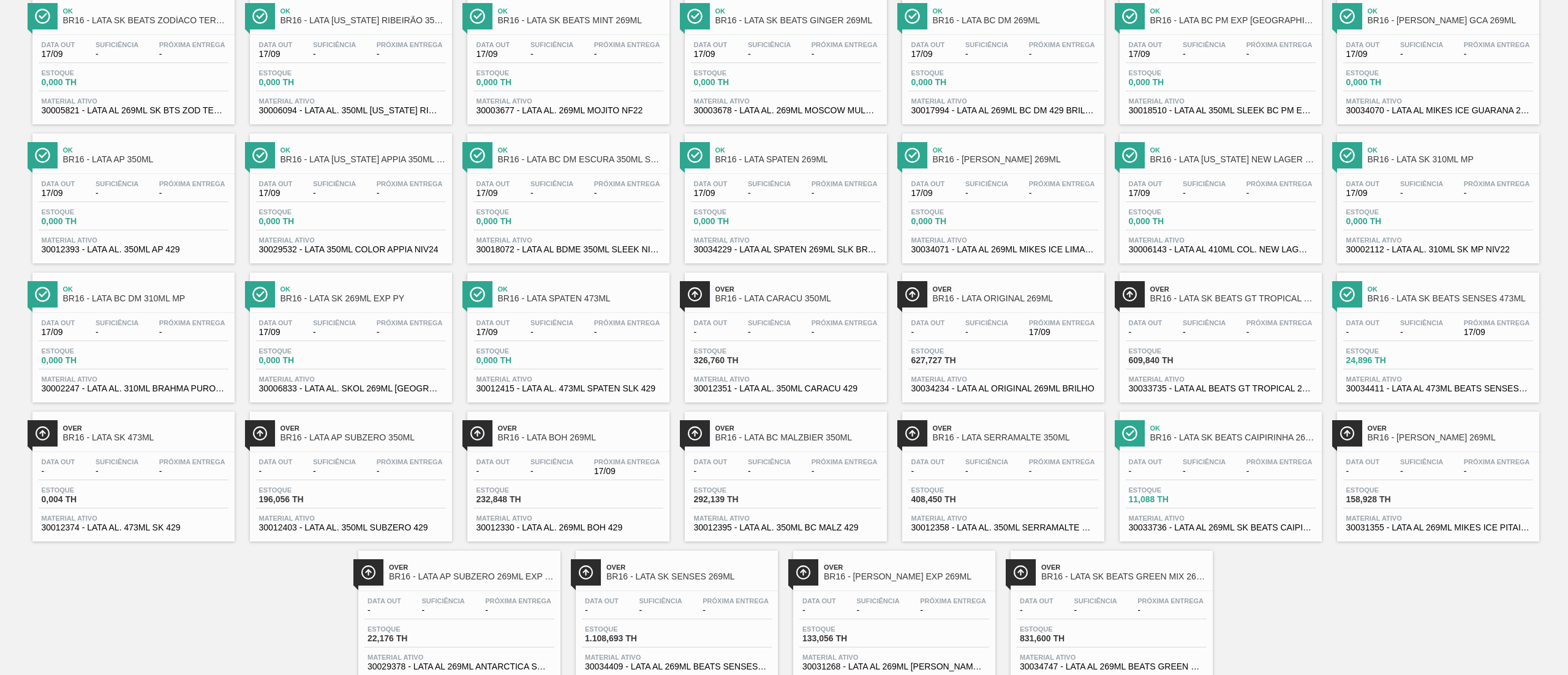
scroll to position [143, 0]
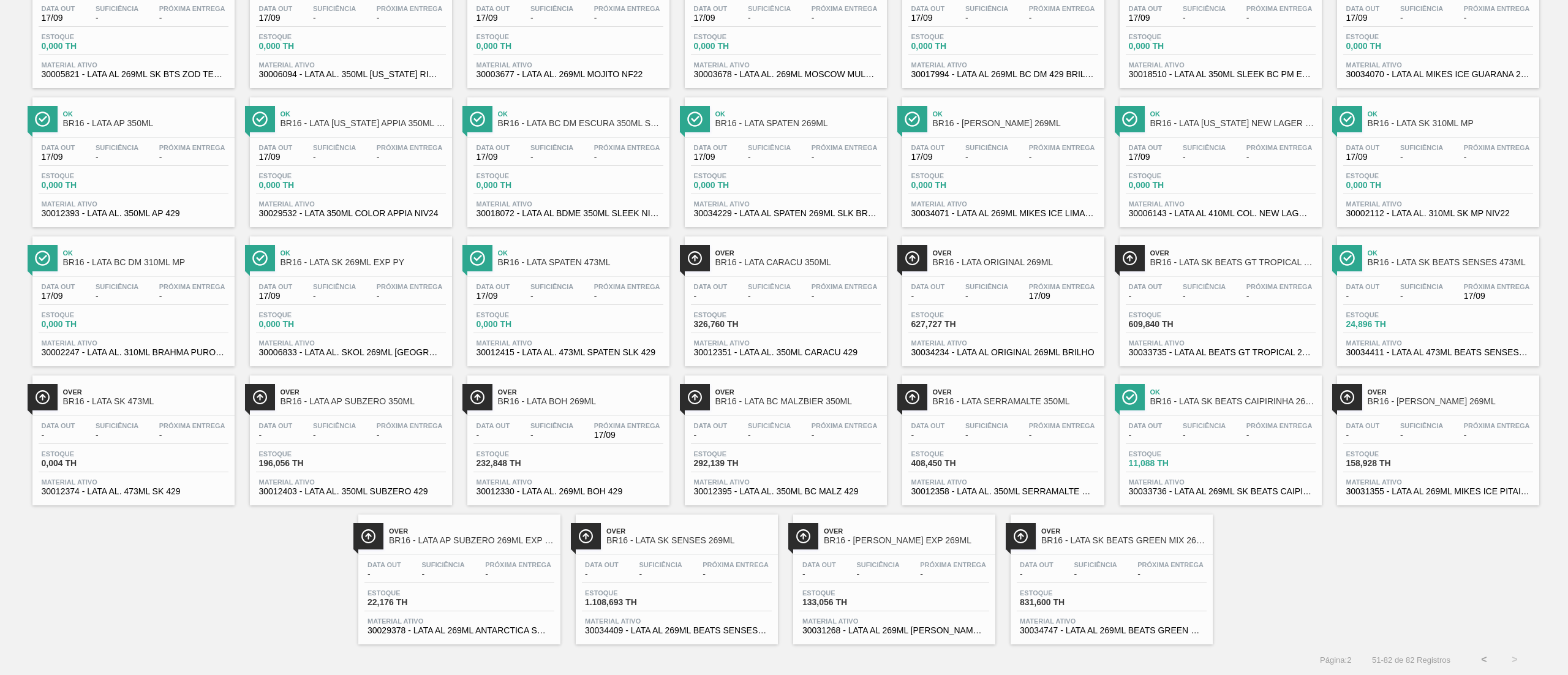
click at [1403, 346] on span "Material ativo" at bounding box center [1438, 343] width 184 height 7
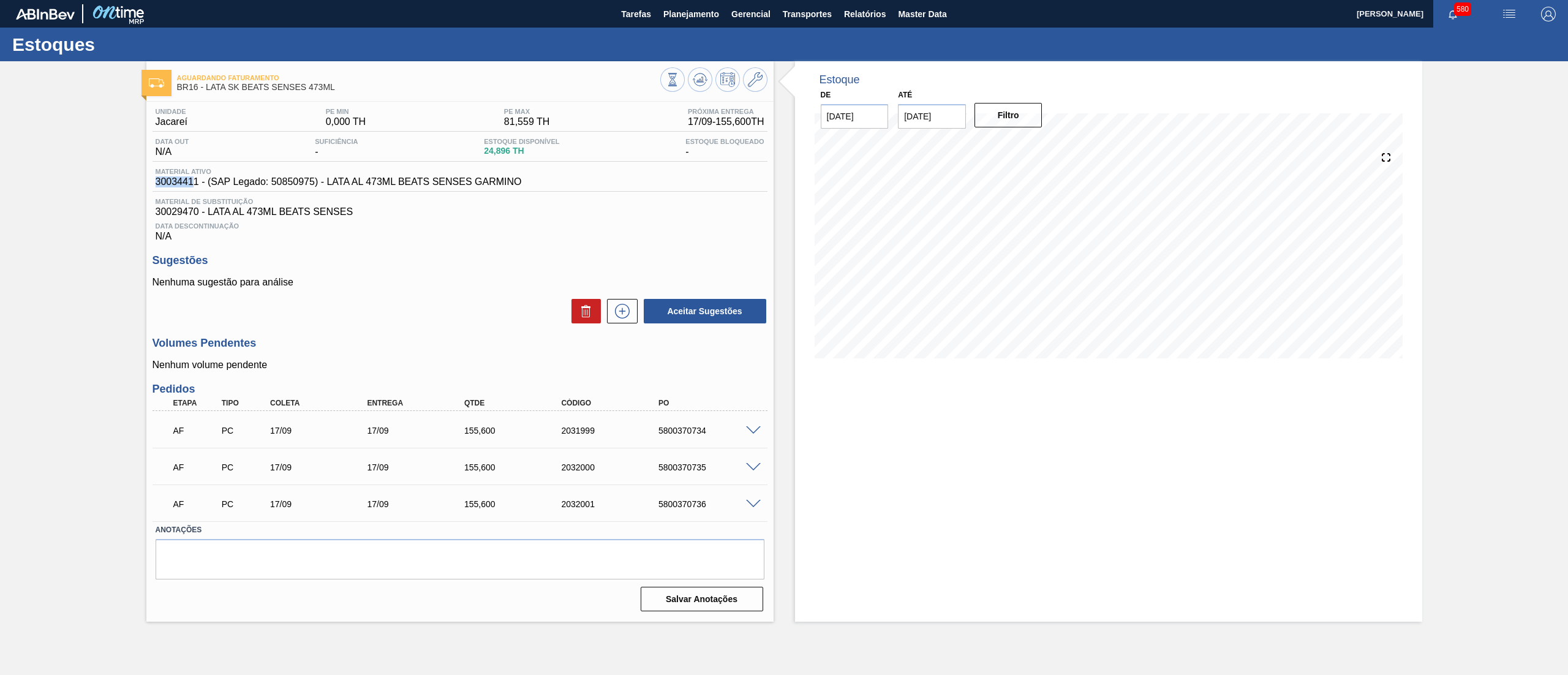
drag, startPoint x: 156, startPoint y: 182, endPoint x: 194, endPoint y: 181, distance: 38.0
click at [194, 181] on span "30034411 - (SAP Legado: 50850975) - LATA AL 473ML BEATS SENSES GARMINO" at bounding box center [339, 182] width 367 height 11
click at [147, 188] on div "Unidade Jacareí PE MIN 0,000 TH PE MAX 81,559 TH Próxima Entrega 17/09 - 155,60…" at bounding box center [459, 359] width 627 height 514
drag, startPoint x: 157, startPoint y: 186, endPoint x: 198, endPoint y: 189, distance: 41.1
click at [198, 189] on div "Material ativo 30034411 - (SAP Legado: 50850975) - LATA AL 473ML BEATS SENSES G…" at bounding box center [459, 179] width 615 height 24
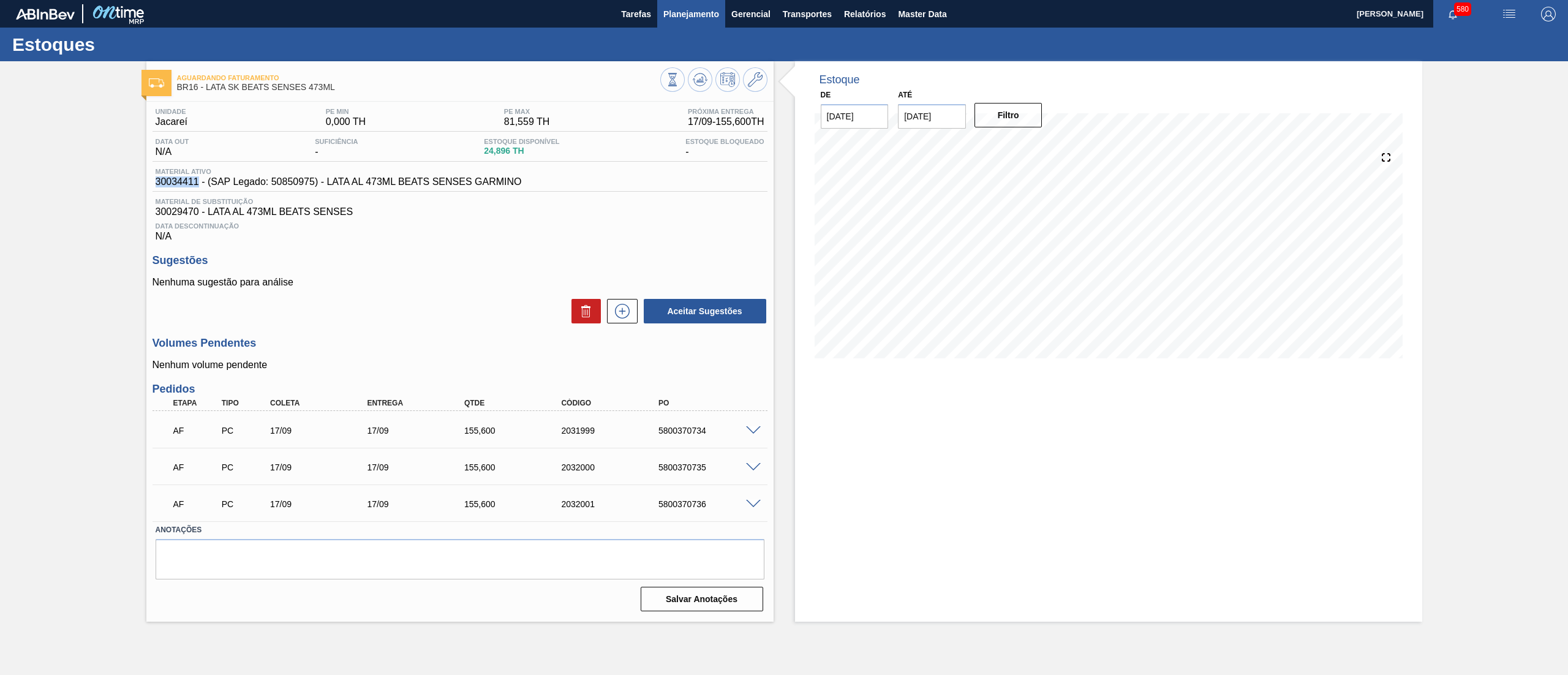
click at [690, 20] on span "Planejamento" at bounding box center [691, 14] width 56 height 15
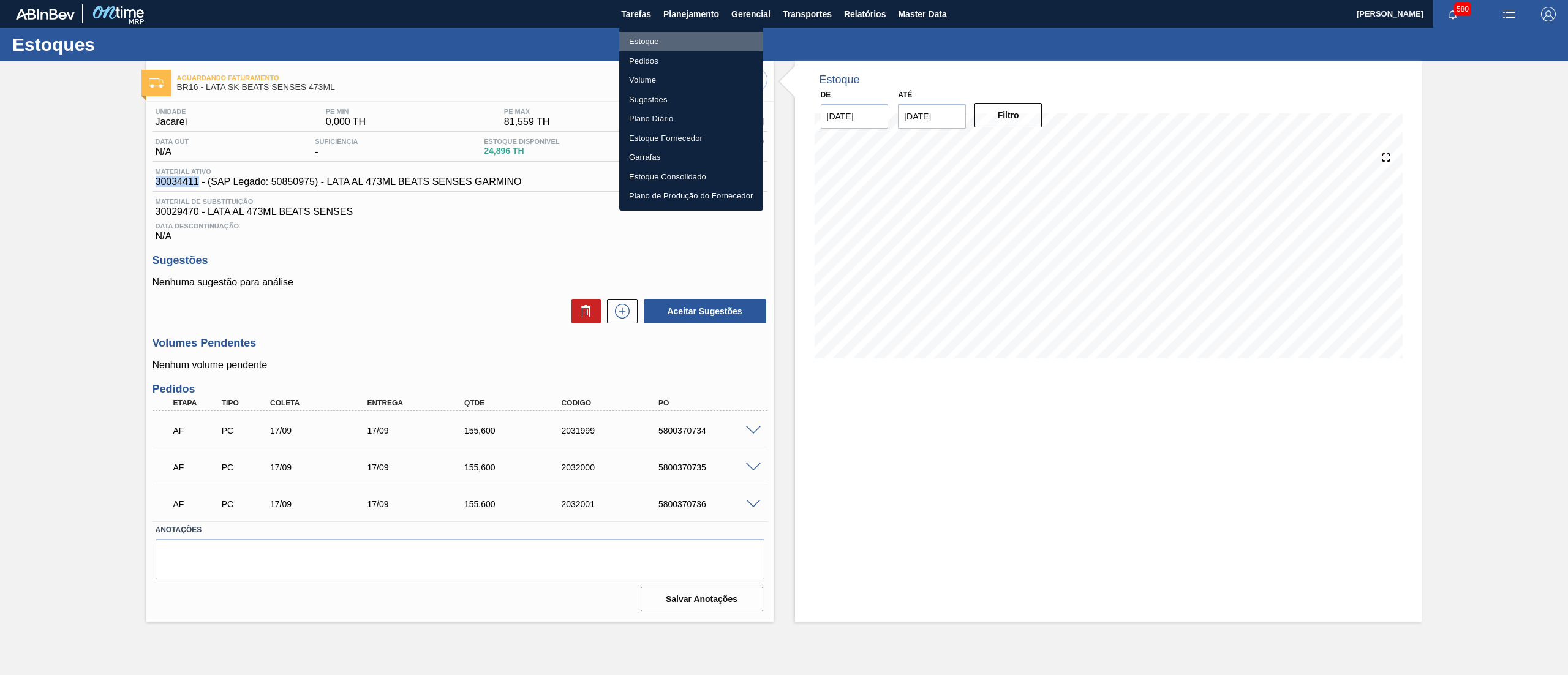
click at [682, 41] on li "Estoque" at bounding box center [691, 42] width 144 height 20
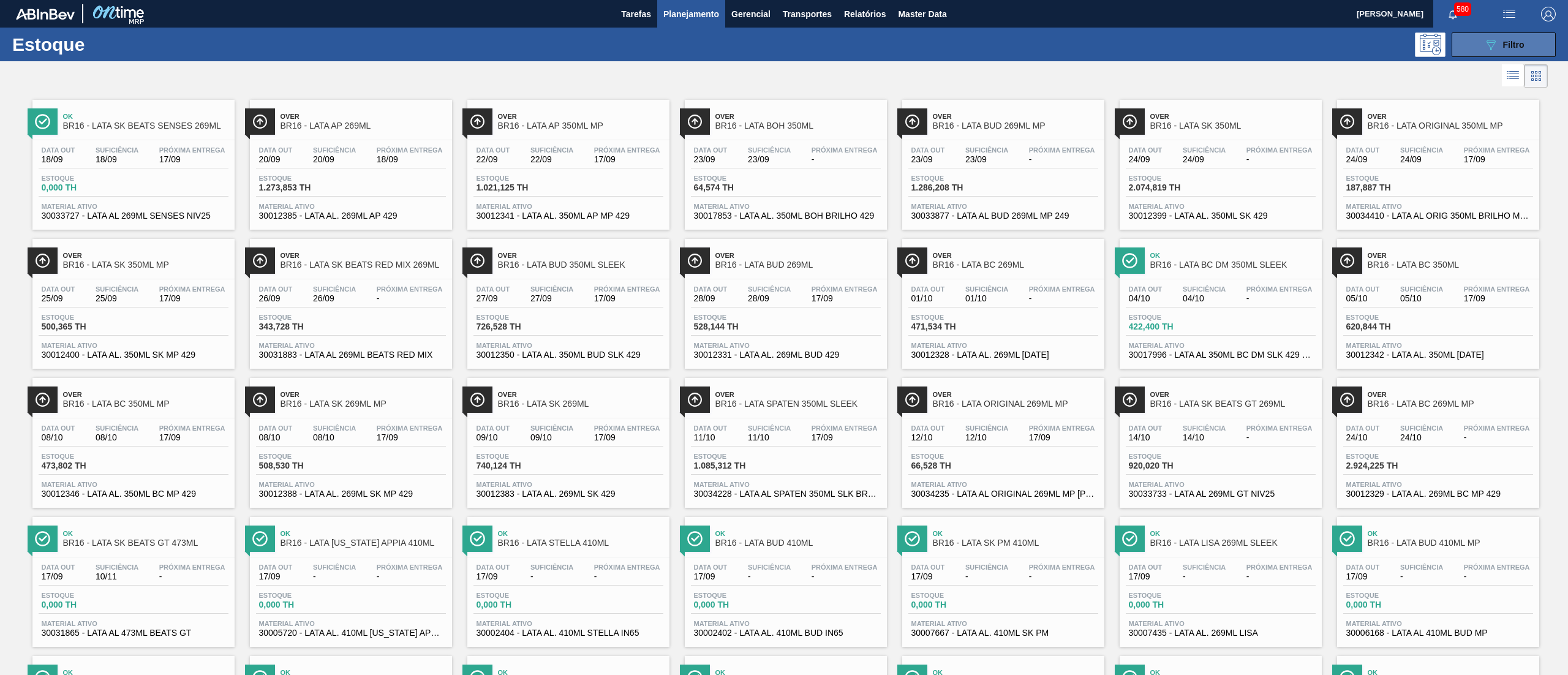
click at [1474, 38] on button "089F7B8B-B2A5-4AFE-B5C0-19BA573D28AC Filtro" at bounding box center [1504, 44] width 104 height 24
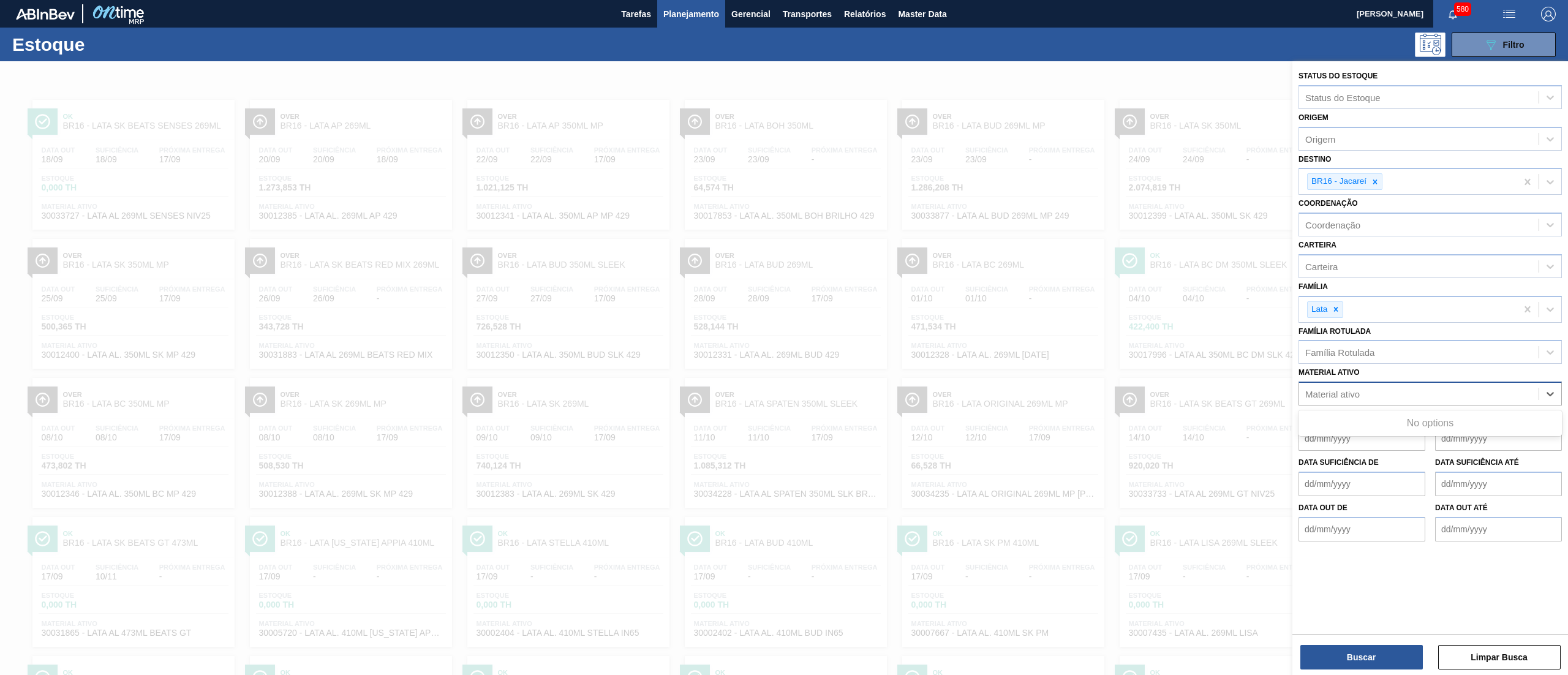
click at [1377, 397] on div "Material ativo" at bounding box center [1418, 395] width 239 height 18
paste ativo "30029131"
type ativo "30029131"
click at [1370, 397] on div "30029131" at bounding box center [1418, 395] width 239 height 18
click at [1370, 397] on div "Material ativo" at bounding box center [1418, 395] width 239 height 18
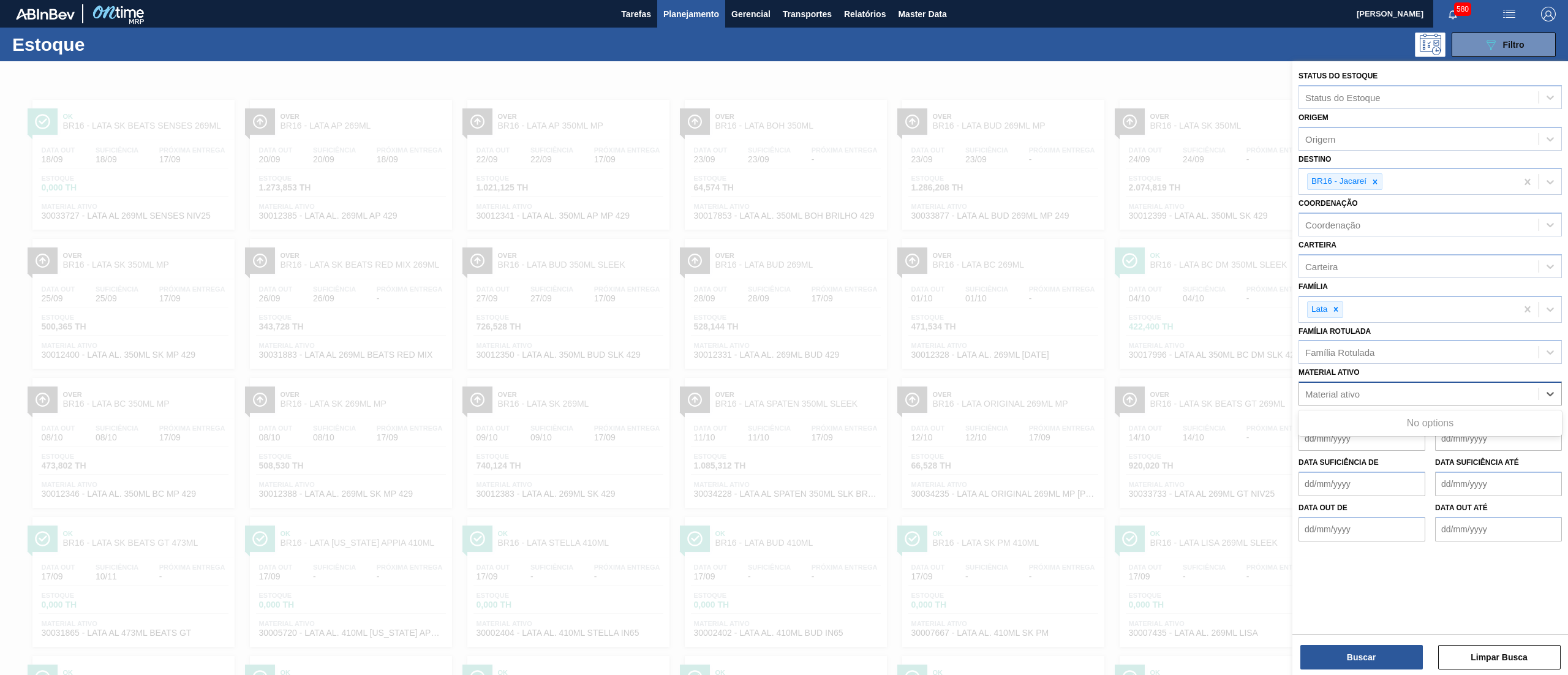
click at [1370, 397] on div "Material ativo" at bounding box center [1418, 395] width 239 height 18
paste ativo "30029131"
type ativo "30029131"
click at [1382, 413] on div "30029131 - FILME CONT DECOR SMALLER PACK 300X880MM" at bounding box center [1430, 424] width 263 height 23
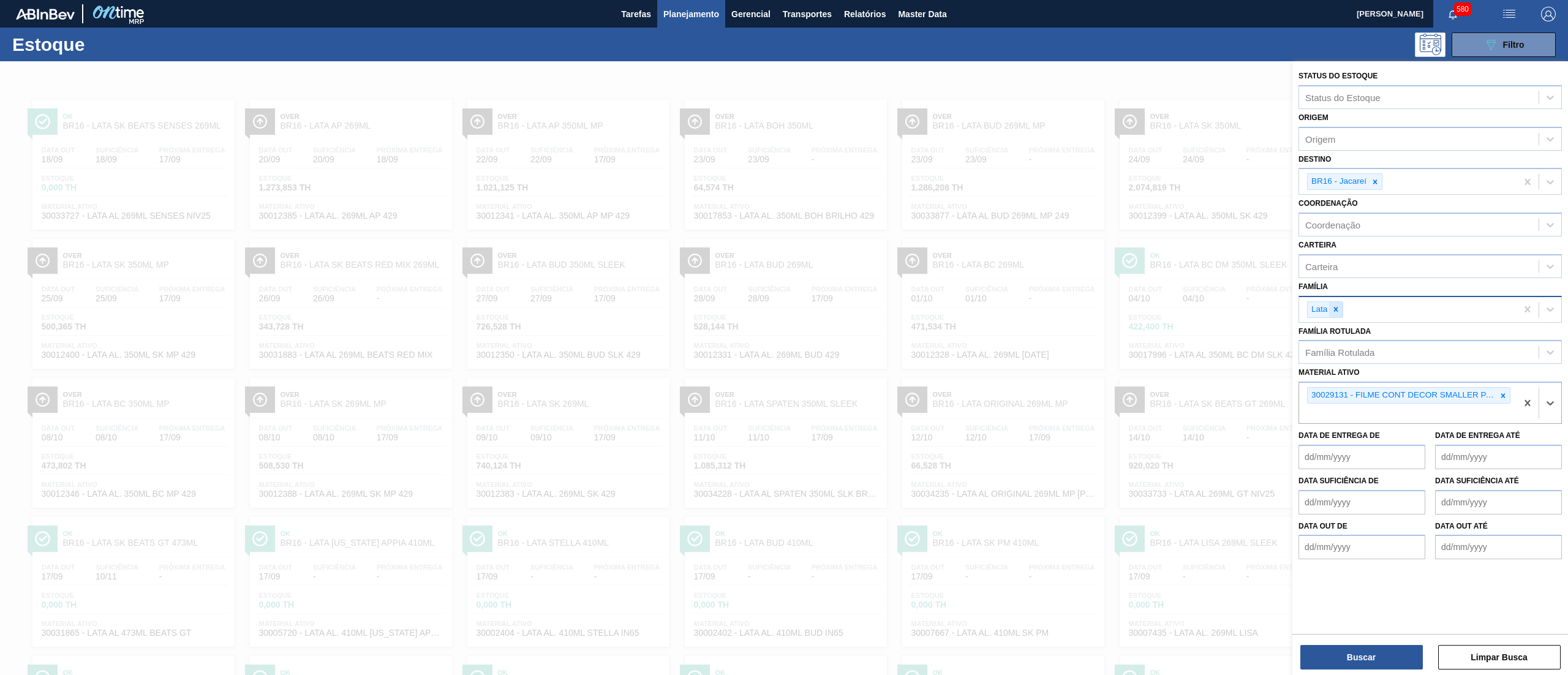
click at [1343, 305] on div at bounding box center [1335, 310] width 13 height 15
click at [1377, 176] on div at bounding box center [1375, 182] width 13 height 15
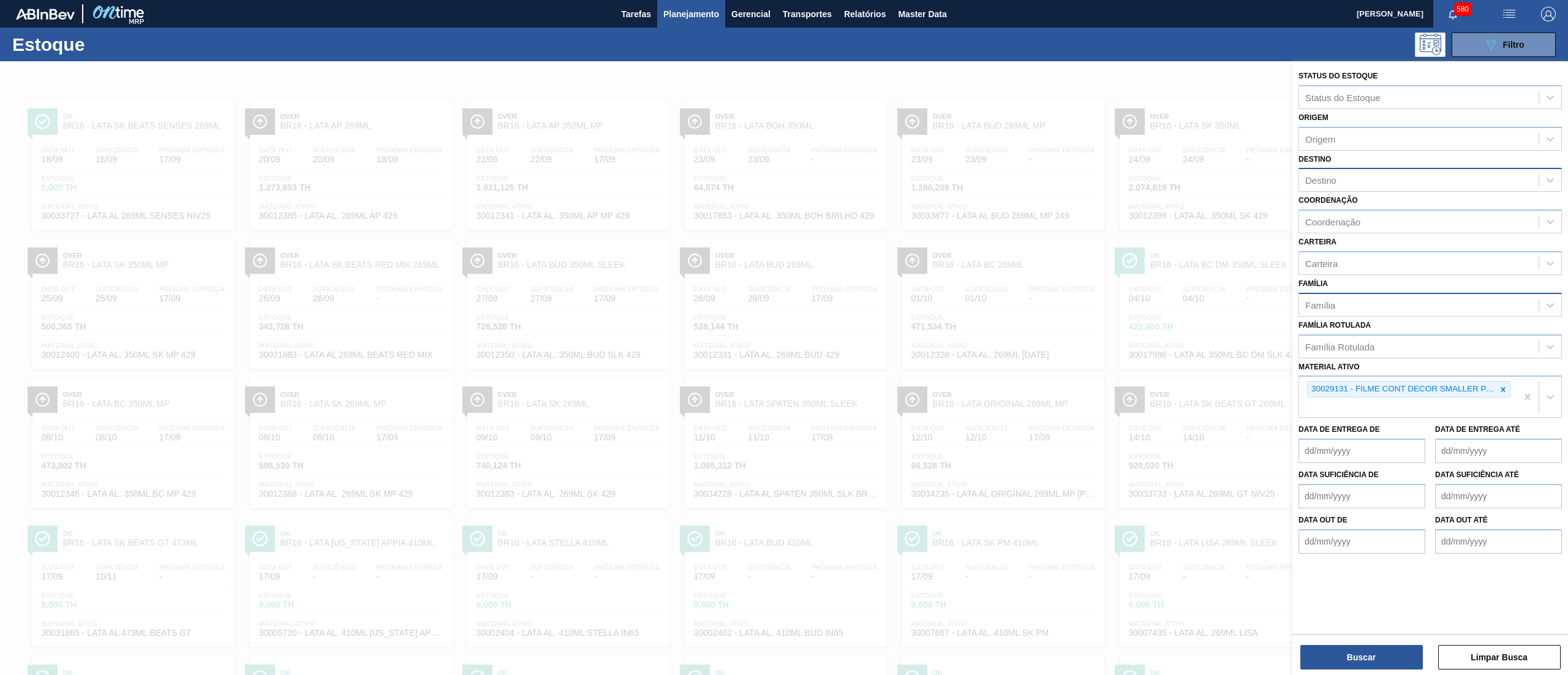
click at [1335, 644] on div "Buscar Limpar Busca" at bounding box center [1430, 651] width 276 height 34
click at [1338, 652] on button "Buscar" at bounding box center [1361, 657] width 122 height 24
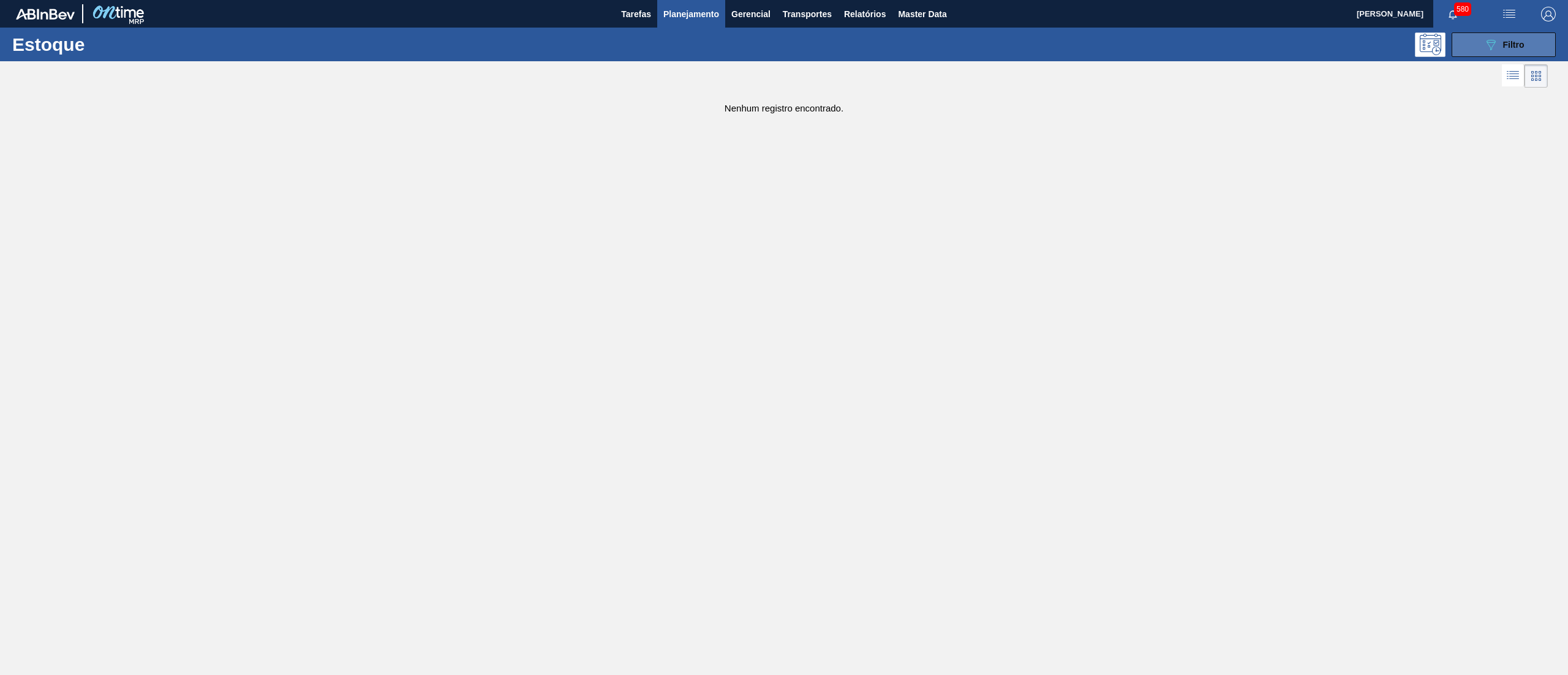
click at [1501, 37] on div "089F7B8B-B2A5-4AFE-B5C0-19BA573D28AC Filtro" at bounding box center [1504, 45] width 41 height 15
